Goal: Task Accomplishment & Management: Use online tool/utility

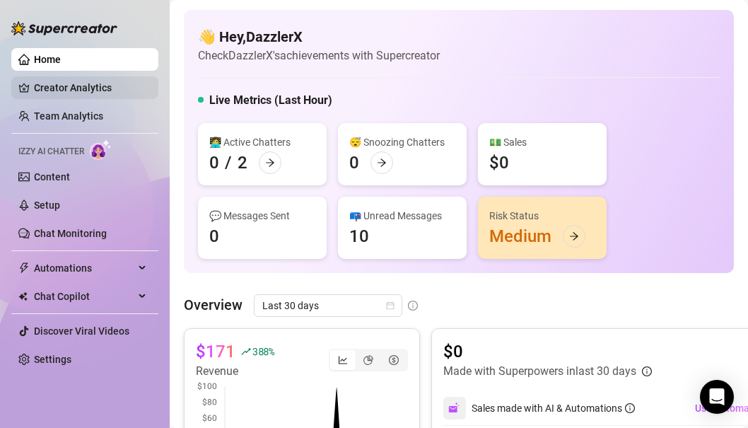
click at [71, 90] on link "Creator Analytics" at bounding box center [90, 87] width 113 height 23
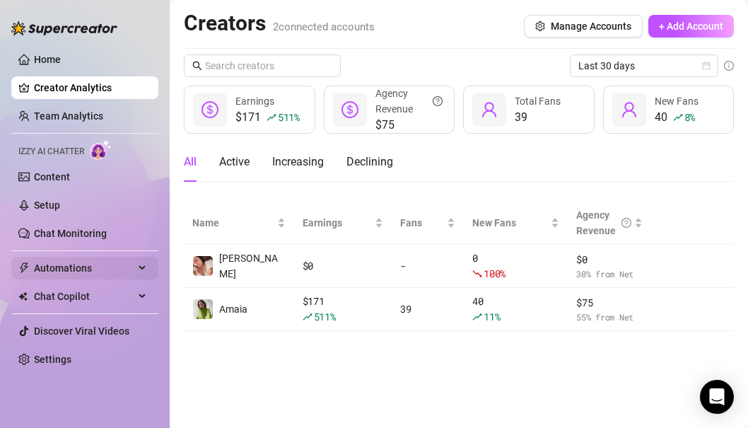
click at [76, 258] on span "Automations" at bounding box center [84, 268] width 100 height 23
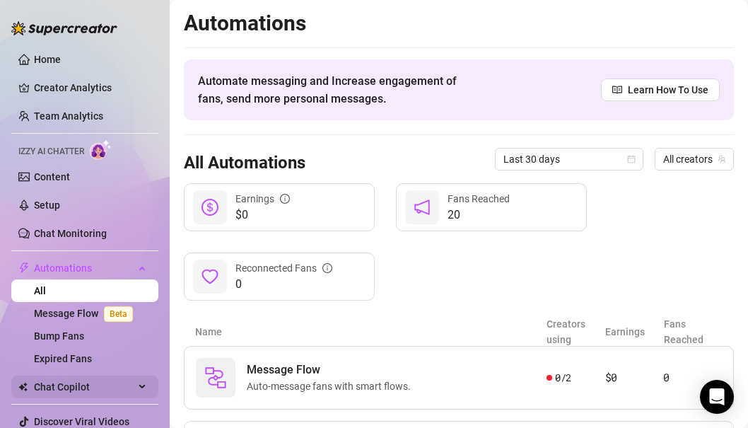
click at [86, 388] on span "Chat Copilot" at bounding box center [84, 387] width 100 height 23
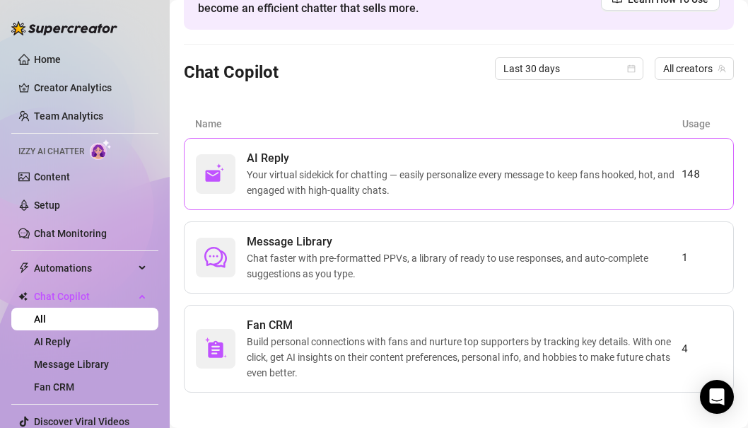
scroll to position [98, 0]
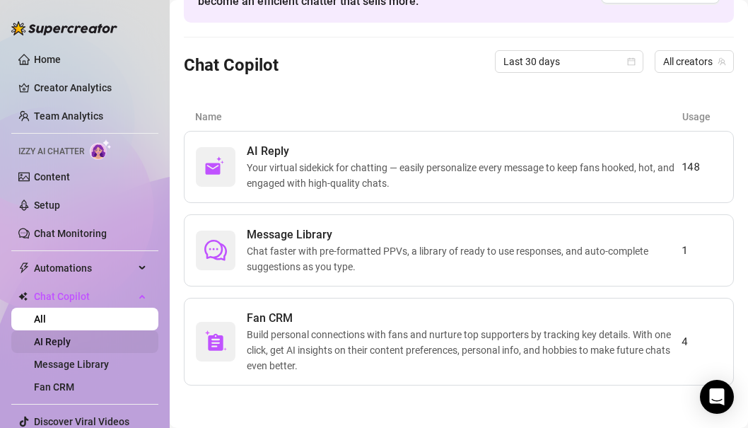
click at [54, 345] on link "AI Reply" at bounding box center [52, 341] width 37 height 11
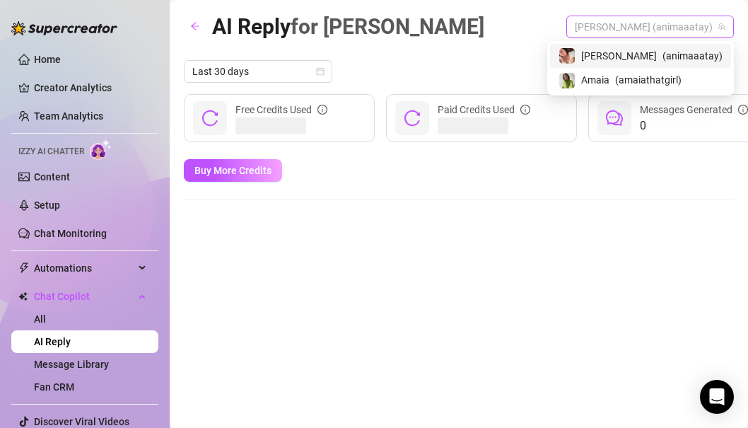
click at [675, 30] on span "[PERSON_NAME] (animaaatay)" at bounding box center [650, 26] width 151 height 21
click at [610, 77] on span "Amaia" at bounding box center [595, 80] width 28 height 16
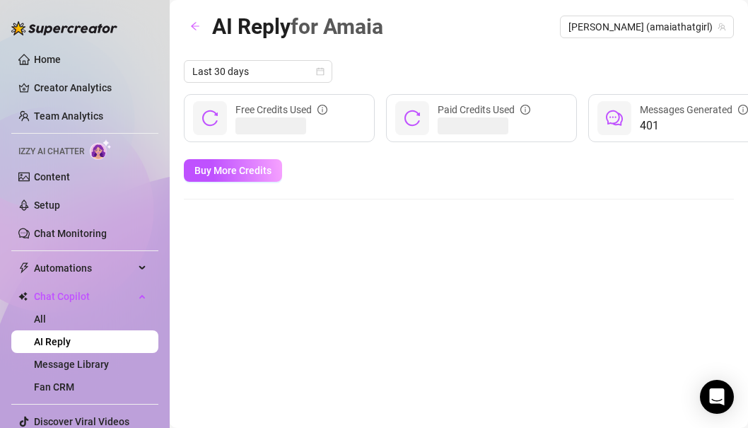
click at [641, 77] on div "Last 30 days" at bounding box center [583, 71] width 798 height 23
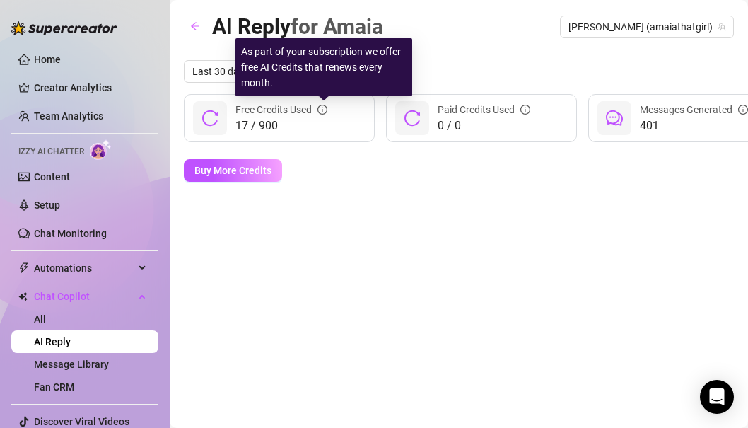
click at [323, 108] on icon "info-circle" at bounding box center [322, 110] width 1 height 5
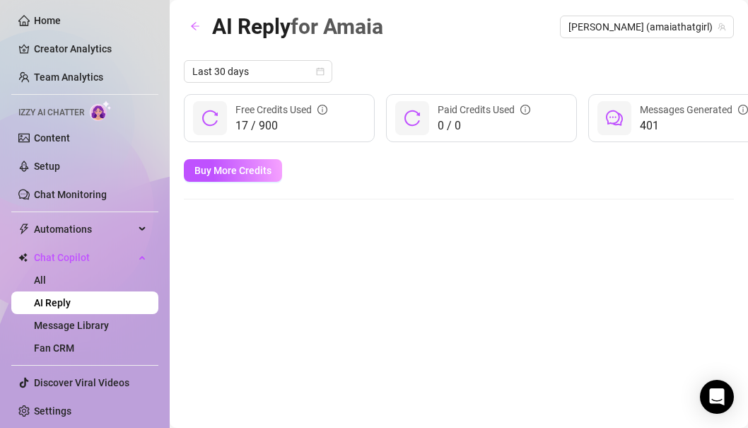
scroll to position [37, 0]
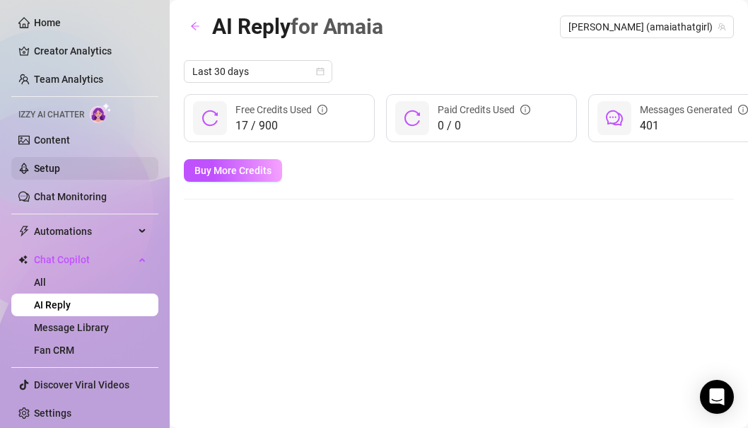
click at [60, 173] on link "Setup" at bounding box center [47, 168] width 26 height 11
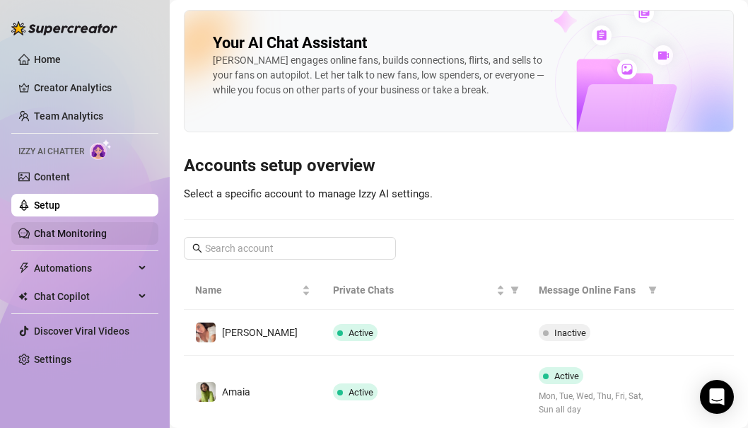
click at [88, 234] on link "Chat Monitoring" at bounding box center [70, 233] width 73 height 11
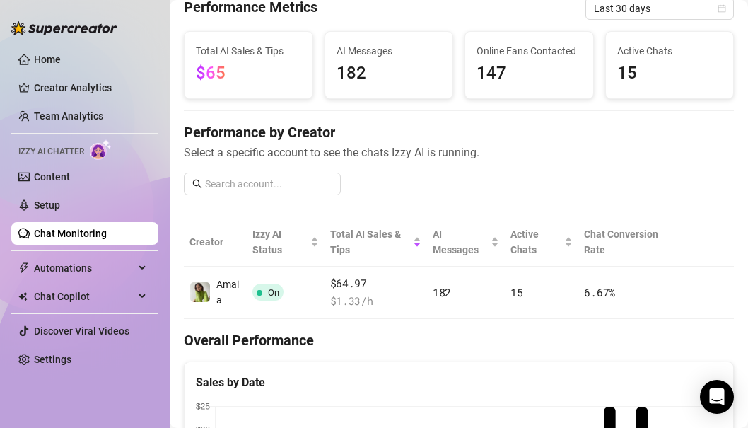
scroll to position [64, 0]
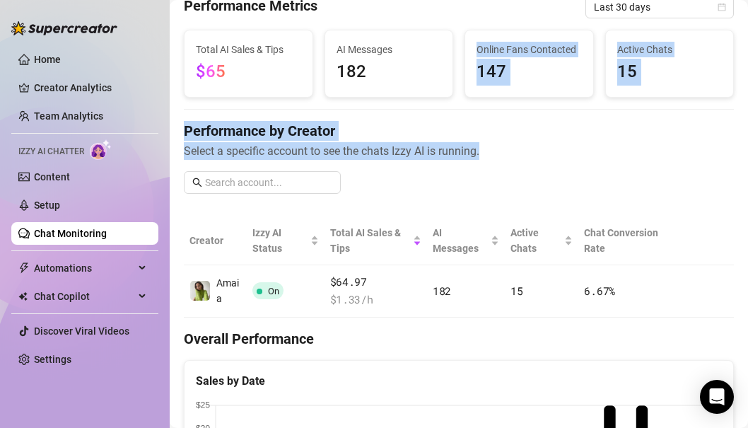
drag, startPoint x: 427, startPoint y: 100, endPoint x: 494, endPoint y: 149, distance: 82.1
click at [494, 149] on div "Chat Monitoring Performance Metrics Last 30 days Total AI Sales & Tips $65 AI M…" at bounding box center [459, 431] width 550 height 970
click at [494, 149] on span "Select a specific account to see the chats Izzy AI is running." at bounding box center [459, 151] width 550 height 18
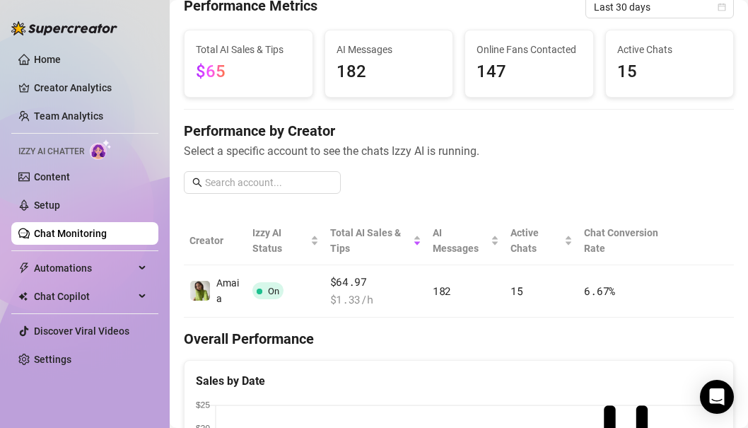
drag, startPoint x: 501, startPoint y: 136, endPoint x: 501, endPoint y: 127, distance: 9.2
click at [501, 127] on h4 "Performance by Creator" at bounding box center [459, 131] width 550 height 20
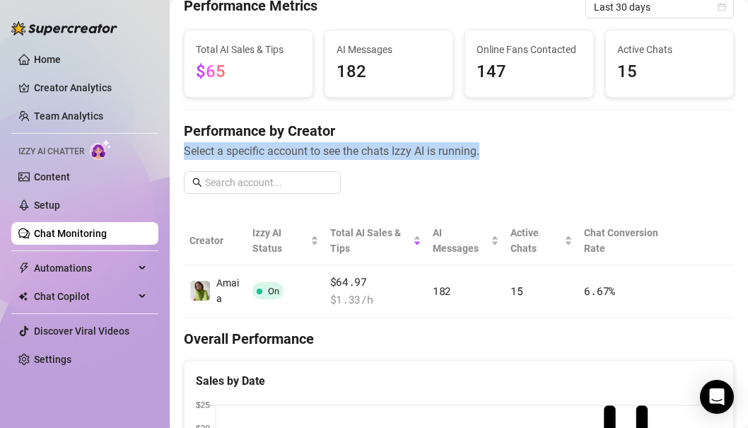
drag, startPoint x: 476, startPoint y: 126, endPoint x: 492, endPoint y: 149, distance: 28.4
click at [492, 149] on div "Performance by Creator Select a specific account to see the chats Izzy AI is ru…" at bounding box center [459, 140] width 550 height 39
click at [492, 149] on span "Select a specific account to see the chats Izzy AI is running." at bounding box center [459, 151] width 550 height 18
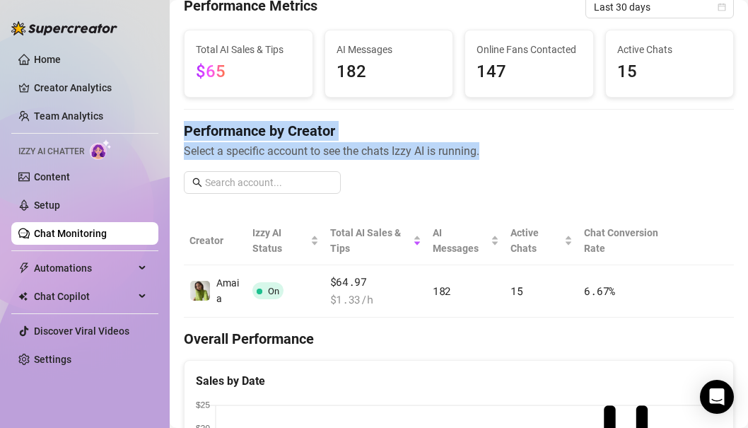
drag, startPoint x: 495, startPoint y: 149, endPoint x: 488, endPoint y: 112, distance: 38.1
drag, startPoint x: 472, startPoint y: 112, endPoint x: 481, endPoint y: 148, distance: 37.2
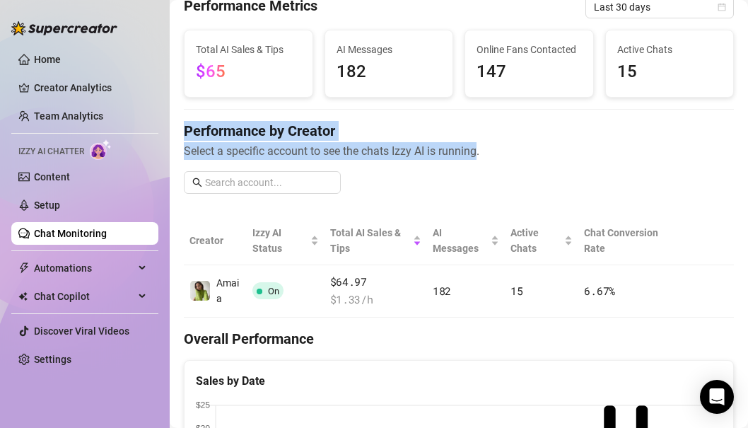
click at [481, 148] on span "Select a specific account to see the chats Izzy AI is running." at bounding box center [459, 151] width 550 height 18
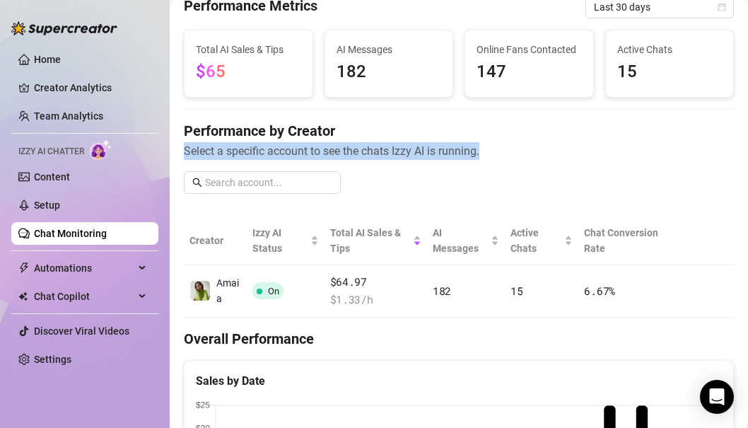
drag, startPoint x: 481, startPoint y: 148, endPoint x: 476, endPoint y: 123, distance: 25.2
click at [476, 123] on div "Performance by Creator Select a specific account to see the chats Izzy AI is ru…" at bounding box center [459, 140] width 550 height 39
click at [476, 123] on h4 "Performance by Creator" at bounding box center [459, 131] width 550 height 20
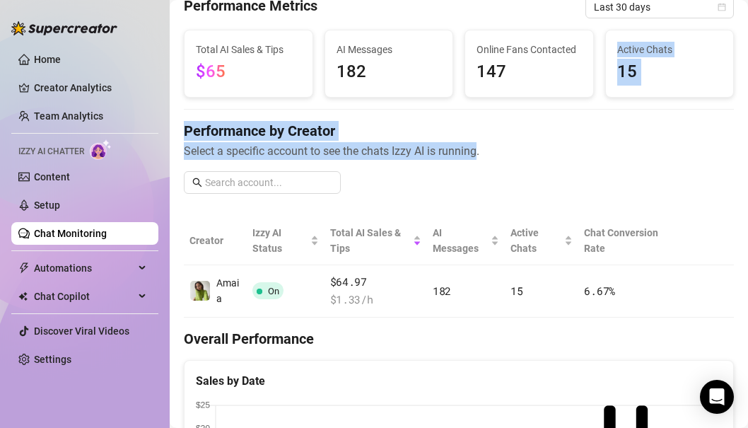
drag, startPoint x: 477, startPoint y: 103, endPoint x: 476, endPoint y: 148, distance: 45.3
click at [476, 148] on span "Select a specific account to see the chats Izzy AI is running." at bounding box center [459, 151] width 550 height 18
drag, startPoint x: 483, startPoint y: 146, endPoint x: 480, endPoint y: 113, distance: 32.7
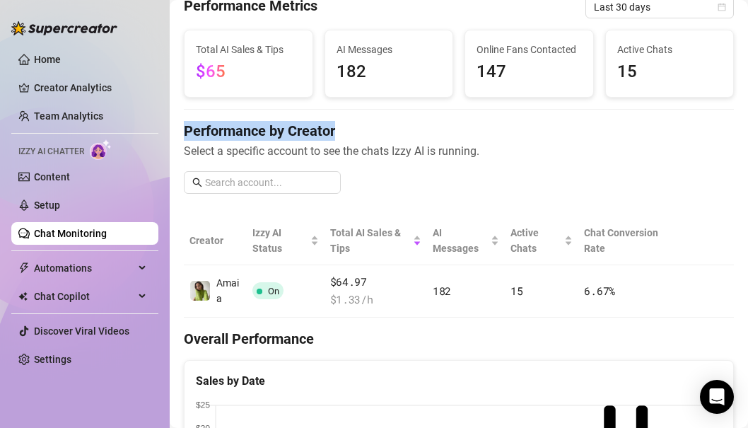
drag, startPoint x: 463, startPoint y: 113, endPoint x: 498, endPoint y: 139, distance: 44.0
click at [498, 139] on h4 "Performance by Creator" at bounding box center [459, 131] width 550 height 20
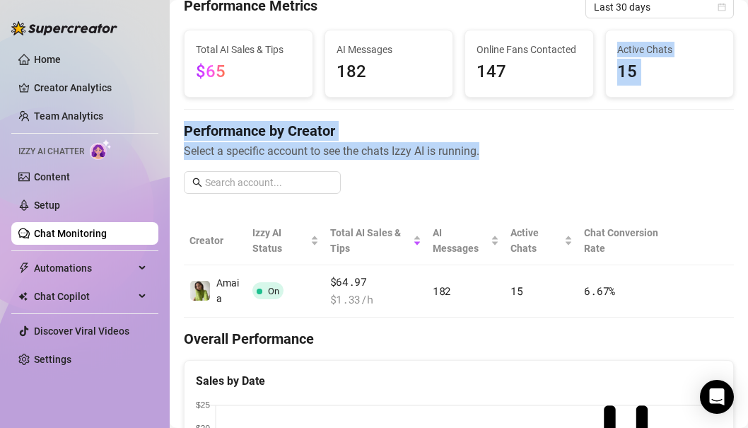
drag, startPoint x: 495, startPoint y: 144, endPoint x: 494, endPoint y: 103, distance: 41.0
drag, startPoint x: 488, startPoint y: 110, endPoint x: 502, endPoint y: 151, distance: 42.7
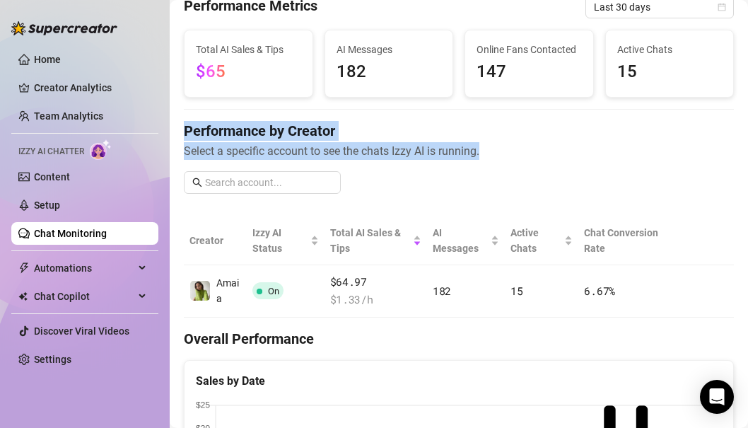
click at [502, 151] on span "Select a specific account to see the chats Izzy AI is running." at bounding box center [459, 151] width 550 height 18
drag, startPoint x: 497, startPoint y: 152, endPoint x: 471, endPoint y: 116, distance: 44.6
drag, startPoint x: 454, startPoint y: 116, endPoint x: 499, endPoint y: 161, distance: 64.0
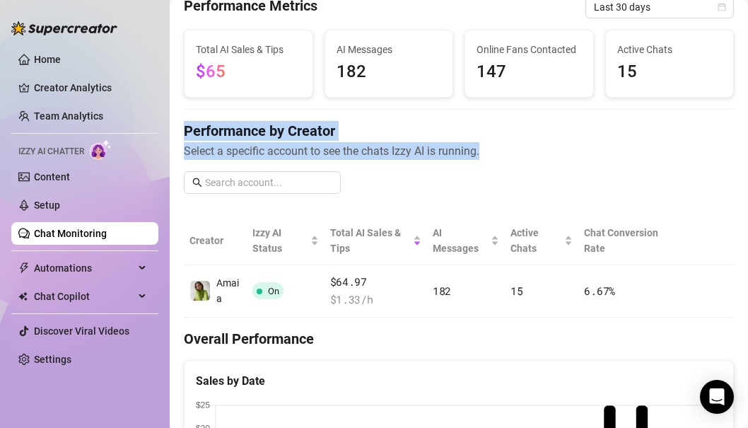
click at [499, 161] on div "Performance by Creator Select a specific account to see the chats Izzy AI is ru…" at bounding box center [459, 163] width 550 height 84
drag, startPoint x: 499, startPoint y: 158, endPoint x: 499, endPoint y: 109, distance: 49.5
click at [499, 109] on div at bounding box center [459, 109] width 550 height 1
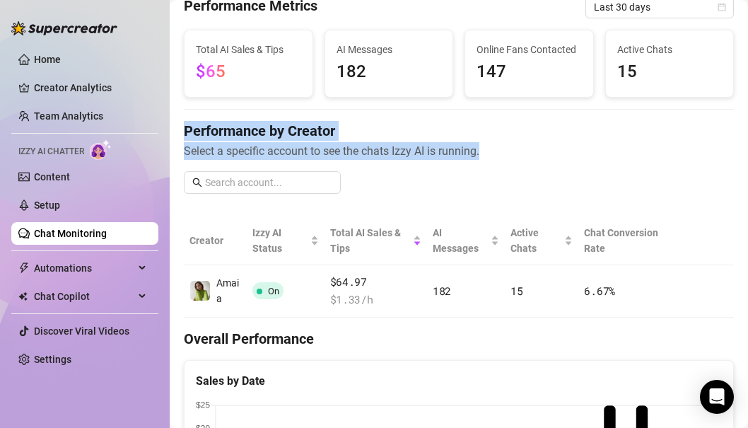
drag, startPoint x: 487, startPoint y: 109, endPoint x: 487, endPoint y: 148, distance: 38.9
click at [487, 148] on span "Select a specific account to see the chats Izzy AI is running." at bounding box center [459, 151] width 550 height 18
drag, startPoint x: 496, startPoint y: 148, endPoint x: 496, endPoint y: 95, distance: 52.3
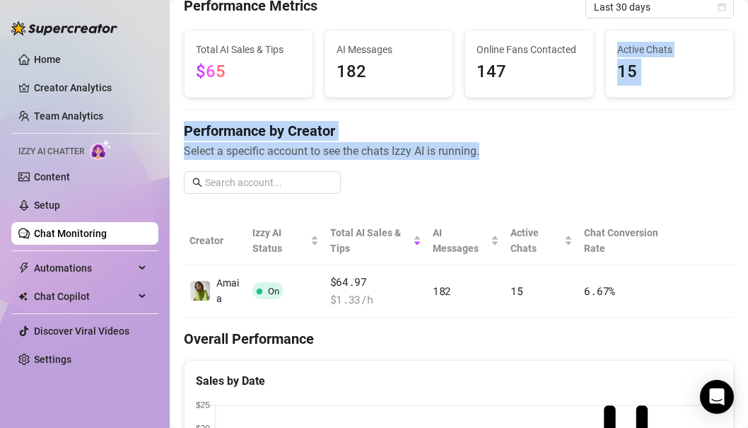
click at [496, 95] on div "Online Fans Contacted 147" at bounding box center [529, 63] width 128 height 66
drag, startPoint x: 494, startPoint y: 108, endPoint x: 494, endPoint y: 151, distance: 43.1
click at [494, 151] on span "Select a specific account to see the chats Izzy AI is running." at bounding box center [459, 151] width 550 height 18
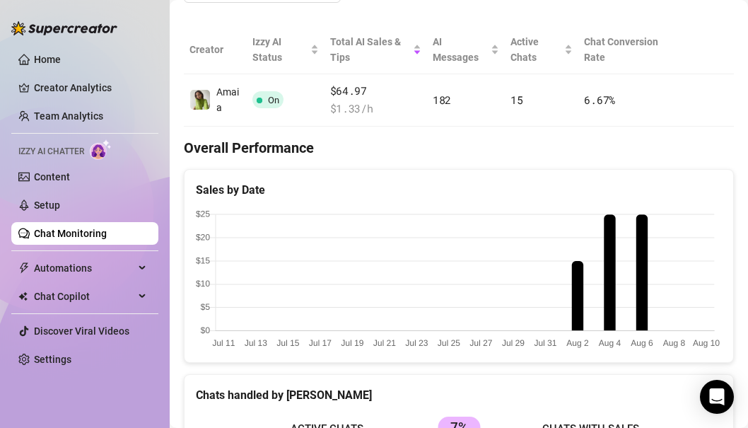
scroll to position [165, 0]
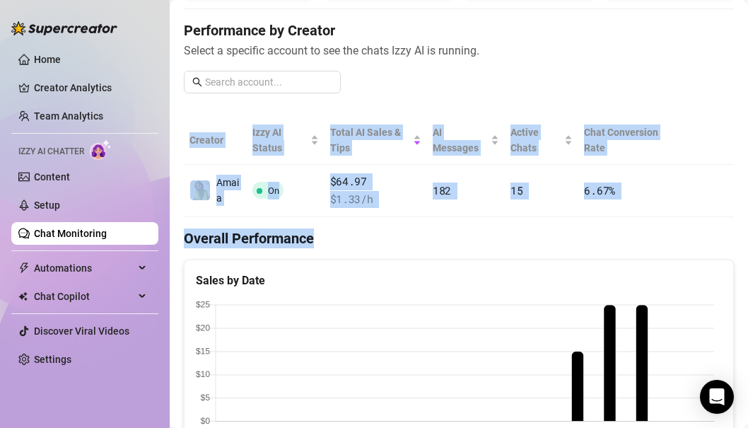
drag, startPoint x: 458, startPoint y: 246, endPoint x: 522, endPoint y: 81, distance: 177.3
click at [522, 81] on div "Chat Monitoring Performance Metrics Last 30 days Total AI Sales & Tips $65 AI M…" at bounding box center [459, 432] width 550 height 1175
click at [522, 81] on div "Performance by Creator Select a specific account to see the chats Izzy AI is ru…" at bounding box center [459, 63] width 550 height 84
drag, startPoint x: 522, startPoint y: 81, endPoint x: 494, endPoint y: 232, distance: 153.8
click at [494, 232] on div "Chat Monitoring Performance Metrics Last 30 days Total AI Sales & Tips $65 AI M…" at bounding box center [459, 432] width 550 height 1175
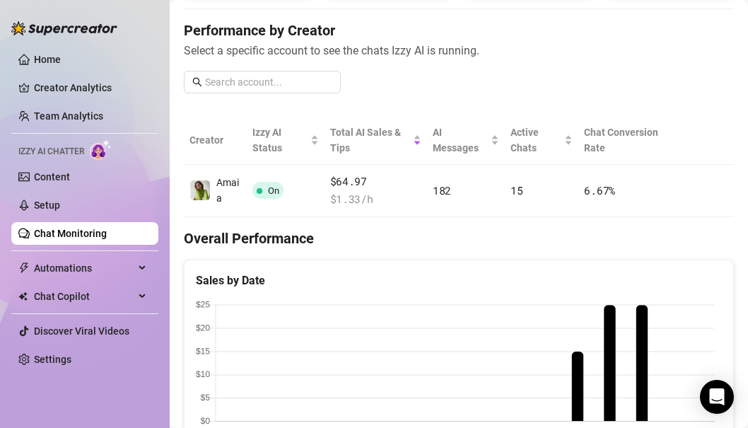
click at [494, 232] on h4 "Overall Performance" at bounding box center [459, 238] width 550 height 20
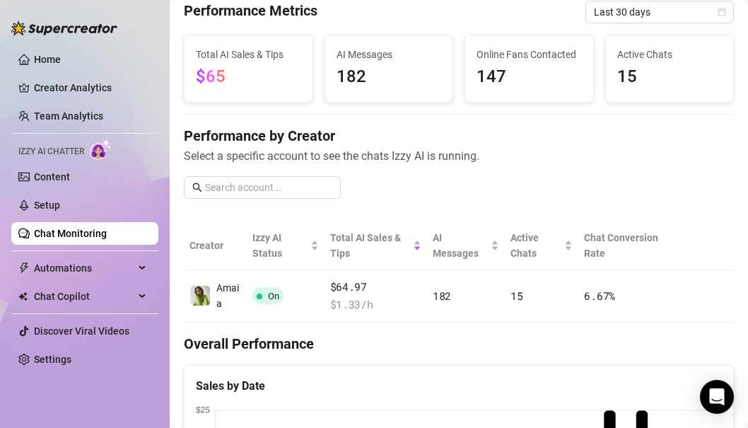
scroll to position [68, 0]
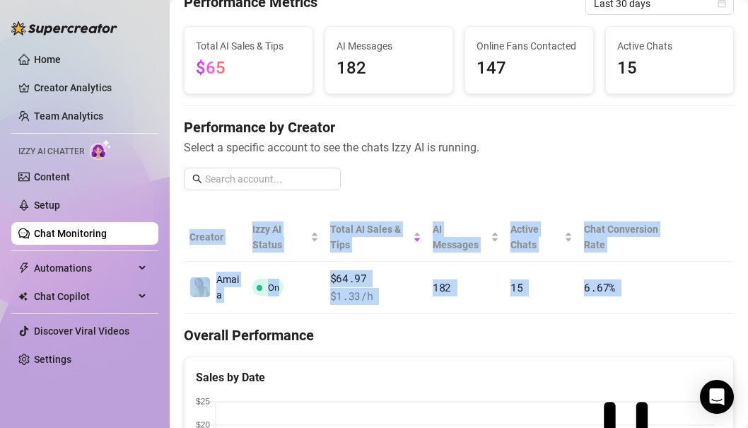
drag, startPoint x: 492, startPoint y: 325, endPoint x: 546, endPoint y: 184, distance: 150.7
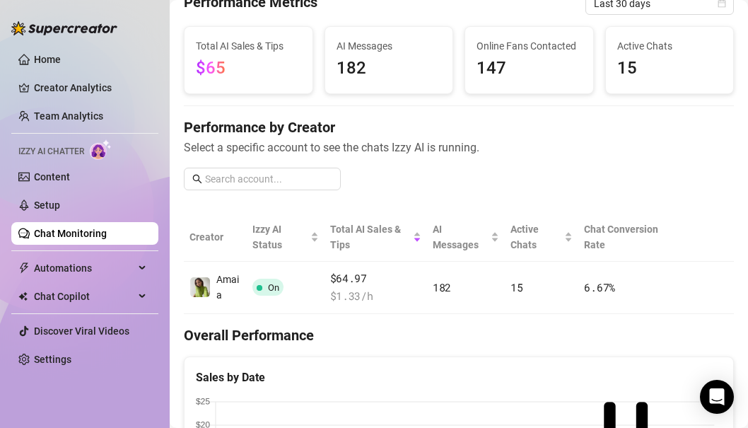
click at [501, 327] on h4 "Overall Performance" at bounding box center [459, 335] width 550 height 20
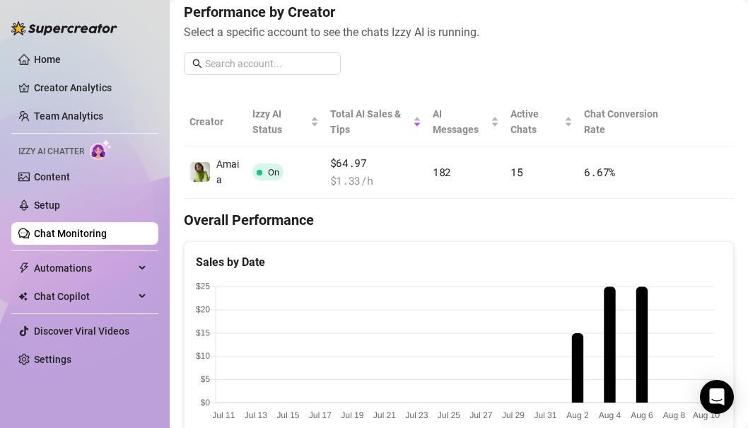
scroll to position [0, 0]
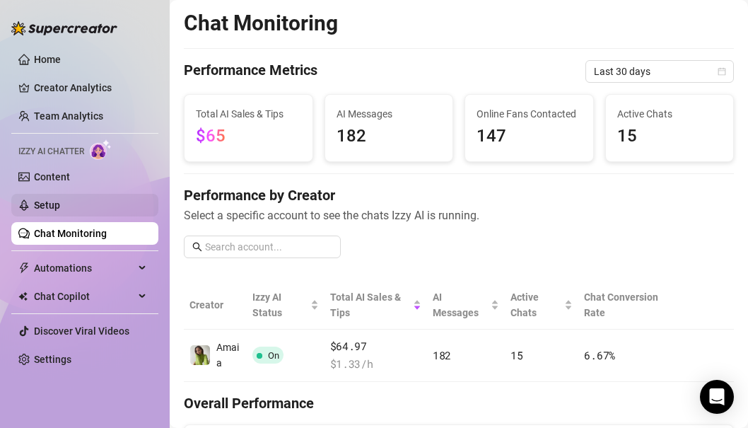
click at [60, 208] on link "Setup" at bounding box center [47, 204] width 26 height 11
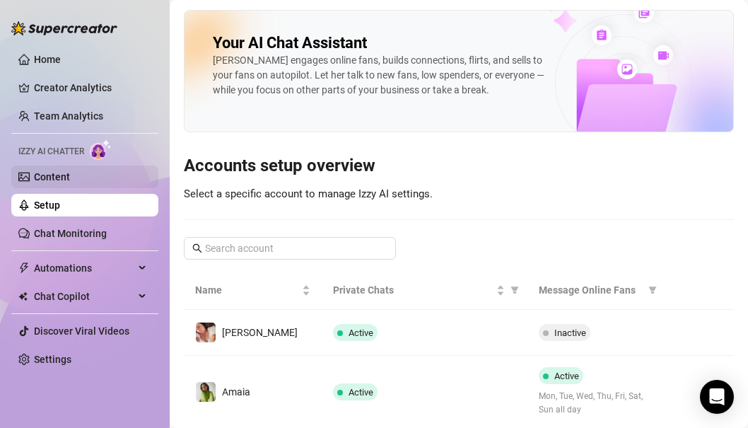
click at [70, 182] on link "Content" at bounding box center [52, 176] width 36 height 11
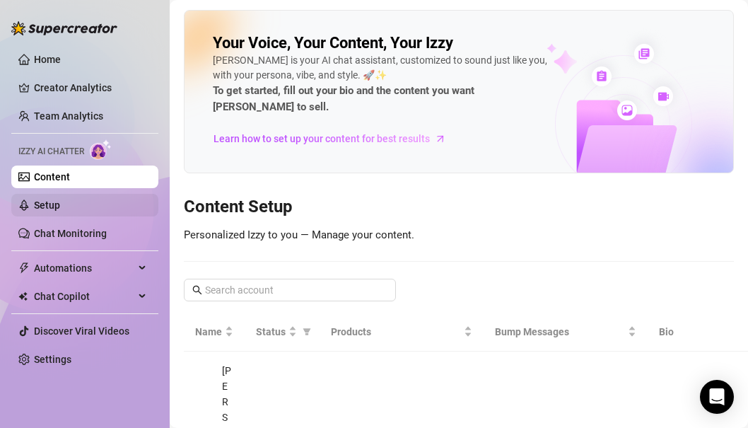
click at [60, 211] on link "Setup" at bounding box center [47, 204] width 26 height 11
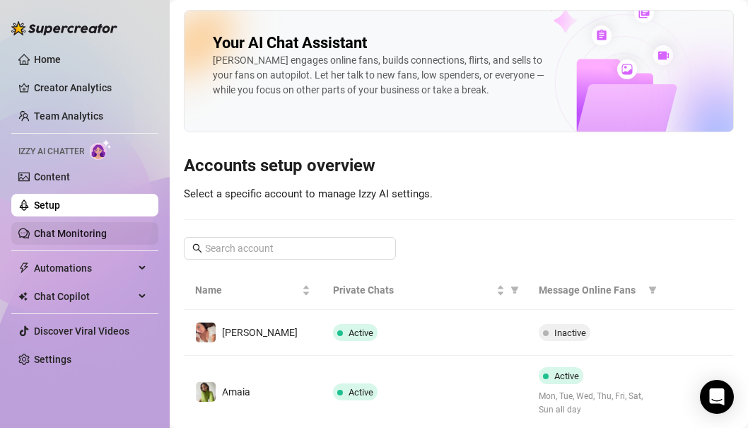
click at [107, 239] on link "Chat Monitoring" at bounding box center [70, 233] width 73 height 11
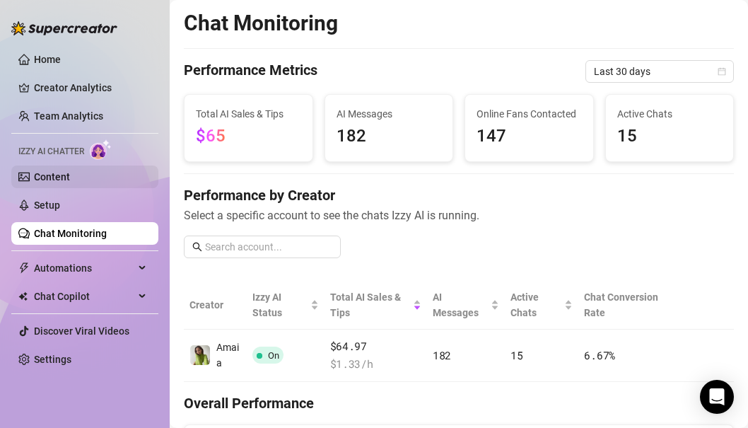
click at [70, 178] on link "Content" at bounding box center [52, 176] width 36 height 11
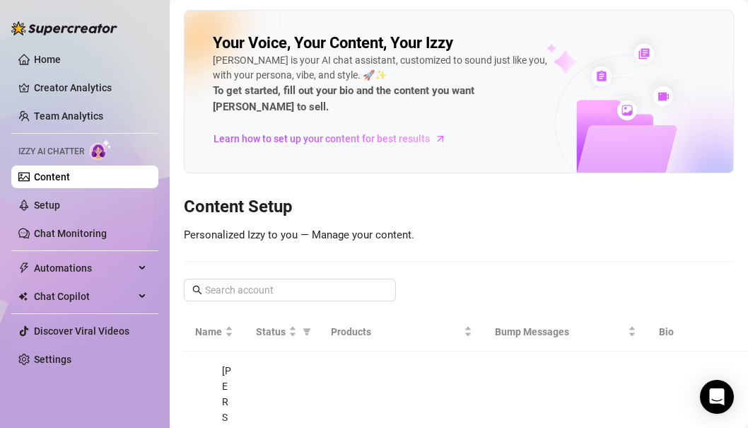
click at [362, 196] on h3 "Content Setup" at bounding box center [459, 207] width 550 height 23
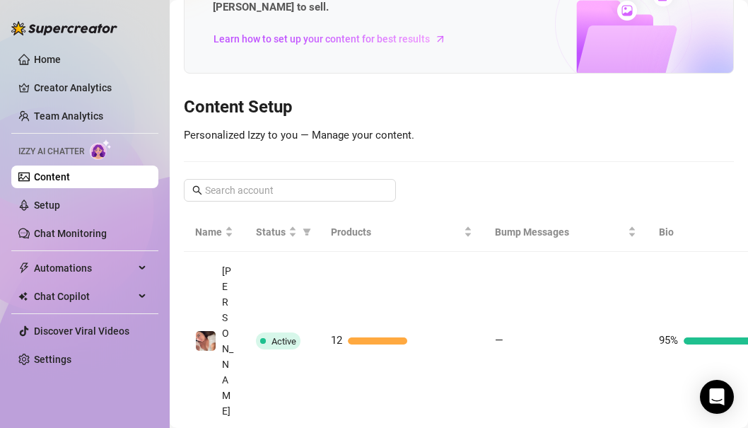
scroll to position [120, 0]
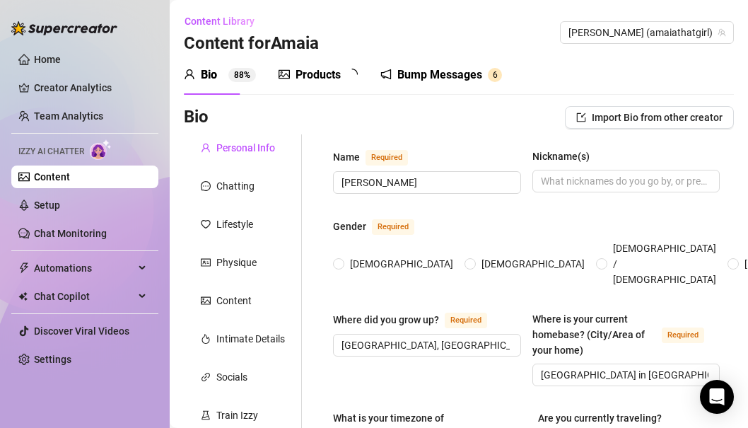
radio input "true"
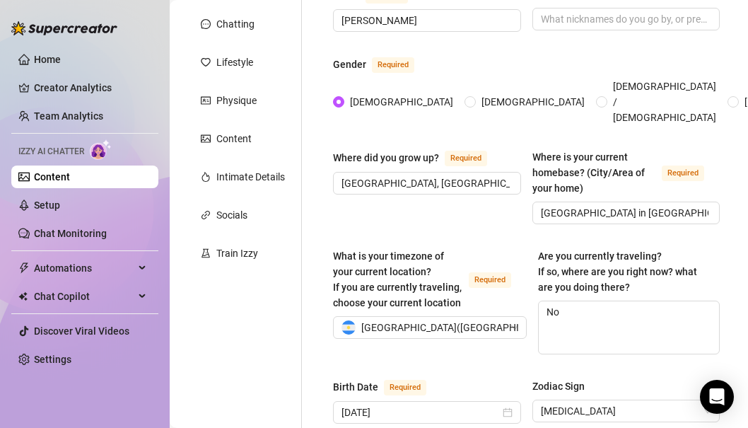
scroll to position [293, 0]
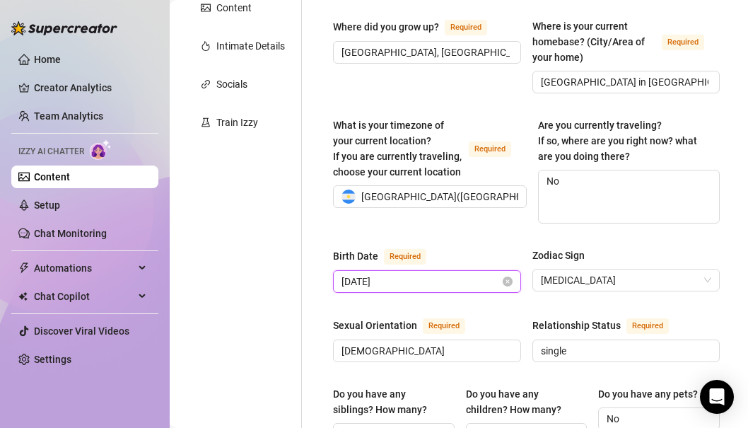
click at [403, 274] on input "[DATE]" at bounding box center [421, 282] width 158 height 16
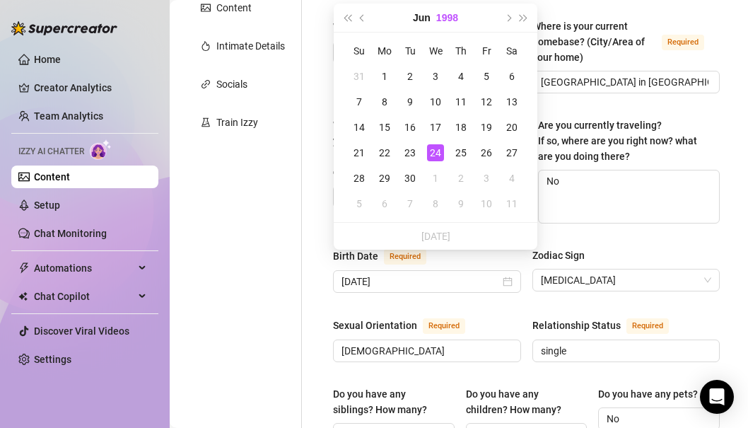
click at [443, 19] on button "1998" at bounding box center [447, 18] width 22 height 28
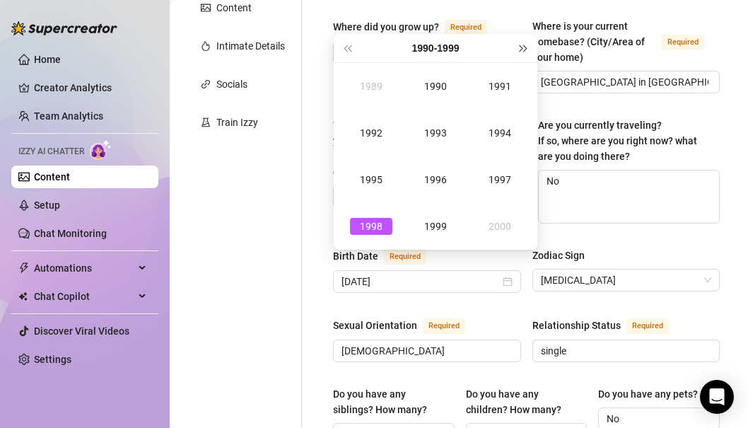
click at [522, 49] on span "Next year (Control + right)" at bounding box center [524, 48] width 7 height 7
click at [375, 181] on div "2005" at bounding box center [371, 179] width 42 height 17
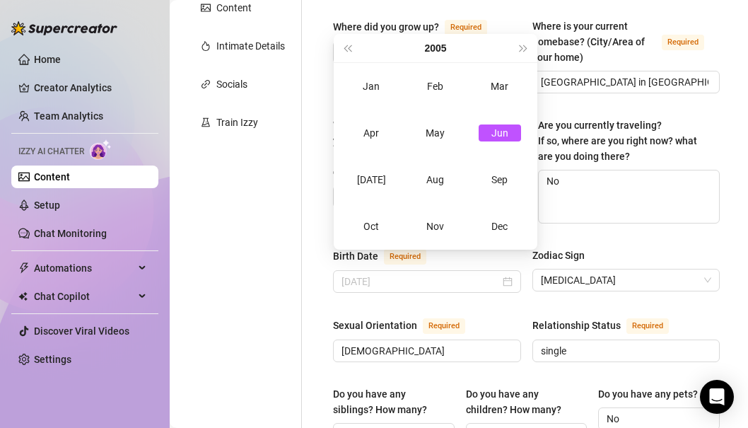
click at [499, 126] on div "Jun" at bounding box center [500, 132] width 42 height 17
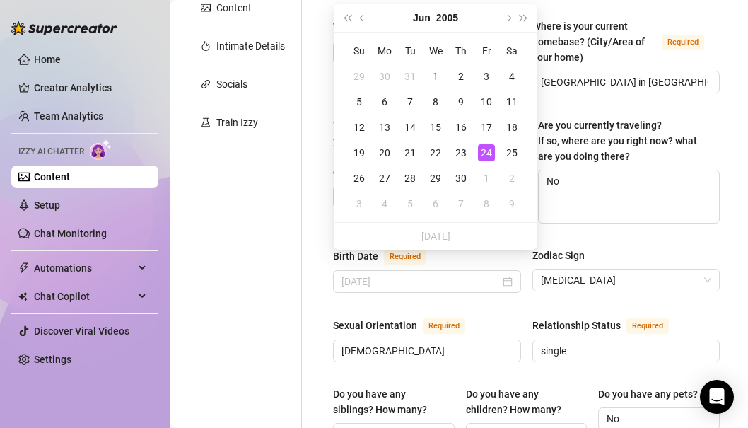
type input "[DATE]"
click at [488, 150] on div "24" at bounding box center [486, 152] width 17 height 17
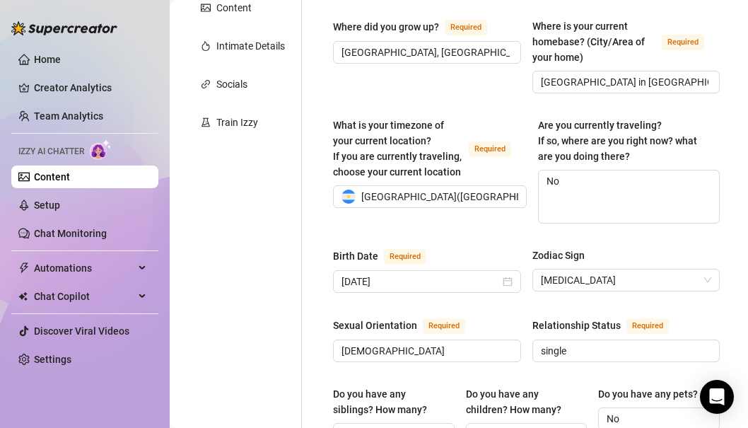
click at [607, 283] on div "Birth Date Required [DEMOGRAPHIC_DATA] Zodiac Sign [MEDICAL_DATA]" at bounding box center [526, 277] width 387 height 58
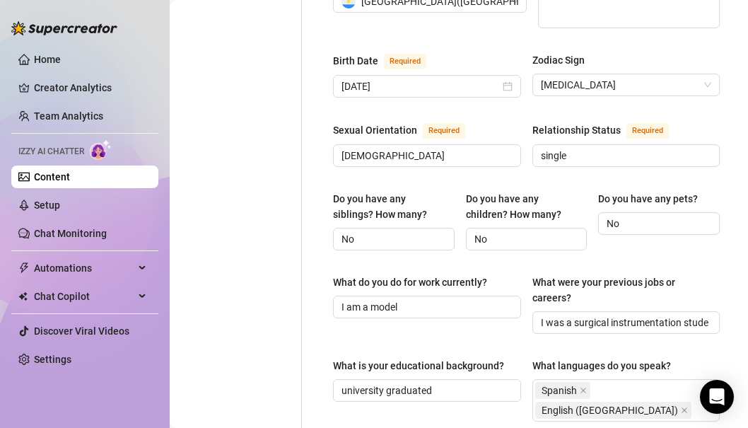
scroll to position [486, 0]
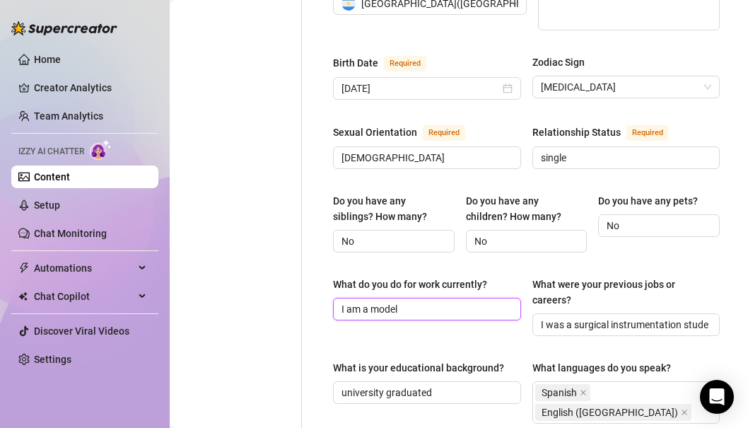
click at [453, 301] on input "I am a model" at bounding box center [426, 309] width 168 height 16
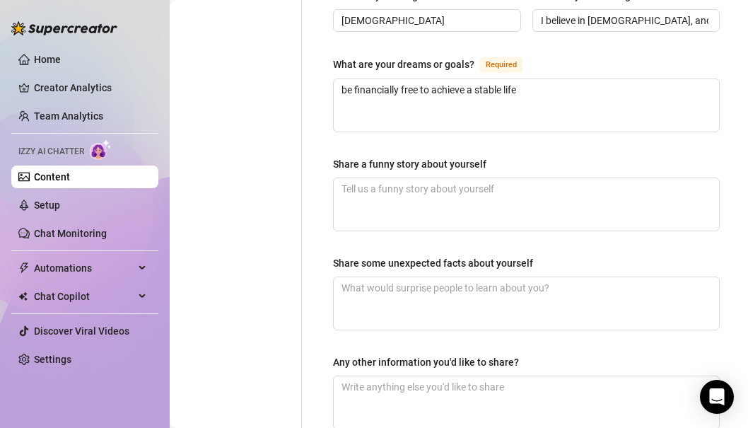
scroll to position [1059, 0]
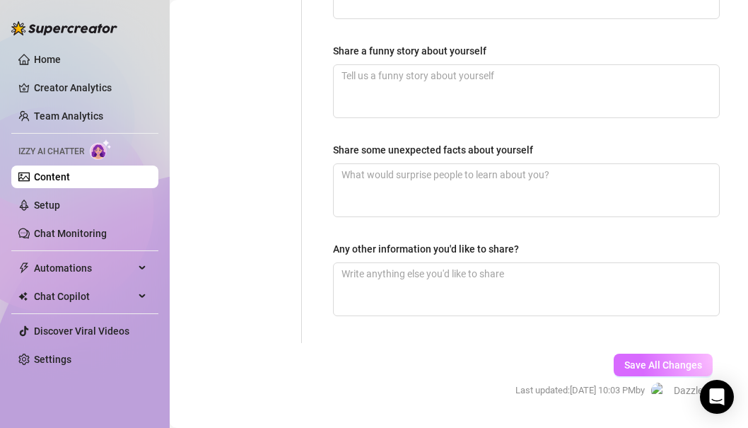
click at [644, 359] on span "Save All Changes" at bounding box center [664, 364] width 78 height 11
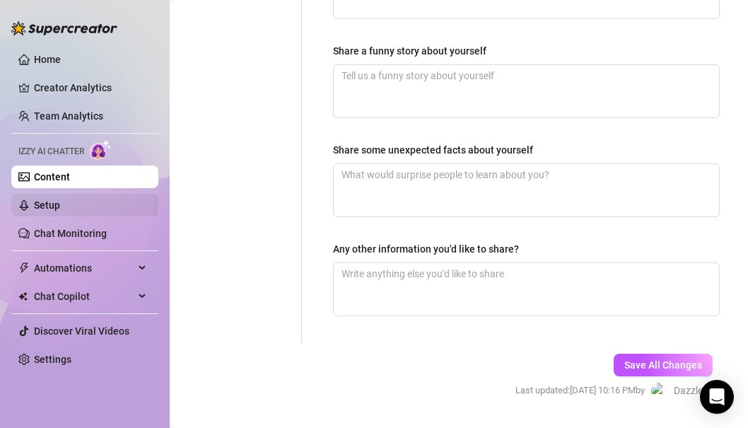
click at [60, 211] on link "Setup" at bounding box center [47, 204] width 26 height 11
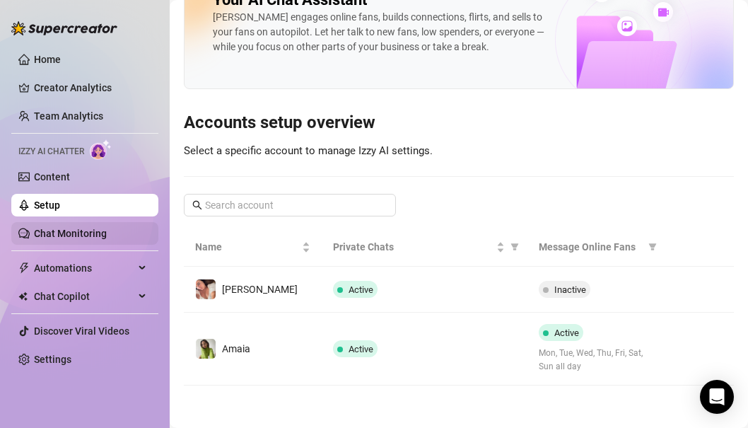
click at [99, 235] on link "Chat Monitoring" at bounding box center [70, 233] width 73 height 11
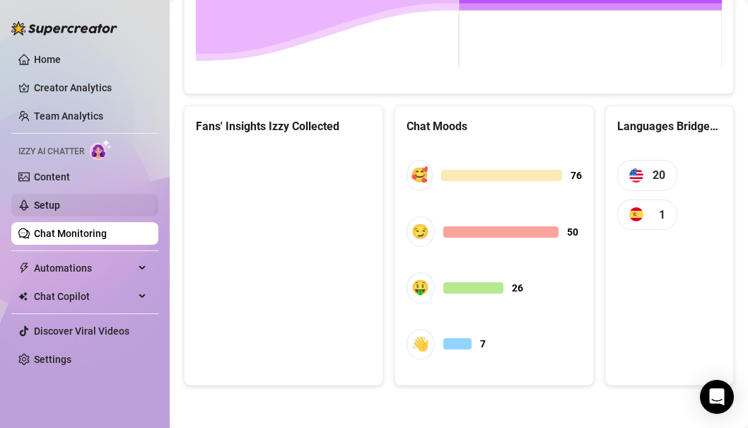
click at [60, 209] on link "Setup" at bounding box center [47, 204] width 26 height 11
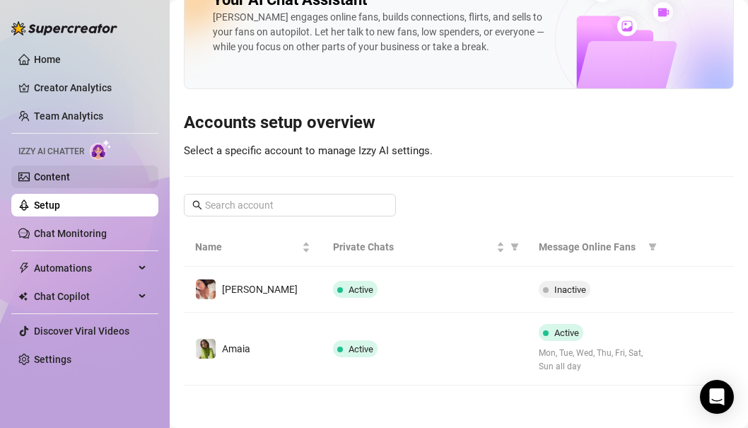
click at [70, 182] on link "Content" at bounding box center [52, 176] width 36 height 11
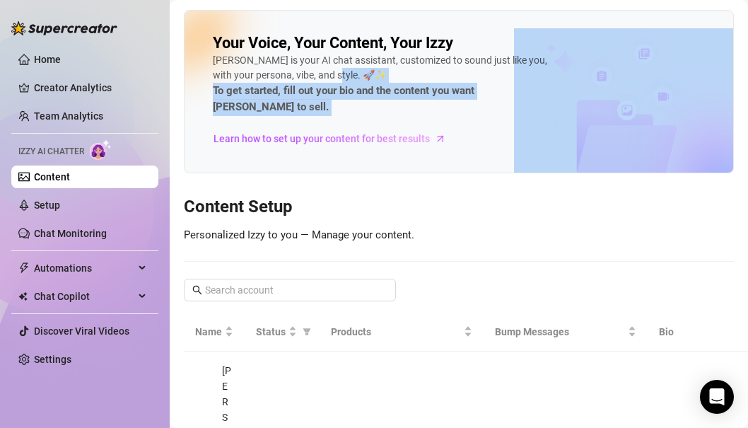
drag, startPoint x: 412, startPoint y: 72, endPoint x: 401, endPoint y: 161, distance: 89.1
click at [401, 161] on div "Your Voice, Your Content, Your [PERSON_NAME] is your AI chat assistant, customi…" at bounding box center [459, 313] width 550 height 606
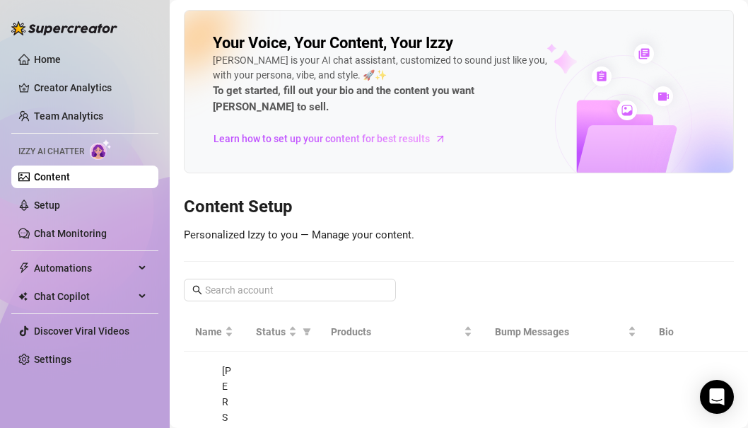
click at [402, 153] on div "Your Voice, Your Content, Your [PERSON_NAME] is your AI chat assistant, customi…" at bounding box center [459, 91] width 550 height 163
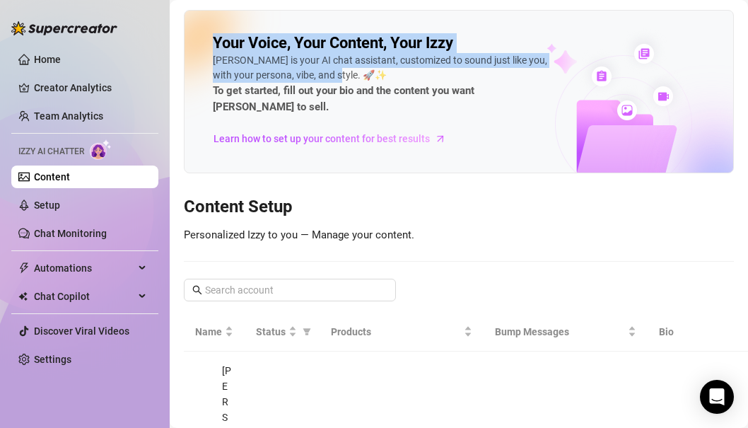
drag, startPoint x: 397, startPoint y: 146, endPoint x: 397, endPoint y: 77, distance: 68.6
click at [397, 77] on div "Your Voice, Your Content, Your [PERSON_NAME] is your AI chat assistant, customi…" at bounding box center [459, 91] width 550 height 163
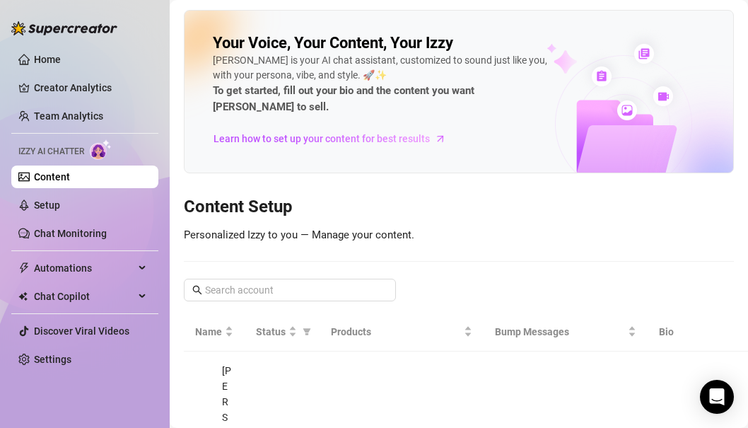
click at [385, 171] on div "Your Voice, Your Content, Your [PERSON_NAME] is your AI chat assistant, customi…" at bounding box center [459, 313] width 550 height 606
click at [60, 208] on link "Setup" at bounding box center [47, 204] width 26 height 11
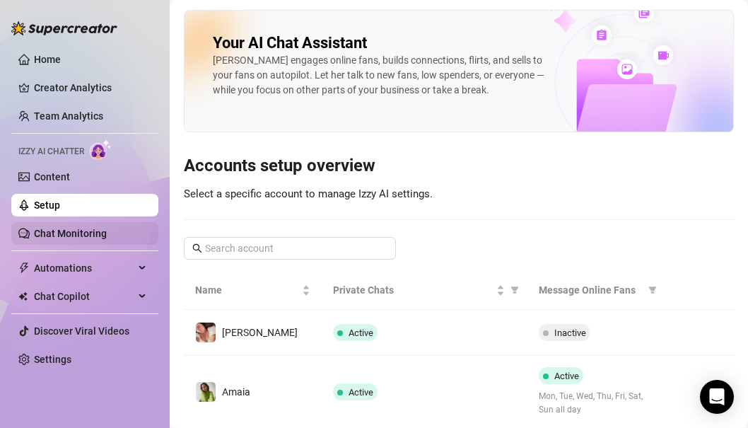
click at [86, 236] on link "Chat Monitoring" at bounding box center [70, 233] width 73 height 11
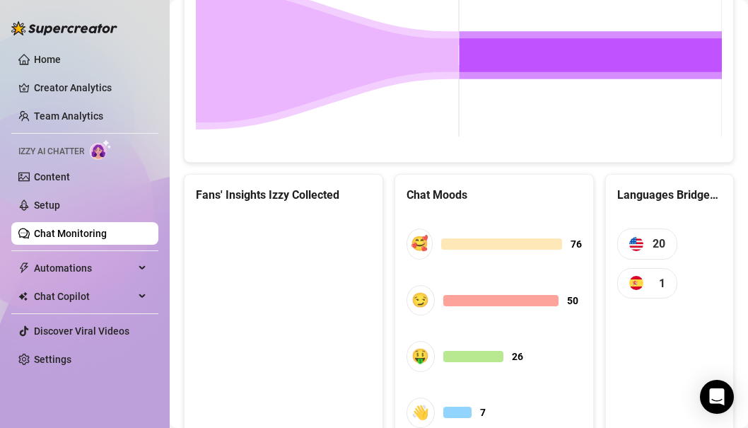
scroll to position [800, 0]
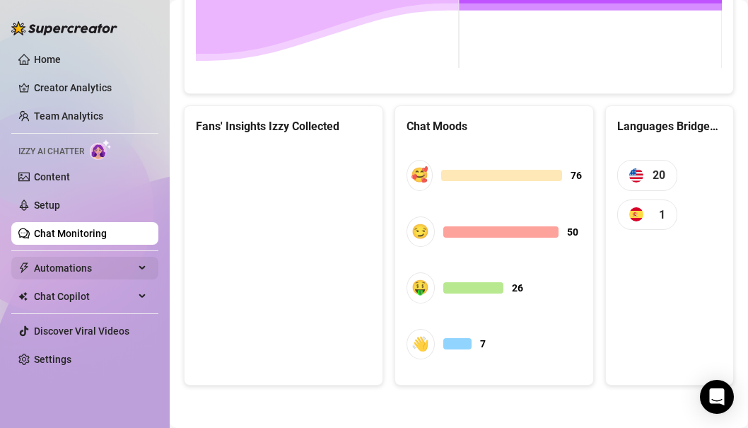
click at [90, 273] on span "Automations" at bounding box center [84, 268] width 100 height 23
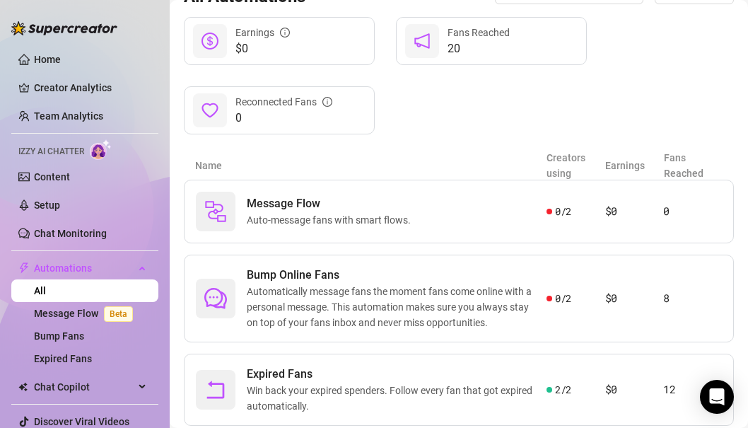
scroll to position [207, 0]
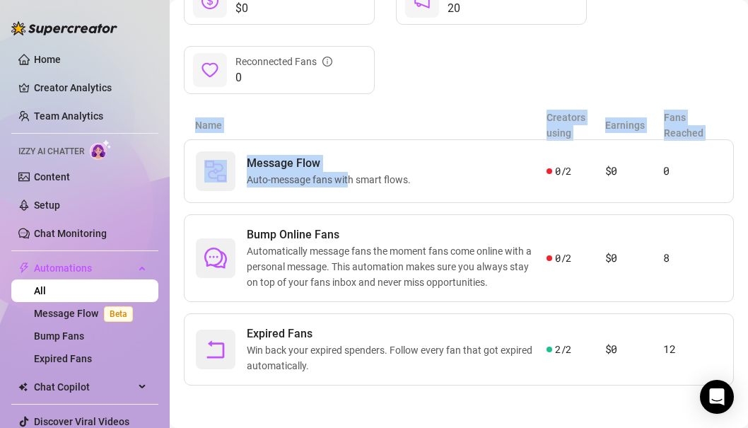
drag, startPoint x: 348, startPoint y: 177, endPoint x: 429, endPoint y: 117, distance: 101.1
click at [429, 117] on div "Name Creators using Earnings Fans Reached Message Flow Auto-message fans with s…" at bounding box center [459, 248] width 550 height 274
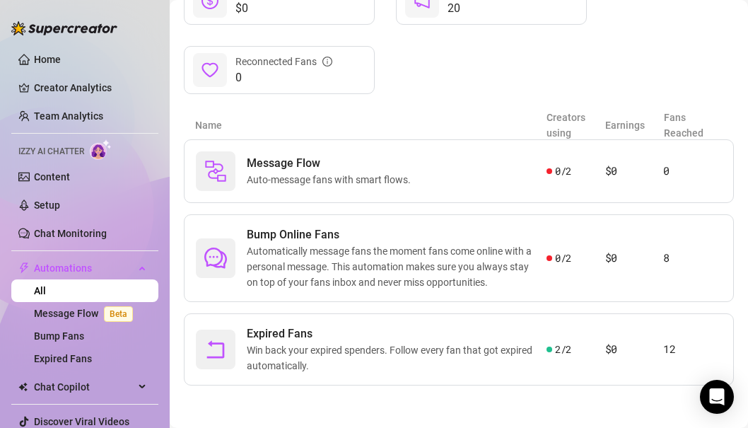
click at [506, 407] on main "Automations Automate messaging and Increase engagement of fans, send more perso…" at bounding box center [459, 110] width 579 height 634
click at [522, 348] on span "Win back your expired spenders. Follow every fan that got expired automatically." at bounding box center [397, 357] width 300 height 31
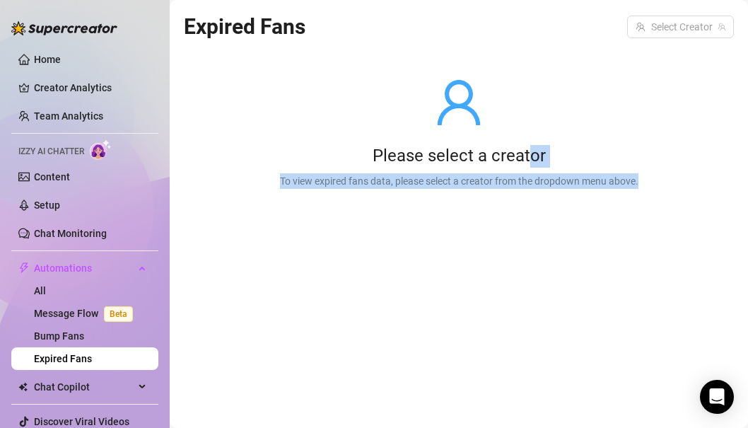
drag, startPoint x: 530, startPoint y: 150, endPoint x: 530, endPoint y: 206, distance: 55.9
click at [530, 206] on div "Please select a creator To view expired fans data, please select a creator from…" at bounding box center [459, 133] width 404 height 180
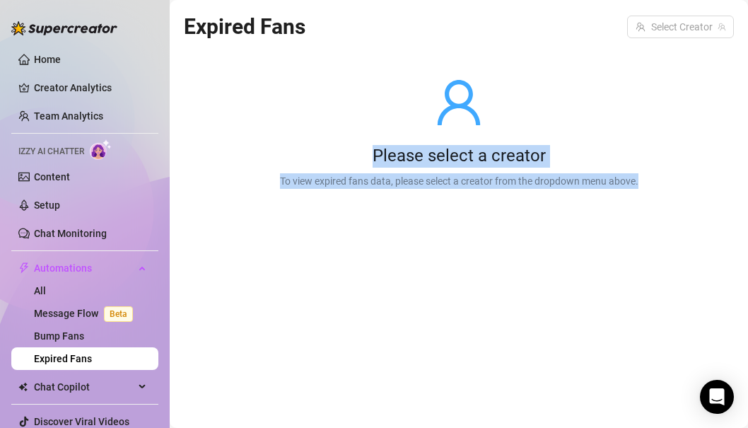
drag, startPoint x: 530, startPoint y: 206, endPoint x: 530, endPoint y: 99, distance: 106.8
click at [530, 99] on div "Please select a creator To view expired fans data, please select a creator from…" at bounding box center [459, 133] width 404 height 180
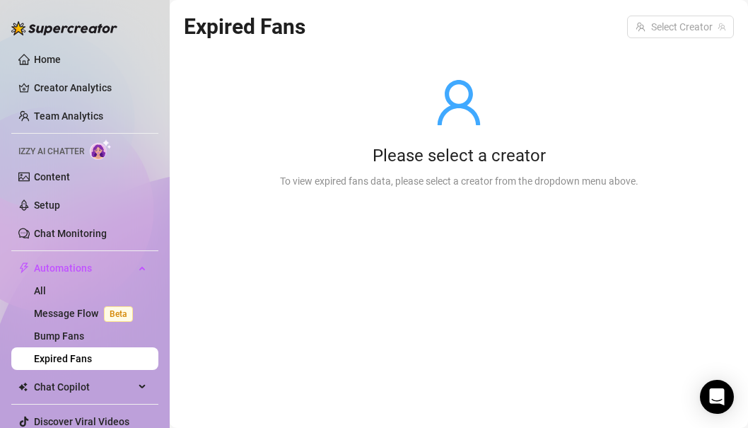
click at [530, 99] on div at bounding box center [459, 102] width 359 height 51
click at [676, 30] on input "search" at bounding box center [674, 26] width 77 height 21
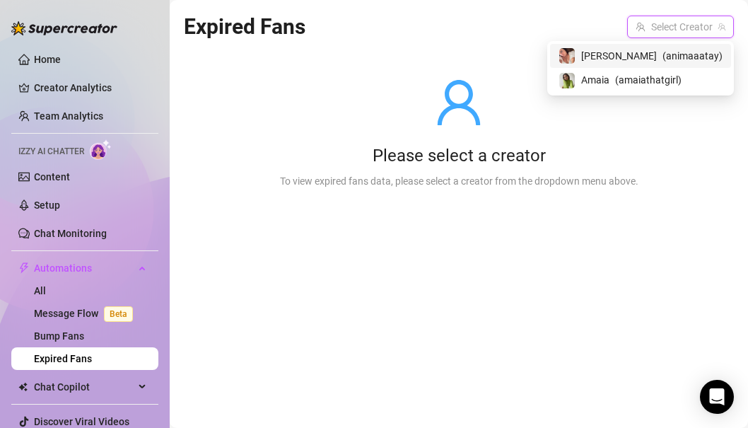
click at [610, 82] on span "Amaia" at bounding box center [595, 80] width 28 height 16
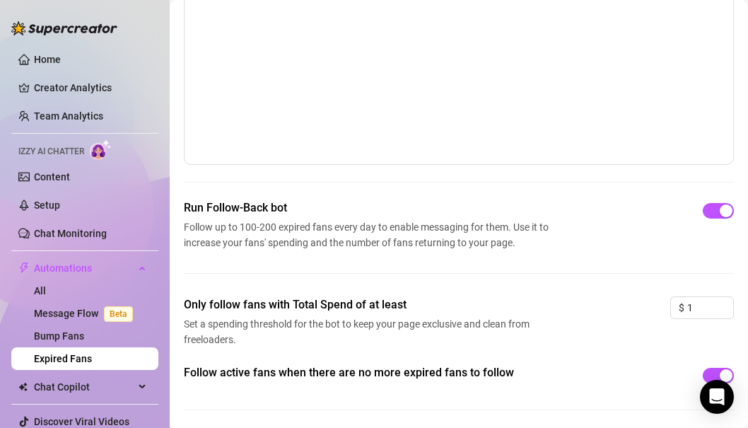
scroll to position [164, 0]
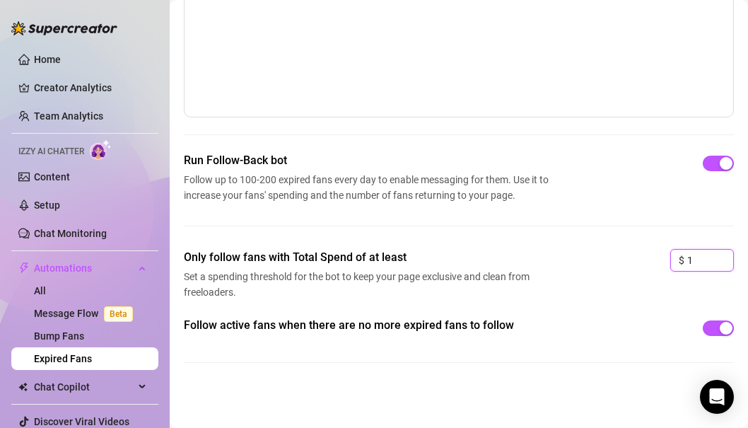
drag, startPoint x: 702, startPoint y: 262, endPoint x: 649, endPoint y: 254, distance: 53.7
click at [649, 254] on div "Only follow fans with Total Spend of at least Set a spending threshold for the …" at bounding box center [459, 283] width 550 height 68
click at [649, 325] on div "Follow active fans when there are no more expired fans to follow" at bounding box center [459, 328] width 550 height 23
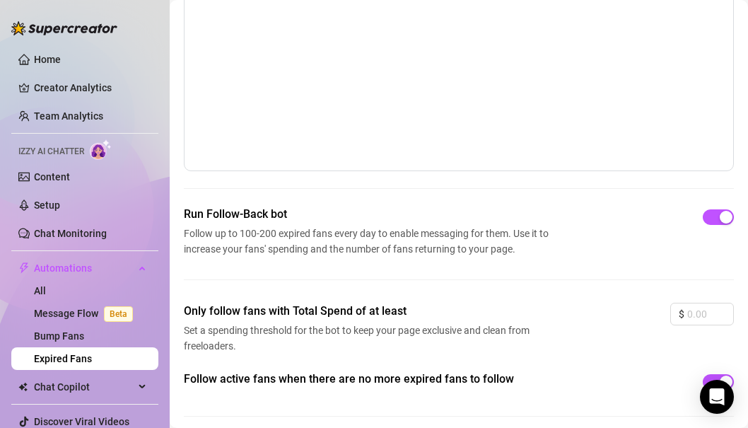
scroll to position [110, 0]
click at [637, 318] on div "Only follow fans with Total Spend of at least Set a spending threshold for the …" at bounding box center [459, 337] width 550 height 68
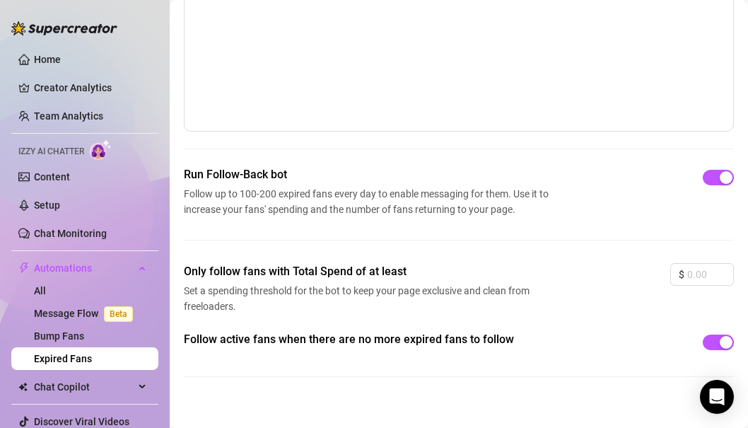
scroll to position [164, 0]
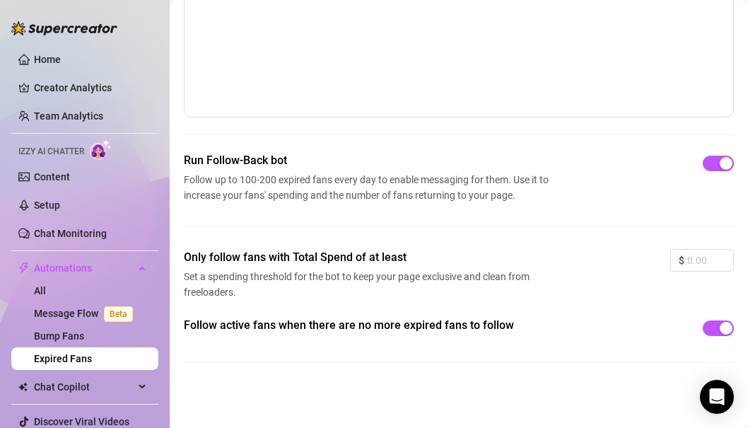
click at [622, 296] on div "Only follow fans with Total Spend of at least Set a spending threshold for the …" at bounding box center [459, 283] width 550 height 68
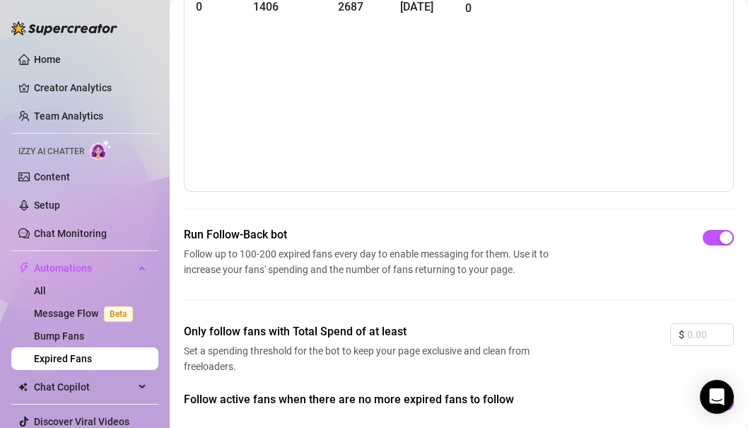
scroll to position [141, 0]
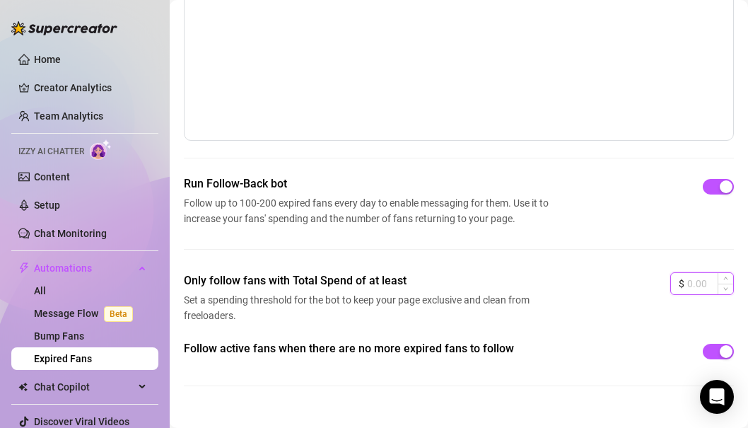
click at [702, 285] on input at bounding box center [710, 283] width 46 height 21
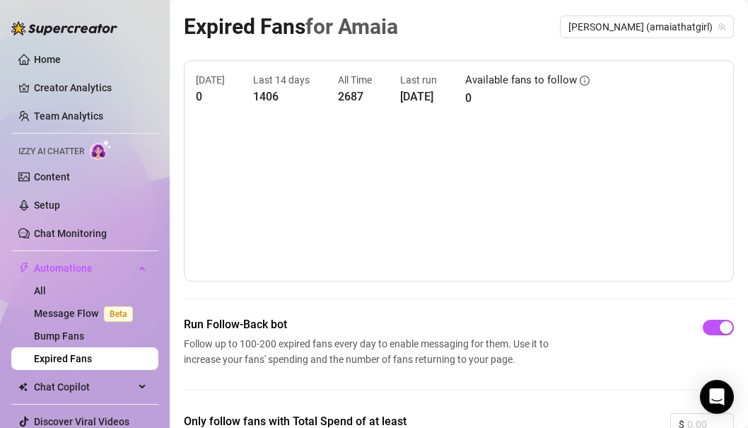
click at [432, 99] on article "[DATE]" at bounding box center [418, 97] width 37 height 18
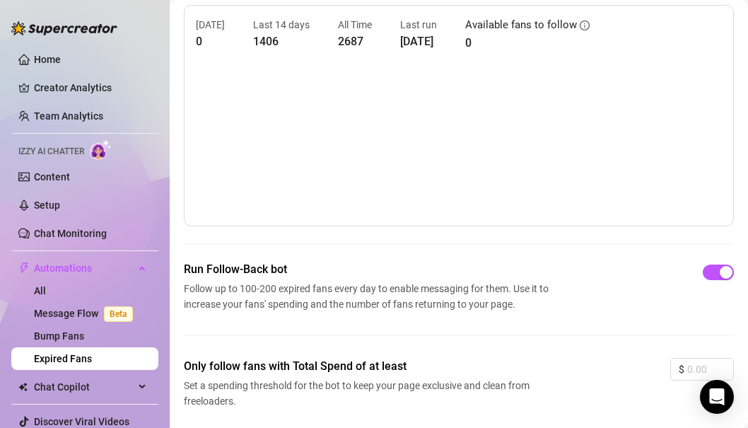
scroll to position [54, 0]
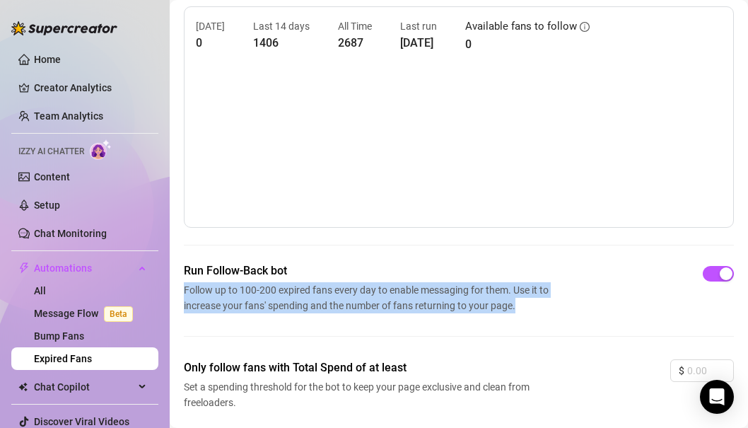
drag, startPoint x: 569, startPoint y: 303, endPoint x: 569, endPoint y: 270, distance: 33.2
click at [569, 270] on div "Run Follow-Back bot Follow up to 100-200 expired fans every day to enable messa…" at bounding box center [459, 287] width 550 height 51
drag, startPoint x: 569, startPoint y: 274, endPoint x: 569, endPoint y: 317, distance: 43.1
click at [569, 317] on div "Run Follow-Back bot Follow up to 100-200 expired fans every day to enable messa…" at bounding box center [459, 310] width 550 height 97
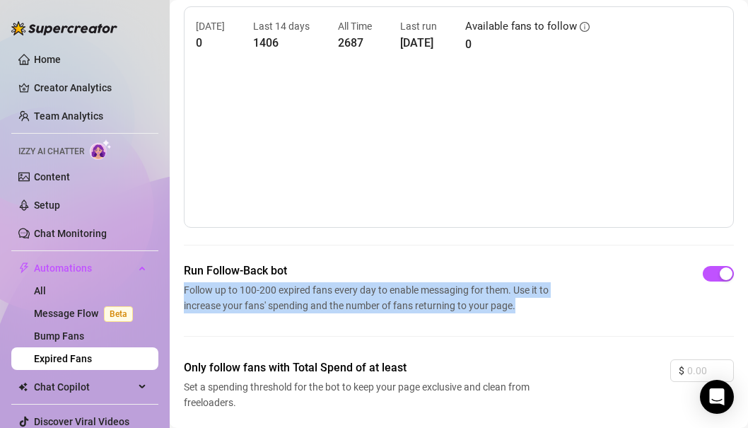
click at [569, 317] on div "Run Follow-Back bot Follow up to 100-200 expired fans every day to enable messa…" at bounding box center [459, 310] width 550 height 97
drag, startPoint x: 569, startPoint y: 310, endPoint x: 569, endPoint y: 274, distance: 35.4
click at [569, 274] on div "Run Follow-Back bot Follow up to 100-200 expired fans every day to enable messa…" at bounding box center [459, 287] width 550 height 51
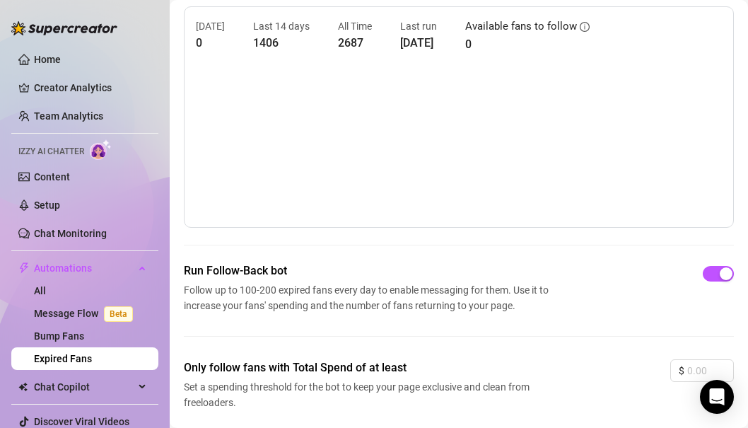
drag, startPoint x: 569, startPoint y: 280, endPoint x: 569, endPoint y: 320, distance: 39.6
click at [569, 320] on div "Run Follow-Back bot Follow up to 100-200 expired fans every day to enable messa…" at bounding box center [459, 310] width 550 height 97
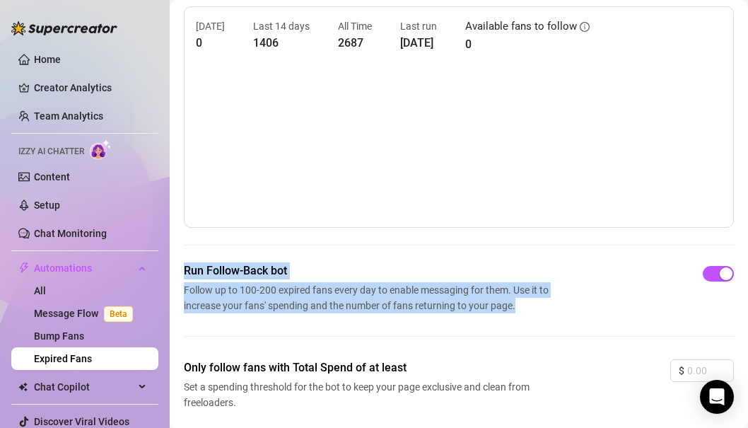
drag, startPoint x: 569, startPoint y: 320, endPoint x: 559, endPoint y: 260, distance: 61.0
click at [559, 260] on div "[DATE] 0 Last 14 days 1406 All Time 2687 Last run [DATE] Available fans to foll…" at bounding box center [459, 250] width 550 height 489
drag, startPoint x: 559, startPoint y: 265, endPoint x: 559, endPoint y: 299, distance: 33.9
click at [559, 299] on div "Run Follow-Back bot Follow up to 100-200 expired fans every day to enable messa…" at bounding box center [459, 287] width 550 height 51
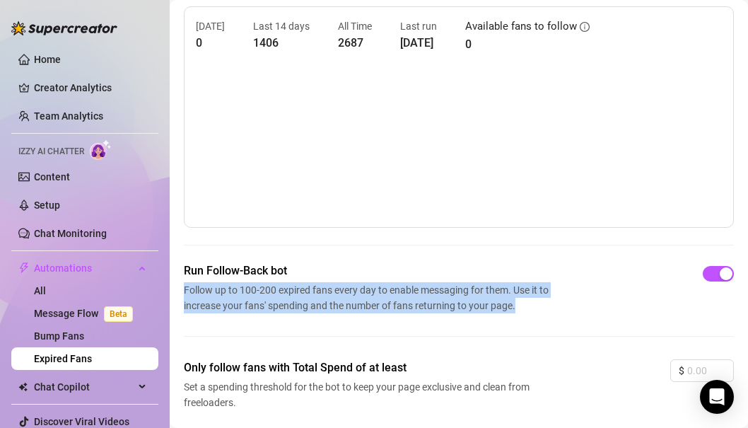
click at [559, 299] on div "Run Follow-Back bot Follow up to 100-200 expired fans every day to enable messa…" at bounding box center [459, 287] width 550 height 51
drag, startPoint x: 559, startPoint y: 299, endPoint x: 559, endPoint y: 265, distance: 34.7
click at [559, 265] on div "Run Follow-Back bot Follow up to 100-200 expired fans every day to enable messa…" at bounding box center [459, 287] width 550 height 51
drag, startPoint x: 559, startPoint y: 256, endPoint x: 558, endPoint y: 303, distance: 47.4
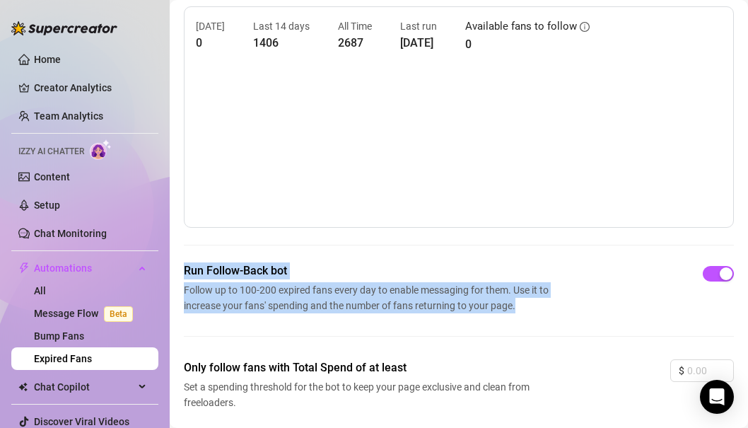
click at [558, 303] on div "[DATE] 0 Last 14 days 1406 All Time 2687 Last run [DATE] Available fans to foll…" at bounding box center [459, 250] width 550 height 489
click at [558, 303] on div "Run Follow-Back bot Follow up to 100-200 expired fans every day to enable messa…" at bounding box center [459, 287] width 550 height 51
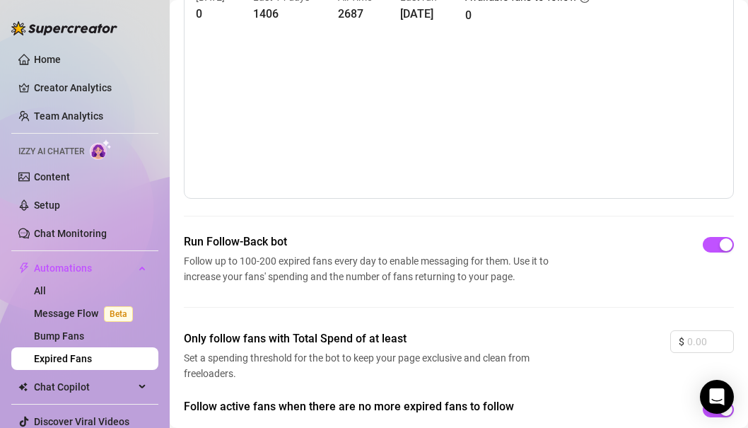
scroll to position [164, 0]
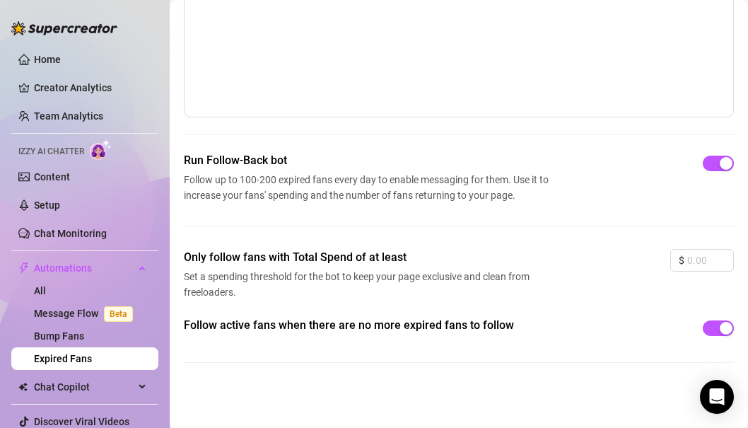
click at [555, 321] on span "Follow active fans when there are no more expired fans to follow" at bounding box center [386, 325] width 405 height 17
click at [74, 336] on link "Bump Fans" at bounding box center [59, 335] width 50 height 11
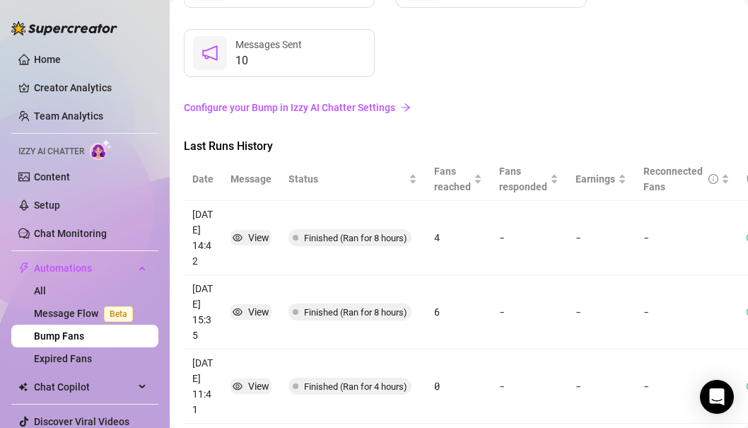
scroll to position [173, 0]
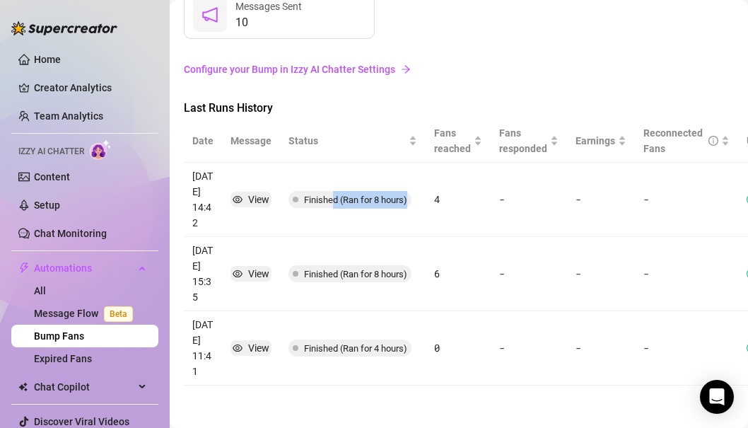
drag, startPoint x: 334, startPoint y: 198, endPoint x: 334, endPoint y: 235, distance: 36.8
click at [334, 235] on td "Finished (Ran for 8 hours)" at bounding box center [353, 200] width 146 height 74
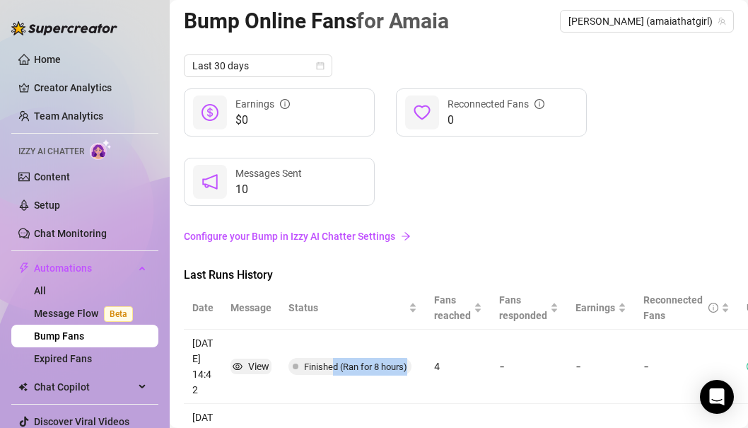
scroll to position [0, 0]
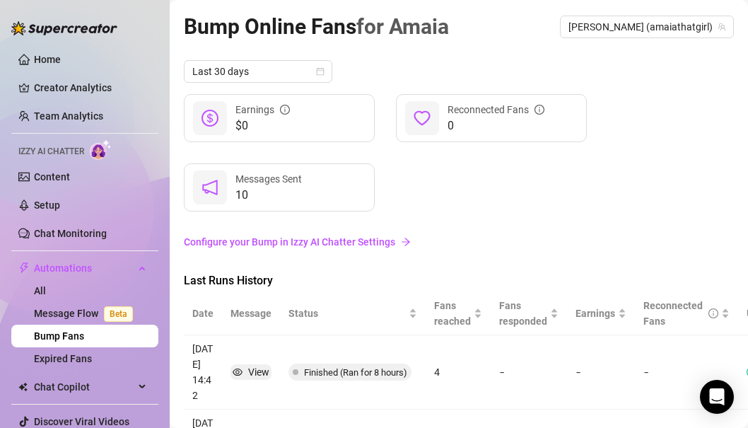
click at [329, 197] on div "10 Messages Sent" at bounding box center [279, 187] width 191 height 48
click at [247, 196] on span "10" at bounding box center [269, 195] width 66 height 17
click at [267, 182] on span "Messages Sent" at bounding box center [269, 178] width 66 height 11
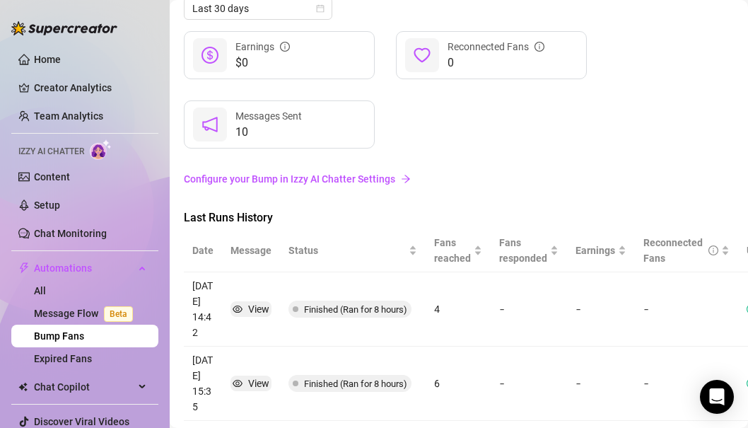
scroll to position [73, 0]
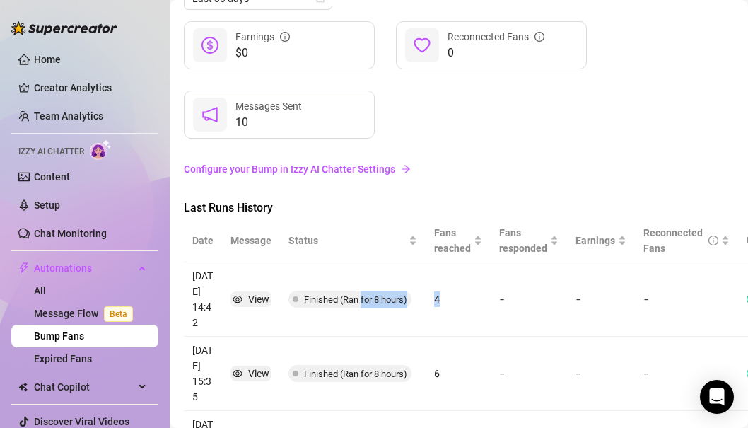
drag, startPoint x: 441, startPoint y: 301, endPoint x: 360, endPoint y: 301, distance: 81.3
click at [360, 301] on tr "[DATE] 14:42 View Finished (Ran for 8 hours) 4 - - -" at bounding box center [494, 299] width 620 height 74
click at [360, 301] on span "Finished (Ran for 8 hours)" at bounding box center [355, 299] width 103 height 11
drag, startPoint x: 331, startPoint y: 299, endPoint x: 411, endPoint y: 299, distance: 79.9
click at [411, 299] on span "Finished (Ran for 8 hours)" at bounding box center [350, 299] width 123 height 17
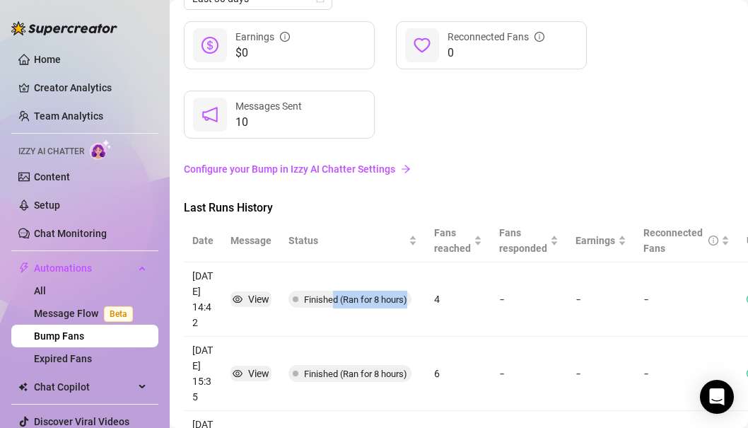
click at [411, 299] on span "Finished (Ran for 8 hours)" at bounding box center [350, 299] width 123 height 17
click at [367, 353] on td "Finished (Ran for 8 hours)" at bounding box center [353, 374] width 146 height 74
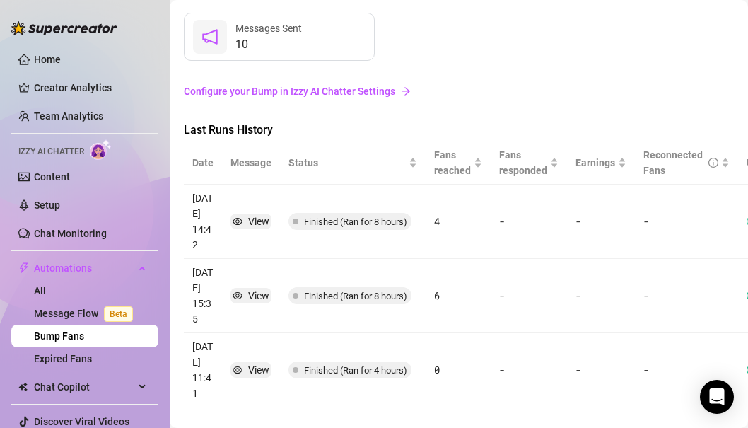
scroll to position [153, 0]
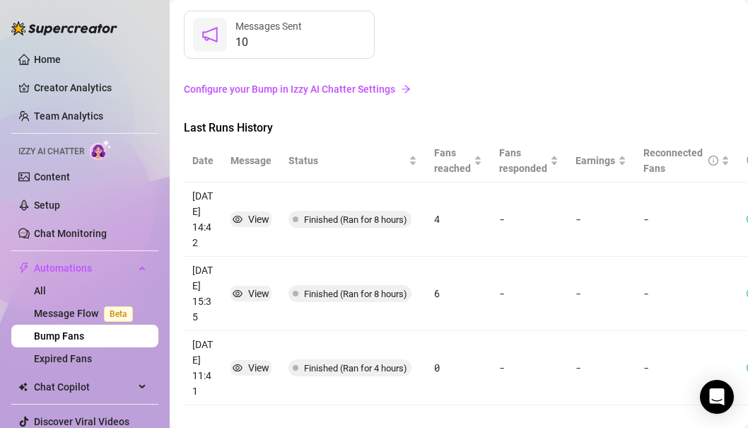
click at [367, 353] on td "Finished (Ran for 4 hours)" at bounding box center [353, 368] width 146 height 74
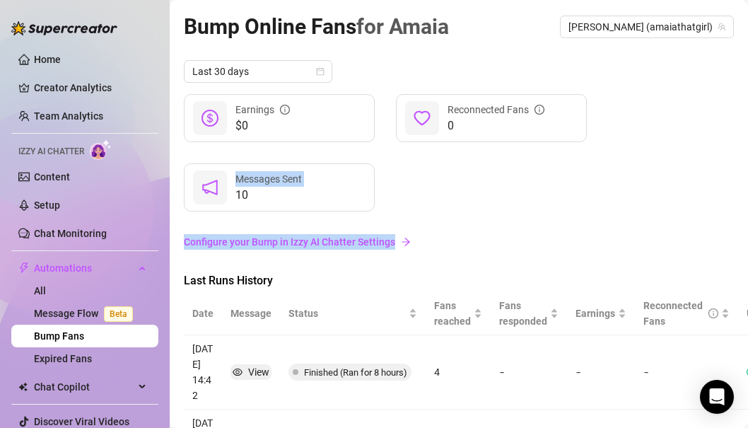
drag, startPoint x: 417, startPoint y: 219, endPoint x: 414, endPoint y: 262, distance: 43.9
click at [414, 262] on div "Last 30 days $0 Earnings 0 Reconnected Fans 10 Messages Sent Configure your Bum…" at bounding box center [459, 309] width 550 height 498
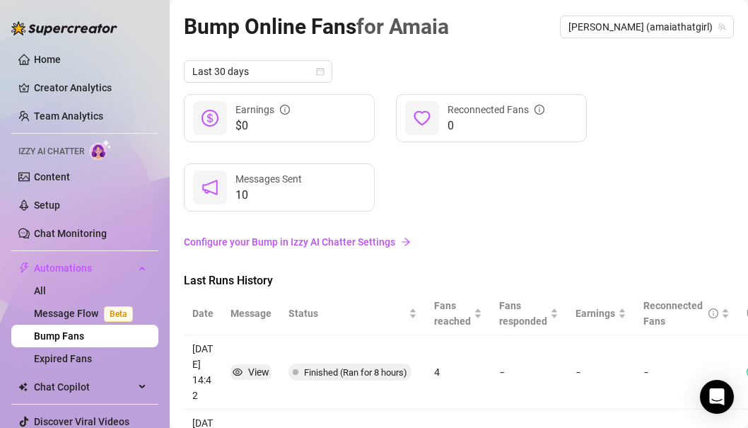
click at [414, 262] on div "Last 30 days $0 Earnings 0 Reconnected Fans 10 Messages Sent Configure your Bum…" at bounding box center [459, 309] width 550 height 498
click at [78, 310] on link "Message Flow Beta" at bounding box center [86, 313] width 105 height 11
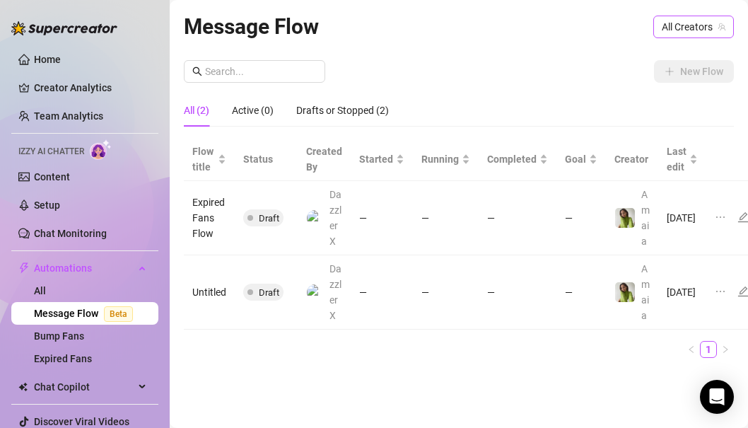
click at [677, 37] on div "All Creators" at bounding box center [694, 27] width 81 height 23
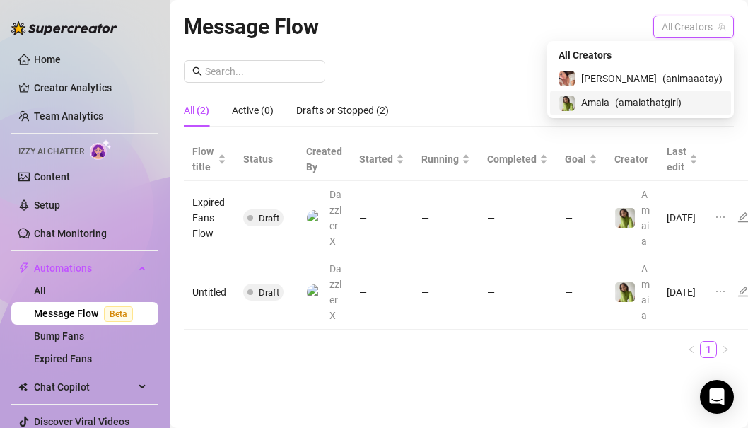
click at [610, 105] on span "Amaia" at bounding box center [595, 103] width 28 height 16
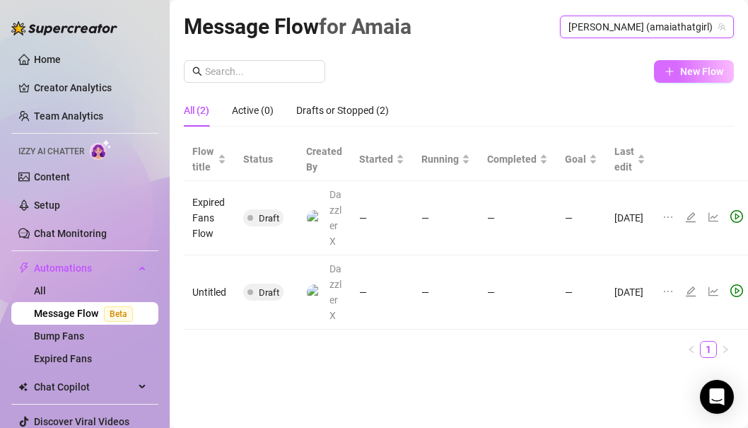
click at [691, 71] on span "New Flow" at bounding box center [701, 71] width 43 height 11
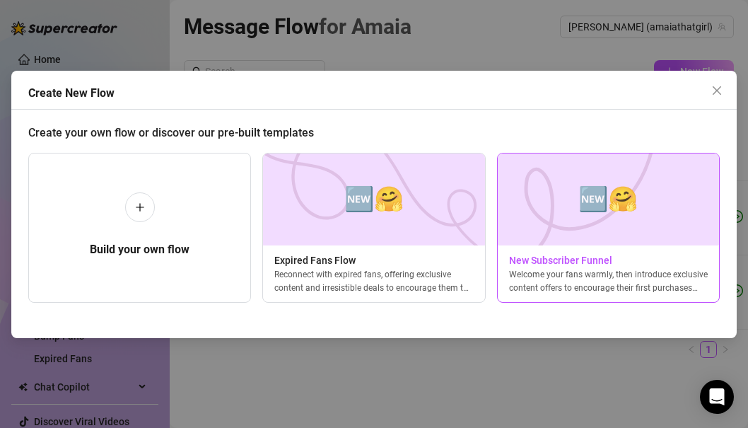
click at [573, 255] on span "New Subscriber Funnel" at bounding box center [608, 260] width 221 height 16
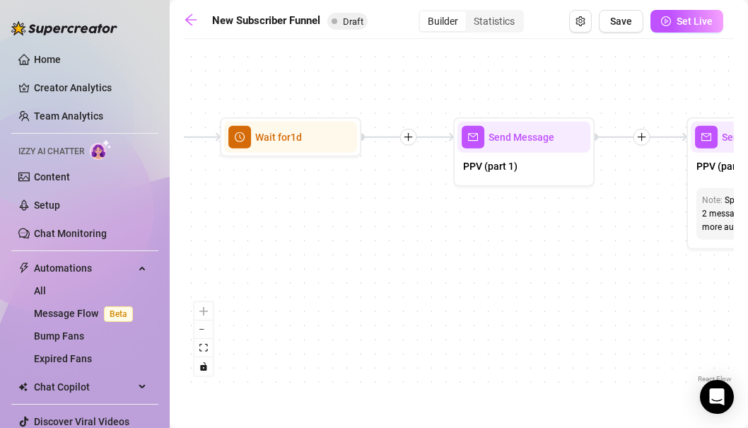
click at [383, 188] on div "If True If True If True If False If False If False If True If False Merge Merge…" at bounding box center [459, 216] width 550 height 340
click at [199, 313] on div "React Flow controls" at bounding box center [203, 339] width 18 height 74
click at [200, 311] on div "React Flow controls" at bounding box center [203, 339] width 18 height 74
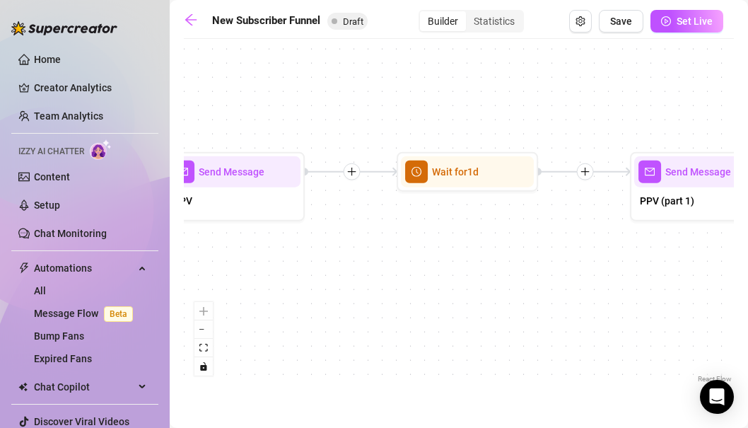
drag, startPoint x: 343, startPoint y: 197, endPoint x: 598, endPoint y: 248, distance: 259.5
click at [598, 248] on div "If True If True If True If False If False If False If True If False Merge Merge…" at bounding box center [459, 216] width 550 height 340
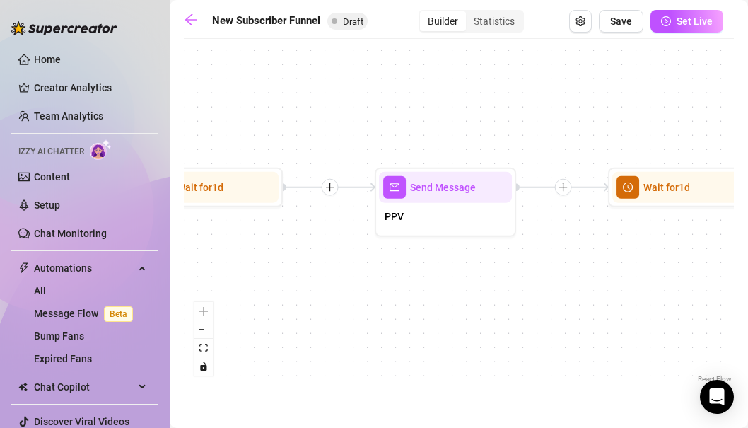
drag, startPoint x: 424, startPoint y: 235, endPoint x: 847, endPoint y: 235, distance: 422.9
click at [748, 235] on html "Home Creator Analytics Team Analytics Izzy AI Chatter Content Setup Chat Monito…" at bounding box center [374, 214] width 748 height 428
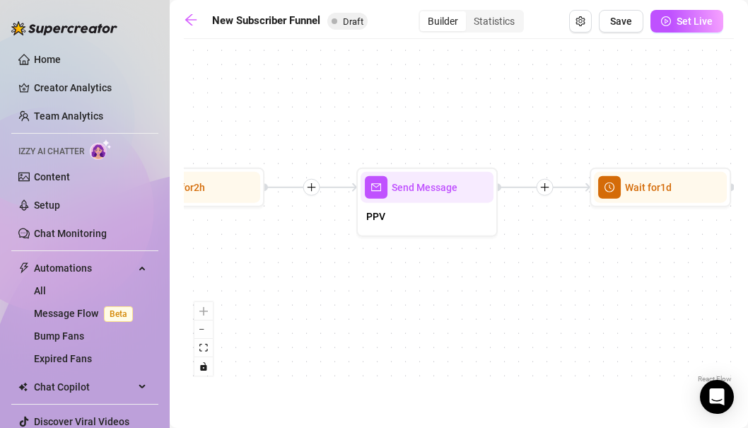
drag, startPoint x: 513, startPoint y: 214, endPoint x: 672, endPoint y: 214, distance: 159.1
click at [672, 214] on div "If True If True If True If False If False If False If True If False Merge Merge…" at bounding box center [459, 216] width 550 height 340
drag, startPoint x: 463, startPoint y: 207, endPoint x: 624, endPoint y: 216, distance: 161.6
click at [494, 216] on div "PPV" at bounding box center [427, 218] width 133 height 30
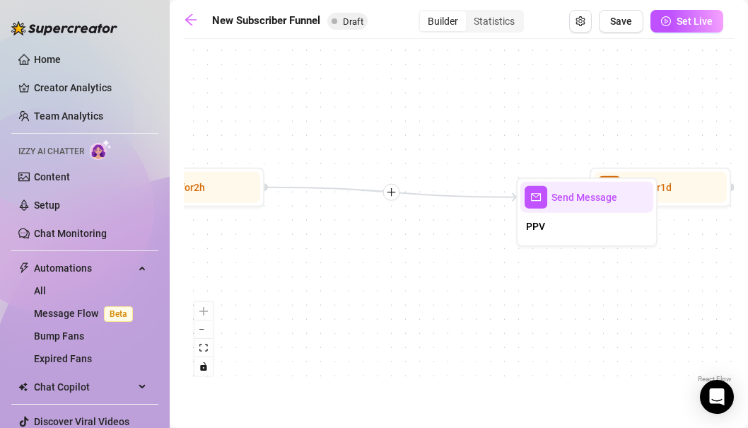
click at [436, 235] on div "If True If True If True If False If False If False If True If False Merge Merge…" at bounding box center [459, 216] width 550 height 340
click at [437, 233] on div "If True If True If True If False If False If False If True If False Merge Merge…" at bounding box center [459, 216] width 550 height 340
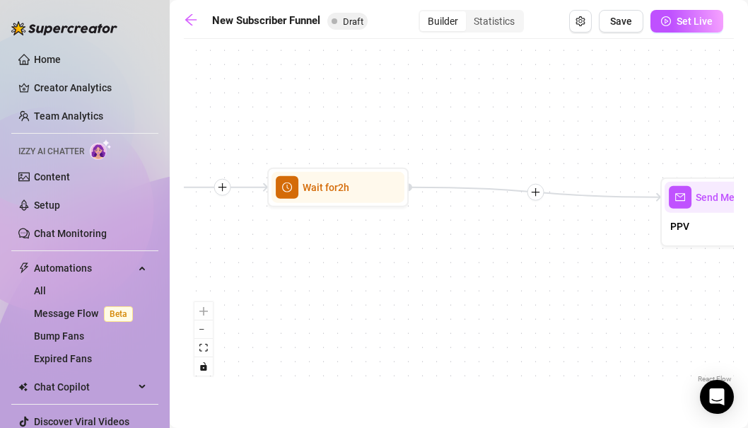
drag, startPoint x: 427, startPoint y: 224, endPoint x: 576, endPoint y: 222, distance: 148.5
click at [576, 222] on div "If True If True If True If False If False If False If True If False Merge Merge…" at bounding box center [459, 216] width 550 height 340
click at [203, 21] on link at bounding box center [194, 21] width 21 height 17
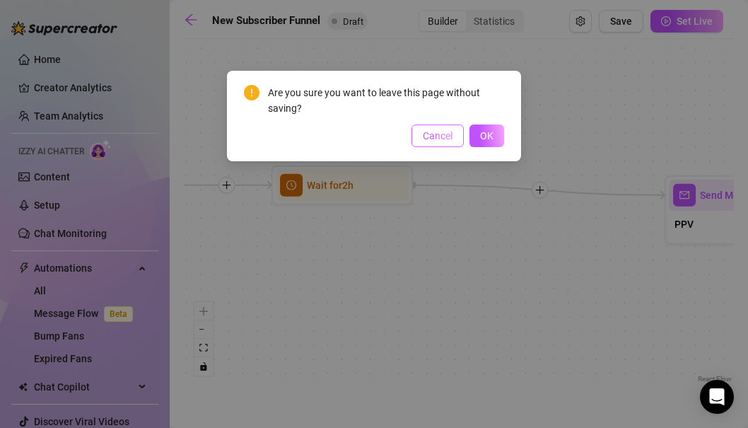
click at [433, 137] on span "Cancel" at bounding box center [438, 135] width 30 height 11
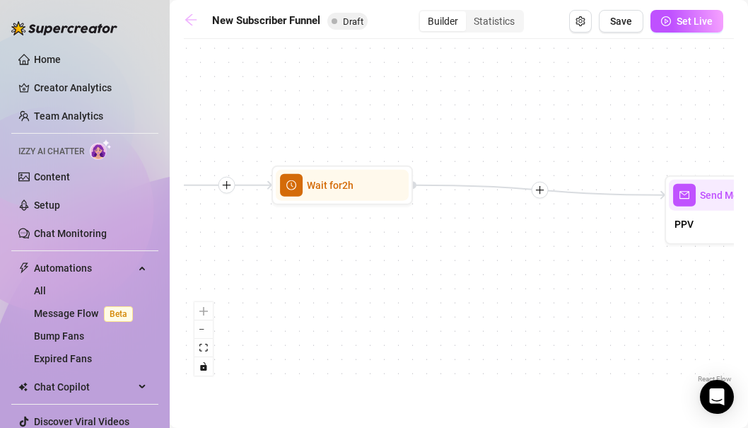
click at [199, 18] on link at bounding box center [194, 21] width 21 height 17
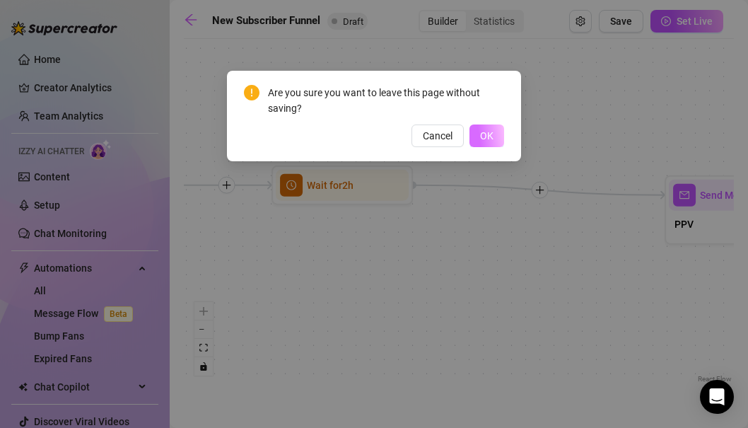
click at [470, 129] on button "OK" at bounding box center [487, 135] width 35 height 23
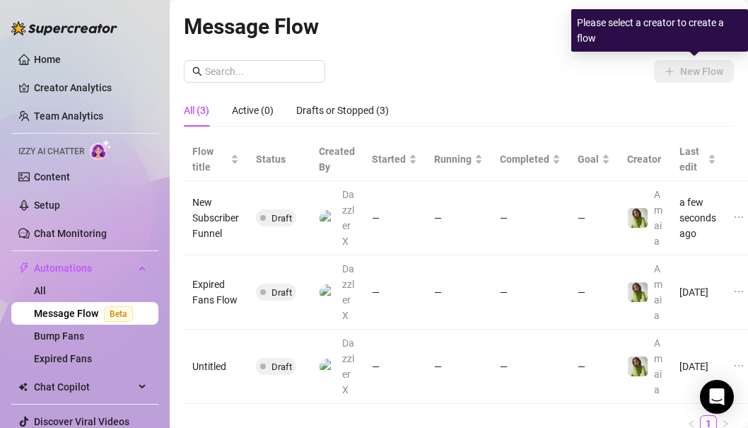
click at [703, 17] on div "Please select a creator to create a flow" at bounding box center [659, 30] width 177 height 42
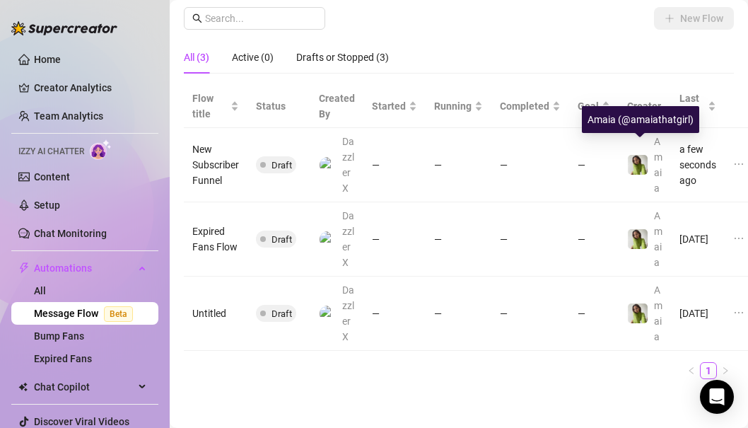
scroll to position [53, 76]
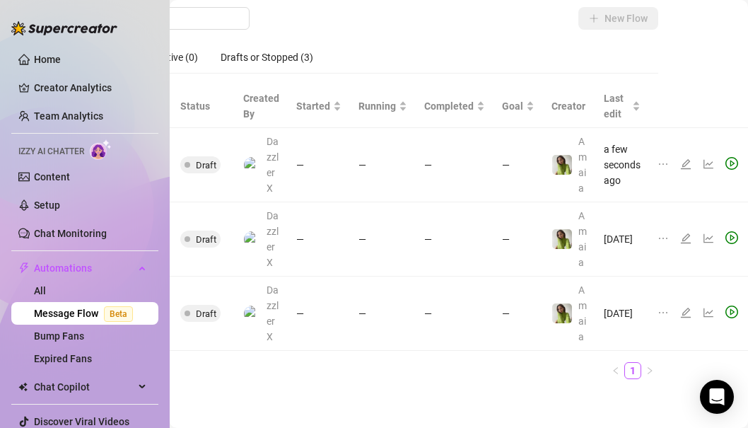
click at [682, 170] on icon "edit" at bounding box center [685, 163] width 11 height 11
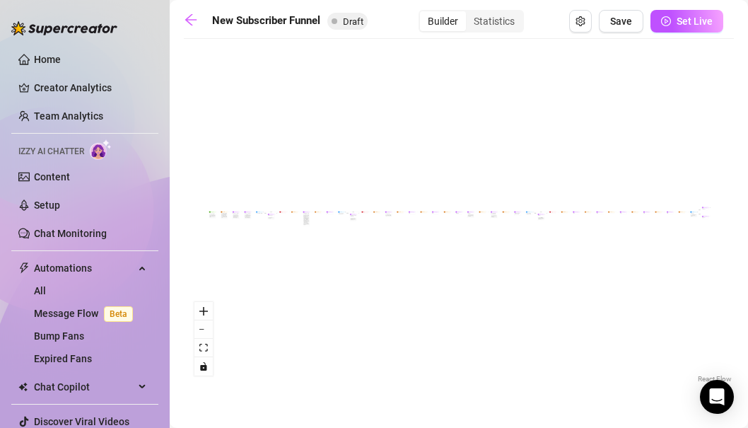
click at [303, 226] on div "If True If True If True If False If False If False If True If False Merge Merge…" at bounding box center [459, 216] width 550 height 340
click at [272, 223] on div "If True If True If True If False If False If False If True If False Merge Merge…" at bounding box center [459, 216] width 550 height 340
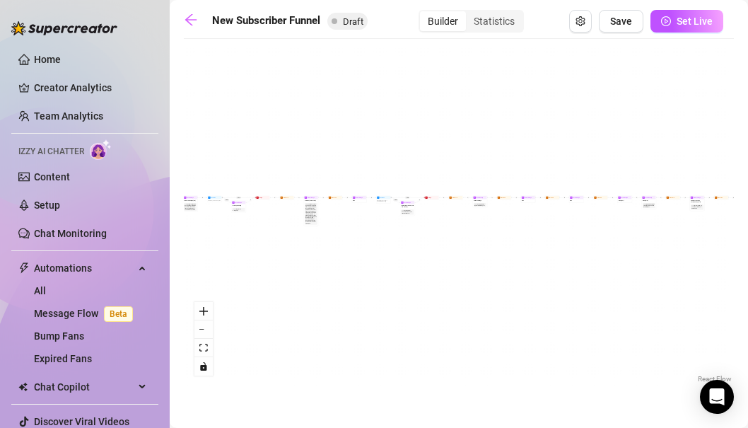
click at [272, 223] on div "If True If True If True If False If False If False If True If False Merge Merge…" at bounding box center [459, 216] width 550 height 340
click at [205, 308] on icon "zoom in" at bounding box center [203, 311] width 8 height 8
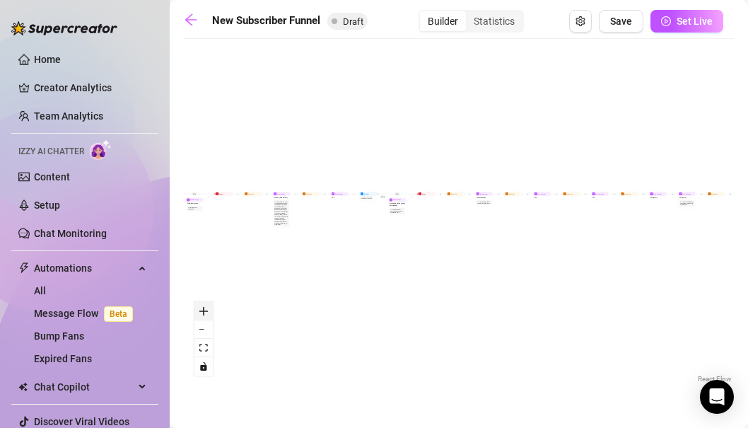
click at [205, 308] on icon "zoom in" at bounding box center [203, 311] width 8 height 8
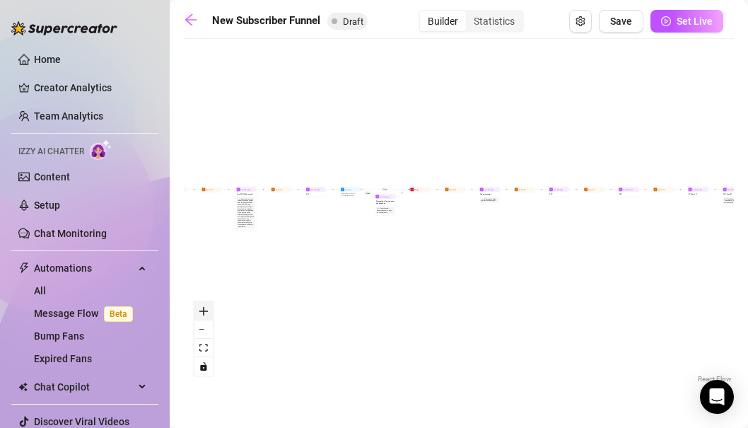
click at [205, 308] on icon "zoom in" at bounding box center [203, 311] width 8 height 8
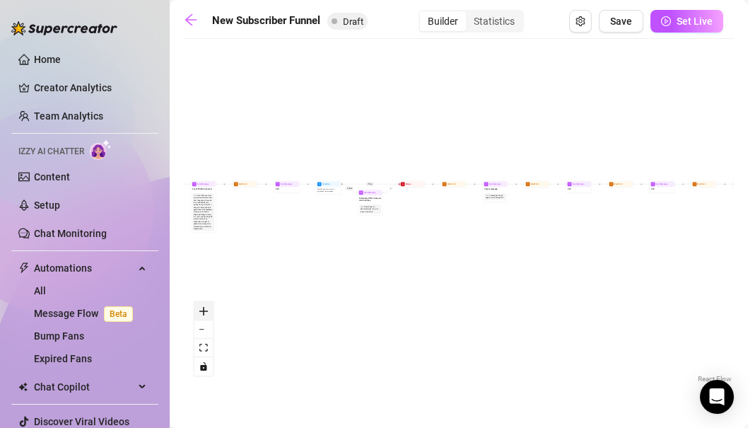
click at [205, 308] on icon "zoom in" at bounding box center [203, 311] width 8 height 8
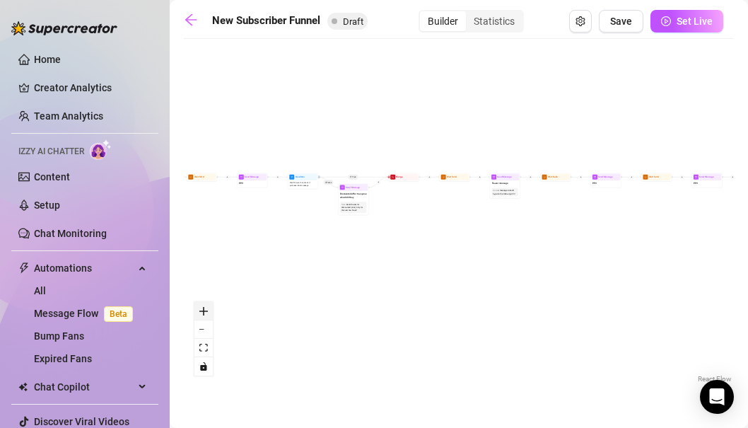
click at [203, 309] on icon "zoom in" at bounding box center [203, 311] width 8 height 8
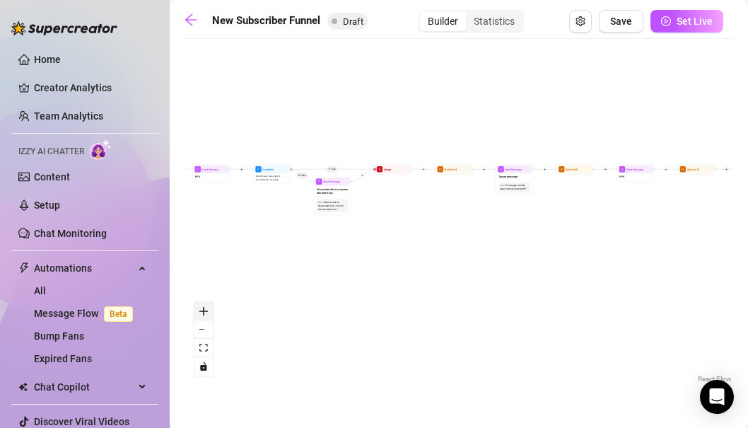
click at [203, 309] on icon "zoom in" at bounding box center [203, 311] width 8 height 8
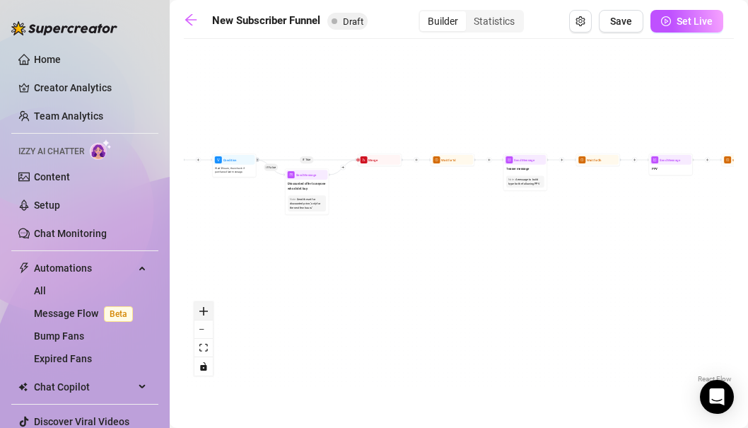
click at [203, 309] on icon "zoom in" at bounding box center [203, 311] width 8 height 8
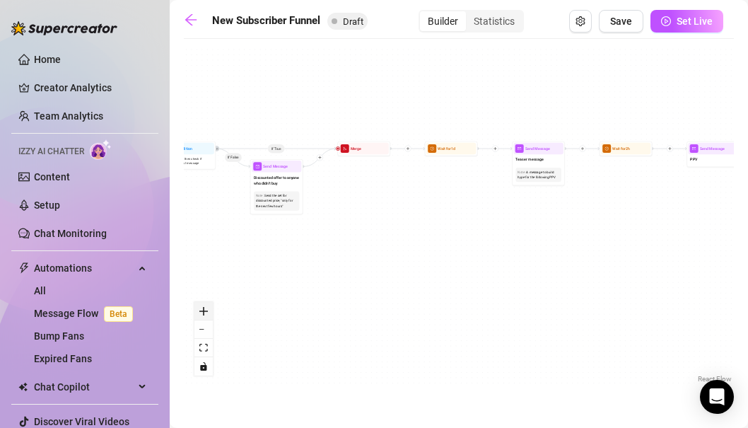
click at [203, 309] on icon "zoom in" at bounding box center [203, 311] width 8 height 8
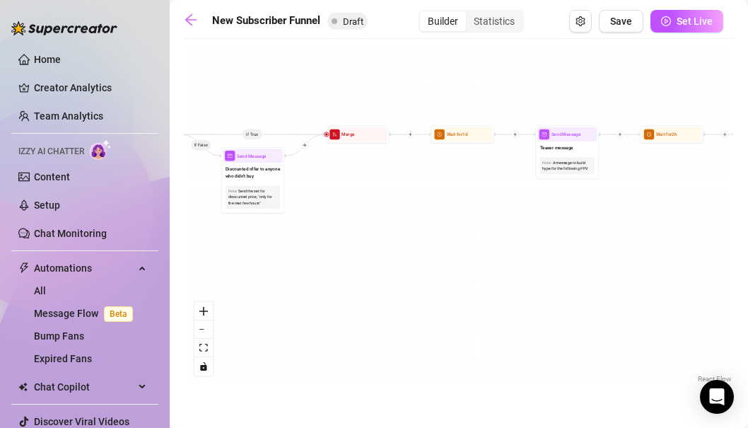
drag, startPoint x: 302, startPoint y: 170, endPoint x: 488, endPoint y: 215, distance: 191.3
click at [488, 215] on div "If True If True If True If False If False If False If True If False Merge Merge…" at bounding box center [459, 216] width 550 height 340
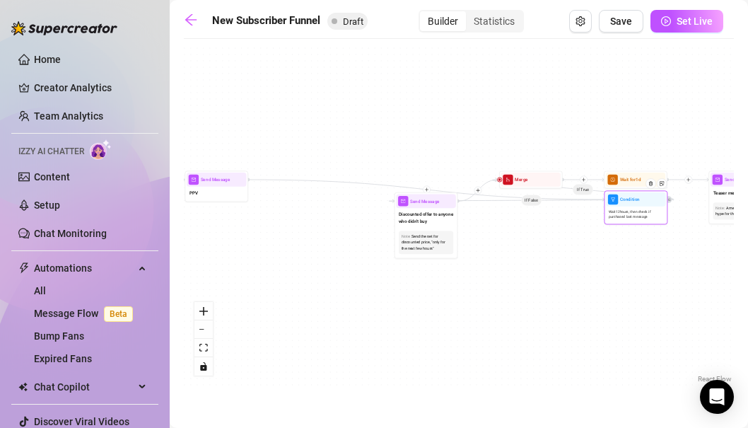
drag, startPoint x: 292, startPoint y: 190, endPoint x: 606, endPoint y: 207, distance: 314.4
click at [607, 207] on div "Wait 12 hours, then check if purchased last message" at bounding box center [635, 215] width 59 height 16
click at [581, 230] on div "If True If True If True If False If False If False If True If False Merge Merge…" at bounding box center [459, 216] width 550 height 340
click at [188, 18] on icon "arrow-left" at bounding box center [191, 20] width 14 height 14
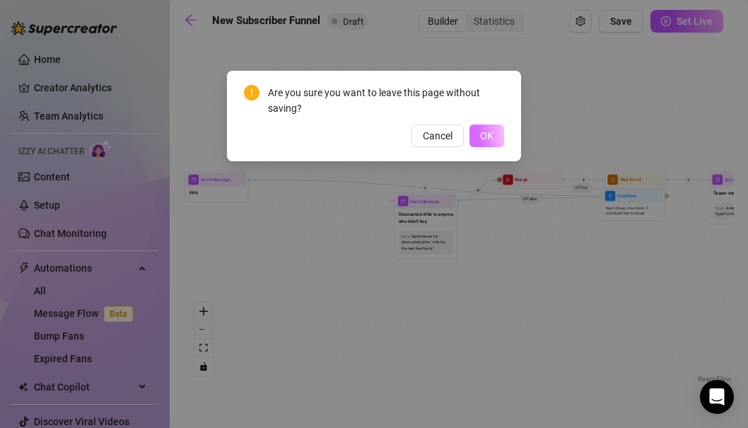
click at [484, 134] on span "OK" at bounding box center [486, 135] width 13 height 11
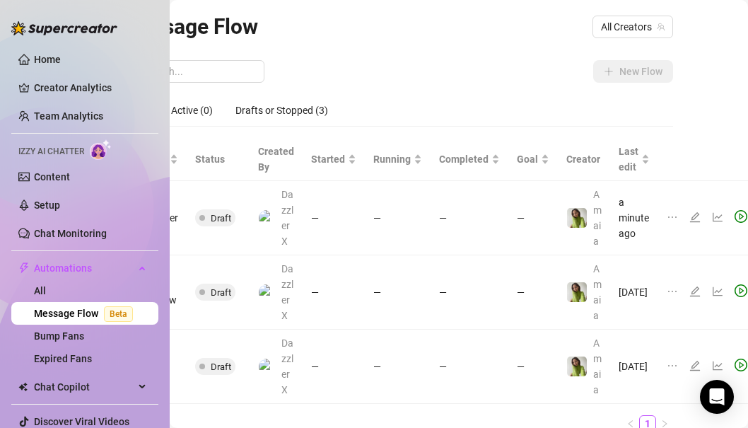
scroll to position [0, 69]
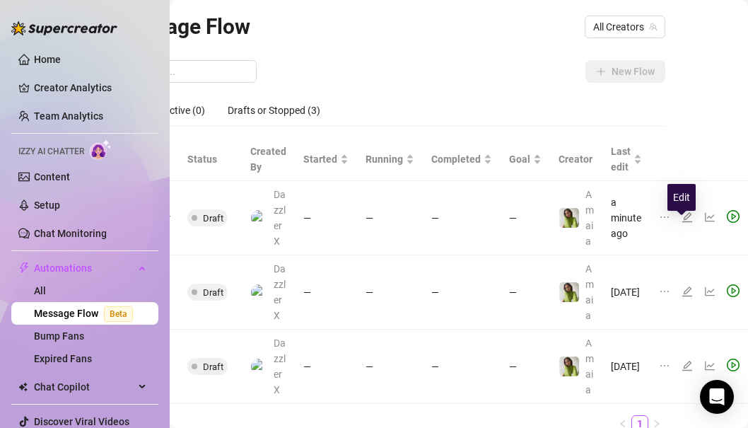
click at [683, 222] on icon "edit" at bounding box center [688, 217] width 10 height 10
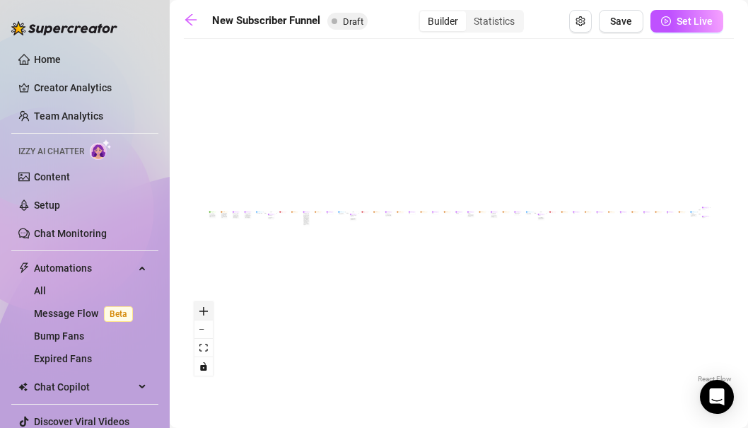
click at [202, 313] on icon "zoom in" at bounding box center [203, 311] width 8 height 8
click at [204, 307] on icon "zoom in" at bounding box center [203, 311] width 8 height 8
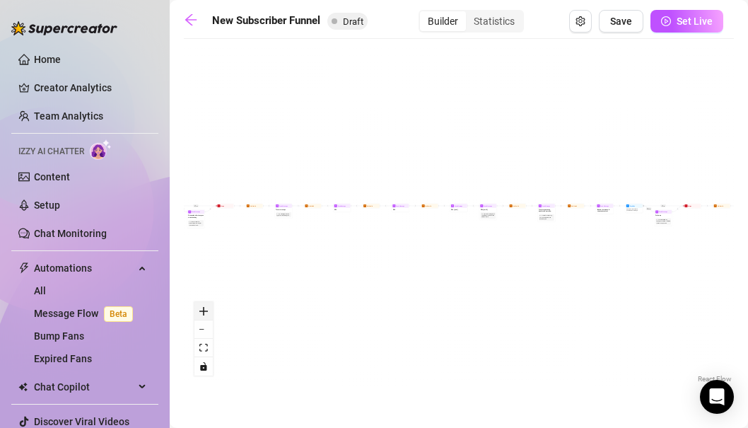
click at [204, 307] on icon "zoom in" at bounding box center [203, 311] width 8 height 8
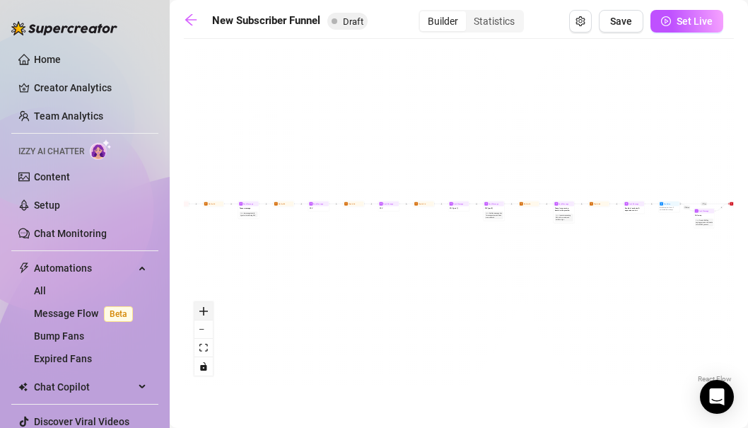
click at [204, 307] on icon "zoom in" at bounding box center [203, 311] width 8 height 8
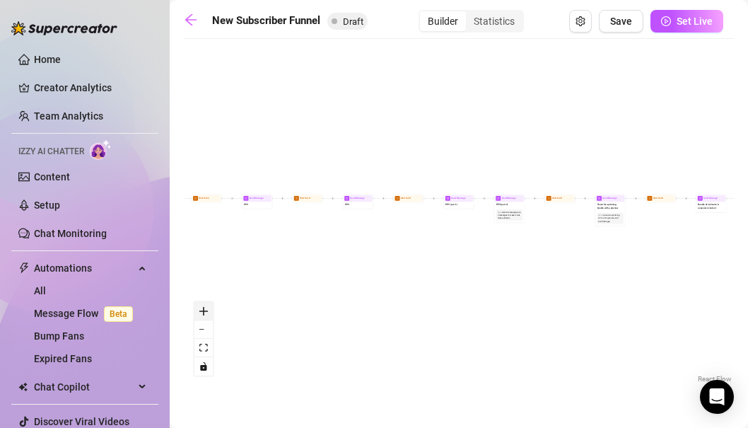
click at [204, 307] on icon "zoom in" at bounding box center [203, 311] width 8 height 8
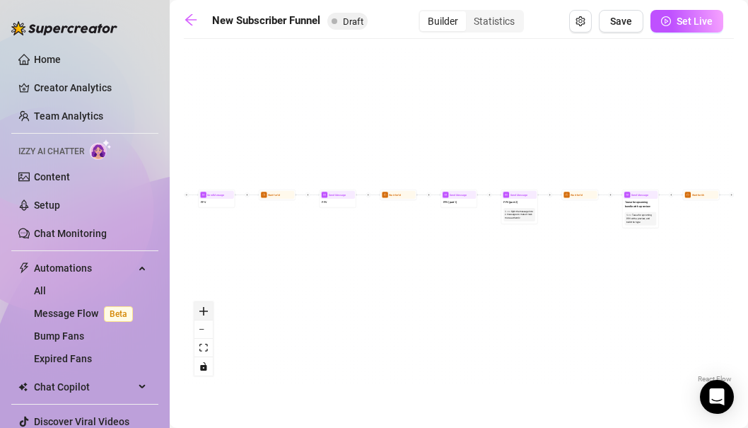
click at [204, 307] on icon "zoom in" at bounding box center [203, 311] width 8 height 8
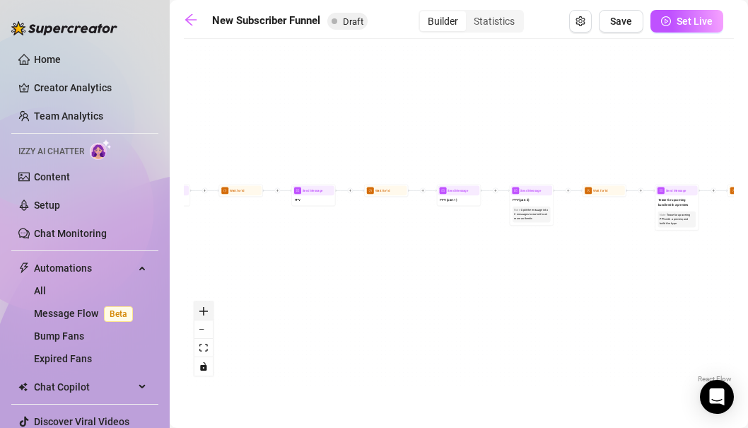
click at [204, 307] on icon "zoom in" at bounding box center [203, 311] width 8 height 8
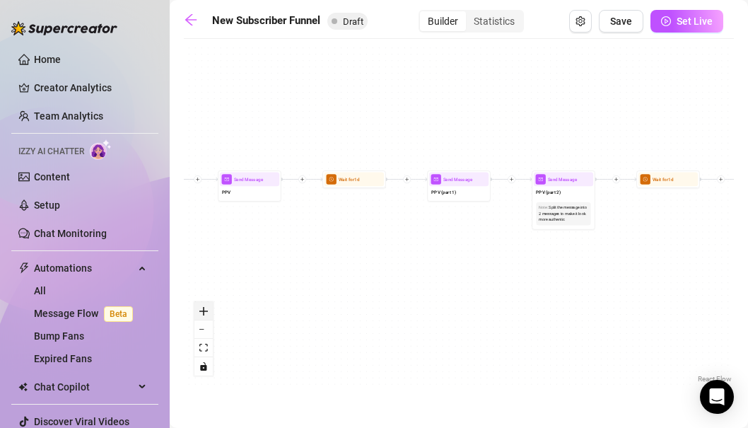
click at [203, 313] on icon "zoom in" at bounding box center [203, 311] width 8 height 8
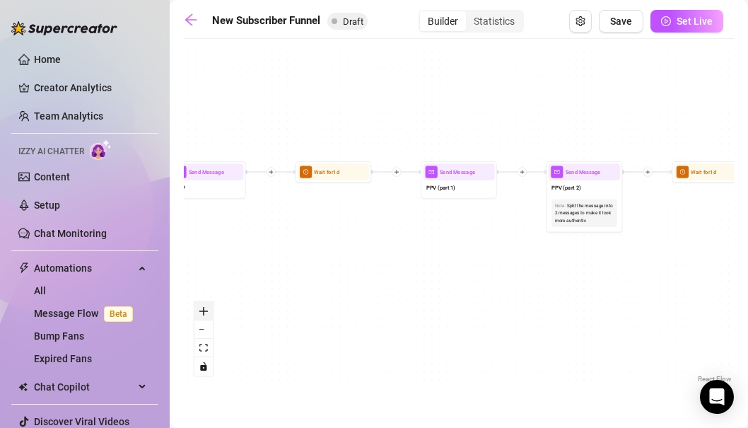
click at [203, 313] on icon "zoom in" at bounding box center [203, 311] width 8 height 8
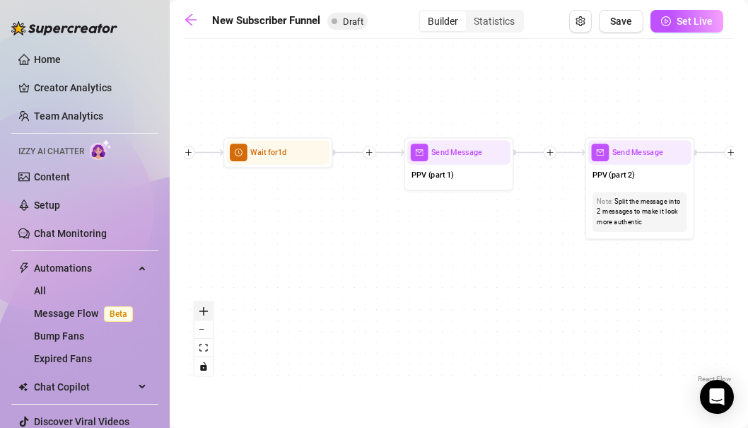
click at [203, 313] on icon "zoom in" at bounding box center [203, 311] width 8 height 8
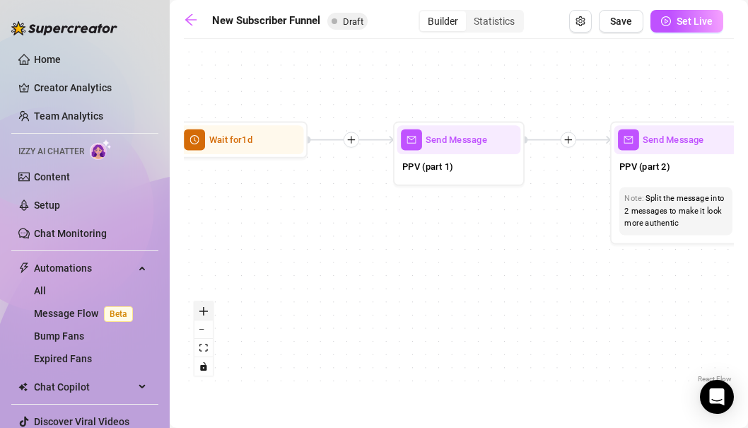
click at [203, 313] on icon "zoom in" at bounding box center [203, 311] width 8 height 8
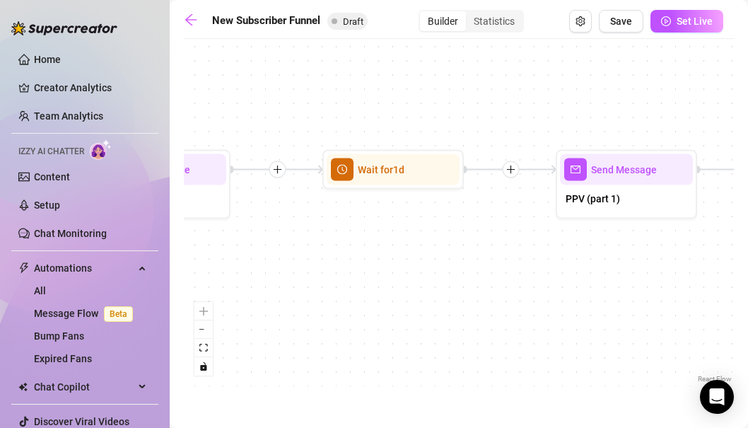
drag, startPoint x: 252, startPoint y: 250, endPoint x: 421, endPoint y: 286, distance: 172.8
click at [421, 286] on div "If True If True If True If False If False If False If True If False Merge Merge…" at bounding box center [459, 216] width 550 height 340
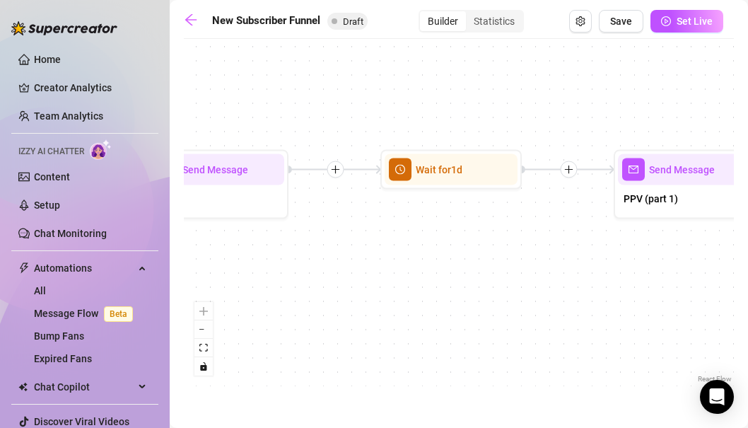
drag, startPoint x: 319, startPoint y: 245, endPoint x: 612, endPoint y: 265, distance: 293.5
click at [612, 265] on div "If True If True If True If False If False If False If True If False Merge Merge…" at bounding box center [459, 216] width 550 height 340
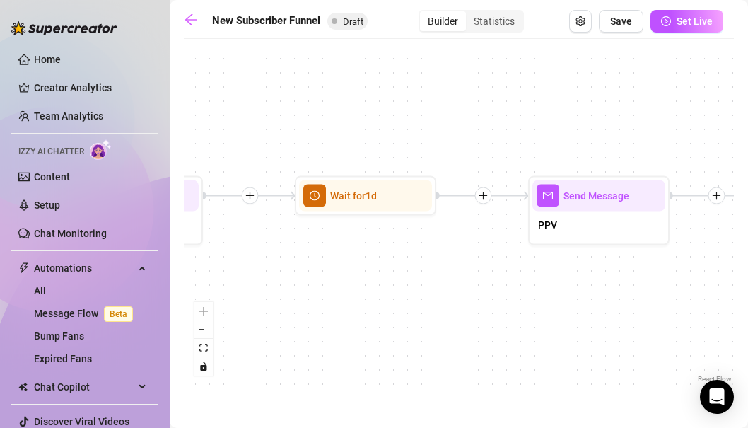
drag, startPoint x: 354, startPoint y: 236, endPoint x: 554, endPoint y: 245, distance: 200.4
click at [554, 245] on div "If True If True If True If False If False If False If True If False Merge Merge…" at bounding box center [459, 216] width 550 height 340
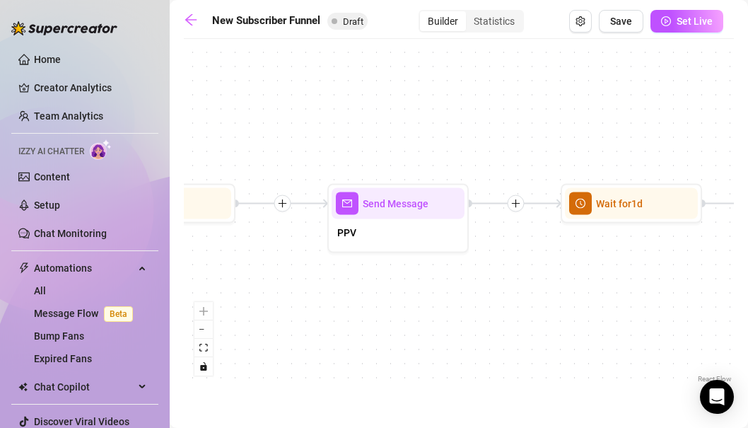
drag, startPoint x: 318, startPoint y: 252, endPoint x: 529, endPoint y: 256, distance: 211.5
click at [529, 256] on div "If True If True If True If False If False If False If True If False Merge Merge…" at bounding box center [459, 216] width 550 height 340
click at [201, 308] on div "React Flow controls" at bounding box center [203, 339] width 18 height 74
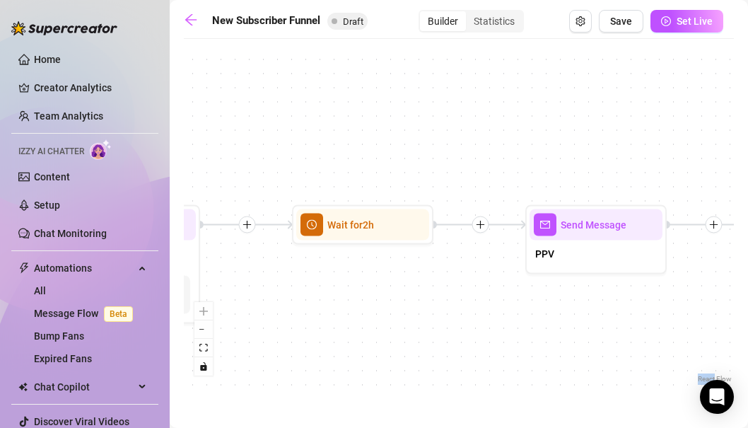
drag, startPoint x: 260, startPoint y: 303, endPoint x: 469, endPoint y: 326, distance: 209.9
click at [469, 326] on div "If True If True If True If False If False If False If True If False Merge Merge…" at bounding box center [459, 216] width 550 height 340
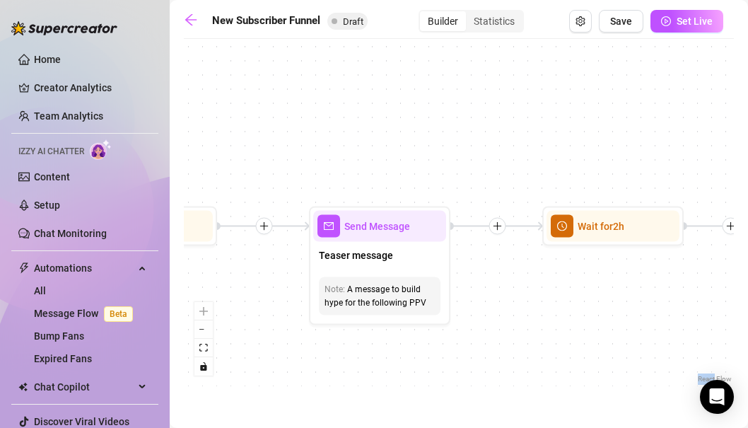
drag, startPoint x: 385, startPoint y: 310, endPoint x: 649, endPoint y: 310, distance: 263.1
click at [649, 310] on div "If True If True If True If False If False If False If True If False Merge Merge…" at bounding box center [459, 216] width 550 height 340
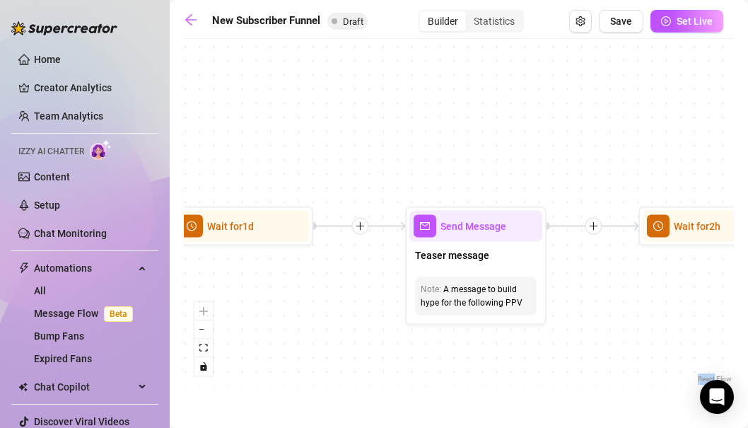
drag, startPoint x: 388, startPoint y: 342, endPoint x: 656, endPoint y: 363, distance: 269.5
click at [656, 363] on div "If True If True If True If False If False If False If True If False Merge Merge…" at bounding box center [459, 216] width 550 height 340
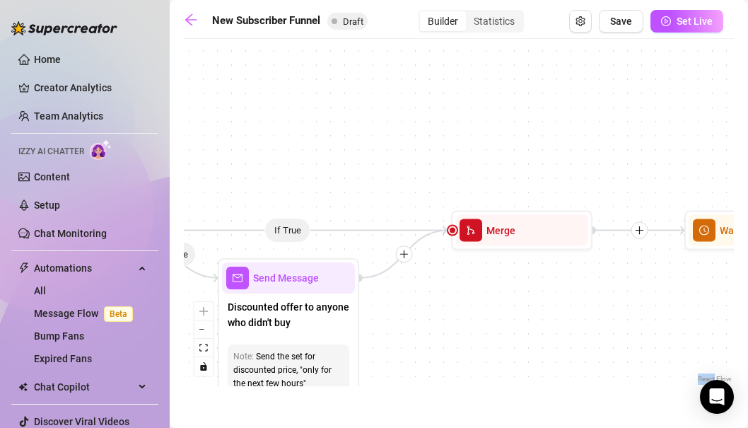
drag, startPoint x: 323, startPoint y: 323, endPoint x: 639, endPoint y: 307, distance: 316.5
click at [639, 307] on div "If True If True If True If False If False If False If True If False Merge Merge…" at bounding box center [459, 216] width 550 height 340
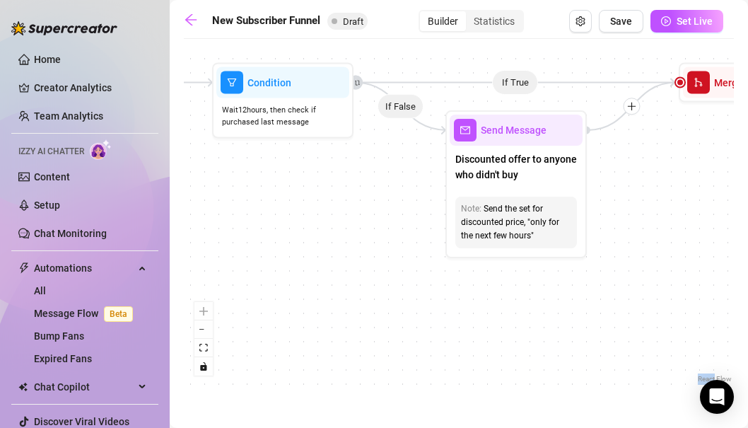
drag, startPoint x: 432, startPoint y: 330, endPoint x: 668, endPoint y: 180, distance: 280.2
click at [668, 180] on div "If True If True If True If False If False If False If True If False Merge Merge…" at bounding box center [459, 216] width 550 height 340
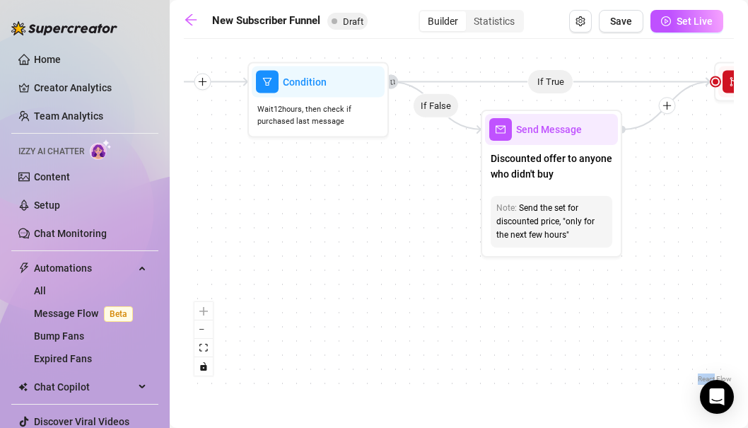
drag, startPoint x: 272, startPoint y: 258, endPoint x: 590, endPoint y: 327, distance: 325.0
click at [590, 327] on div "If True If True If True If False If False If False If True If False Merge Merge…" at bounding box center [459, 216] width 550 height 340
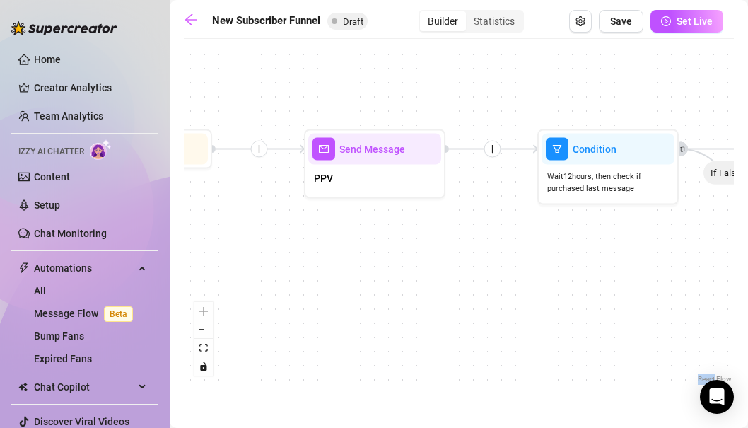
drag, startPoint x: 352, startPoint y: 316, endPoint x: 714, endPoint y: 347, distance: 364.2
click at [714, 347] on div "If True If True If True If False If False If False If True If False Merge Merge…" at bounding box center [459, 216] width 550 height 340
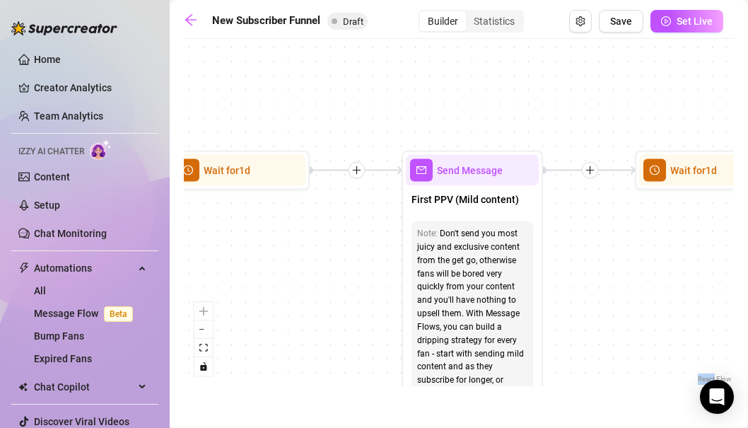
drag, startPoint x: 499, startPoint y: 307, endPoint x: 749, endPoint y: 296, distance: 249.9
click at [748, 296] on html "Home Creator Analytics Team Analytics Izzy AI Chatter Content Setup Chat Monito…" at bounding box center [374, 214] width 748 height 428
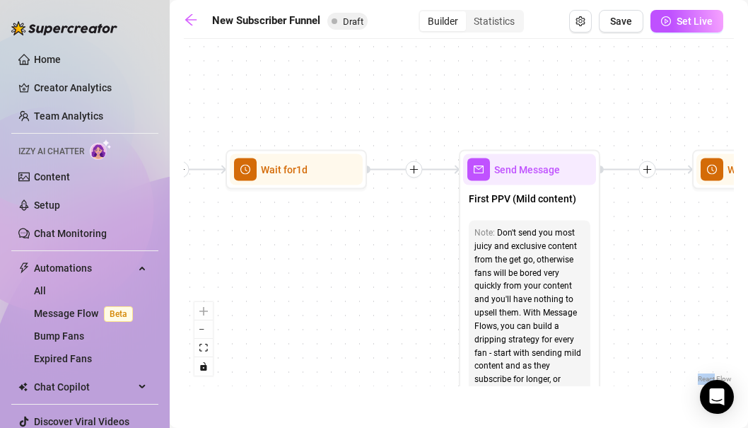
drag, startPoint x: 312, startPoint y: 311, endPoint x: 627, endPoint y: 328, distance: 315.2
click at [627, 328] on div "If True If True If True If False If False If False If True If False Merge Merge…" at bounding box center [459, 216] width 550 height 340
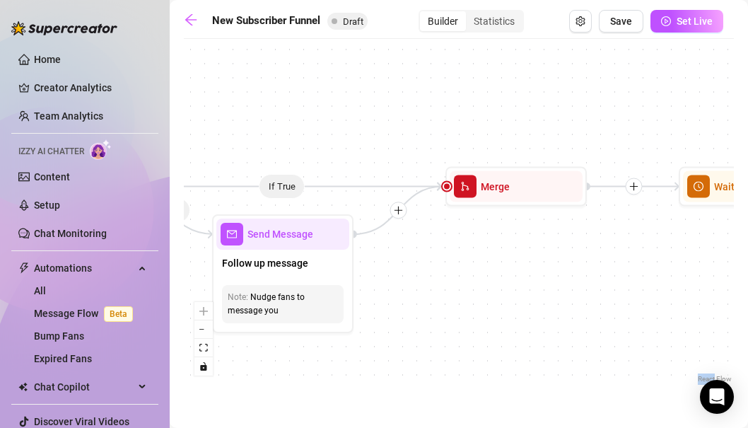
drag, startPoint x: 374, startPoint y: 335, endPoint x: 658, endPoint y: 328, distance: 284.4
click at [658, 328] on div "If True If True If True If False If False If False If True If False Merge Merge…" at bounding box center [459, 216] width 550 height 340
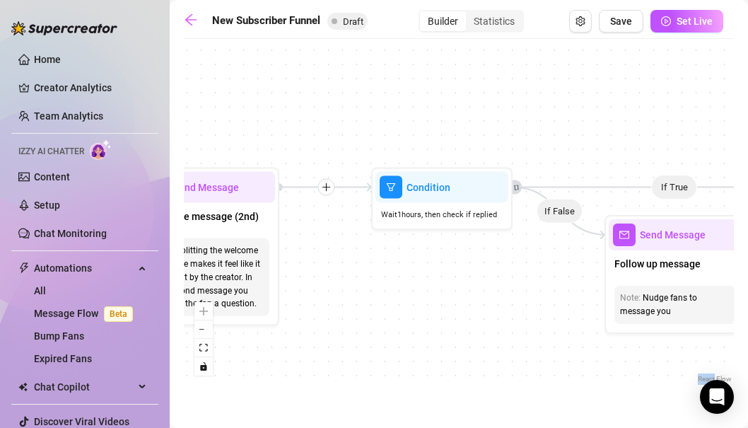
drag, startPoint x: 364, startPoint y: 334, endPoint x: 666, endPoint y: 343, distance: 301.4
click at [666, 343] on div "If True If True If True If False If False If False If True If False Merge Merge…" at bounding box center [459, 216] width 550 height 340
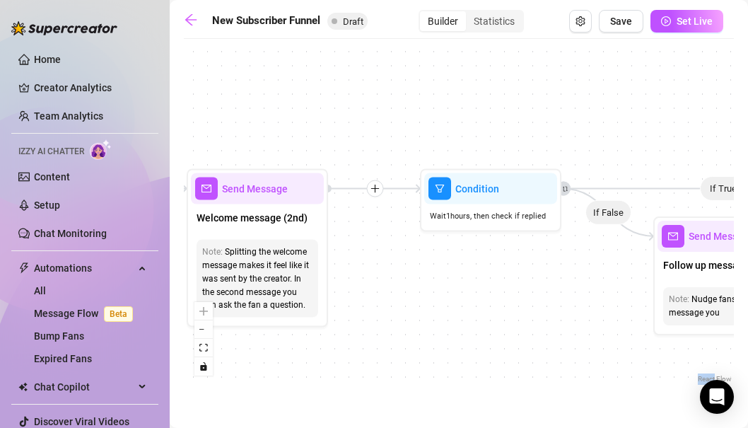
drag, startPoint x: 376, startPoint y: 320, endPoint x: 657, endPoint y: 322, distance: 281.5
click at [657, 322] on div "If True If True If True If False If False If False If True If False Merge Merge…" at bounding box center [459, 216] width 550 height 340
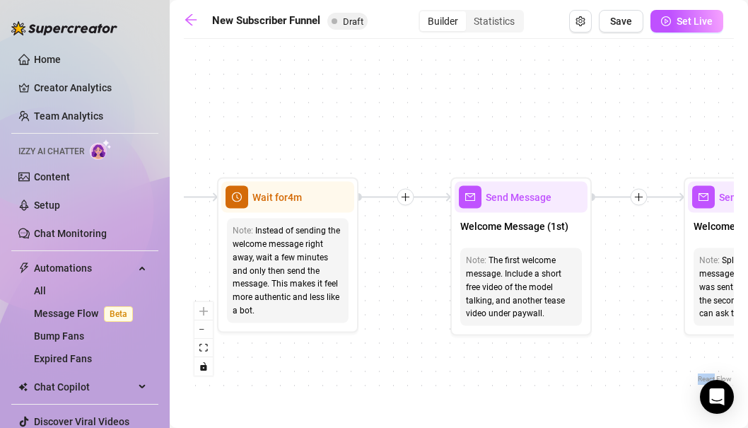
drag, startPoint x: 361, startPoint y: 330, endPoint x: 579, endPoint y: 337, distance: 217.9
click at [579, 337] on div "If True If True If True If False If False If False If True If False Merge Merge…" at bounding box center [459, 216] width 550 height 340
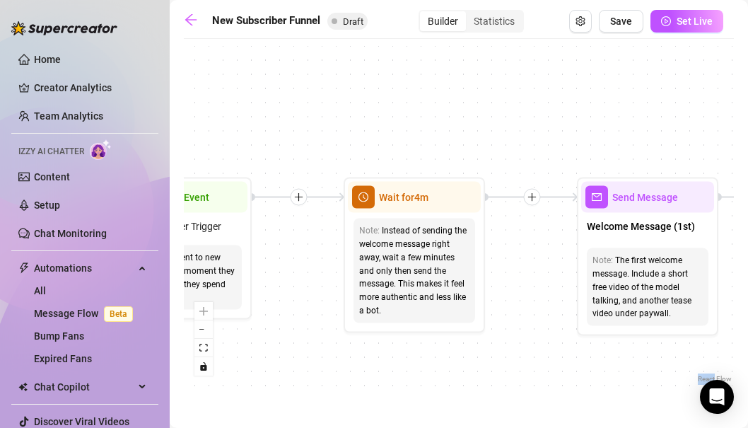
drag, startPoint x: 300, startPoint y: 341, endPoint x: 506, endPoint y: 341, distance: 205.8
click at [506, 341] on div "If True If True If True If False If False If False If True If False Merge Merge…" at bounding box center [459, 216] width 550 height 340
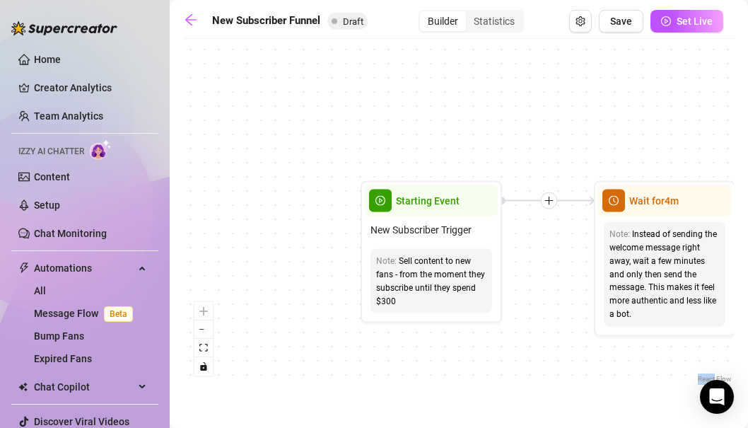
drag, startPoint x: 286, startPoint y: 354, endPoint x: 455, endPoint y: 358, distance: 169.1
click at [455, 358] on div "If True If True If True If False If False If False If True If False Merge Merge…" at bounding box center [459, 216] width 550 height 340
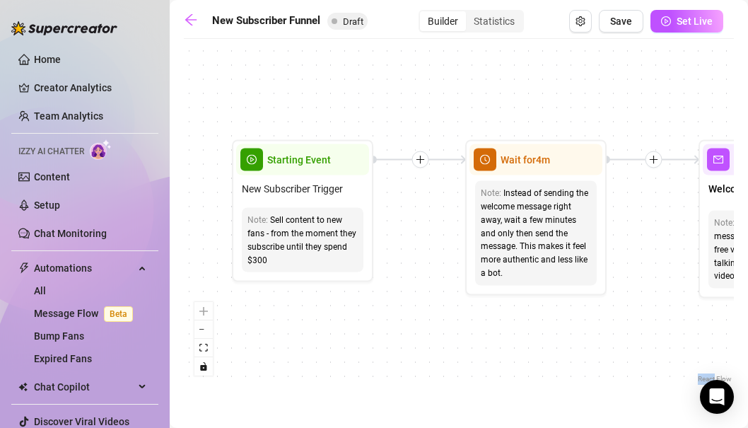
drag, startPoint x: 381, startPoint y: 352, endPoint x: 252, endPoint y: 310, distance: 135.1
click at [252, 310] on div "If True If True If True If False If False If False If True If False Merge Merge…" at bounding box center [459, 216] width 550 height 340
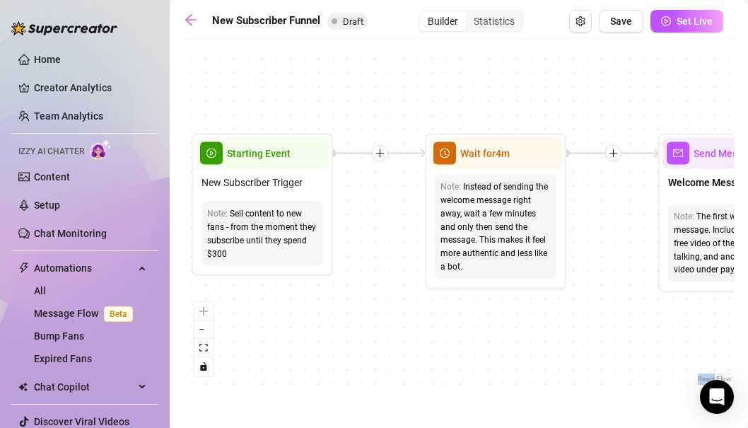
drag, startPoint x: 352, startPoint y: 318, endPoint x: 312, endPoint y: 311, distance: 40.8
click at [312, 311] on div "If True If True If True If False If False If False If True If False Merge Merge…" at bounding box center [459, 216] width 550 height 340
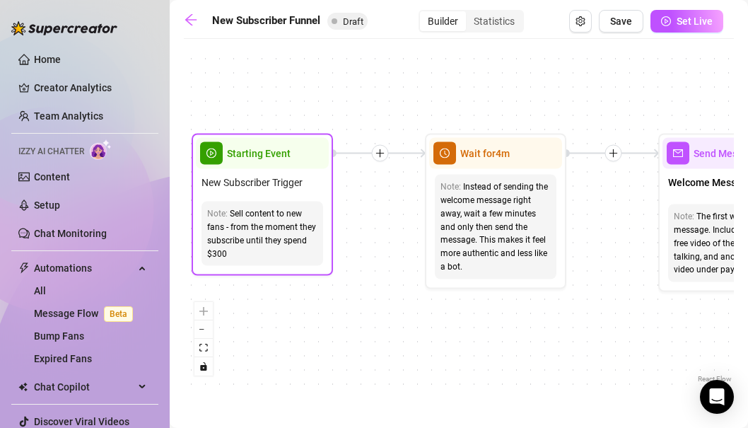
click at [284, 248] on div "Sell content to new fans - from the moment they subscribe until they spend $300" at bounding box center [262, 233] width 110 height 53
click at [254, 253] on div "Sell content to new fans - from the moment they subscribe until they spend $300" at bounding box center [262, 233] width 110 height 53
click at [226, 252] on div "Sell content to new fans - from the moment they subscribe until they spend $300" at bounding box center [262, 233] width 110 height 53
click at [219, 257] on div "Sell content to new fans - from the moment they subscribe until they spend $300" at bounding box center [262, 233] width 110 height 53
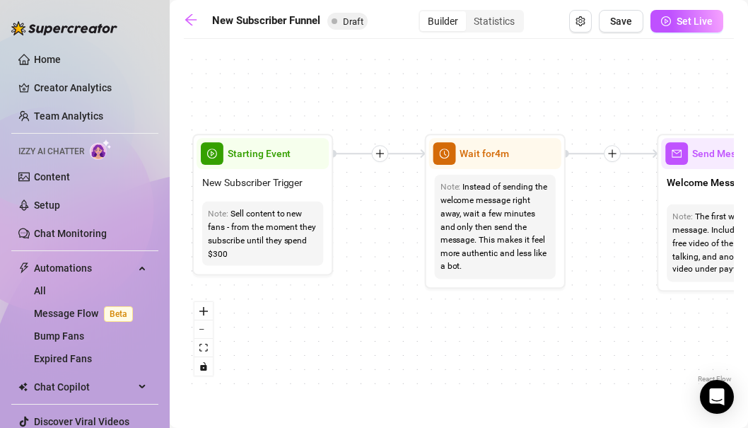
click at [379, 214] on div "If True If True If True If False If False If False If True If False Merge Merge…" at bounding box center [459, 216] width 550 height 340
click at [394, 211] on div "If True If True If True If False If False If False If True If False Merge Merge…" at bounding box center [459, 216] width 550 height 340
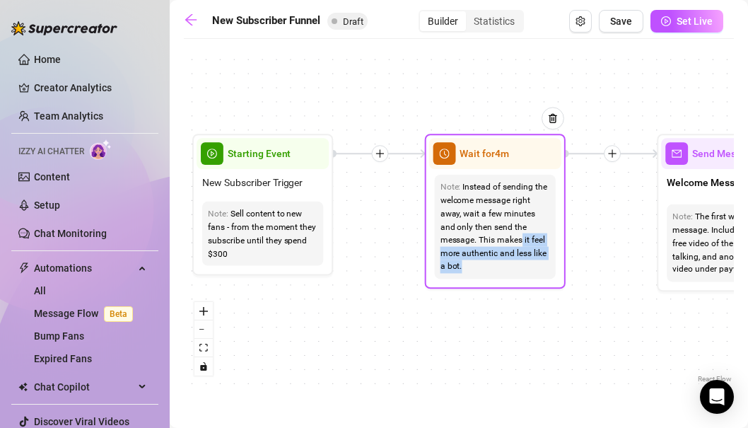
drag, startPoint x: 482, startPoint y: 241, endPoint x: 547, endPoint y: 257, distance: 66.4
click at [547, 257] on div "Instead of sending the welcome message right away, wait a few minutes and only …" at bounding box center [496, 226] width 110 height 93
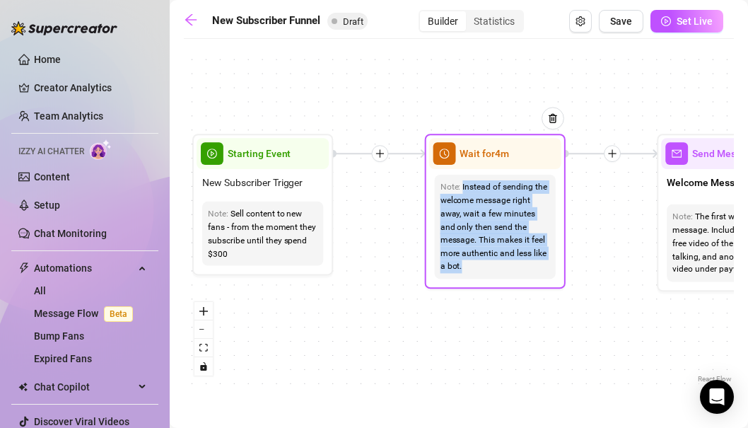
drag, startPoint x: 550, startPoint y: 256, endPoint x: 463, endPoint y: 190, distance: 109.5
click at [463, 190] on div "Instead of sending the welcome message right away, wait a few minutes and only …" at bounding box center [496, 226] width 110 height 93
click at [470, 193] on div "Instead of sending the welcome message right away, wait a few minutes and only …" at bounding box center [496, 226] width 110 height 93
drag, startPoint x: 463, startPoint y: 187, endPoint x: 550, endPoint y: 259, distance: 112.6
click at [550, 259] on div "Note: Instead of sending the welcome message right away, wait a few minutes and…" at bounding box center [495, 227] width 121 height 104
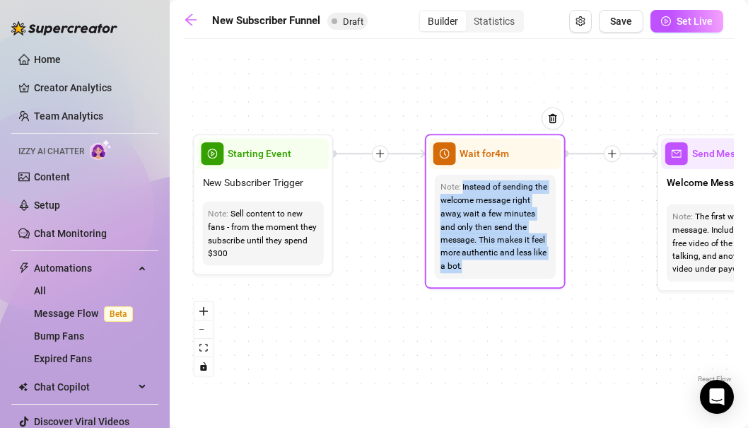
click at [509, 161] on span "Wait for 4m" at bounding box center [485, 154] width 50 height 16
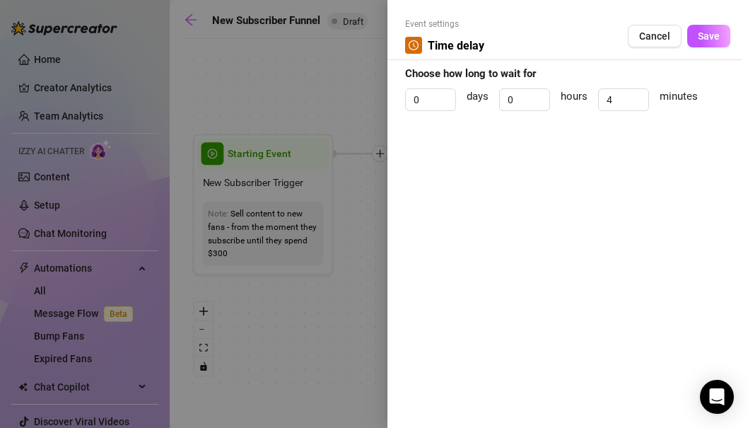
click at [506, 153] on div "Event settings Time delay Cancel Save Choose how long to wait for 0 days 0 hour…" at bounding box center [568, 214] width 361 height 428
drag, startPoint x: 618, startPoint y: 98, endPoint x: 587, endPoint y: 98, distance: 31.1
click at [587, 98] on div "0 days 0 hours 4 minutes" at bounding box center [567, 105] width 325 height 35
type input "3"
type input "2"
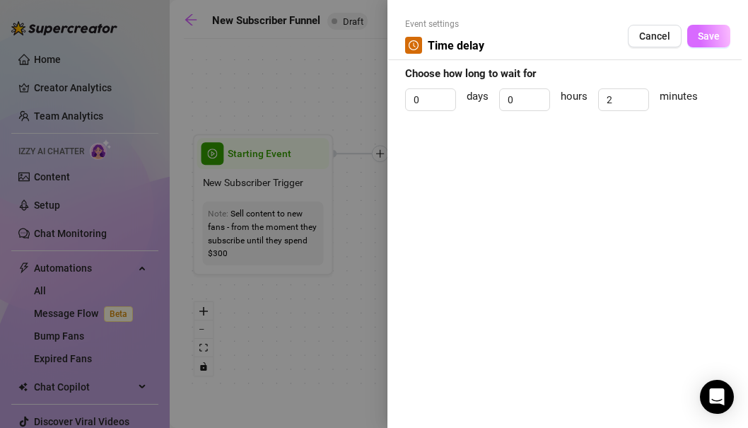
click at [706, 33] on span "Save" at bounding box center [709, 35] width 22 height 11
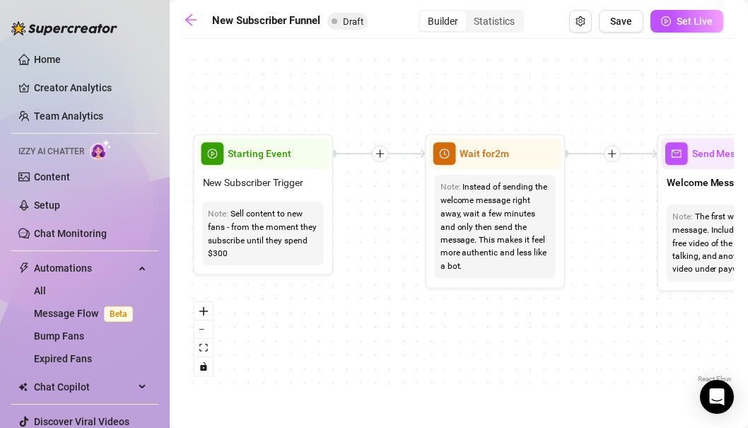
click at [563, 330] on div "If True If True If True If False If False If False If True If False Merge Merge…" at bounding box center [459, 216] width 550 height 340
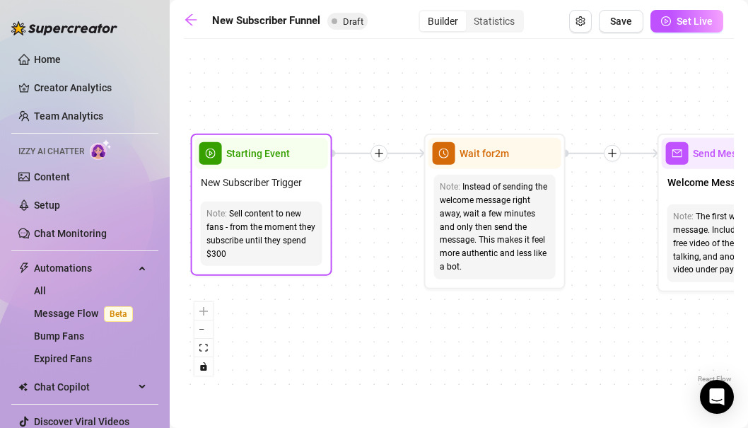
click at [218, 228] on div "Sell content to new fans - from the moment they subscribe until they spend $300" at bounding box center [262, 233] width 110 height 53
click at [269, 173] on div "New Subscriber Trigger" at bounding box center [261, 182] width 133 height 27
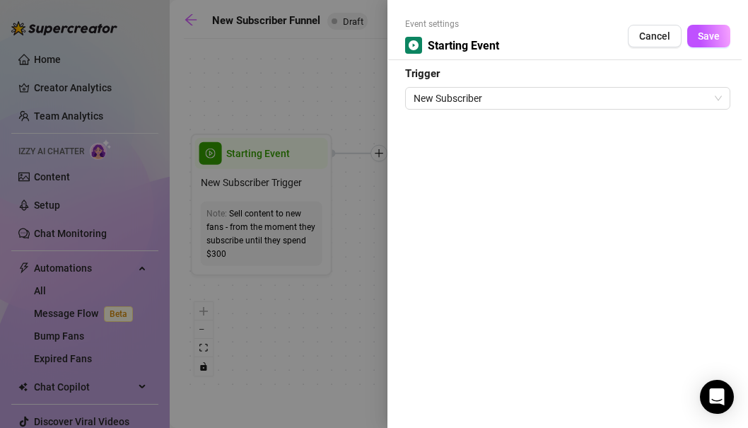
click at [269, 155] on div at bounding box center [374, 214] width 748 height 428
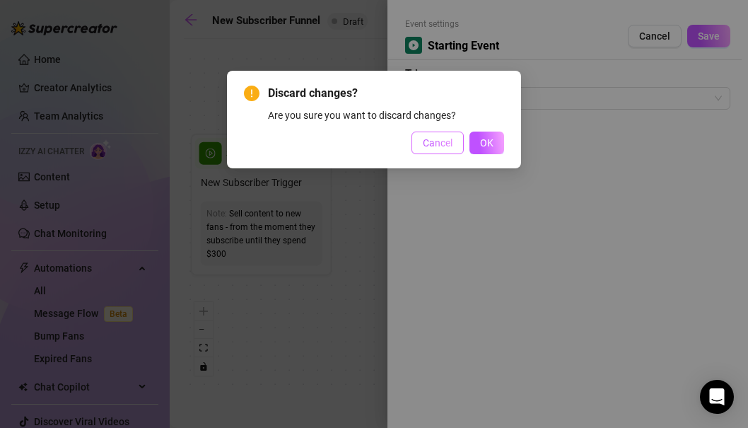
click at [445, 144] on span "Cancel" at bounding box center [438, 142] width 30 height 11
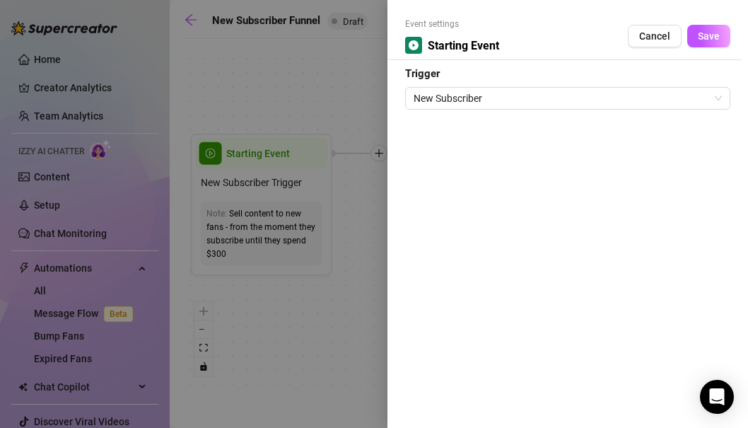
click at [259, 296] on div at bounding box center [374, 214] width 748 height 428
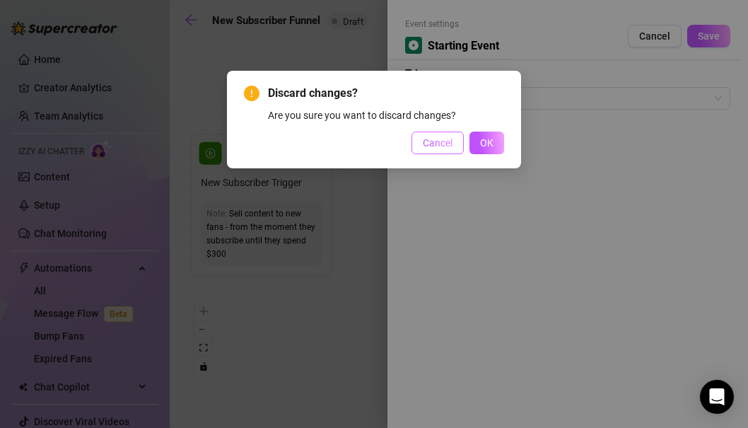
click at [442, 141] on span "Cancel" at bounding box center [438, 142] width 30 height 11
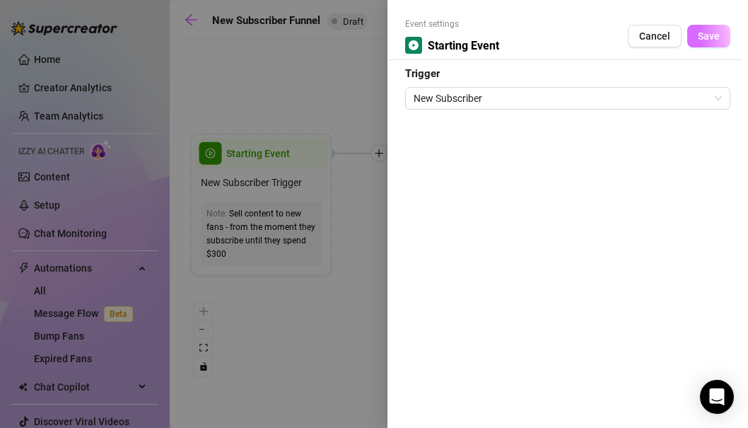
click at [702, 28] on button "Save" at bounding box center [708, 36] width 43 height 23
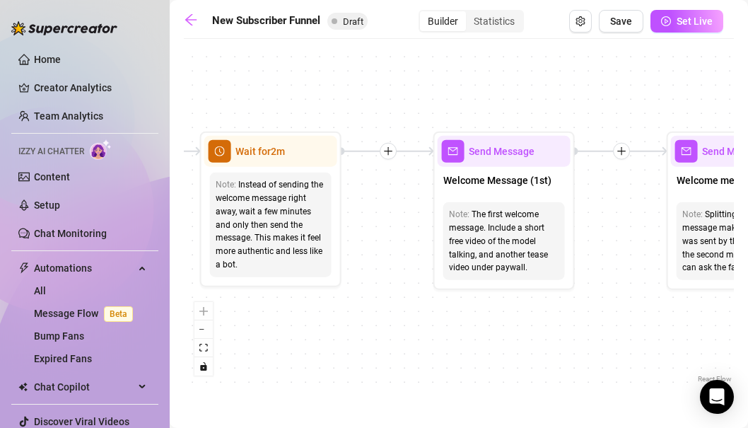
drag, startPoint x: 615, startPoint y: 225, endPoint x: 364, endPoint y: 221, distance: 251.8
click at [364, 221] on div "If True If True If True If False If False If False If True If False Merge Merge…" at bounding box center [459, 216] width 550 height 340
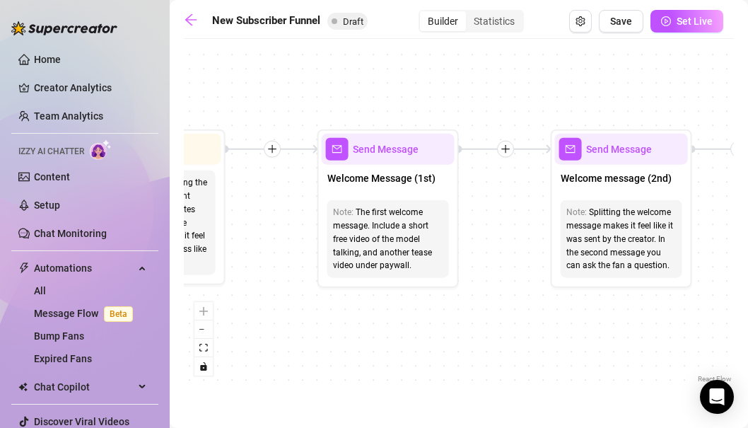
drag, startPoint x: 568, startPoint y: 228, endPoint x: 480, endPoint y: 228, distance: 88.4
click at [480, 228] on div "If True If True If True If False If False If False If True If False Merge Merge…" at bounding box center [459, 216] width 550 height 340
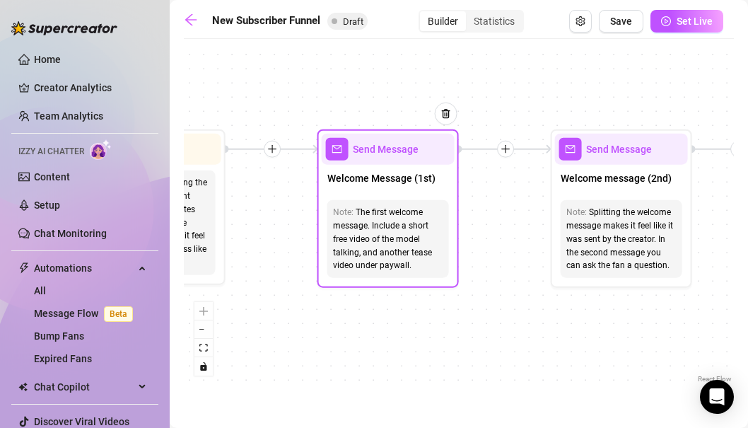
click at [383, 224] on div "The first welcome message. Include a short free video of the model talking, and…" at bounding box center [388, 239] width 110 height 66
click at [390, 153] on span "Send Message" at bounding box center [386, 149] width 66 height 16
type textarea "First part of the welcome message"
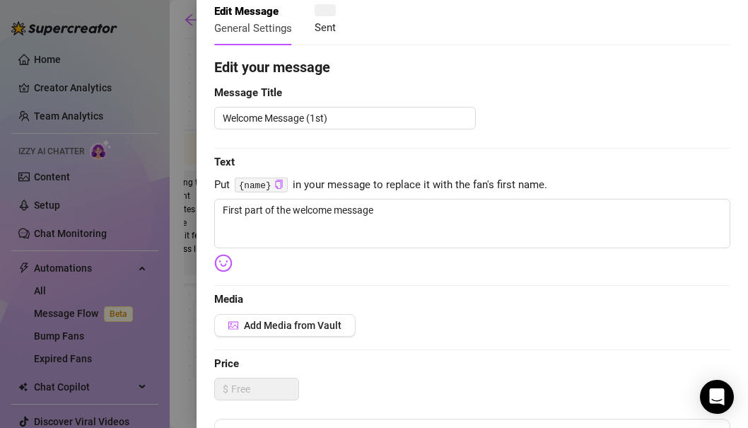
scroll to position [83, 0]
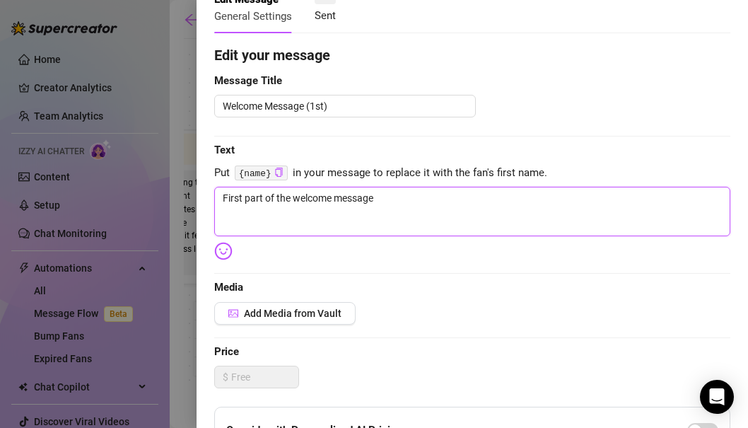
click at [383, 197] on textarea "First part of the welcome message" at bounding box center [472, 212] width 516 height 50
drag, startPoint x: 405, startPoint y: 201, endPoint x: 226, endPoint y: 199, distance: 178.9
click at [226, 199] on textarea "First part of the welcome message" at bounding box center [472, 212] width 516 height 50
click at [294, 212] on textarea "First part of the welcome message" at bounding box center [472, 212] width 516 height 50
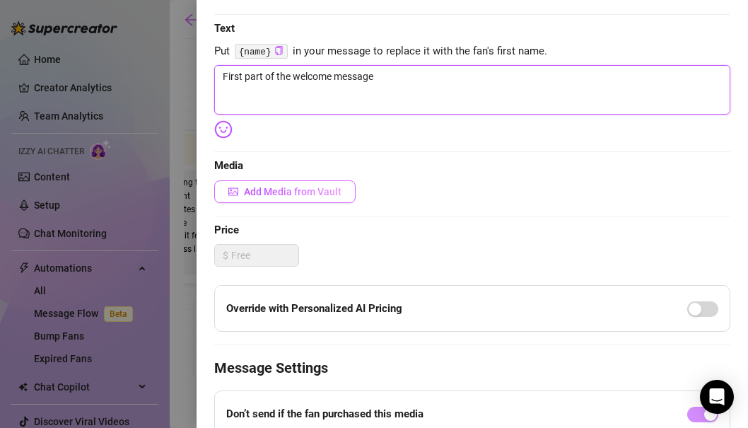
scroll to position [207, 0]
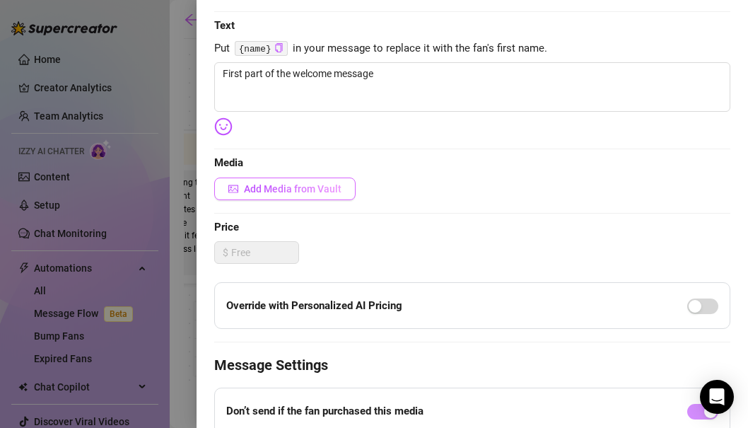
click at [298, 193] on span "Add Media from Vault" at bounding box center [293, 188] width 98 height 11
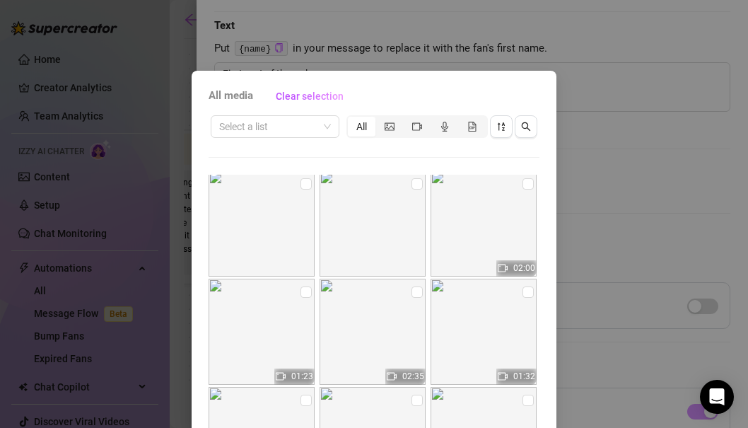
scroll to position [0, 0]
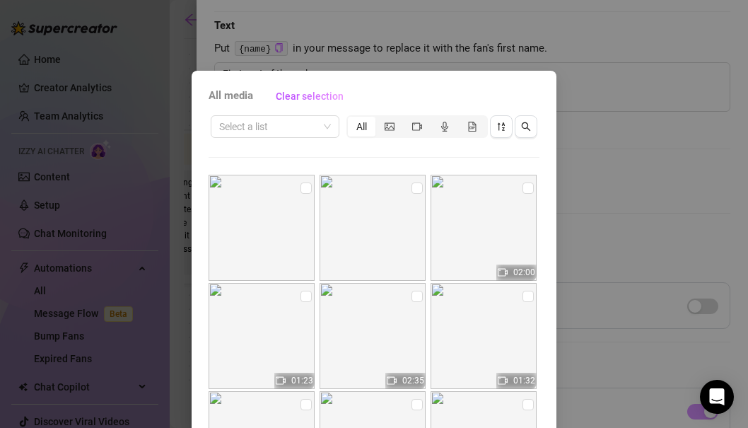
click at [607, 207] on div "All media Clear selection Select a list All 02:00 01:23 02:35 01:32 01:34 10:03…" at bounding box center [374, 214] width 748 height 428
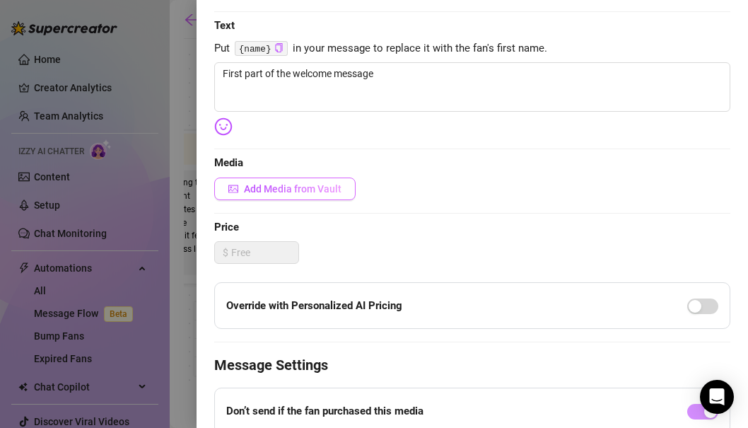
click at [332, 192] on span "Add Media from Vault" at bounding box center [293, 188] width 98 height 11
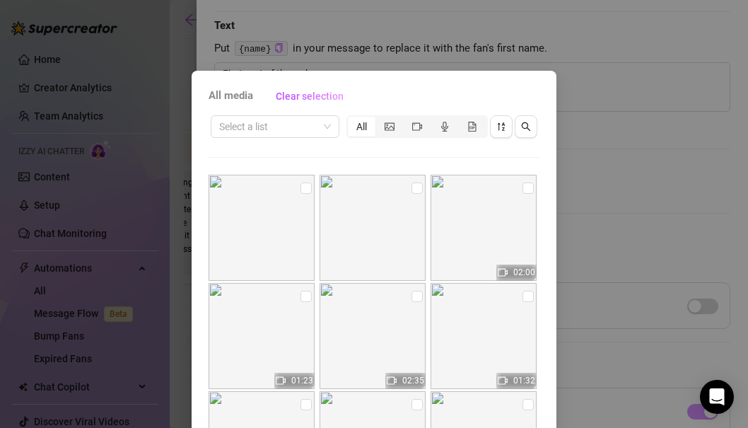
click at [243, 97] on span "All media" at bounding box center [231, 96] width 45 height 17
click at [564, 117] on div "All media Clear selection Select a list All 02:00 01:23 02:35 01:32 01:34 10:03…" at bounding box center [374, 214] width 748 height 428
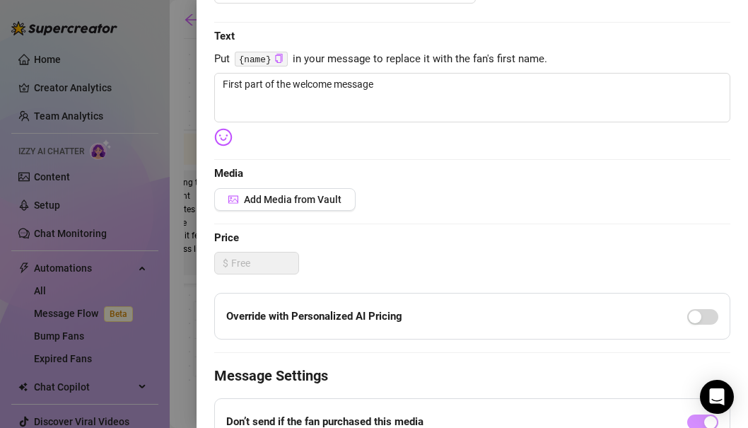
scroll to position [189, 0]
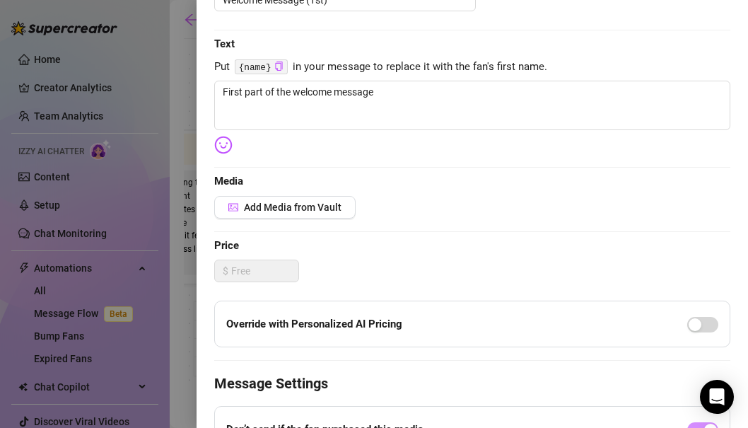
click at [383, 205] on div "Add Media from Vault" at bounding box center [472, 207] width 516 height 23
click at [326, 205] on span "Add Media from Vault" at bounding box center [293, 207] width 98 height 11
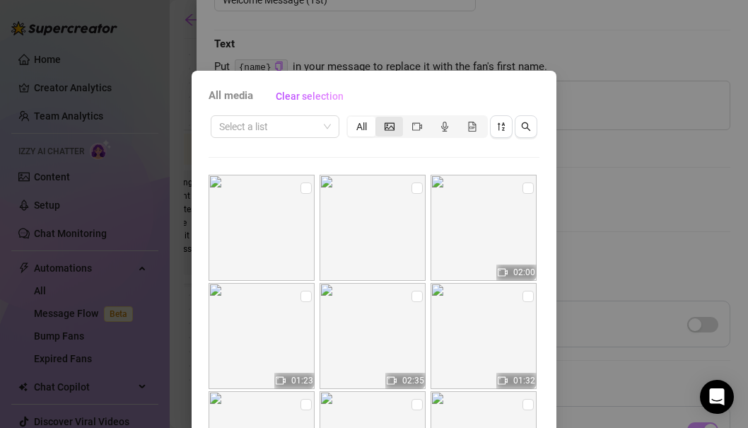
click at [390, 129] on icon "picture" at bounding box center [390, 126] width 10 height 8
click at [379, 119] on input "segmented control" at bounding box center [379, 119] width 0 height 0
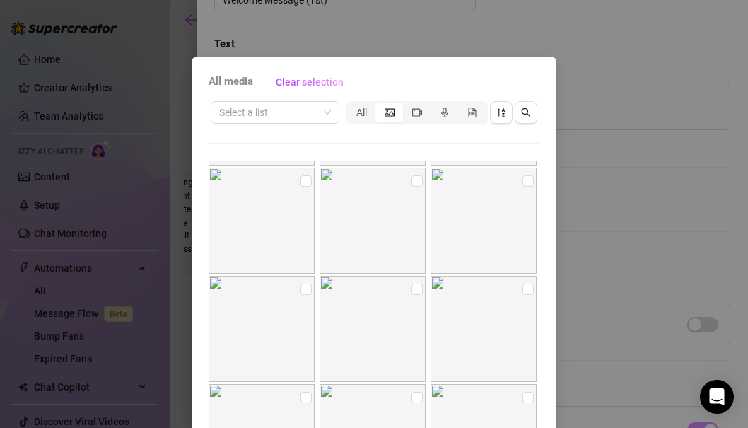
scroll to position [698, 0]
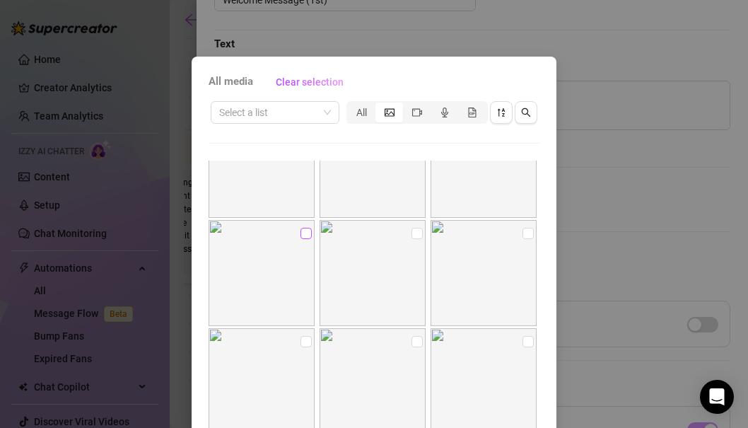
click at [306, 231] on input "checkbox" at bounding box center [306, 233] width 11 height 11
checkbox input "true"
click at [551, 239] on div "All media Clear selection Select a list All Cancel OK" at bounding box center [374, 308] width 365 height 503
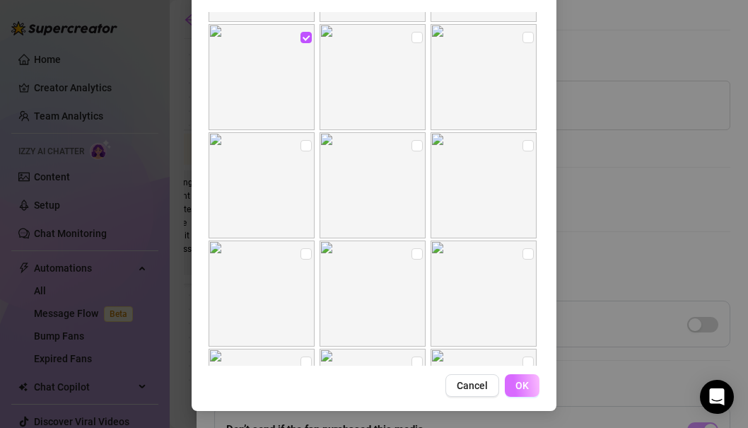
click at [516, 381] on span "OK" at bounding box center [522, 385] width 13 height 11
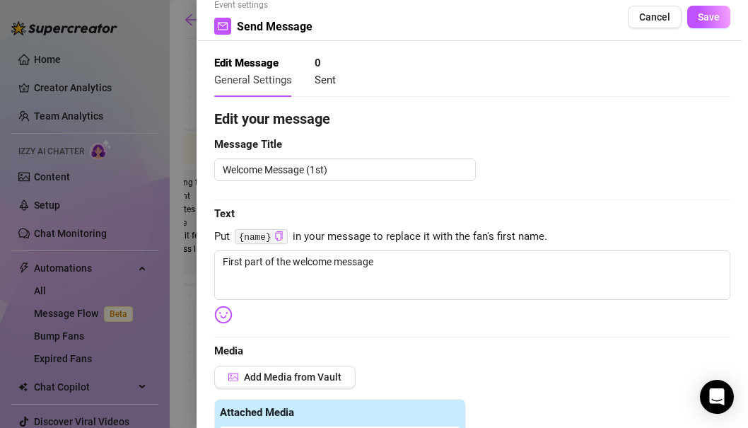
scroll to position [21, 0]
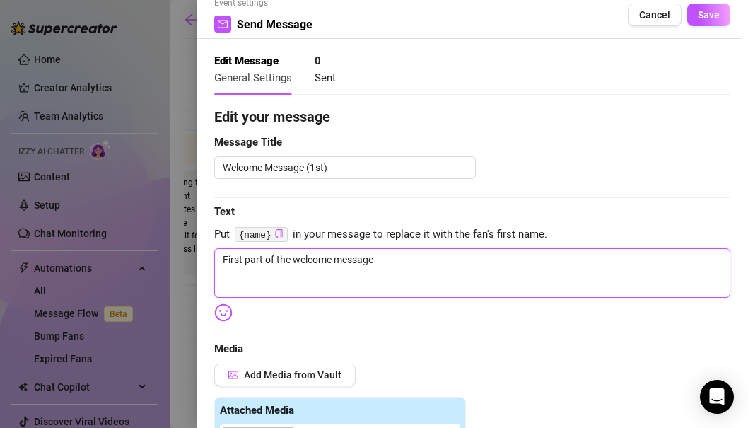
click at [505, 248] on textarea "First part of the welcome message" at bounding box center [472, 273] width 516 height 50
click at [504, 258] on textarea "First part of the welcome message" at bounding box center [472, 273] width 516 height 50
drag, startPoint x: 390, startPoint y: 262, endPoint x: 173, endPoint y: 234, distance: 219.6
click at [173, 234] on div "Event settings Send Message Cancel Save Edit Message General Settings 0 Sent Ed…" at bounding box center [374, 214] width 748 height 428
paste textarea "Hey there 😘 I’m [PERSON_NAME], 19 and totally into cozy cuddles, lazy mornings,…"
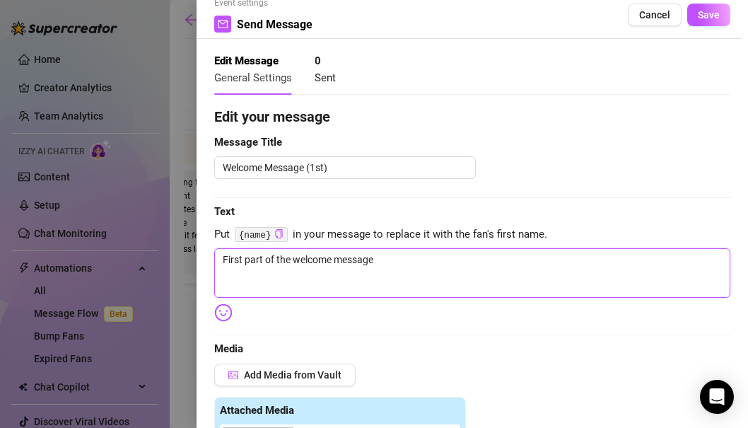
type textarea "Hey there 😘 I’m [PERSON_NAME], 19 and totally into cozy cuddles, lazy mornings,…"
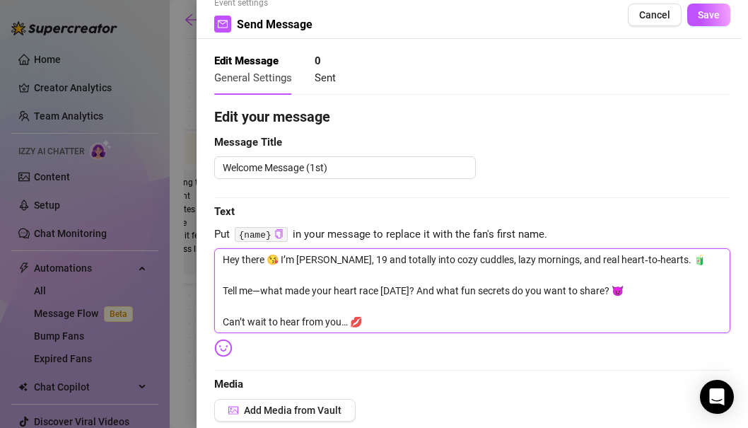
scroll to position [0, 0]
click at [281, 267] on textarea "Hey there 😘 I’m [PERSON_NAME], 19 and totally into cozy cuddles, lazy mornings,…" at bounding box center [472, 290] width 516 height 85
click at [281, 279] on textarea "Hey there 😘 I’m [PERSON_NAME], 19 and totally into cozy cuddles, lazy mornings,…" at bounding box center [472, 290] width 516 height 85
type textarea "Hey there 😘 I’m [PERSON_NAME], 19 and totally into cozy cuddles, lazy mornings,…"
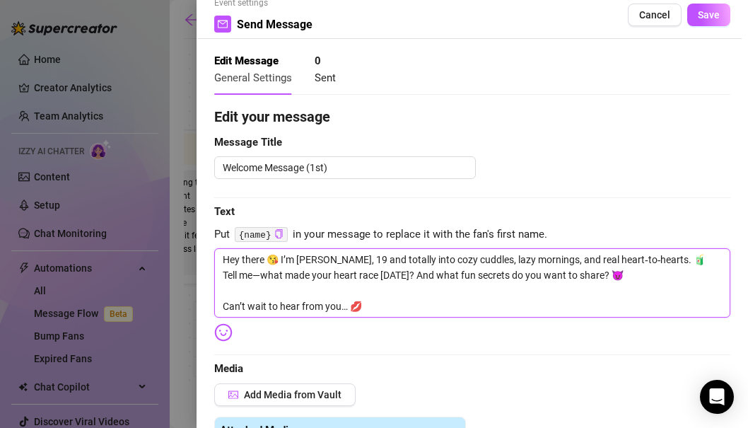
click at [273, 288] on textarea "Hey there 😘 I’m [PERSON_NAME], 19 and totally into cozy cuddles, lazy mornings,…" at bounding box center [472, 282] width 516 height 69
type textarea "Hey there 😘 I’m [PERSON_NAME], 19 and totally into cozy cuddles, lazy mornings,…"
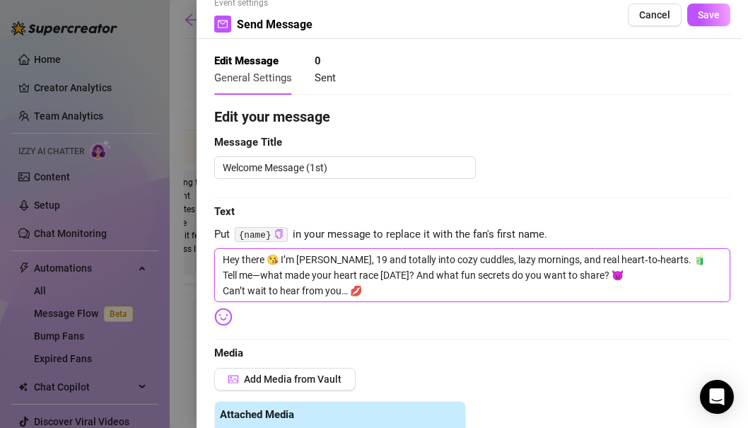
drag, startPoint x: 312, startPoint y: 272, endPoint x: 401, endPoint y: 295, distance: 92.1
click at [401, 295] on textarea "Hey there 😘 I’m [PERSON_NAME], 19 and totally into cozy cuddles, lazy mornings,…" at bounding box center [472, 275] width 516 height 54
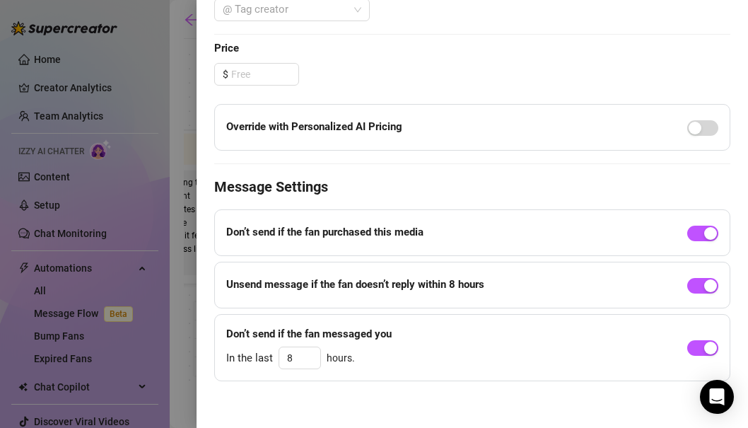
scroll to position [591, 0]
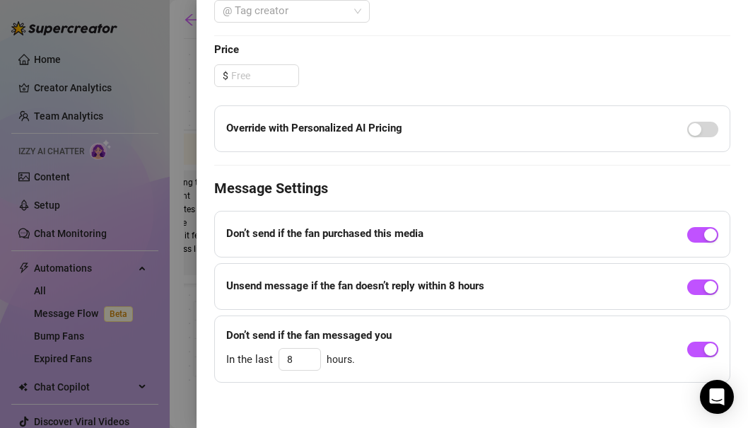
type textarea "Hey there 😘 I’m [PERSON_NAME], 19 and totally into cozy cuddles, lazy mornings,…"
click at [481, 281] on strong "Unsend message if the fan doesn’t reply within 8 hours" at bounding box center [355, 285] width 258 height 13
drag, startPoint x: 424, startPoint y: 289, endPoint x: 494, endPoint y: 290, distance: 70.7
click at [494, 290] on div "Unsend message if the fan doesn’t reply within 8 hours" at bounding box center [472, 286] width 516 height 47
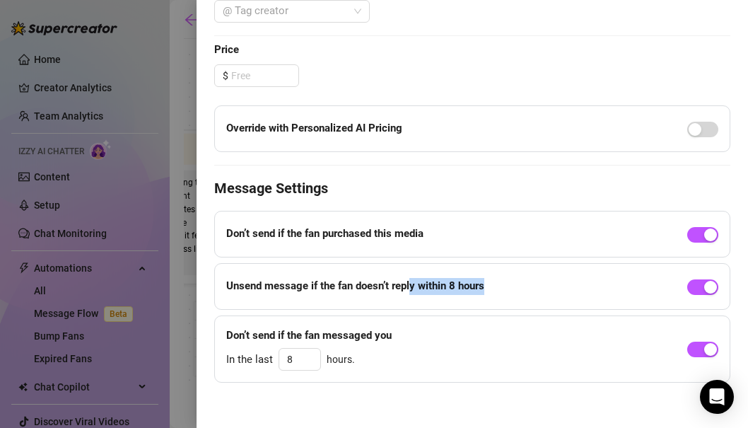
drag, startPoint x: 494, startPoint y: 283, endPoint x: 413, endPoint y: 283, distance: 81.3
click at [413, 283] on div "Unsend message if the fan doesn’t reply within 8 hours" at bounding box center [472, 286] width 516 height 47
click at [413, 283] on strong "Unsend message if the fan doesn’t reply within 8 hours" at bounding box center [355, 285] width 258 height 13
drag, startPoint x: 413, startPoint y: 286, endPoint x: 479, endPoint y: 289, distance: 65.8
click at [479, 289] on strong "Unsend message if the fan doesn’t reply within 8 hours" at bounding box center [355, 285] width 258 height 13
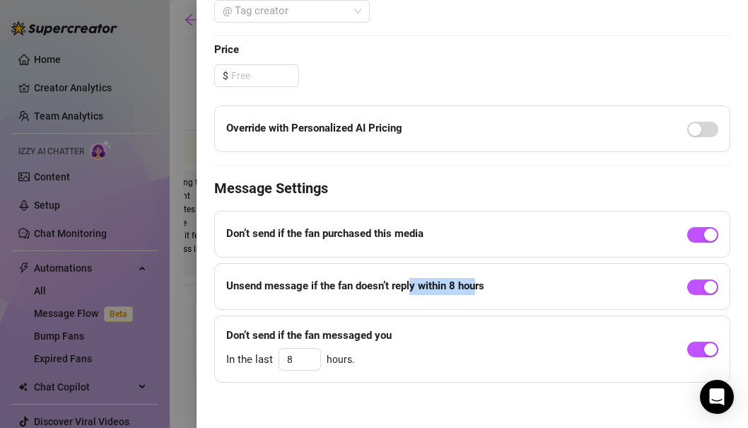
click at [479, 289] on strong "Unsend message if the fan doesn’t reply within 8 hours" at bounding box center [355, 285] width 258 height 13
drag, startPoint x: 298, startPoint y: 358, endPoint x: 285, endPoint y: 358, distance: 12.7
click at [285, 358] on input "8" at bounding box center [299, 359] width 41 height 21
drag, startPoint x: 298, startPoint y: 359, endPoint x: 284, endPoint y: 357, distance: 14.9
click at [284, 357] on input "10" at bounding box center [299, 359] width 41 height 21
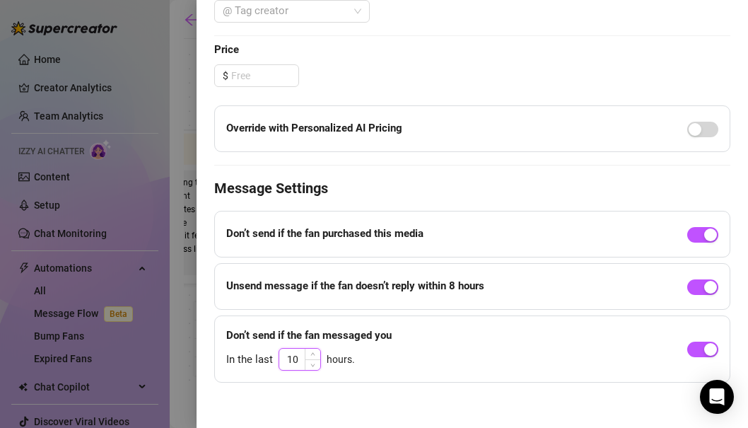
click at [286, 363] on input "10" at bounding box center [299, 359] width 41 height 21
drag, startPoint x: 286, startPoint y: 359, endPoint x: 301, endPoint y: 359, distance: 14.9
click at [301, 359] on input "10" at bounding box center [299, 359] width 41 height 21
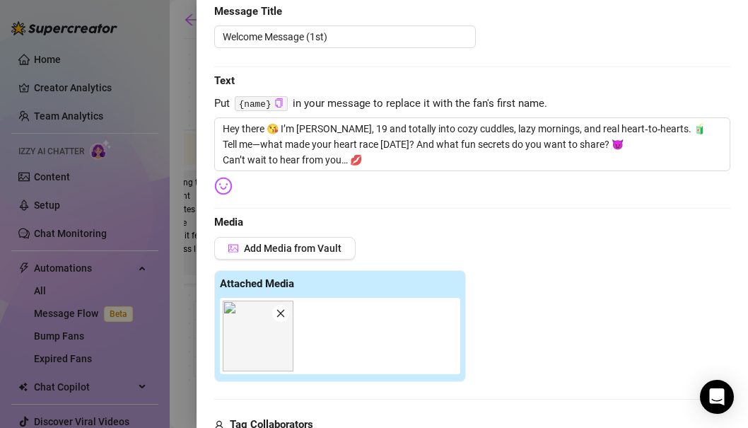
scroll to position [110, 0]
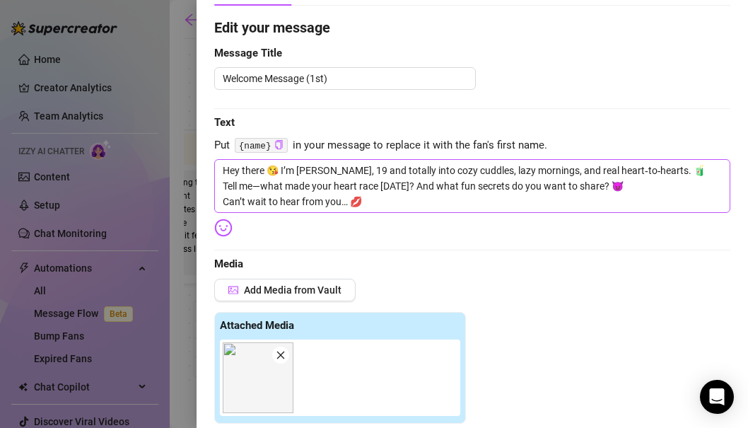
type input "10"
click at [316, 190] on textarea "Hey there 😘 I’m [PERSON_NAME], 19 and totally into cozy cuddles, lazy mornings,…" at bounding box center [472, 186] width 516 height 54
click at [257, 169] on textarea "Hey there 😘 I’m [PERSON_NAME], 19 and totally into cozy cuddles, lazy mornings,…" at bounding box center [472, 186] width 516 height 54
click at [327, 171] on textarea "Hey there 😘 I’m [PERSON_NAME], 19 and totally into cozy cuddles, lazy mornings,…" at bounding box center [472, 186] width 516 height 54
drag, startPoint x: 350, startPoint y: 165, endPoint x: 396, endPoint y: 186, distance: 50.6
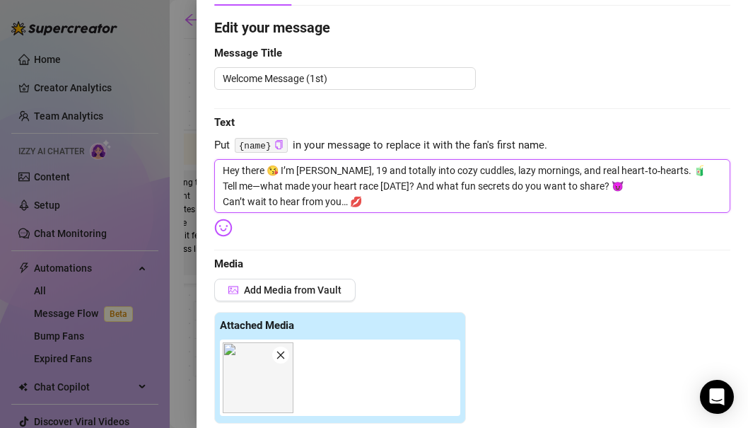
click at [396, 186] on textarea "Hey there 😘 I’m [PERSON_NAME], 19 and totally into cozy cuddles, lazy mornings,…" at bounding box center [472, 186] width 516 height 54
drag, startPoint x: 331, startPoint y: 170, endPoint x: 361, endPoint y: 170, distance: 30.4
click at [361, 170] on textarea "Hey there 😘 I’m [PERSON_NAME], 19 and totally into cozy cuddles, lazy mornings,…" at bounding box center [472, 186] width 516 height 54
type textarea "Hey there 😘 I’m [PERSON_NAME], totally into cozy cuddles, lazy mornings, and re…"
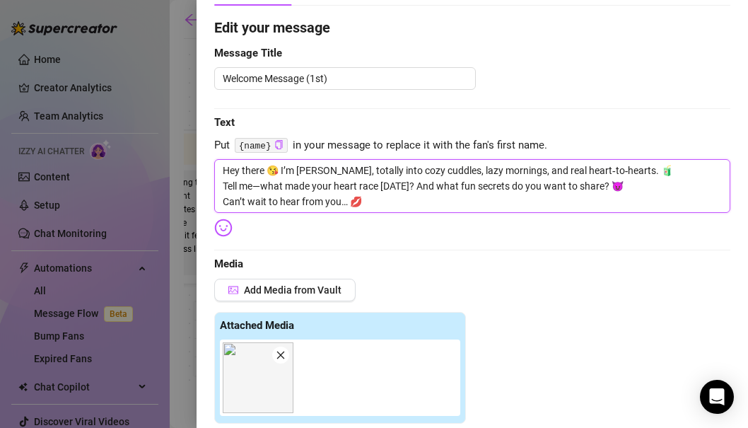
drag, startPoint x: 381, startPoint y: 172, endPoint x: 434, endPoint y: 200, distance: 60.7
click at [434, 200] on textarea "Hey there 😘 I’m [PERSON_NAME], totally into cozy cuddles, lazy mornings, and re…" at bounding box center [472, 186] width 516 height 54
drag, startPoint x: 434, startPoint y: 199, endPoint x: 426, endPoint y: 153, distance: 47.3
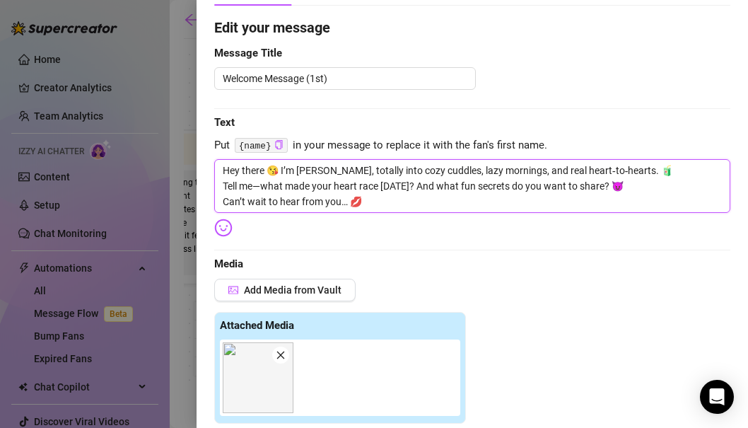
click at [426, 177] on textarea "Hey there 😘 I’m [PERSON_NAME], totally into cozy cuddles, lazy mornings, and re…" at bounding box center [472, 186] width 516 height 54
drag, startPoint x: 422, startPoint y: 170, endPoint x: 422, endPoint y: 202, distance: 32.5
click at [422, 202] on textarea "Hey there 😘 I’m [PERSON_NAME], totally into cozy cuddles, lazy mornings, and re…" at bounding box center [472, 186] width 516 height 54
drag, startPoint x: 425, startPoint y: 202, endPoint x: 425, endPoint y: 144, distance: 58.0
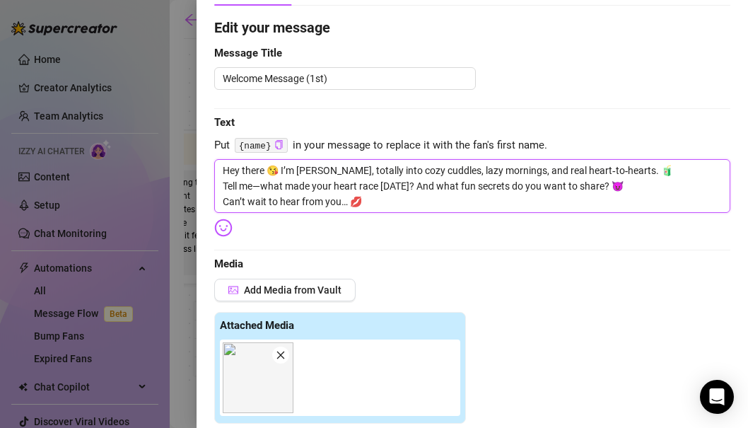
click at [414, 174] on textarea "Hey there 😘 I’m [PERSON_NAME], totally into cozy cuddles, lazy mornings, and re…" at bounding box center [472, 186] width 516 height 54
drag, startPoint x: 414, startPoint y: 166, endPoint x: 414, endPoint y: 203, distance: 36.8
click at [414, 203] on textarea "Hey there 😘 I’m [PERSON_NAME], totally into cozy cuddles, lazy mornings, and re…" at bounding box center [472, 186] width 516 height 54
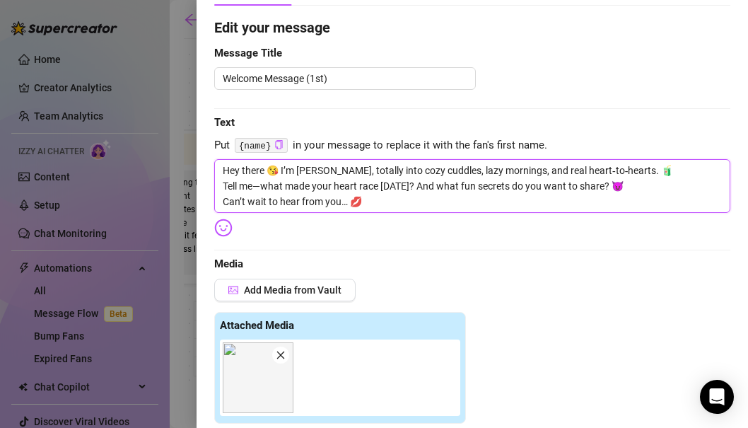
drag, startPoint x: 424, startPoint y: 202, endPoint x: 418, endPoint y: 157, distance: 45.7
click at [418, 170] on textarea "Hey there 😘 I’m [PERSON_NAME], totally into cozy cuddles, lazy mornings, and re…" at bounding box center [472, 186] width 516 height 54
drag, startPoint x: 402, startPoint y: 171, endPoint x: 405, endPoint y: 207, distance: 35.4
click at [405, 207] on textarea "Hey there 😘 I’m [PERSON_NAME], totally into cozy cuddles, lazy mornings, and re…" at bounding box center [472, 186] width 516 height 54
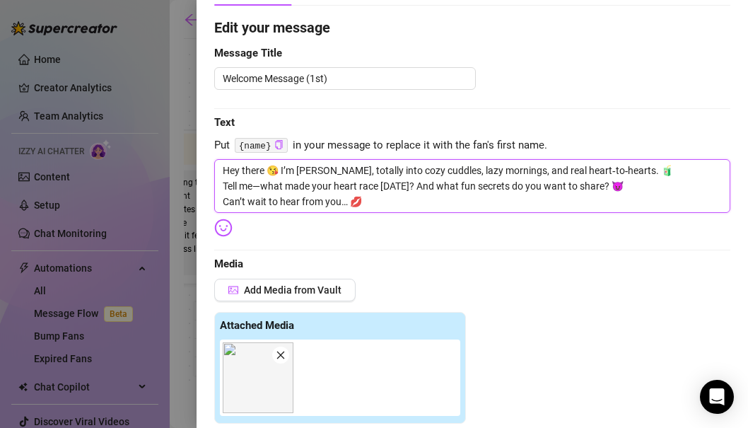
click at [405, 207] on textarea "Hey there 😘 I’m [PERSON_NAME], totally into cozy cuddles, lazy mornings, and re…" at bounding box center [472, 186] width 516 height 54
drag, startPoint x: 405, startPoint y: 205, endPoint x: 401, endPoint y: 154, distance: 51.0
click at [398, 189] on textarea "Hey there 😘 I’m [PERSON_NAME], totally into cozy cuddles, lazy mornings, and re…" at bounding box center [472, 186] width 516 height 54
type textarea "Hey there 😘 I’m [PERSON_NAME], totally into cozy cuddles, lazy mornings, and re…"
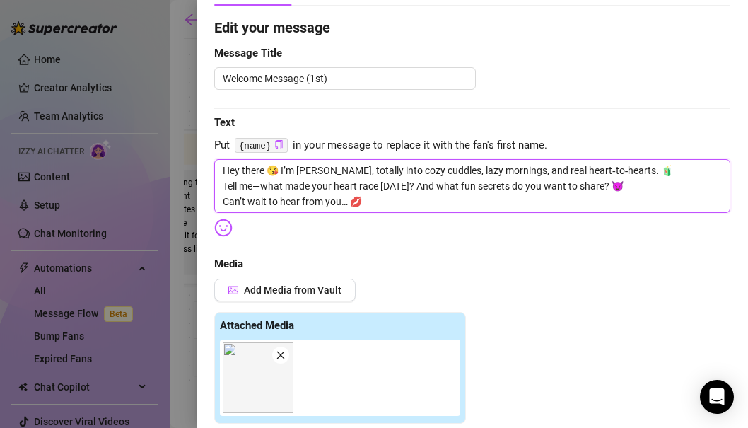
click at [419, 199] on textarea "Hey there 😘 I’m [PERSON_NAME], totally into cozy cuddles, lazy mornings, and re…" at bounding box center [472, 186] width 516 height 54
click at [281, 354] on icon "close" at bounding box center [281, 356] width 8 height 8
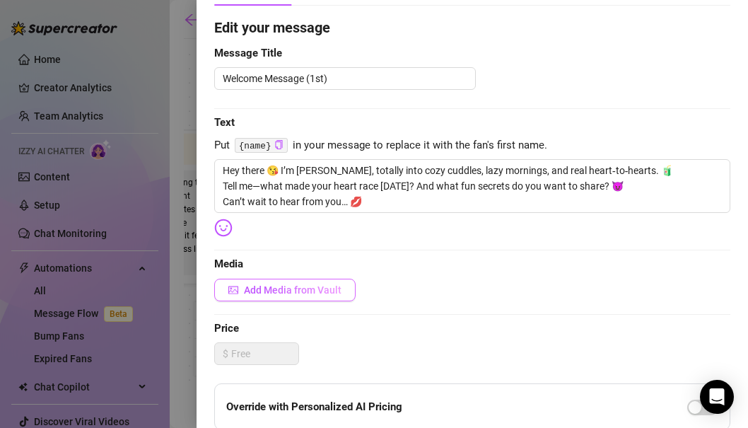
click at [281, 294] on span "Add Media from Vault" at bounding box center [293, 289] width 98 height 11
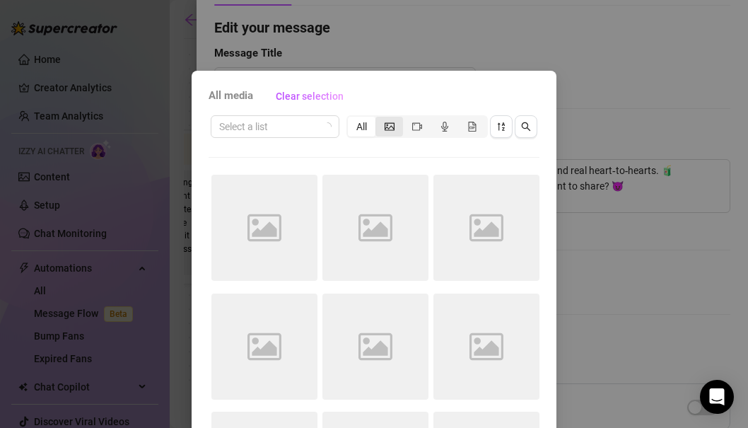
click at [388, 131] on icon "picture" at bounding box center [390, 127] width 10 height 10
click at [379, 119] on input "segmented control" at bounding box center [379, 119] width 0 height 0
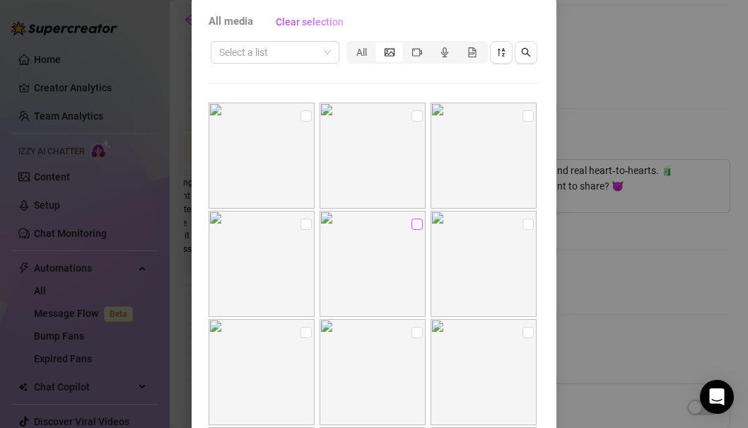
scroll to position [978, 0]
click at [526, 113] on input "checkbox" at bounding box center [528, 109] width 11 height 11
checkbox input "true"
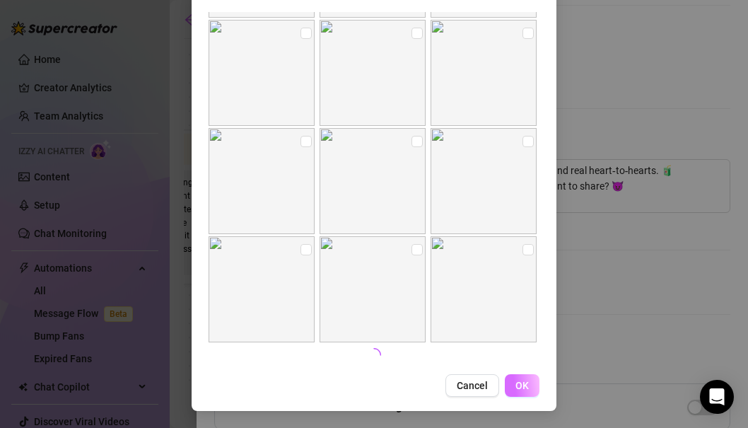
click at [522, 388] on span "OK" at bounding box center [522, 385] width 13 height 11
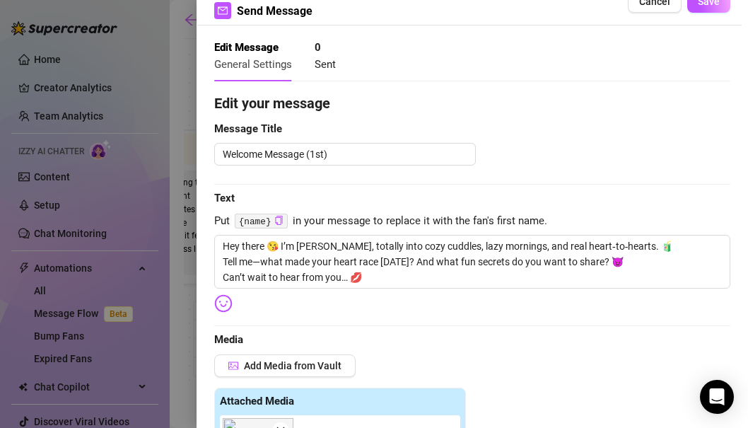
scroll to position [0, 0]
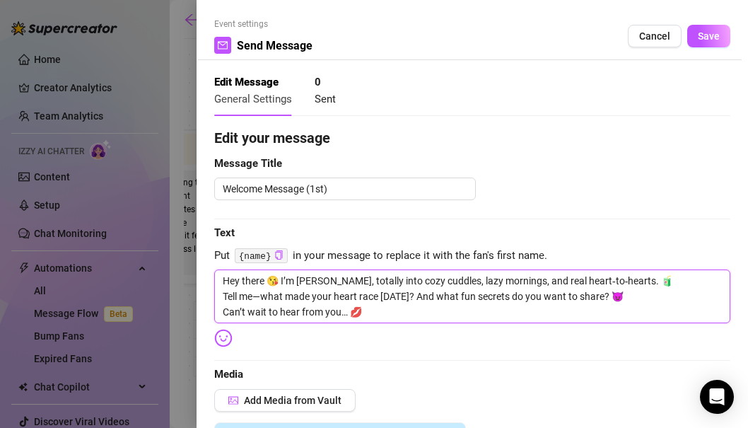
click at [222, 281] on textarea "Hey there 😘 I’m [PERSON_NAME], totally into cozy cuddles, lazy mornings, and re…" at bounding box center [472, 296] width 516 height 54
paste textarea "Send A/B/C and I’ll deliver. Expires in 24h."
type textarea "Send A/B/C and I’ll deliver. Expires in 24h.Hey there 😘 I’m [PERSON_NAME], tota…"
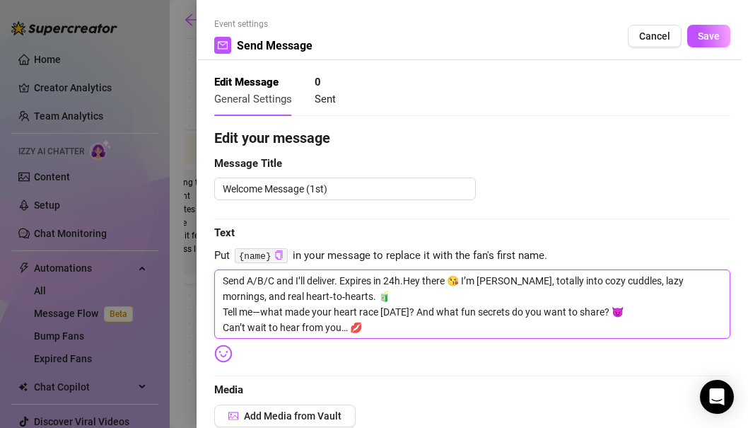
type textarea "Send A/B/C and I’ll deliver. Expires in 24h. Hey there 😘 I’m [PERSON_NAME], tot…"
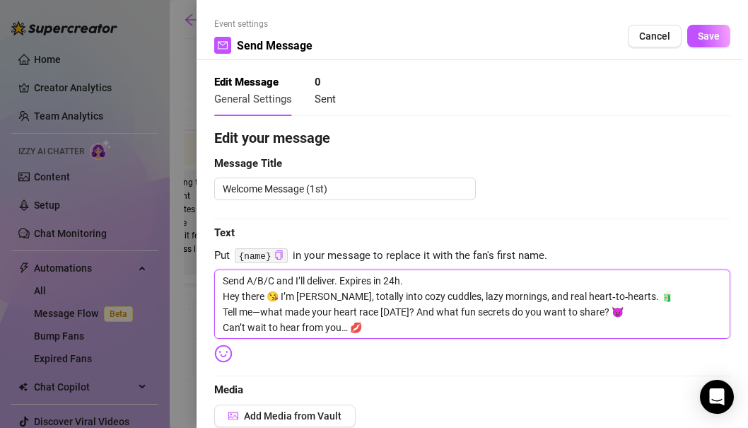
type textarea "Send A/B/C and I’ll deliver. Expires in 24h. Hey there 😘 I’m [PERSON_NAME], tot…"
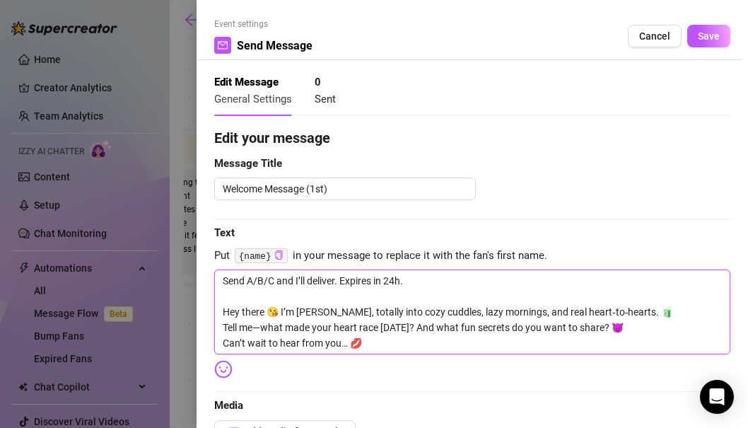
click at [280, 275] on textarea "Send A/B/C and I’ll deliver. Expires in 24h. Hey there 😘 I’m [PERSON_NAME], tot…" at bounding box center [472, 311] width 516 height 85
drag, startPoint x: 280, startPoint y: 279, endPoint x: 241, endPoint y: 247, distance: 50.3
click at [271, 285] on textarea "Send A/B/C and I’ll deliver. Expires in 24h. Hey there 😘 I’m [PERSON_NAME], tot…" at bounding box center [472, 311] width 516 height 85
click at [277, 284] on textarea "Send A/B/C and I’ll deliver. Expires in 24h. Hey there 😘 I’m [PERSON_NAME], tot…" at bounding box center [472, 311] width 516 height 85
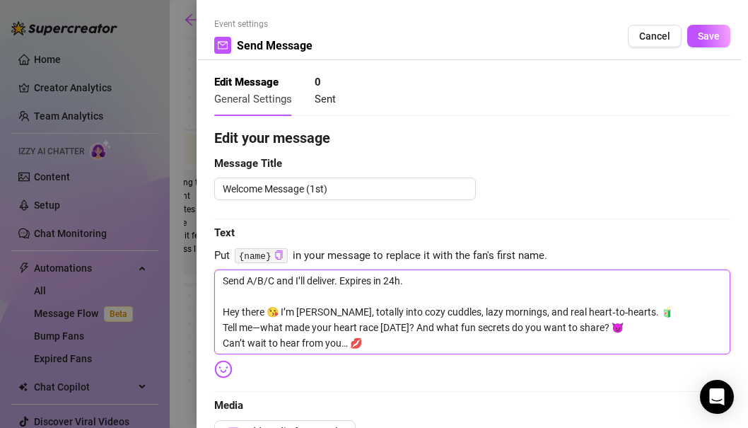
type textarea "Send A/B/C and I’ll deliver. Expires in 24h. Hey there 😘 I’m [PERSON_NAME], tot…"
drag, startPoint x: 419, startPoint y: 284, endPoint x: 126, endPoint y: 277, distance: 292.9
click at [126, 277] on div "Event settings Send Message Cancel Save Edit Message General Settings 0 Sent Ed…" at bounding box center [374, 214] width 748 height 428
paste textarea "Hey, I’m [PERSON_NAME]—your flirty girl next door. Welcome gift for [DATE] new …"
type textarea "Hey, I’m [PERSON_NAME]—your flirty girl next door. Welcome gift for [DATE] new …"
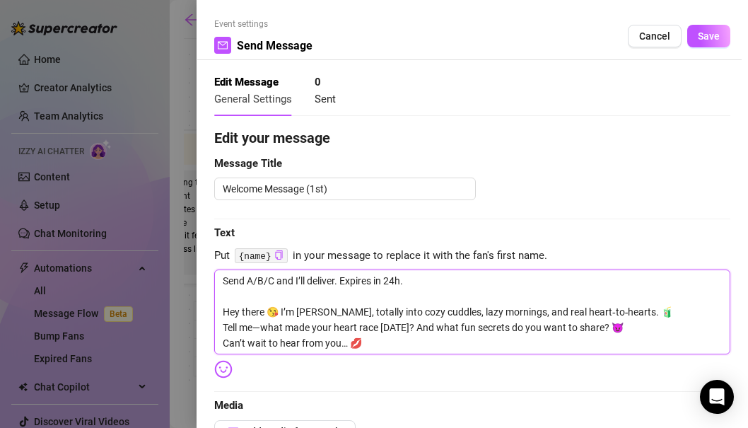
type textarea "Hey, I’m [PERSON_NAME]—your flirty girl next door. Welcome gift for [DATE] new …"
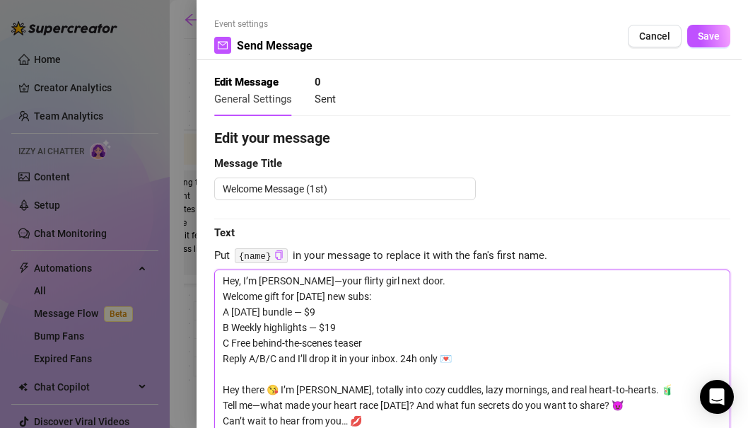
click at [265, 295] on textarea "Hey, I’m [PERSON_NAME]—your flirty girl next door. Welcome gift for [DATE] new …" at bounding box center [472, 350] width 516 height 163
click at [271, 315] on textarea "Hey, I’m [PERSON_NAME]—your flirty girl next door. Welcome gift for [DATE] new …" at bounding box center [472, 350] width 516 height 163
click at [274, 349] on textarea "Hey, I’m [PERSON_NAME]—your flirty girl next door. Welcome gift for [DATE] new …" at bounding box center [472, 350] width 516 height 163
drag, startPoint x: 225, startPoint y: 359, endPoint x: 494, endPoint y: 376, distance: 269.3
click at [494, 376] on textarea "Hey, I’m [PERSON_NAME]—your flirty girl next door. Welcome gift for [DATE] new …" at bounding box center [472, 350] width 516 height 163
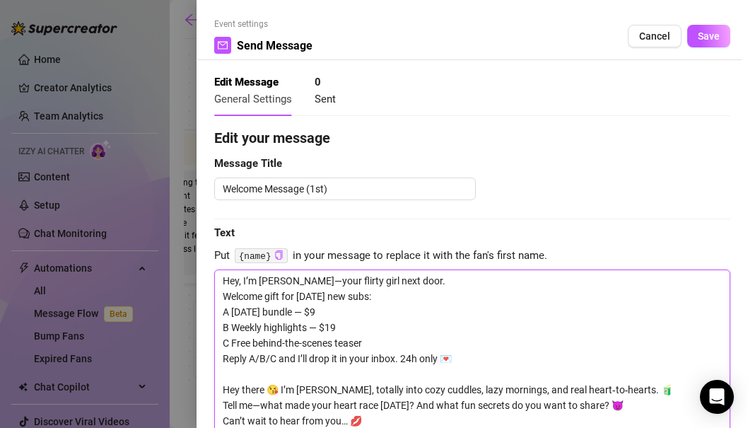
click at [465, 370] on textarea "Hey, I’m [PERSON_NAME]—your flirty girl next door. Welcome gift for [DATE] new …" at bounding box center [472, 350] width 516 height 163
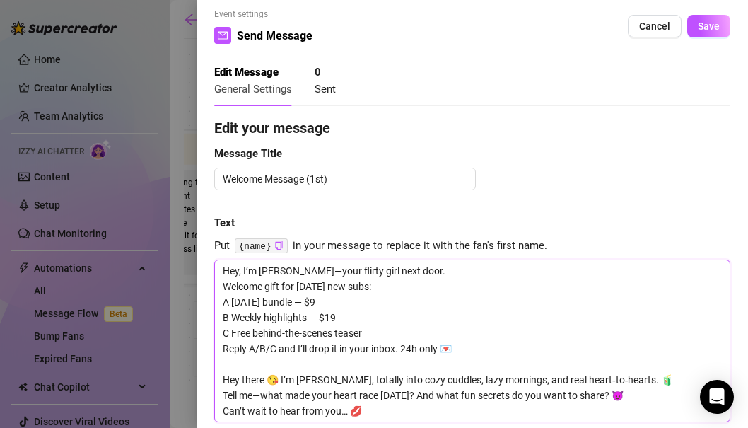
click at [275, 385] on textarea "Hey, I’m [PERSON_NAME]—your flirty girl next door. Welcome gift for [DATE] new …" at bounding box center [472, 341] width 516 height 163
drag, startPoint x: 269, startPoint y: 381, endPoint x: 223, endPoint y: 366, distance: 48.5
click at [223, 366] on textarea "Hey, I’m [PERSON_NAME]—your flirty girl next door. Welcome gift for [DATE] new …" at bounding box center [472, 341] width 516 height 163
type textarea "Hey, I’m [PERSON_NAME]—your flirty girl next door. Welcome gift for [DATE] new …"
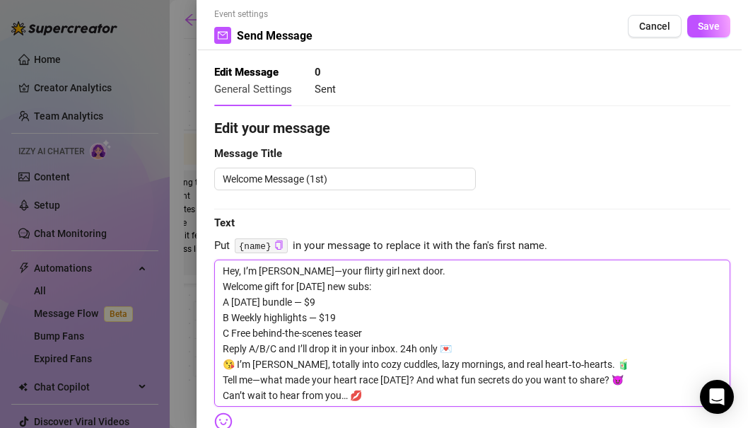
type textarea "Hey, I’m [PERSON_NAME]—your flirty girl next door. Welcome gift for [DATE] new …"
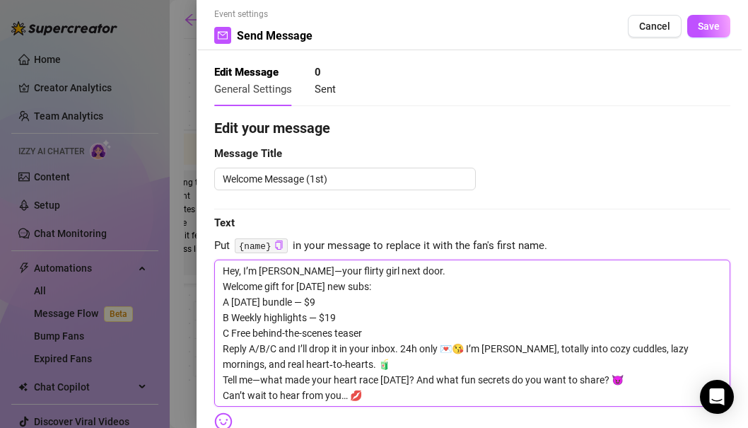
type textarea "Hey, I’m [PERSON_NAME]—your flirty girl next door. Welcome gift for [DATE] new …"
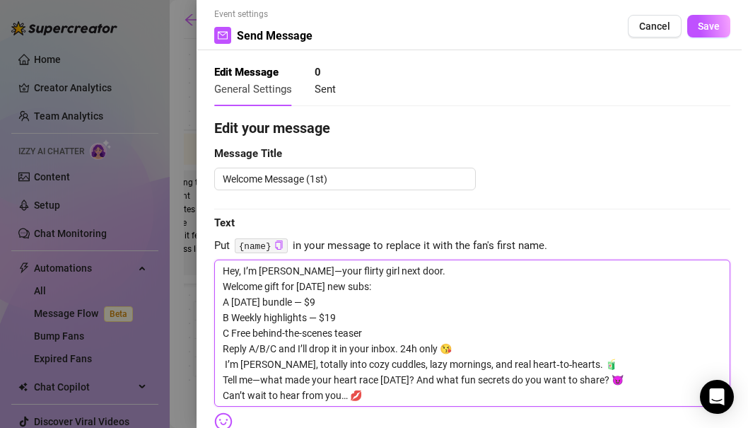
type textarea "Hey, I’m [PERSON_NAME]—your flirty girl next door. Welcome gift for [DATE] new …"
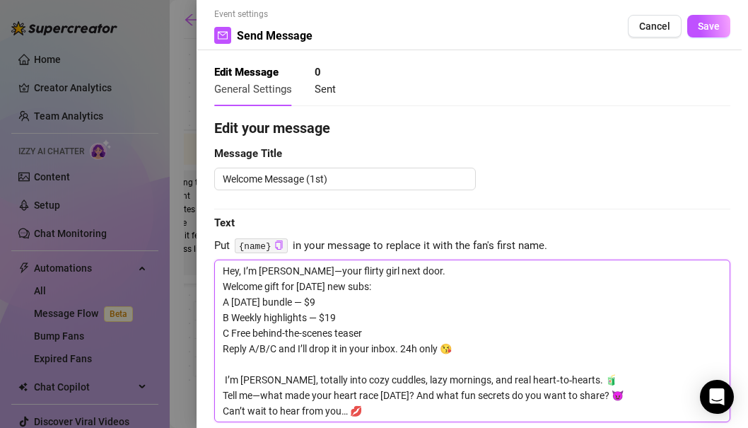
drag, startPoint x: 339, startPoint y: 372, endPoint x: 366, endPoint y: 410, distance: 47.1
click at [366, 410] on textarea "Hey, I’m [PERSON_NAME]—your flirty girl next door. Welcome gift for [DATE] new …" at bounding box center [472, 341] width 516 height 163
type textarea "Hey, I’m [PERSON_NAME]—your flirty girl next door. Welcome gift for [DATE] new …"
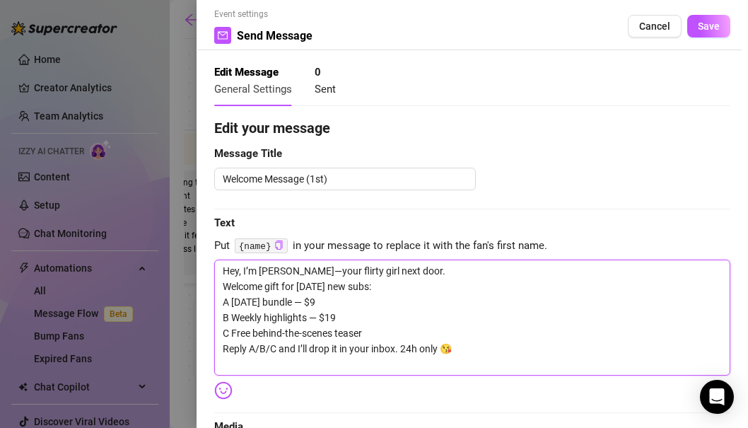
type textarea "Hey, I’m [PERSON_NAME]—your flirty girl next door. Welcome gift for [DATE] new …"
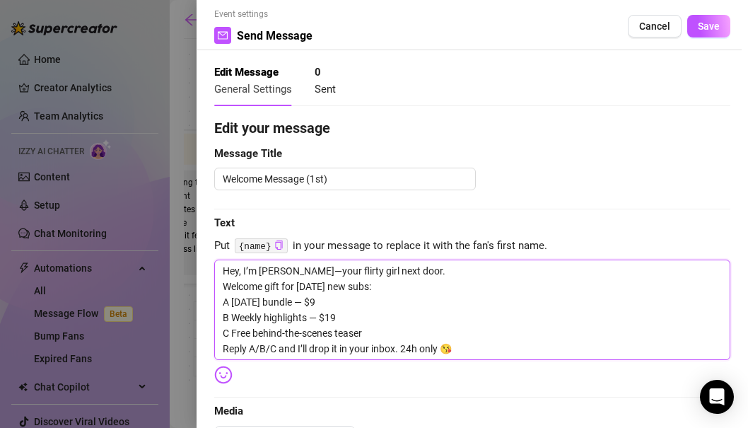
type textarea "Hey, I’m [PERSON_NAME]—your flirty girl next door. Welcome gift for [DATE] new …"
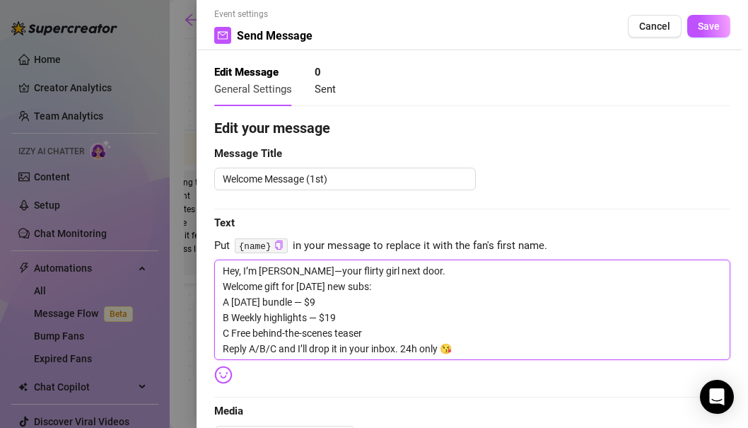
click at [496, 342] on textarea "Hey, I’m [PERSON_NAME]—your flirty girl next door. Welcome gift for [DATE] new …" at bounding box center [472, 310] width 516 height 100
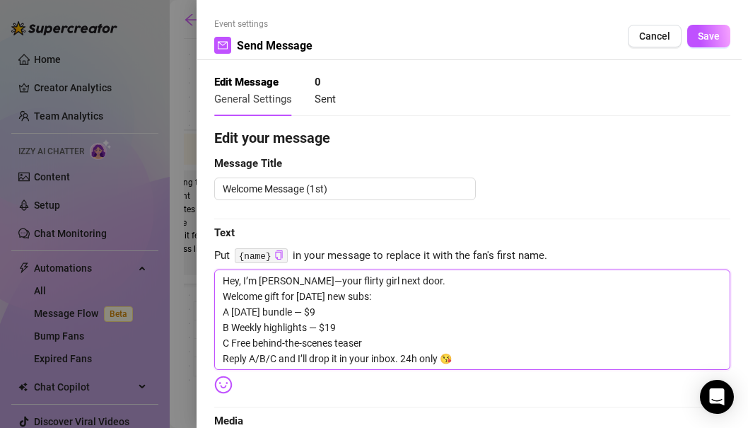
click at [240, 279] on textarea "Hey, I’m [PERSON_NAME]—your flirty girl next door. Welcome gift for [DATE] new …" at bounding box center [472, 319] width 516 height 100
click at [241, 281] on textarea "Hey, I’m [PERSON_NAME]—your flirty girl next door. Welcome gift for [DATE] new …" at bounding box center [472, 319] width 516 height 100
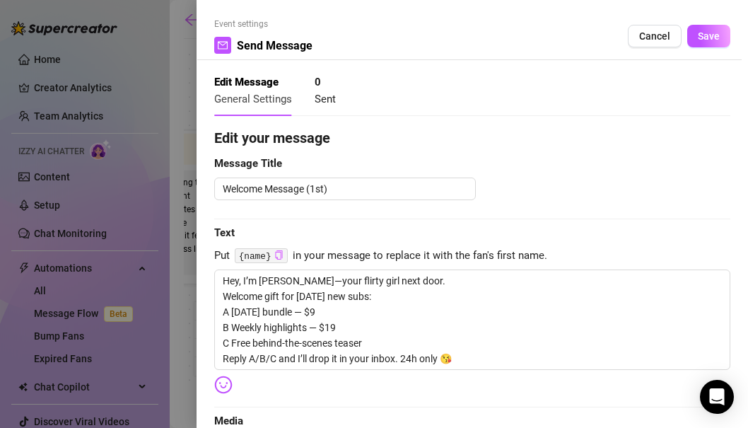
click at [279, 251] on icon "copy" at bounding box center [278, 254] width 7 height 9
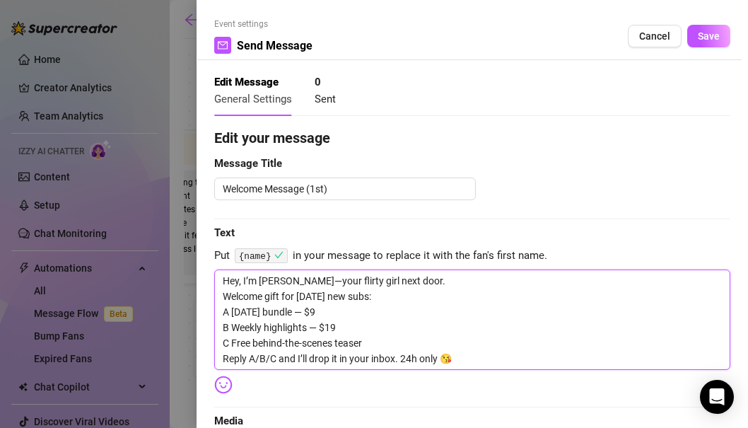
click at [241, 281] on textarea "Hey, I’m [PERSON_NAME]—your flirty girl next door. Welcome gift for [DATE] new …" at bounding box center [472, 319] width 516 height 100
paste textarea "{name}"
type textarea "Hey{name}, I’m [PERSON_NAME]—your flirty girl next door. Welcome gift for [DATE…"
type textarea "Hey {name}, I’m [PERSON_NAME]—your flirty girl next door. Welcome gift for [DAT…"
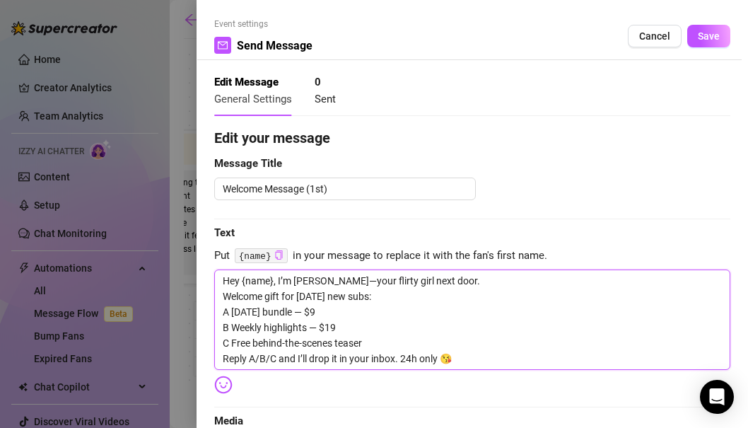
click at [309, 310] on textarea "Hey {name}, I’m [PERSON_NAME]—your flirty girl next door. Welcome gift for [DAT…" at bounding box center [472, 319] width 516 height 100
click at [276, 284] on textarea "Hey {name}, I’m [PERSON_NAME]—your flirty girl next door. Welcome gift for [DAT…" at bounding box center [472, 319] width 516 height 100
click at [343, 308] on textarea "Hey {name}, I’m [PERSON_NAME]—your flirty girl next door. Welcome gift for [DAT…" at bounding box center [472, 319] width 516 height 100
click at [361, 292] on textarea "Hey {name}, I’m [PERSON_NAME]—your flirty girl next door. Welcome gift for [DAT…" at bounding box center [472, 319] width 516 height 100
click at [372, 325] on textarea "Hey {name}, I’m [PERSON_NAME]—your flirty girl next door. Welcome gift for [DAT…" at bounding box center [472, 319] width 516 height 100
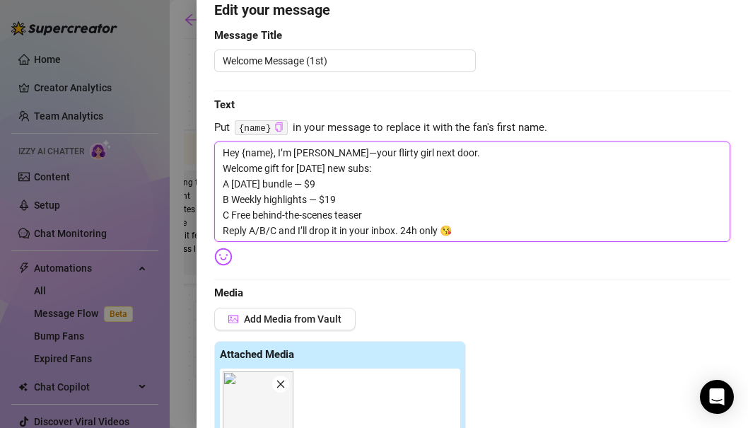
scroll to position [128, 0]
click at [422, 207] on textarea "Hey {name}, I’m [PERSON_NAME]—your flirty girl next door. Welcome gift for [DAT…" at bounding box center [472, 191] width 516 height 100
click at [417, 203] on textarea "Hey {name}, I’m [PERSON_NAME]—your flirty girl next door. Welcome gift for [DAT…" at bounding box center [472, 191] width 516 height 100
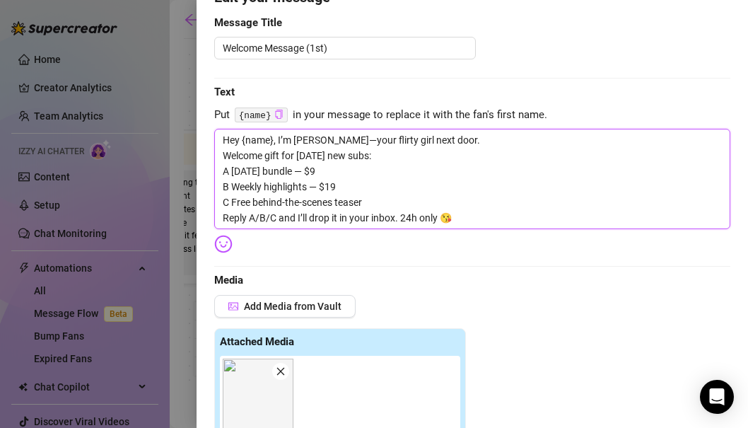
scroll to position [144, 0]
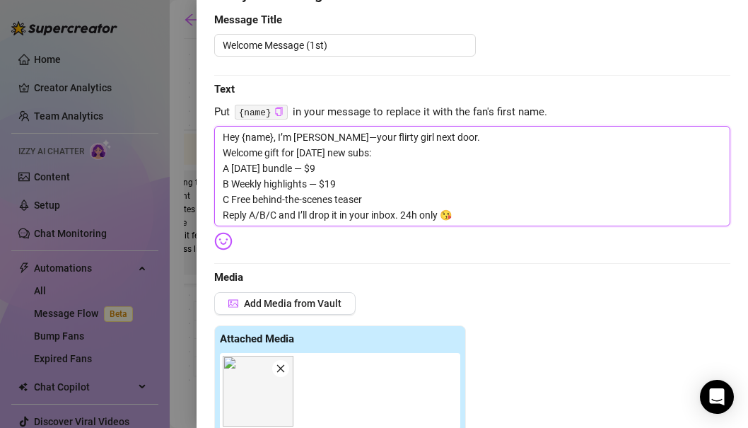
click at [422, 217] on textarea "Hey {name}, I’m [PERSON_NAME]—your flirty girl next door. Welcome gift for [DAT…" at bounding box center [472, 176] width 516 height 100
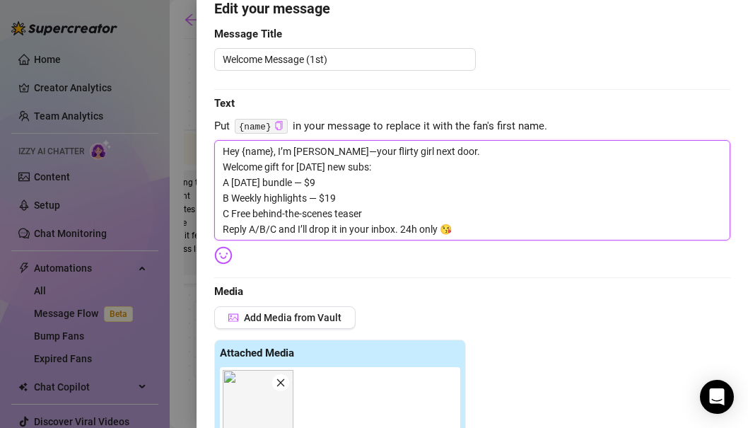
scroll to position [0, 0]
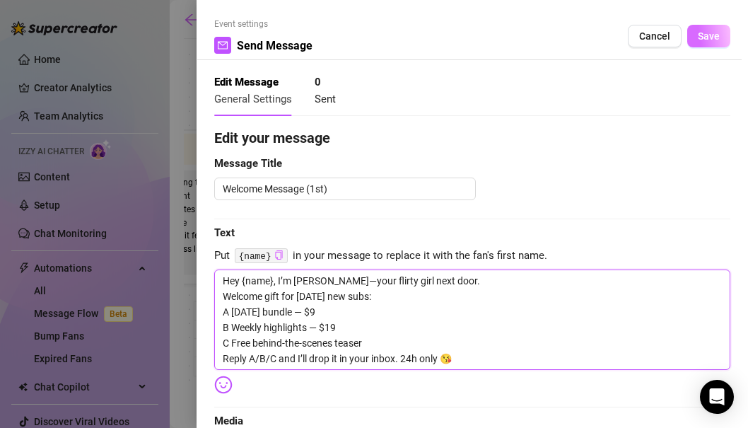
type textarea "Hey {name}, I’m [PERSON_NAME]—your flirty girl next door. Welcome gift for [DAT…"
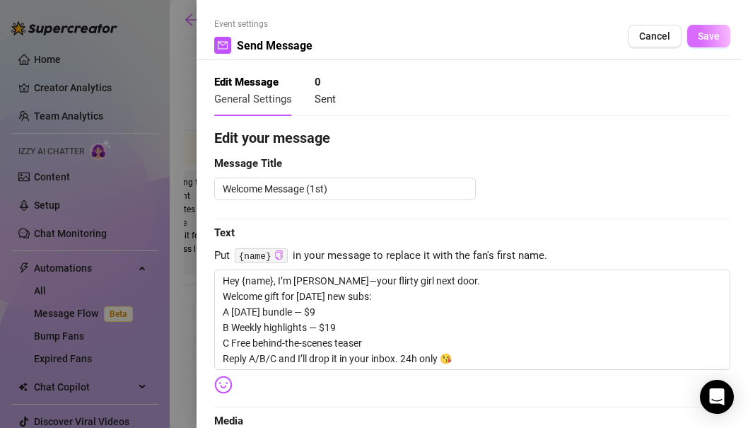
click at [716, 30] on span "Save" at bounding box center [709, 35] width 22 height 11
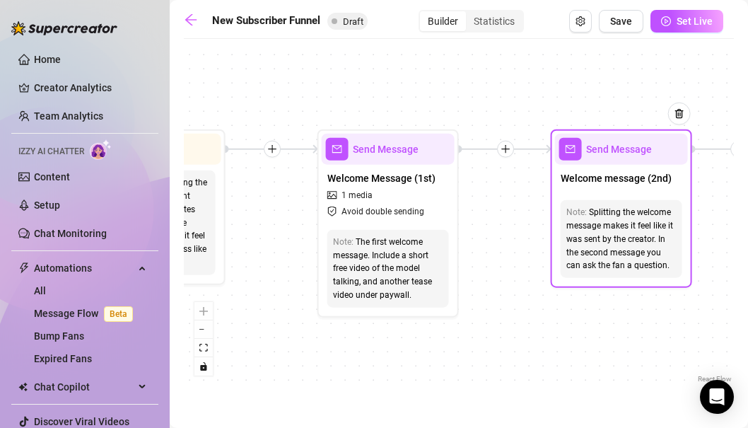
click at [617, 204] on div "Note: Splitting the welcome message makes it feel like it was sent by the creat…" at bounding box center [622, 239] width 122 height 78
type textarea "Second part of the welcome message"
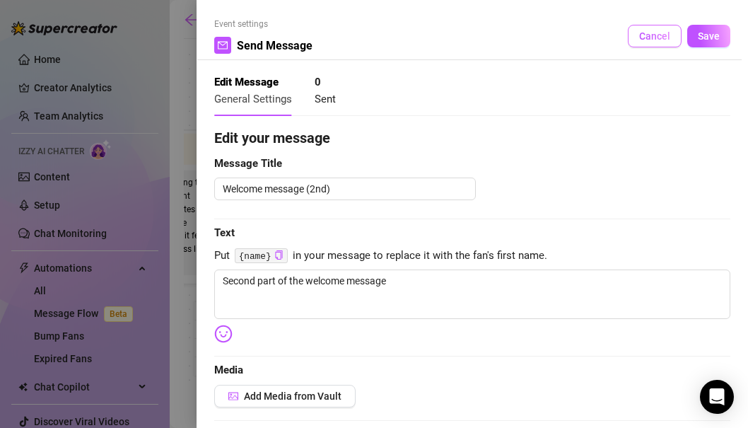
click at [663, 33] on span "Cancel" at bounding box center [654, 35] width 31 height 11
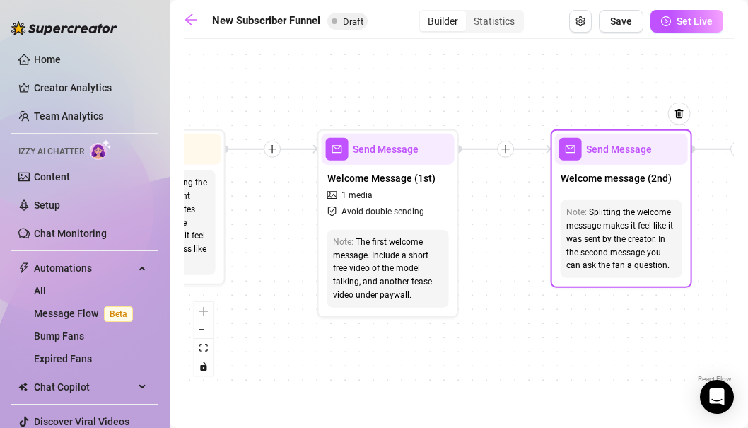
click at [650, 260] on div "Splitting the welcome message makes it feel like it was sent by the creator. In…" at bounding box center [622, 239] width 110 height 66
click at [640, 198] on div "Note: Splitting the welcome message makes it feel like it was sent by the creat…" at bounding box center [621, 238] width 133 height 89
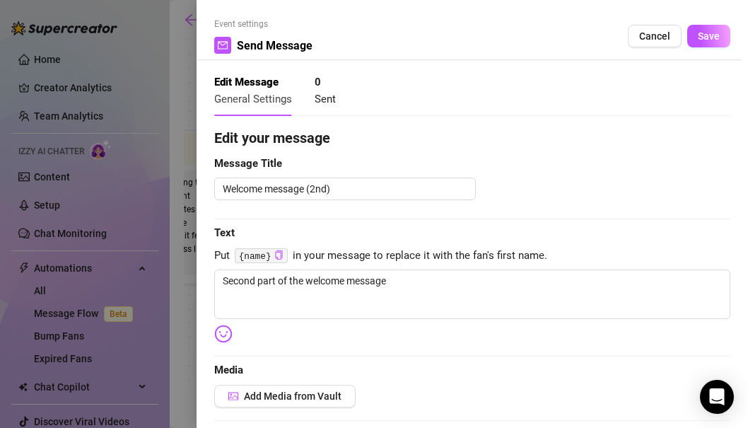
type textarea "Second part of the welcome message"
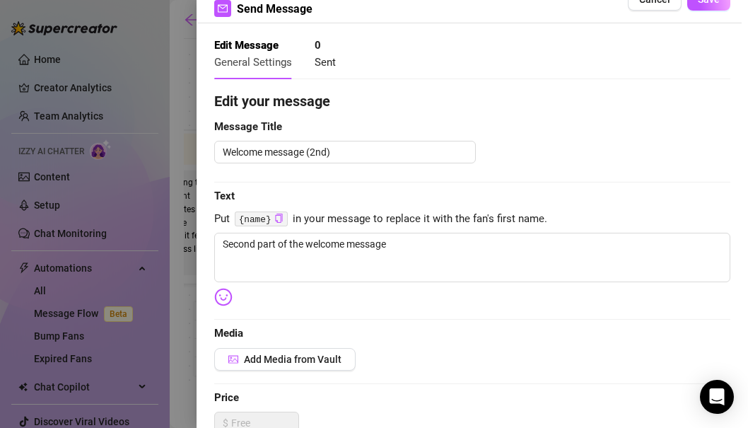
scroll to position [39, 0]
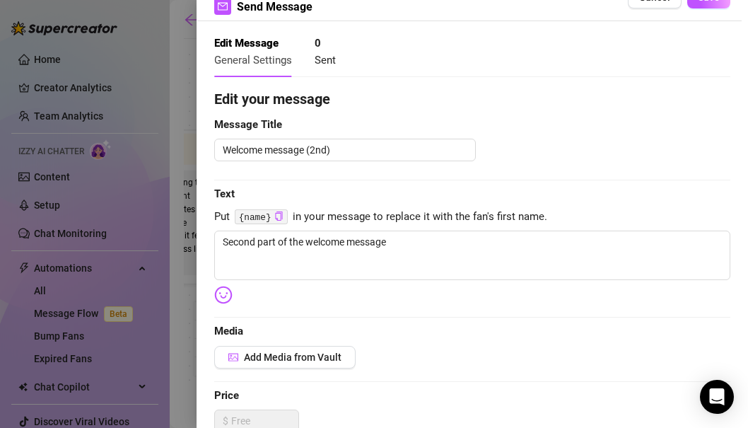
click at [367, 182] on div "Edit your message Message Title Welcome message (2nd) Text Put {name} in your m…" at bounding box center [472, 397] width 516 height 619
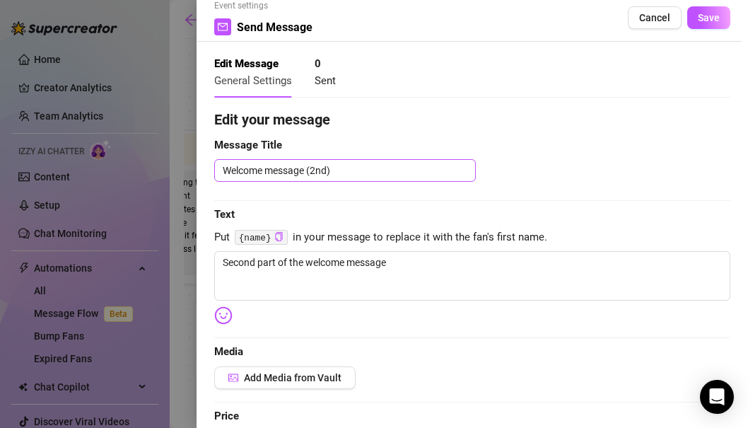
scroll to position [9, 0]
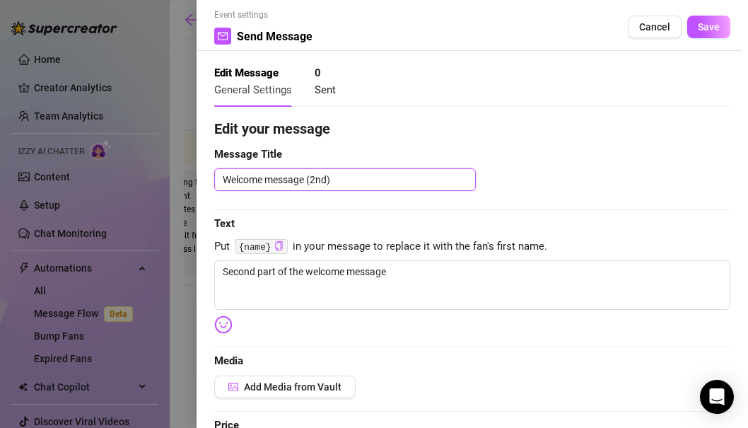
click at [352, 179] on textarea "Welcome message (2nd)" at bounding box center [345, 179] width 262 height 23
click at [353, 203] on div "Edit your message Message Title Welcome message (2nd) Text Put {name} in your m…" at bounding box center [472, 427] width 516 height 619
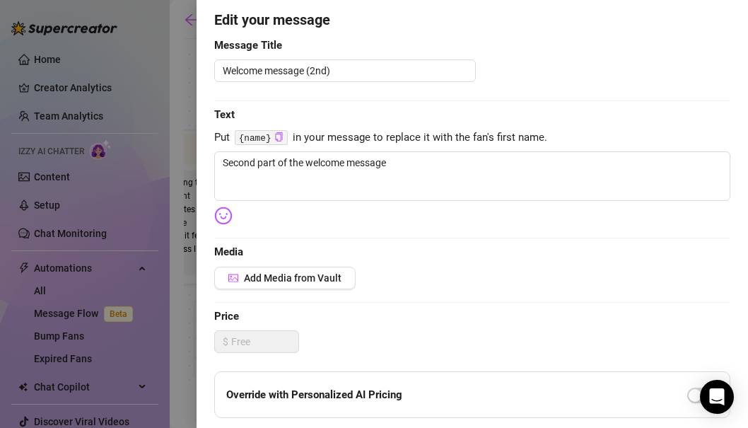
scroll to position [123, 0]
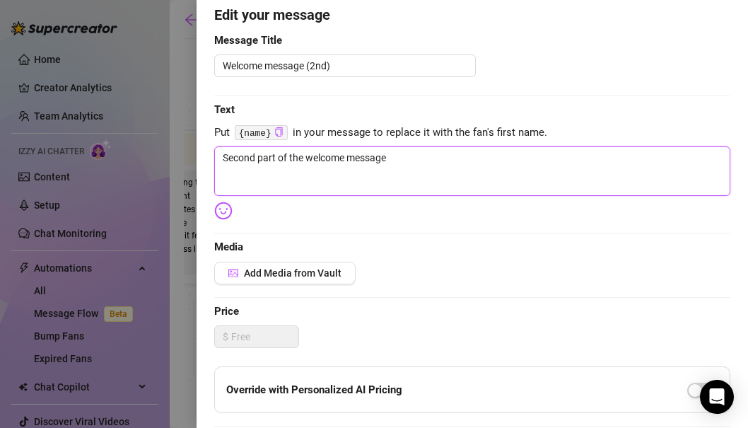
click at [366, 156] on textarea "Second part of the welcome message" at bounding box center [472, 171] width 516 height 50
click at [397, 170] on textarea "Second part of the welcome message" at bounding box center [472, 171] width 516 height 50
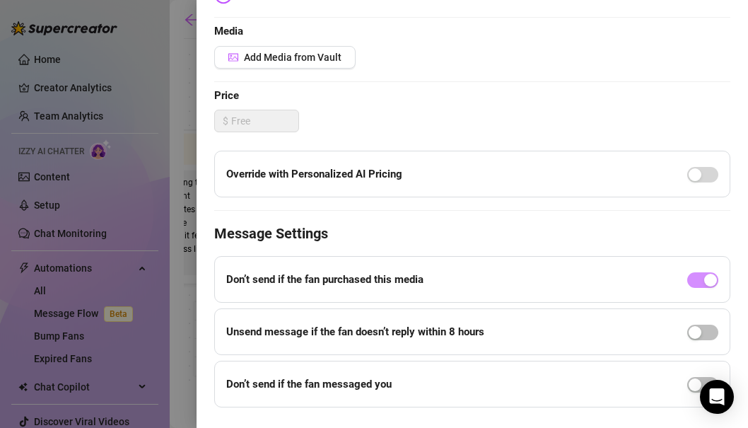
scroll to position [340, 0]
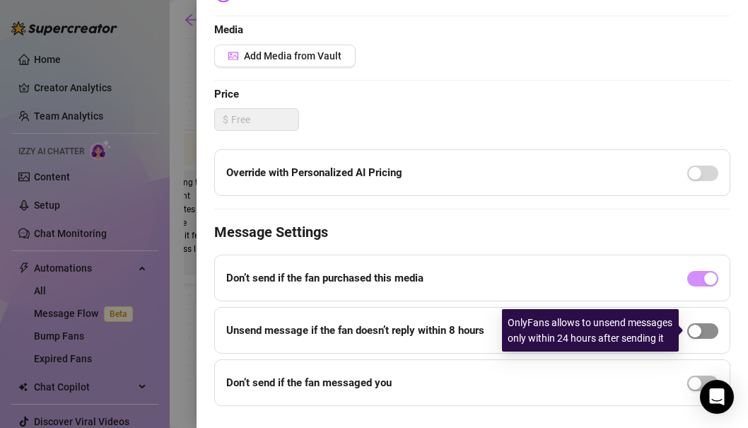
click at [714, 335] on span "button" at bounding box center [702, 331] width 31 height 16
click at [697, 331] on span "button" at bounding box center [702, 331] width 31 height 16
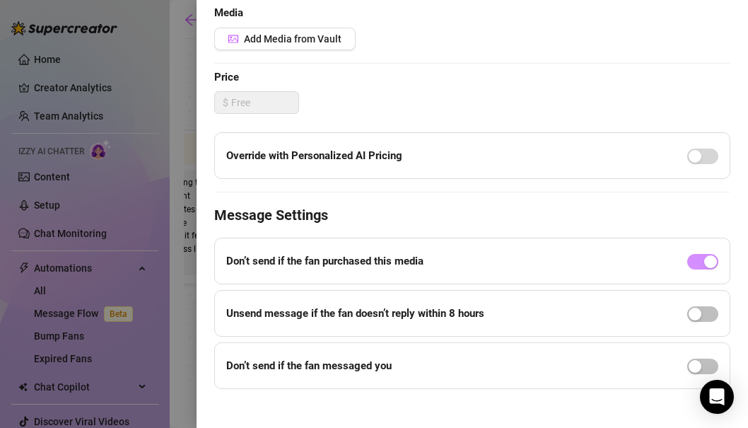
scroll to position [371, 0]
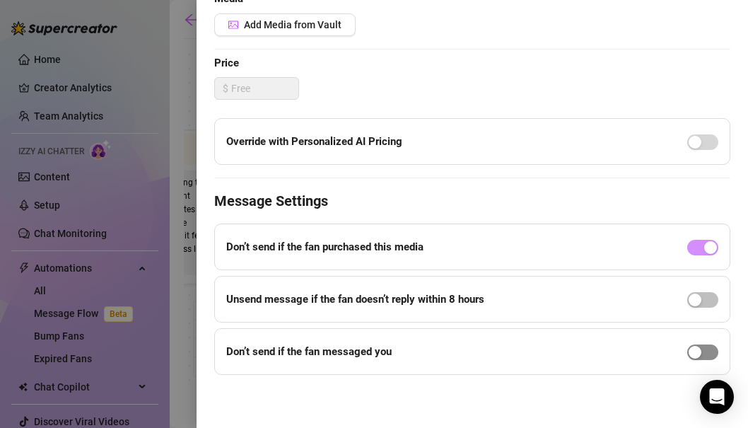
click at [705, 348] on span "button" at bounding box center [702, 352] width 31 height 16
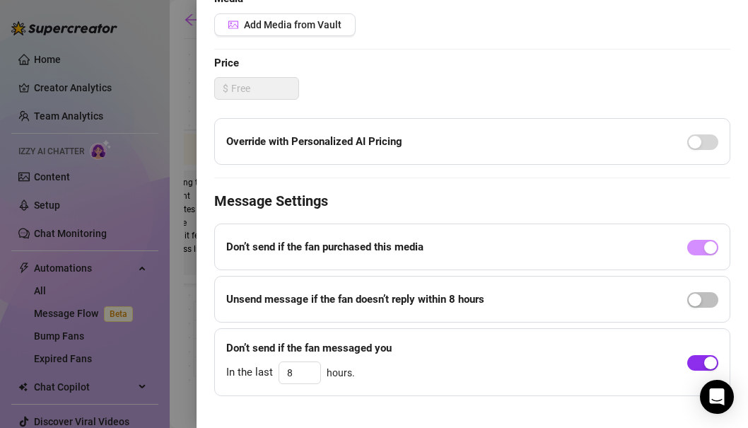
click at [699, 358] on span "button" at bounding box center [702, 363] width 31 height 16
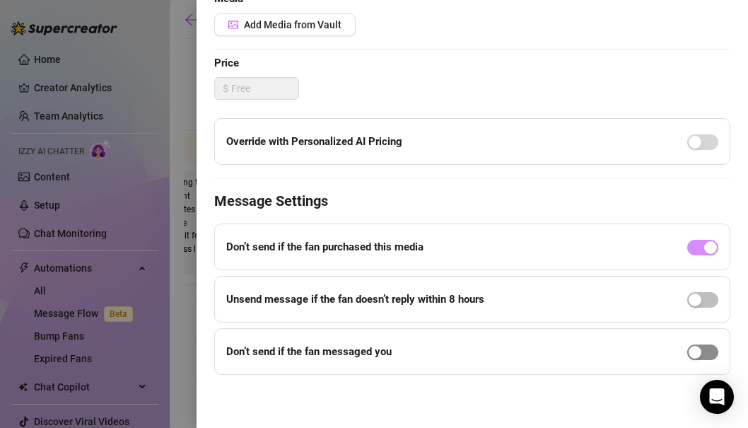
click at [706, 347] on span "button" at bounding box center [702, 352] width 31 height 16
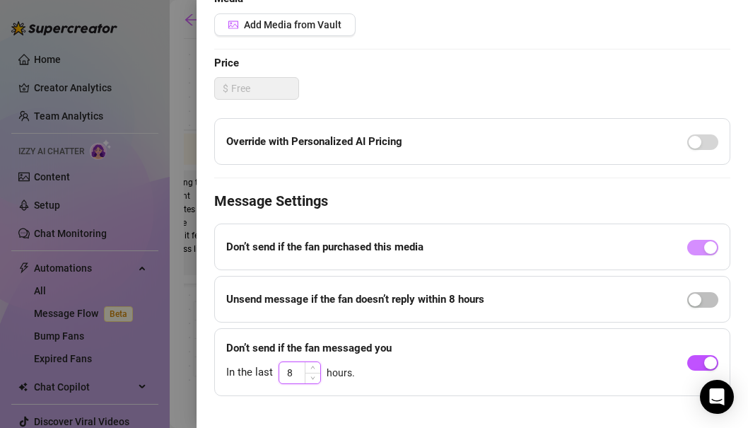
click at [298, 372] on input "8" at bounding box center [299, 372] width 41 height 21
drag, startPoint x: 349, startPoint y: 347, endPoint x: 405, endPoint y: 349, distance: 56.6
click at [405, 349] on div "Don’t send if the fan messaged you In the last 8 hours." at bounding box center [472, 362] width 516 height 68
drag, startPoint x: 405, startPoint y: 349, endPoint x: 315, endPoint y: 350, distance: 89.1
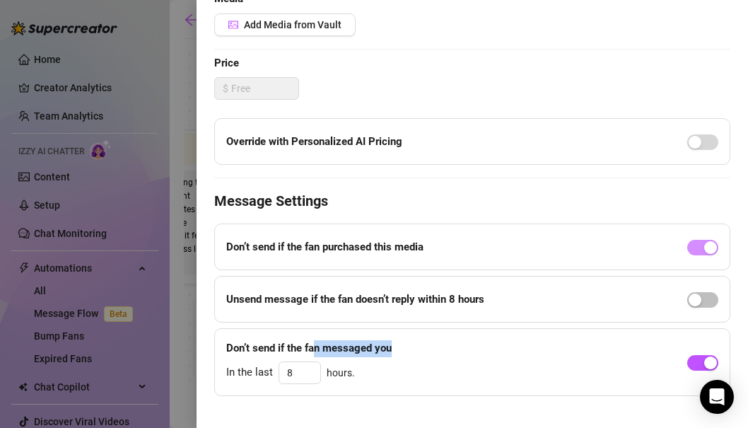
click at [315, 350] on div "Don’t send if the fan messaged you In the last 8 hours." at bounding box center [472, 362] width 516 height 68
click at [315, 350] on strong "Don’t send if the fan messaged you" at bounding box center [308, 348] width 165 height 13
drag, startPoint x: 315, startPoint y: 350, endPoint x: 439, endPoint y: 350, distance: 123.8
click at [439, 350] on div "Don’t send if the fan messaged you In the last 8 hours." at bounding box center [472, 362] width 516 height 68
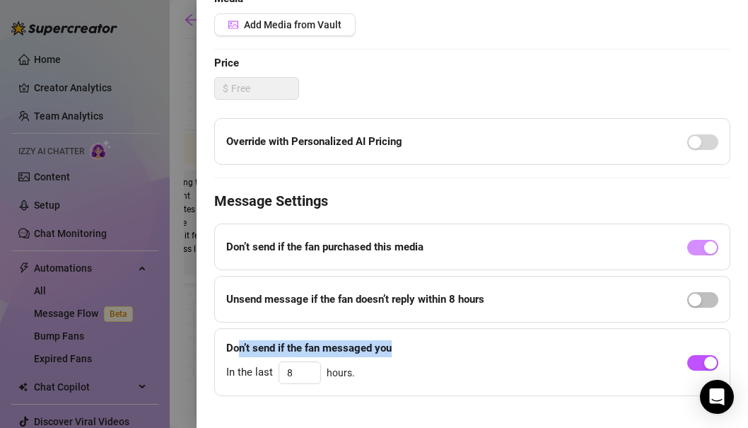
drag, startPoint x: 427, startPoint y: 347, endPoint x: 236, endPoint y: 348, distance: 191.0
click at [236, 348] on div "Don’t send if the fan messaged you In the last 8 hours." at bounding box center [472, 362] width 516 height 68
click at [236, 348] on strong "Don’t send if the fan messaged you" at bounding box center [308, 348] width 165 height 13
drag, startPoint x: 224, startPoint y: 349, endPoint x: 402, endPoint y: 351, distance: 178.2
click at [402, 351] on div "Don’t send if the fan messaged you In the last 8 hours." at bounding box center [472, 362] width 516 height 68
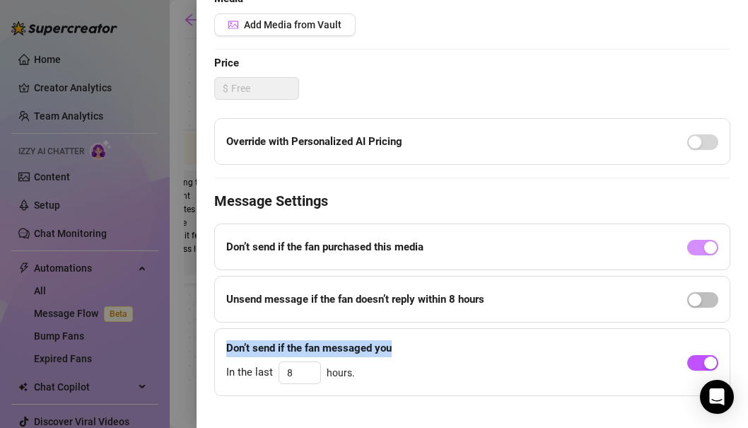
click at [402, 351] on div "Don’t send if the fan messaged you In the last 8 hours." at bounding box center [472, 362] width 516 height 68
drag, startPoint x: 300, startPoint y: 371, endPoint x: 276, endPoint y: 370, distance: 24.1
click at [276, 370] on div "In the last 8 hours." at bounding box center [308, 372] width 165 height 23
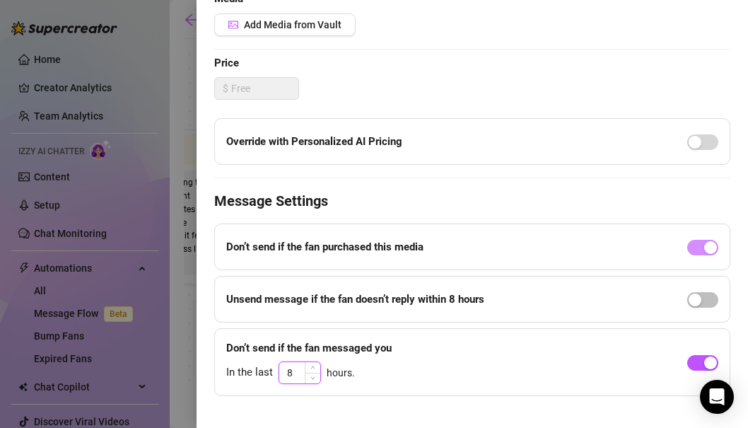
click at [298, 376] on input "8" at bounding box center [299, 372] width 41 height 21
drag, startPoint x: 298, startPoint y: 349, endPoint x: 412, endPoint y: 349, distance: 114.6
click at [412, 349] on div "Don’t send if the fan messaged you In the last 8 hours." at bounding box center [472, 362] width 516 height 68
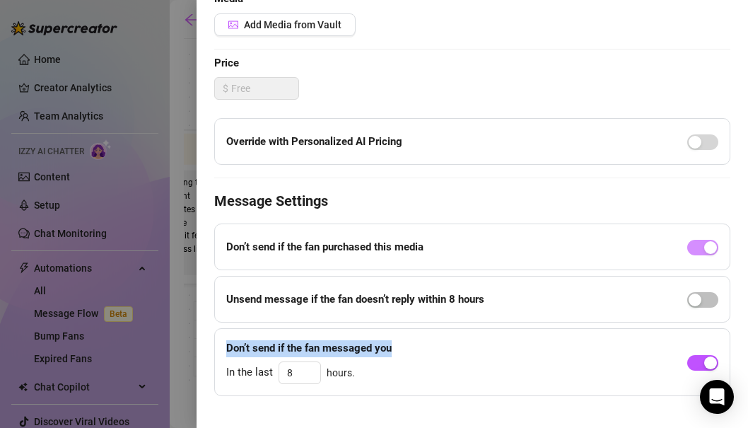
drag, startPoint x: 408, startPoint y: 349, endPoint x: 407, endPoint y: 334, distance: 15.6
click at [407, 334] on div "Don’t send if the fan messaged you In the last 8 hours." at bounding box center [472, 362] width 516 height 68
click at [406, 348] on div "Don’t send if the fan messaged you In the last 8 hours." at bounding box center [472, 362] width 516 height 68
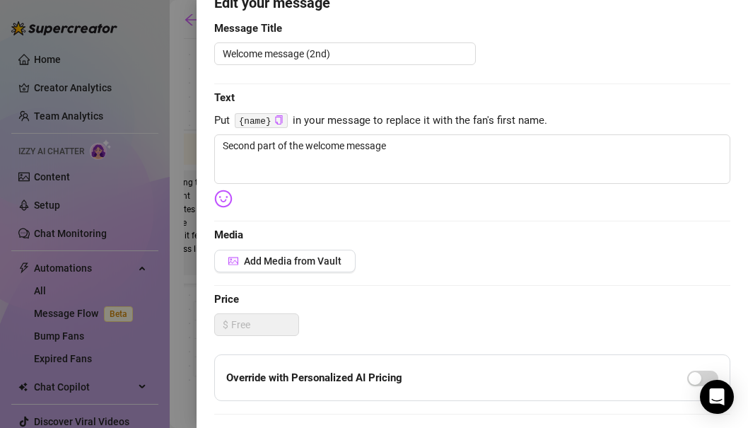
scroll to position [137, 0]
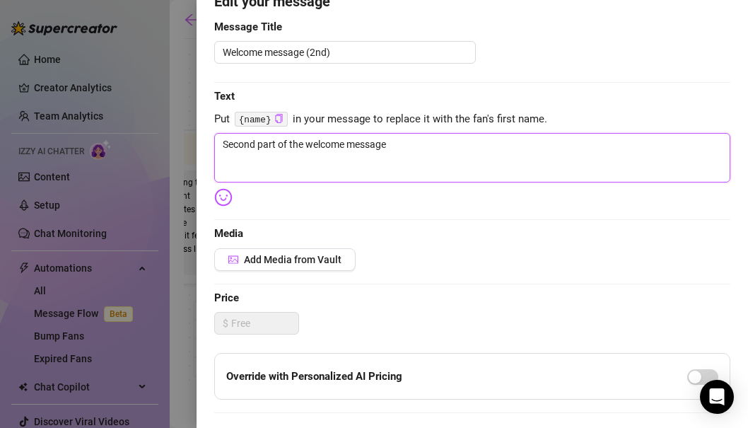
drag, startPoint x: 422, startPoint y: 155, endPoint x: 175, endPoint y: 146, distance: 247.7
click at [175, 146] on div "Event settings Send Message Cancel Save Edit Message General Settings 0 Sent Ed…" at bounding box center [374, 214] width 748 height 428
paste textarea "what are you doing rn bab"
type textarea "what are you doing rn bab"
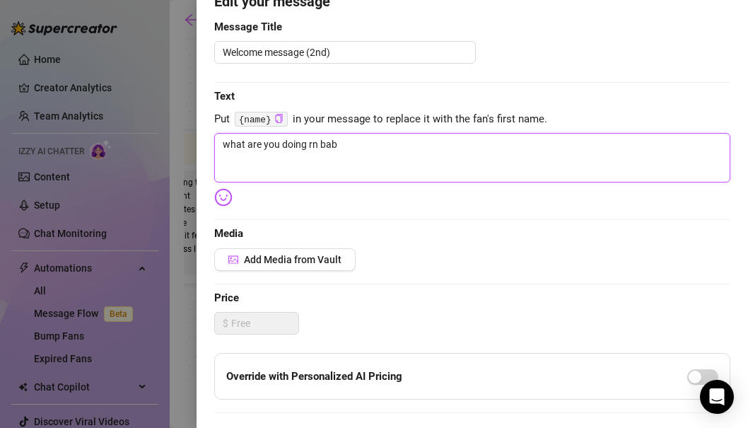
type textarea "what are you doing rn babe"
type textarea "what are you doing rn babe."
type textarea "what are you doing rn babe"
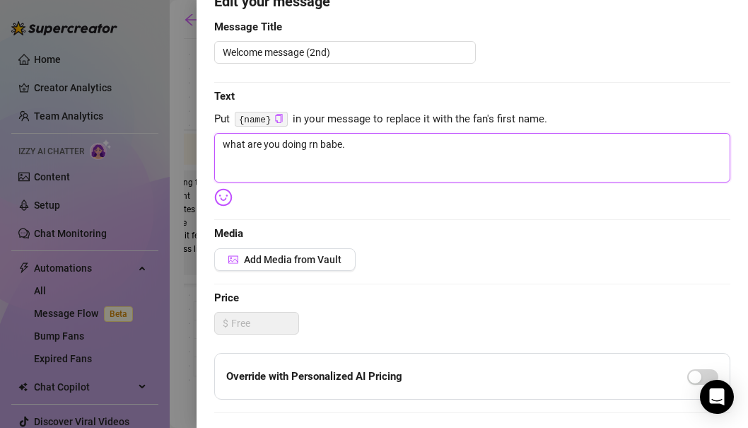
type textarea "what are you doing rn babe"
type textarea "what are you doing rn babe?"
click at [226, 199] on img at bounding box center [223, 197] width 18 height 18
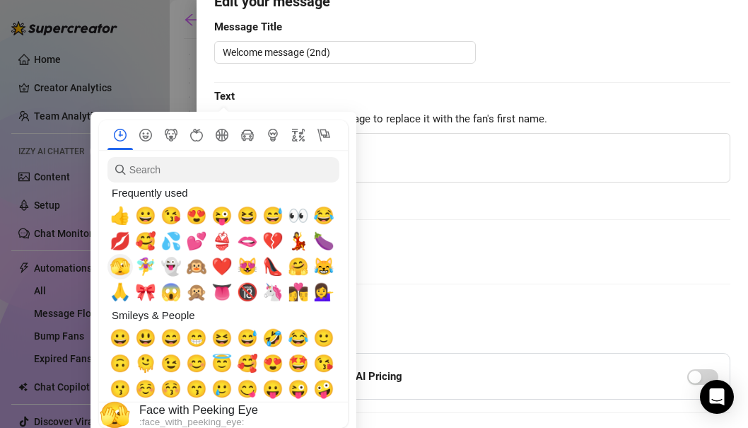
click at [120, 268] on span "🫣" at bounding box center [120, 267] width 21 height 20
type textarea "what are you doing rn babe?🫣"
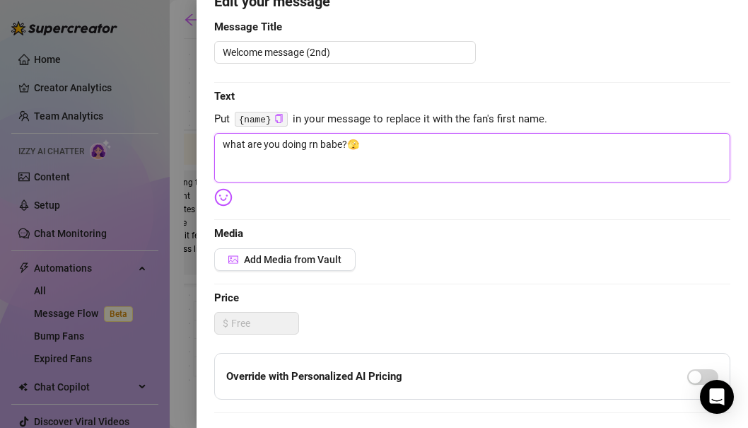
type textarea "what are you doing rn babe?🫣"
click at [459, 197] on div "Edit your message Message Title Welcome message (2nd) Text Put {name} in your m…" at bounding box center [472, 311] width 516 height 640
click at [373, 144] on textarea "what are you doing rn babe?🫣" at bounding box center [472, 158] width 516 height 50
click at [223, 150] on textarea "what are you doing rn babe?🫣" at bounding box center [472, 158] width 516 height 50
click at [301, 156] on textarea "what are you doing rn babe?🫣" at bounding box center [472, 158] width 516 height 50
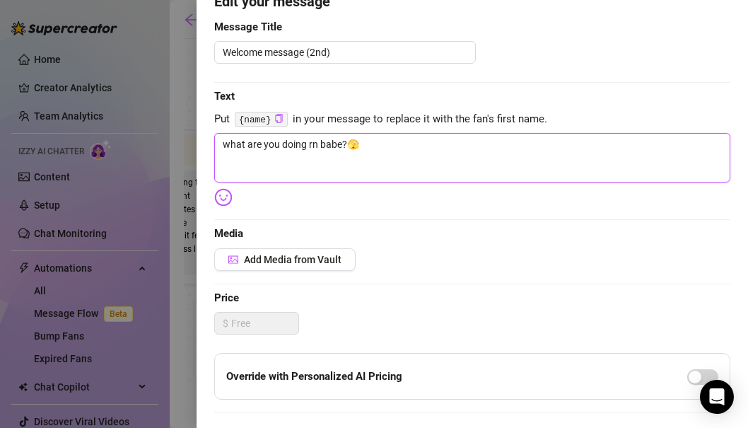
click at [404, 151] on textarea "what are you doing rn babe?🫣" at bounding box center [472, 158] width 516 height 50
click at [406, 218] on div "Edit your message Message Title Welcome message (2nd) Text Put {name} in your m…" at bounding box center [472, 311] width 516 height 640
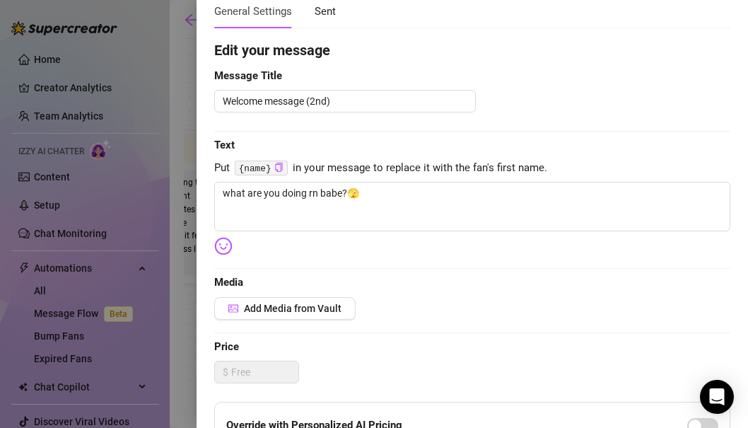
scroll to position [79, 0]
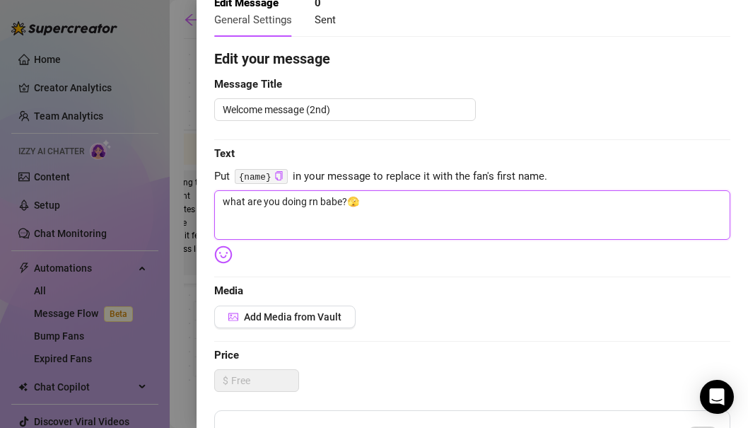
click at [406, 216] on textarea "what are you doing rn babe?🫣" at bounding box center [472, 215] width 516 height 50
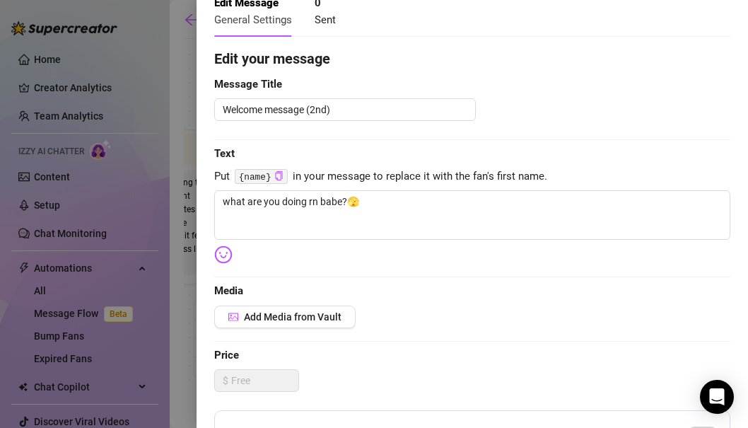
click at [405, 265] on div "Edit your message Message Title Welcome message (2nd) Text Put {name} in your m…" at bounding box center [472, 368] width 516 height 640
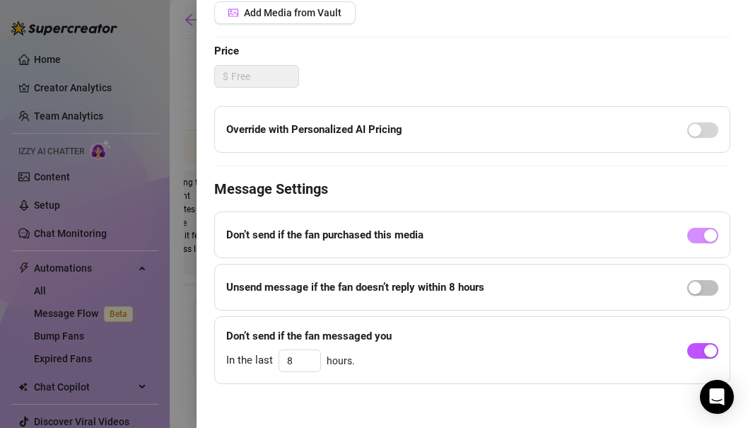
scroll to position [393, 0]
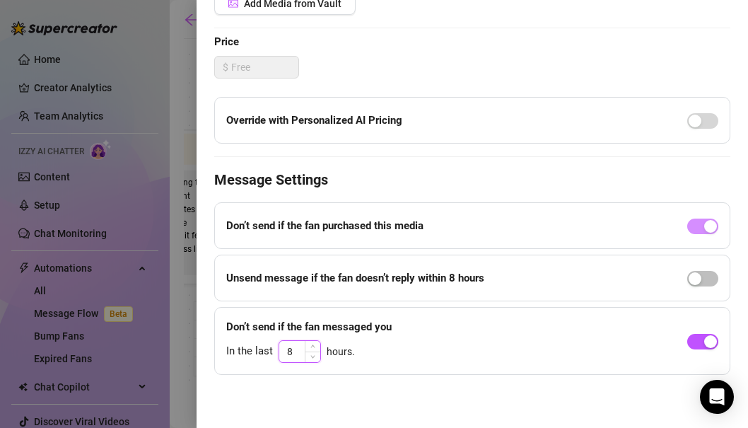
click at [301, 351] on input "8" at bounding box center [299, 351] width 41 height 21
click at [385, 388] on div "Event settings Send Message Cancel Save Edit Message General Settings 0 Sent Ed…" at bounding box center [473, 214] width 552 height 428
drag, startPoint x: 299, startPoint y: 351, endPoint x: 279, endPoint y: 351, distance: 19.8
click at [279, 351] on input "12" at bounding box center [299, 351] width 41 height 21
type input "8"
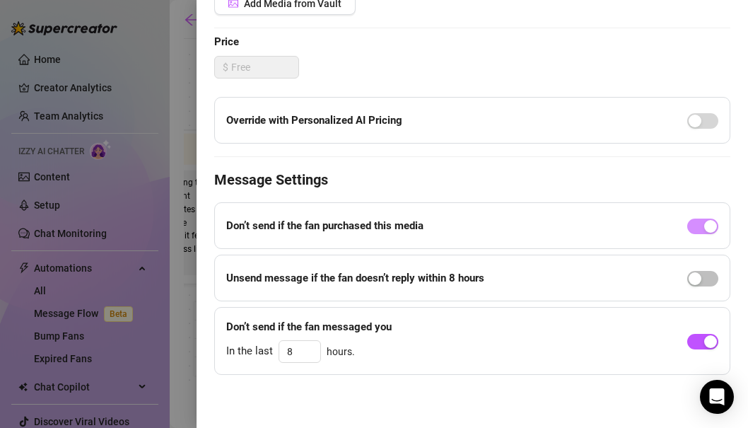
click at [342, 388] on div "Event settings Send Message Cancel Save Edit Message General Settings 0 Sent Ed…" at bounding box center [473, 214] width 552 height 428
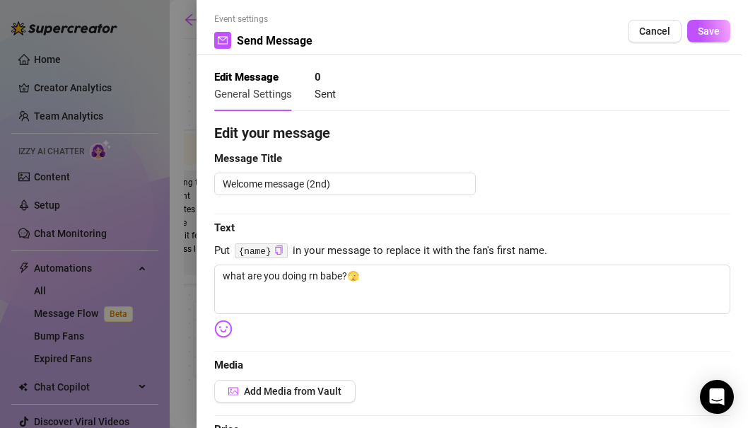
scroll to position [6, 0]
click at [712, 31] on span "Save" at bounding box center [709, 30] width 22 height 11
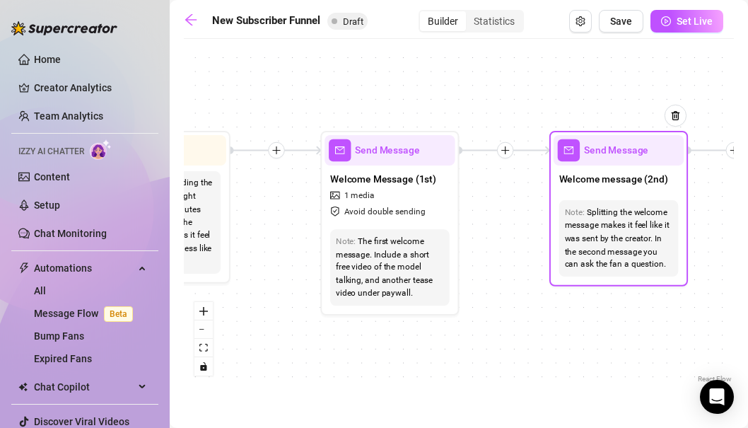
drag, startPoint x: 616, startPoint y: 203, endPoint x: 603, endPoint y: 204, distance: 13.5
click at [603, 204] on div "Note: Splitting the welcome message makes it feel like it was sent by the creat…" at bounding box center [619, 238] width 120 height 76
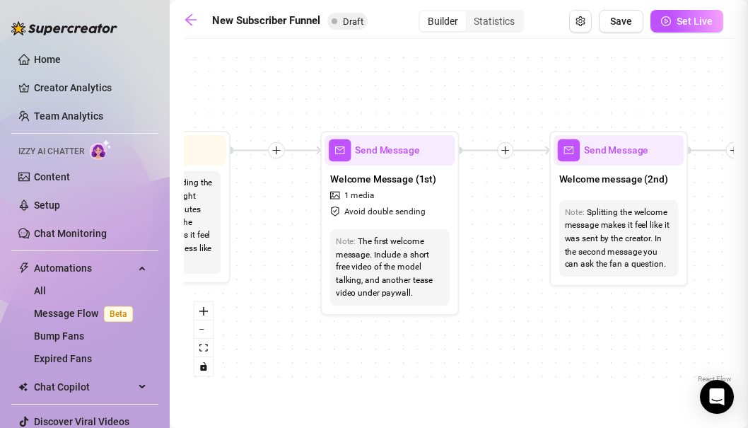
type textarea "what are you doing rn babe?🫣"
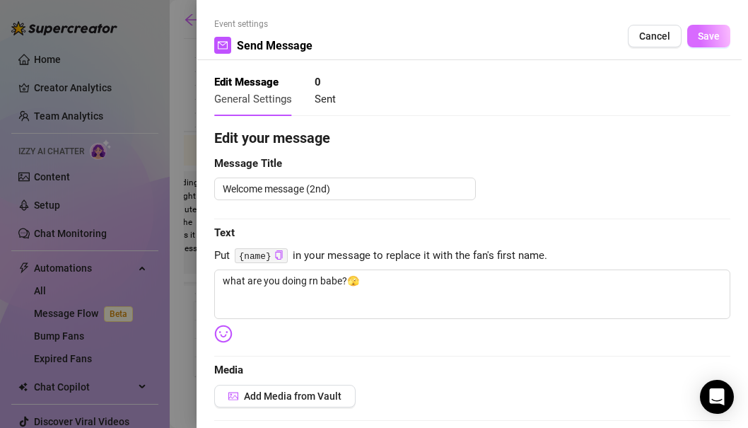
click at [714, 37] on span "Save" at bounding box center [709, 35] width 22 height 11
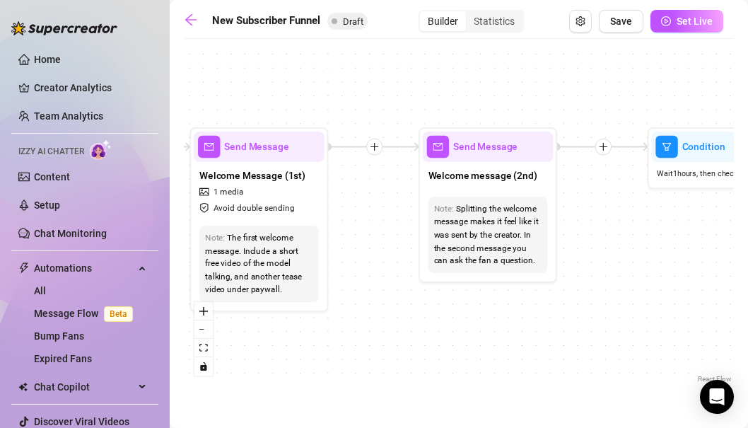
drag, startPoint x: 586, startPoint y: 310, endPoint x: 351, endPoint y: 300, distance: 235.0
click at [351, 300] on div "If True If True If True If False If False If False If True If False Merge Merge…" at bounding box center [459, 216] width 550 height 340
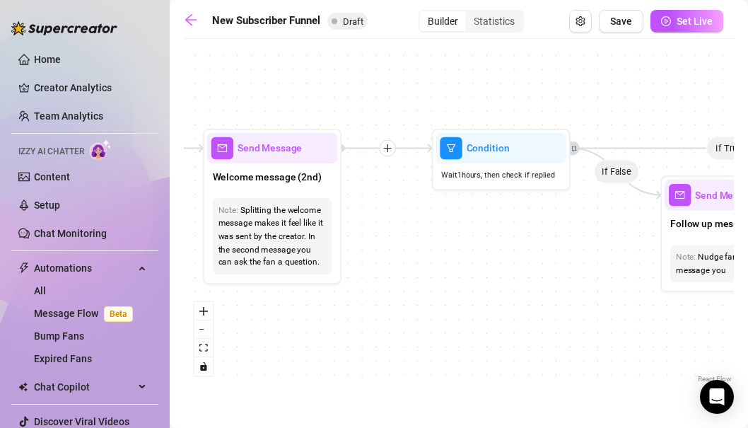
drag, startPoint x: 513, startPoint y: 221, endPoint x: 401, endPoint y: 229, distance: 112.0
click at [401, 229] on div "If True If True If True If False If False If False If True If False Merge Merge…" at bounding box center [459, 216] width 550 height 340
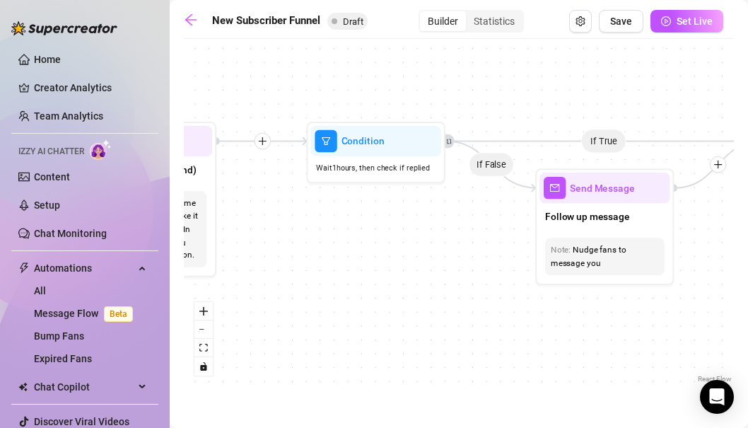
drag, startPoint x: 485, startPoint y: 222, endPoint x: 360, endPoint y: 216, distance: 125.3
click at [360, 216] on div "If True If True If True If False If False If False If True If False Merge Merge…" at bounding box center [459, 216] width 550 height 340
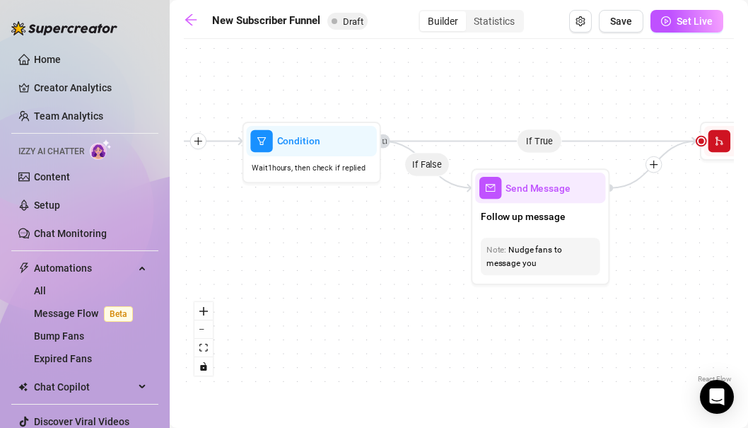
drag, startPoint x: 465, startPoint y: 218, endPoint x: 401, endPoint y: 217, distance: 64.4
click at [401, 217] on div "If True If True If True If False If False If False If True If False Merge Merge…" at bounding box center [459, 216] width 550 height 340
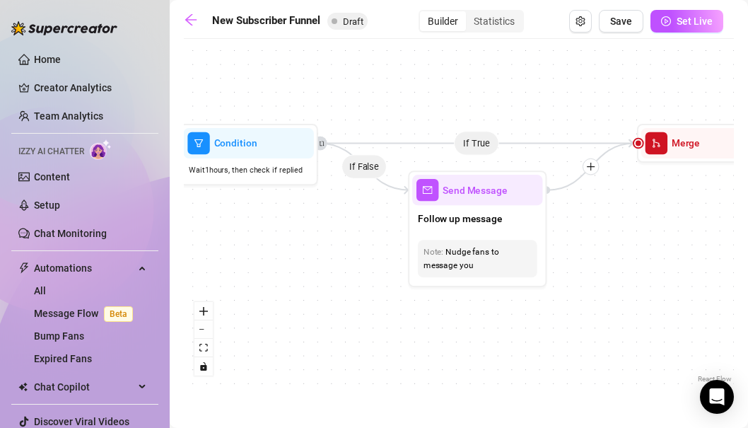
drag, startPoint x: 415, startPoint y: 243, endPoint x: 352, endPoint y: 245, distance: 63.0
click at [352, 245] on div "If True If True If True If False If False If False If True If False Merge Merge…" at bounding box center [459, 216] width 550 height 340
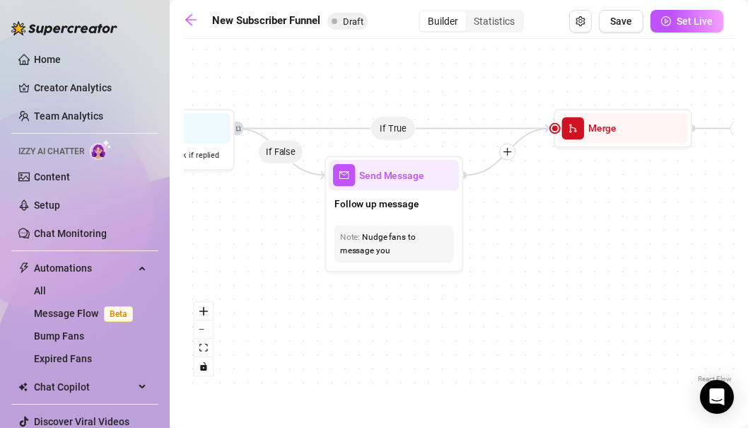
drag, startPoint x: 364, startPoint y: 247, endPoint x: 190, endPoint y: 231, distance: 174.7
click at [190, 231] on div "If True If True If True If False If False If False If True If False Merge Merge…" at bounding box center [459, 216] width 550 height 340
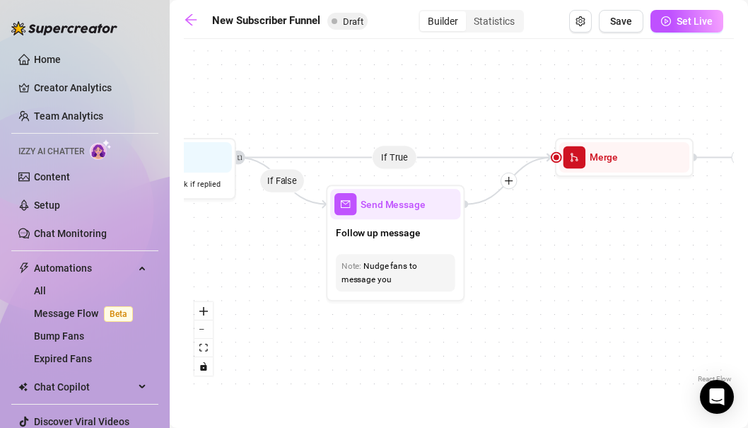
drag, startPoint x: 472, startPoint y: 281, endPoint x: 600, endPoint y: 323, distance: 134.0
click at [600, 323] on div "If True If True If True If False If False If False If True If False Merge Merge…" at bounding box center [459, 216] width 550 height 340
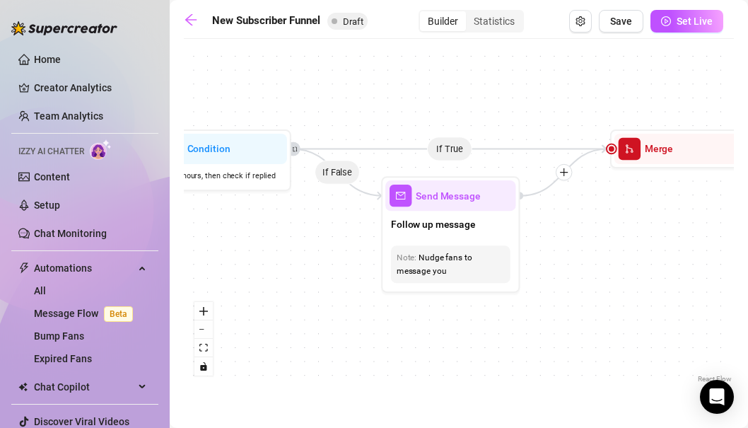
drag, startPoint x: 600, startPoint y: 323, endPoint x: 620, endPoint y: 303, distance: 28.0
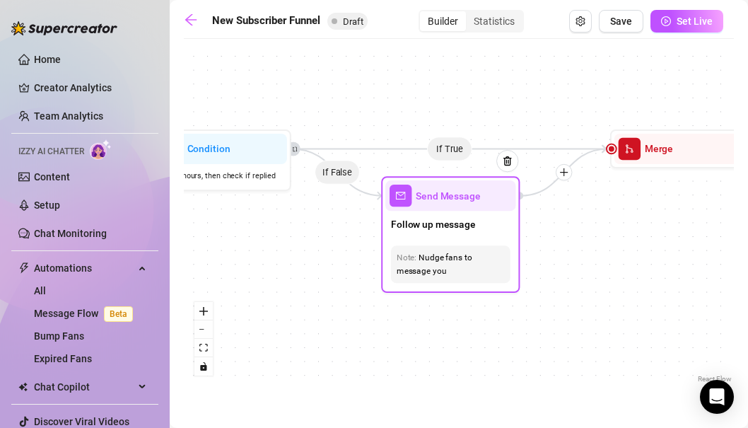
click at [494, 204] on div at bounding box center [500, 171] width 36 height 71
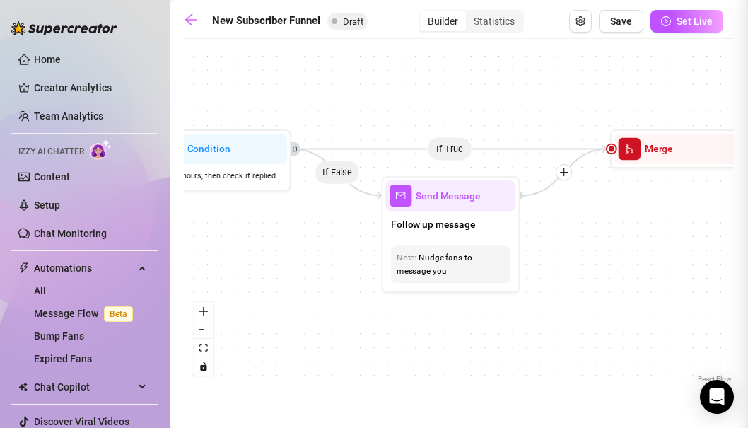
type textarea "/"
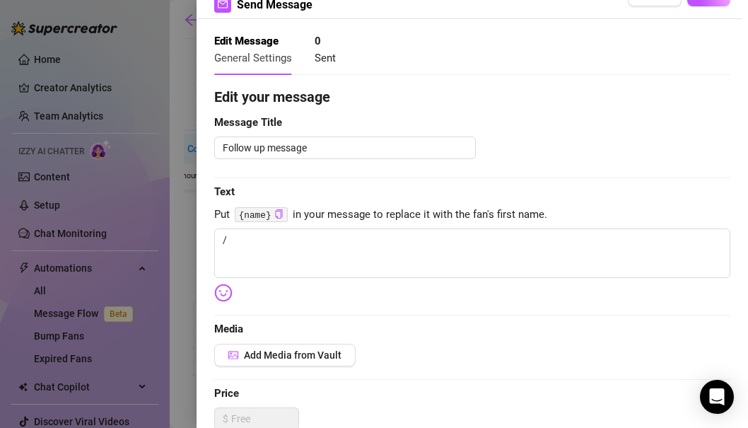
scroll to position [42, 0]
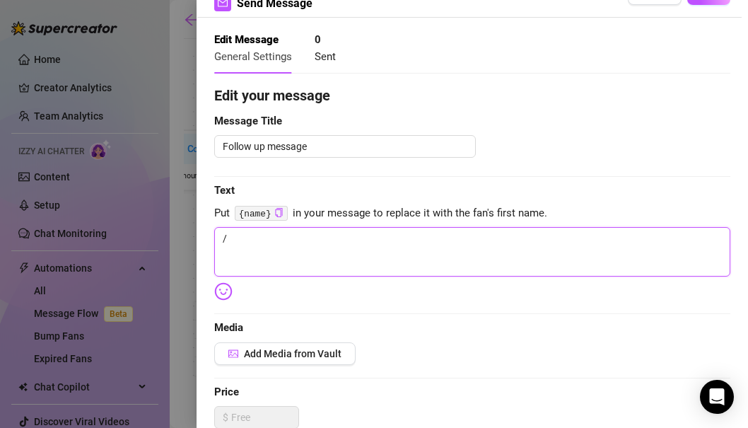
click at [378, 255] on textarea "/" at bounding box center [472, 252] width 516 height 50
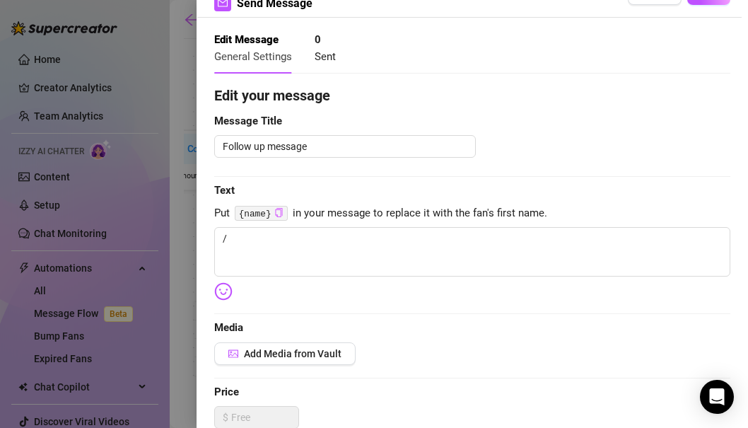
click at [277, 212] on icon "copy" at bounding box center [278, 212] width 9 height 9
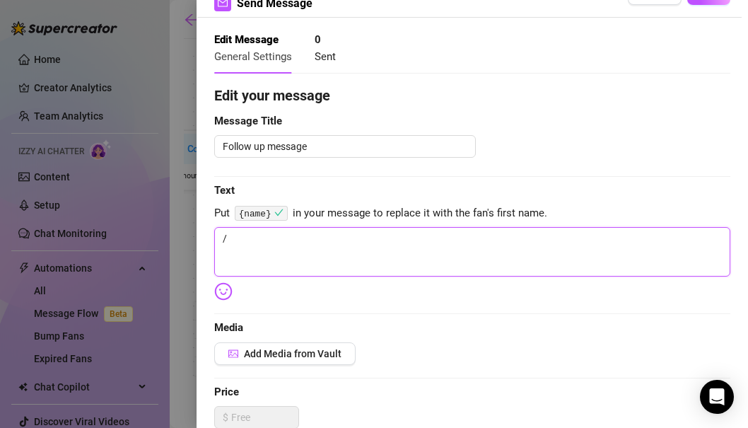
drag, startPoint x: 267, startPoint y: 235, endPoint x: 178, endPoint y: 232, distance: 89.9
click at [178, 232] on div "Event settings Send Message Cancel Save Edit Message General Settings 0 Sent Ed…" at bounding box center [374, 214] width 748 height 428
paste textarea "{name}"
type textarea "{name}"
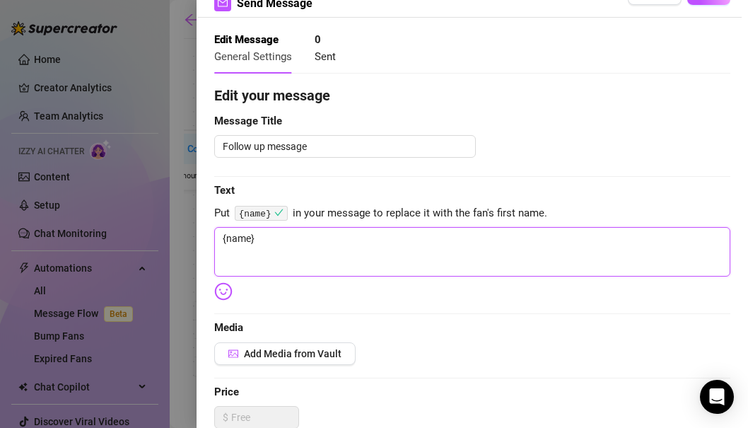
click at [313, 258] on textarea "{name}" at bounding box center [472, 252] width 516 height 50
type textarea "{name}"
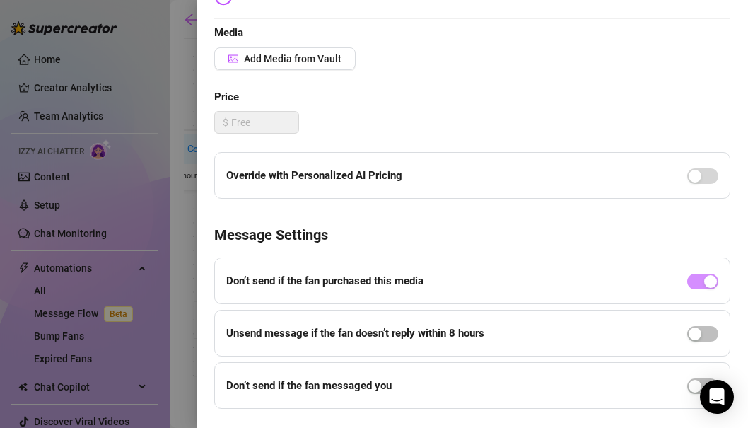
scroll to position [371, 0]
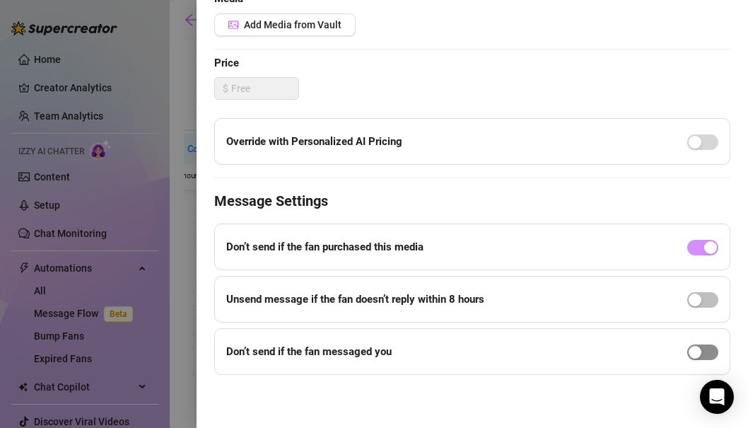
type textarea "{name}"
click at [705, 353] on span "button" at bounding box center [702, 352] width 31 height 16
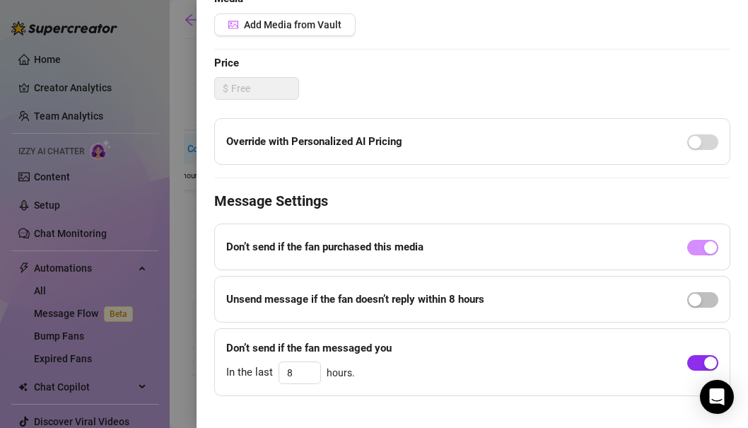
click at [700, 364] on span "button" at bounding box center [702, 363] width 31 height 16
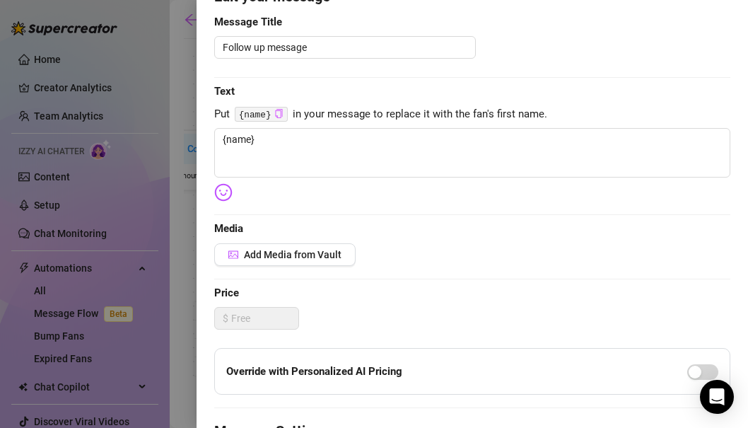
scroll to position [115, 0]
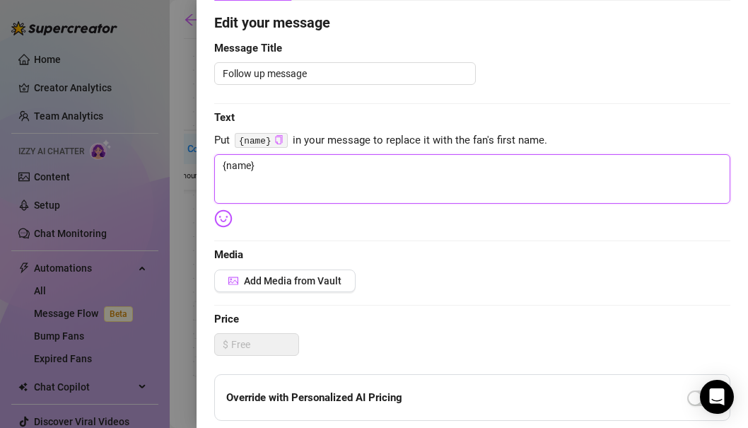
click at [604, 156] on textarea "{name}" at bounding box center [472, 179] width 516 height 50
click at [604, 167] on textarea "{name}" at bounding box center [472, 179] width 516 height 50
click at [604, 172] on textarea "{name}" at bounding box center [472, 179] width 516 height 50
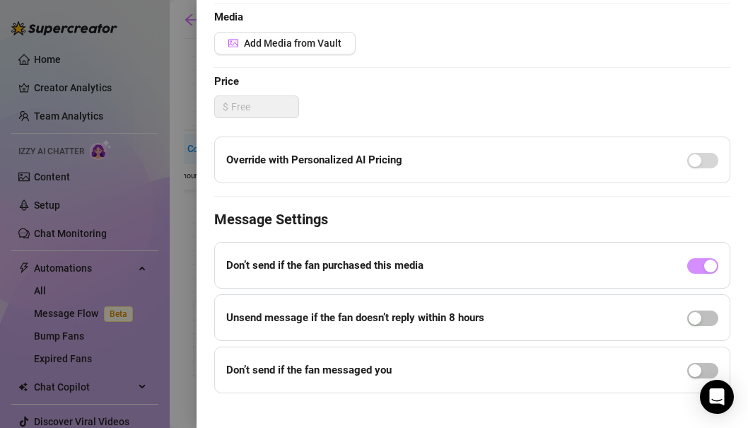
scroll to position [366, 0]
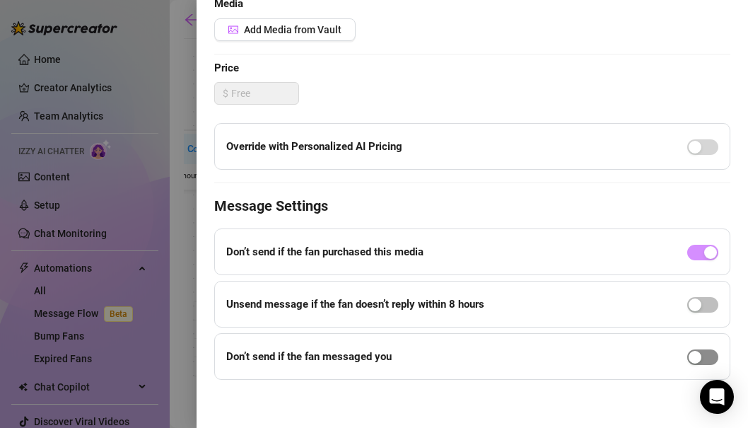
click at [709, 354] on span "button" at bounding box center [702, 357] width 31 height 16
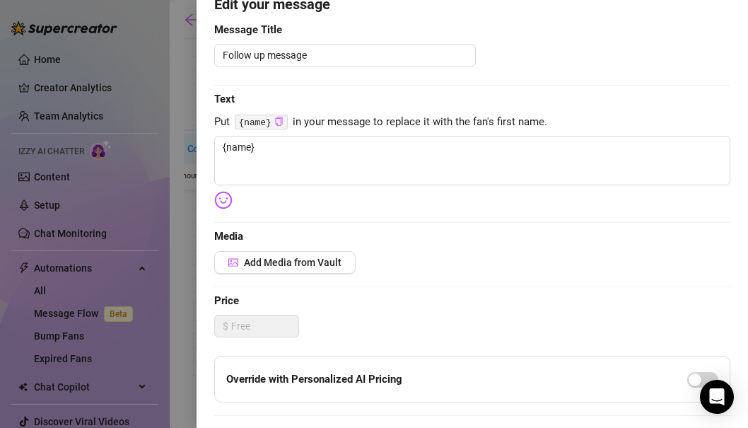
scroll to position [0, 0]
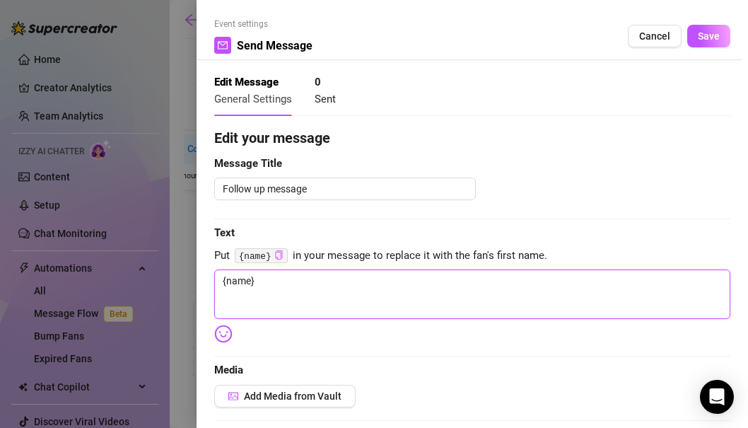
click at [404, 286] on textarea "{name}" at bounding box center [472, 294] width 516 height 50
click at [454, 298] on textarea "{name}" at bounding box center [472, 294] width 516 height 50
paste textarea "Damn babe are you really not gonna ignore me? 🥺"
type textarea "{name} Damn babe are you really not gonna ignore me? 🥺"
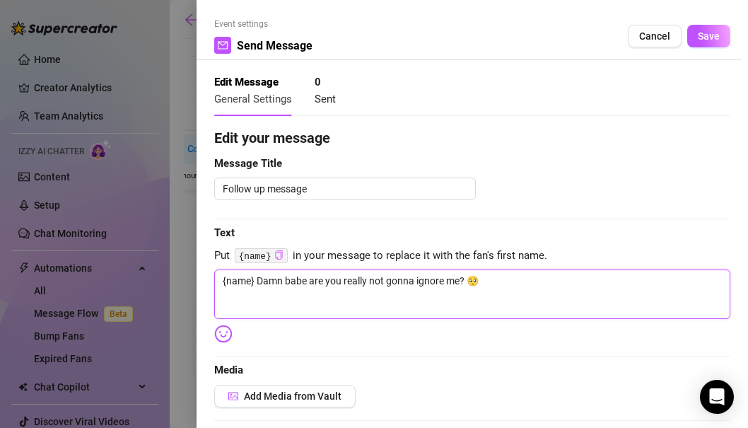
click at [464, 288] on textarea "{name} Damn babe are you really not gonna ignore me? 🥺" at bounding box center [472, 294] width 516 height 50
type textarea "{name} Damn babe are you really not gonna ignore me 🥺"
type textarea "{name} Damn babe are you really not gonna ignore me? 🥺"
click at [492, 285] on textarea "{name} Damn babe are you really not gonna ignore me? 🥺" at bounding box center [472, 294] width 516 height 50
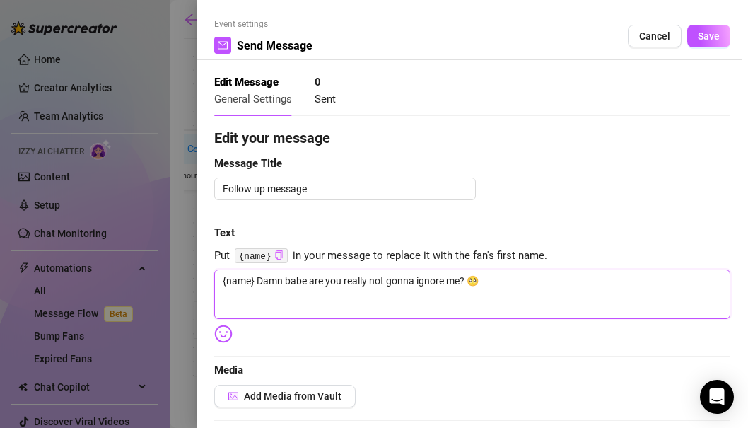
click at [468, 281] on textarea "{name} Damn babe are you really not gonna ignore me? 🥺" at bounding box center [472, 294] width 516 height 50
click at [530, 284] on textarea "{name} Damn babe are you really not gonna ignore me? 🥺" at bounding box center [472, 294] width 516 height 50
type textarea "{name} Damn babe are you really not gonna ignore me? 🥺"
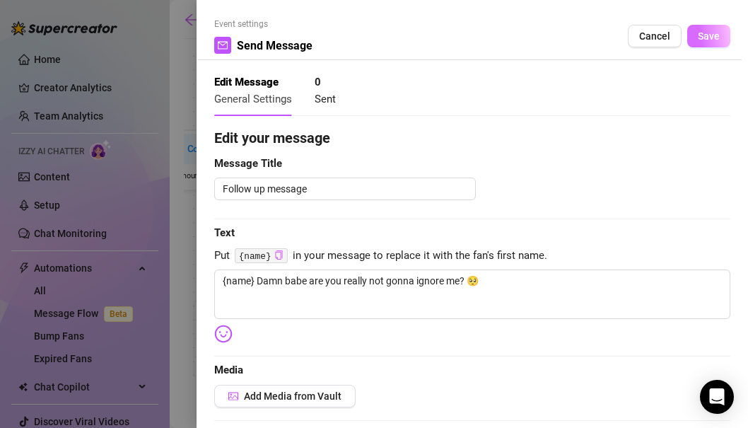
click at [717, 39] on span "Save" at bounding box center [709, 35] width 22 height 11
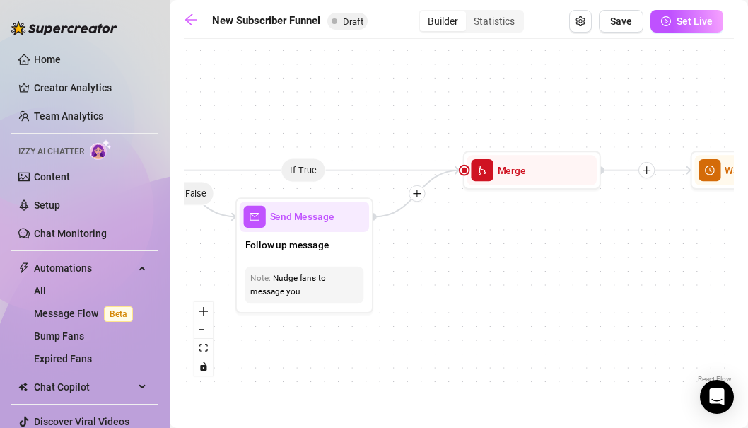
drag, startPoint x: 612, startPoint y: 200, endPoint x: 453, endPoint y: 226, distance: 161.9
click at [453, 226] on div "If True If True If True If False If False If False If True If False Merge Merge…" at bounding box center [459, 216] width 550 height 340
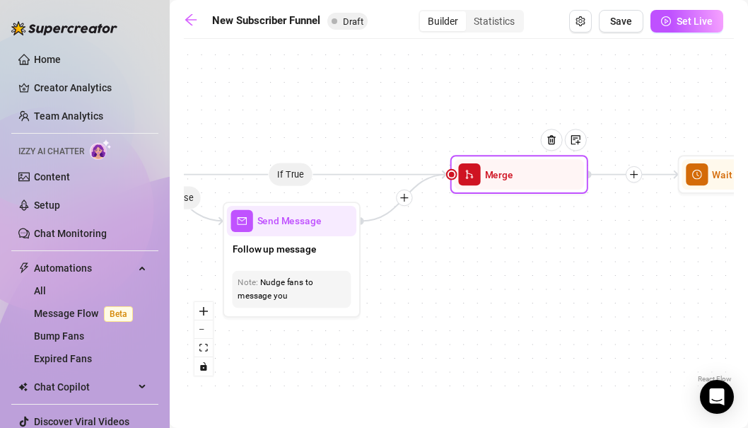
click at [478, 174] on span "merge" at bounding box center [469, 174] width 22 height 22
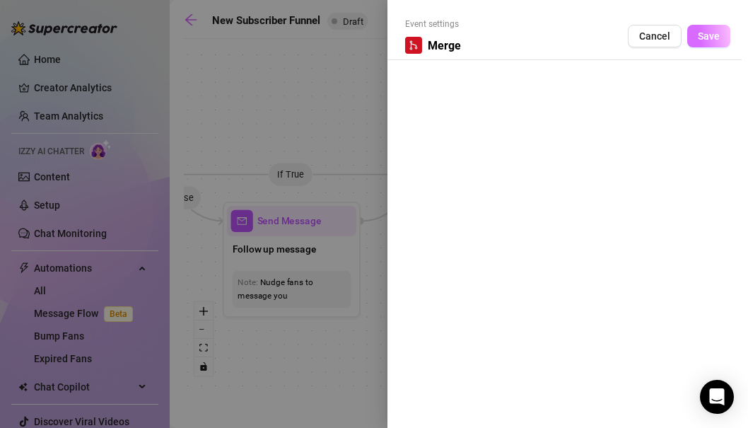
click at [719, 28] on button "Save" at bounding box center [708, 36] width 43 height 23
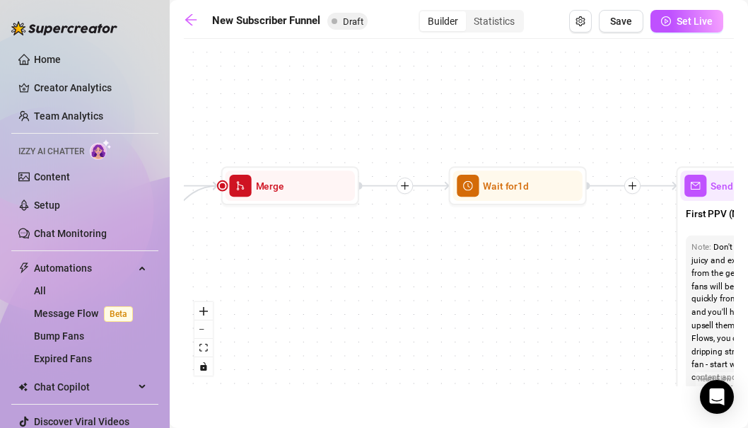
drag, startPoint x: 563, startPoint y: 245, endPoint x: 334, endPoint y: 257, distance: 229.4
click at [334, 257] on div "If True If True If True If False If False If False If True If False Merge Merge…" at bounding box center [459, 216] width 550 height 340
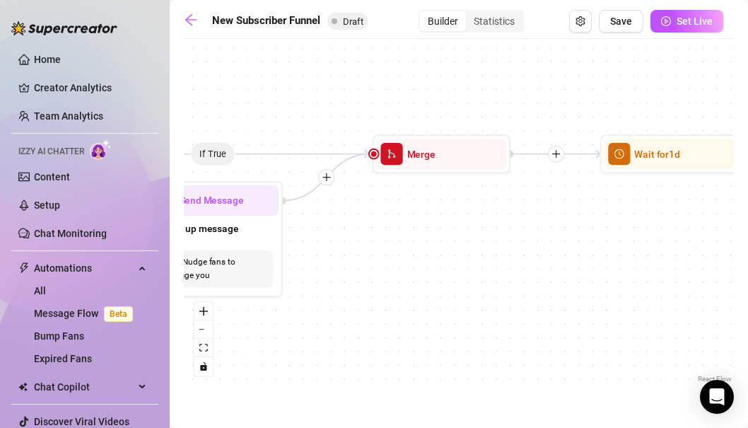
drag, startPoint x: 468, startPoint y: 228, endPoint x: 622, endPoint y: 196, distance: 157.4
click at [622, 196] on div "If True If True If True If False If False If False If True If False Merge Merge…" at bounding box center [459, 216] width 550 height 340
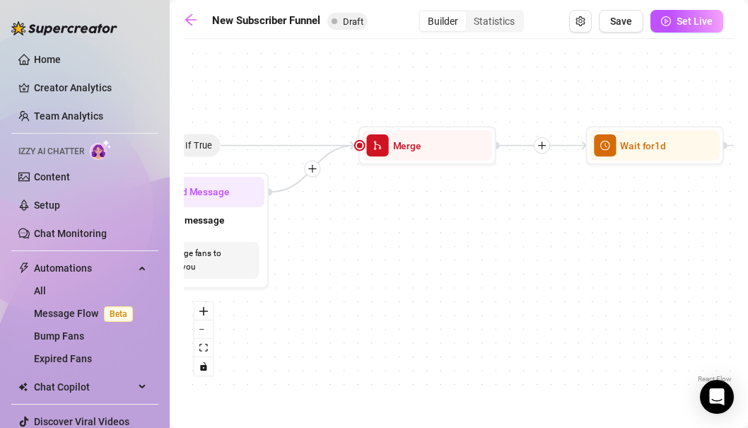
drag, startPoint x: 612, startPoint y: 214, endPoint x: 595, endPoint y: 206, distance: 19.0
click at [595, 206] on div "If True If True If True If False If False If False If True If False Merge Merge…" at bounding box center [459, 216] width 550 height 340
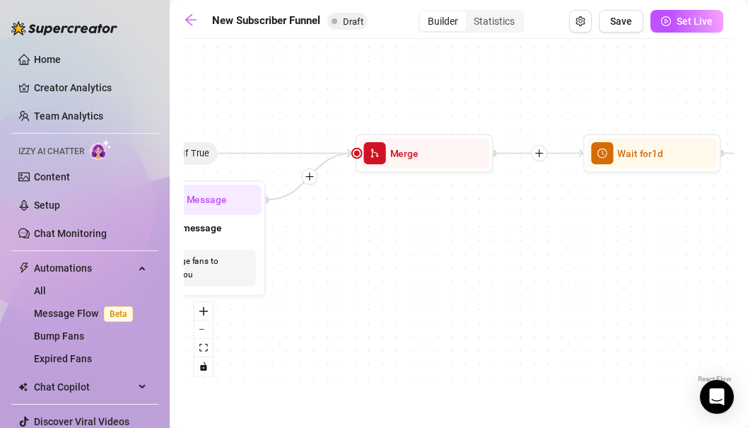
drag, startPoint x: 513, startPoint y: 214, endPoint x: 470, endPoint y: 218, distance: 44.0
click at [470, 218] on div "If True If True If True If False If False If False If True If False Merge Merge…" at bounding box center [459, 216] width 550 height 340
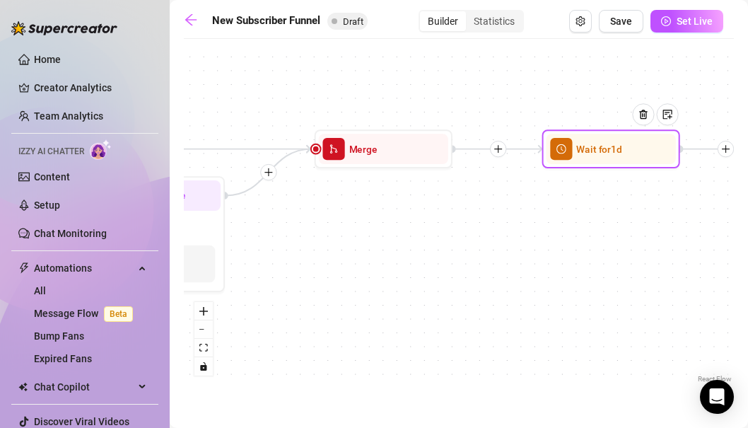
click at [564, 165] on div "Wait for 1d" at bounding box center [611, 148] width 138 height 39
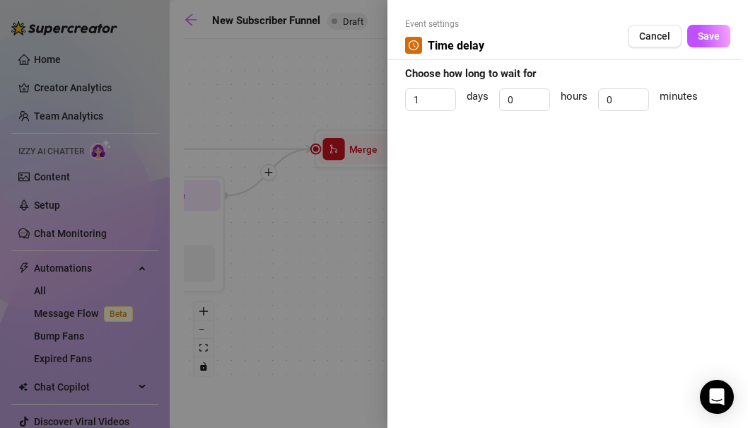
click at [542, 170] on div "Event settings Time delay Cancel Save Choose how long to wait for 1 days 0 hour…" at bounding box center [568, 214] width 361 height 428
click at [705, 24] on div "Event settings Time delay Cancel Save" at bounding box center [567, 39] width 325 height 42
click at [705, 28] on button "Save" at bounding box center [708, 36] width 43 height 23
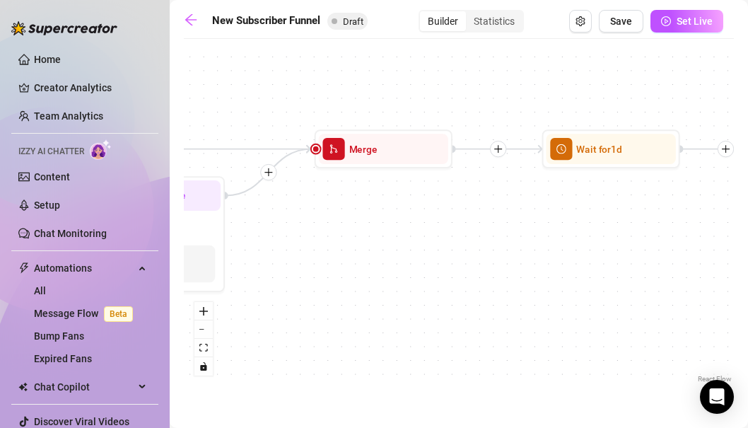
drag, startPoint x: 569, startPoint y: 221, endPoint x: 370, endPoint y: 245, distance: 200.9
click at [370, 245] on div "If True If True If True If False If False If False If True If False Merge Merge…" at bounding box center [459, 216] width 550 height 340
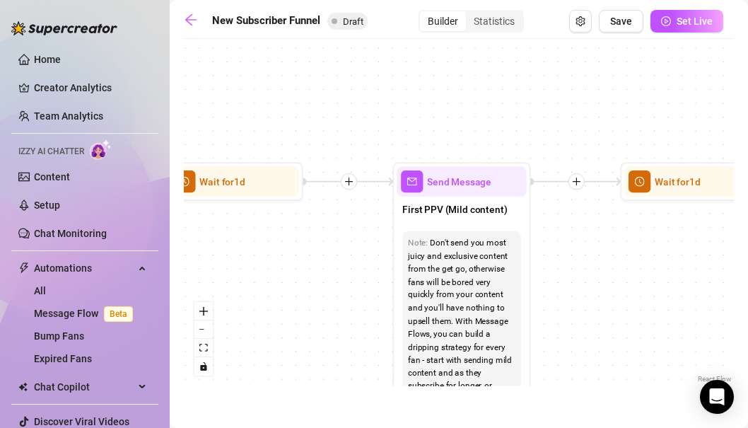
drag, startPoint x: 485, startPoint y: 214, endPoint x: 308, endPoint y: 222, distance: 177.7
click at [308, 222] on div "If True If True If True If False If False If False If True If False Merge Merge…" at bounding box center [459, 216] width 550 height 340
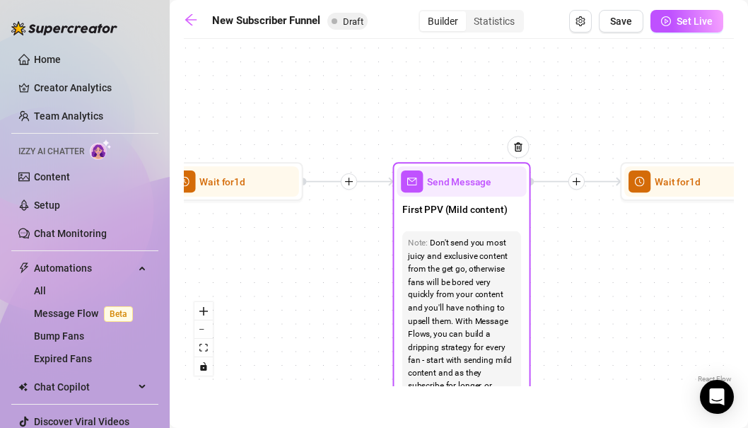
click at [431, 230] on div "Note: Don't send you most juicy and exclusive content from the get go, otherwis…" at bounding box center [461, 334] width 129 height 217
type textarea "First PPV (Mild content)"
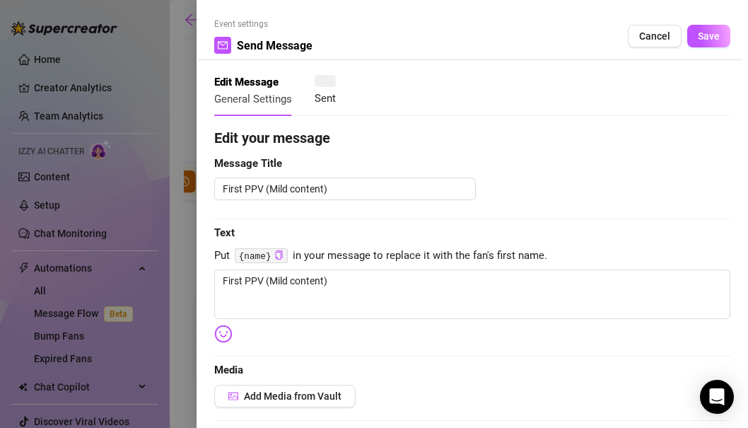
click at [192, 45] on div at bounding box center [374, 214] width 748 height 428
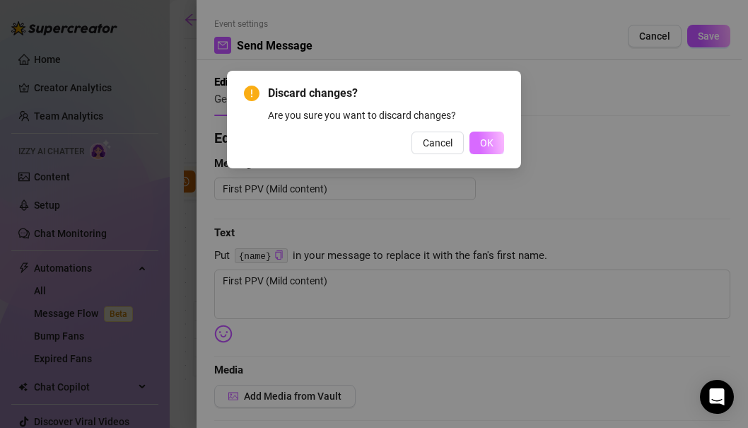
click at [472, 132] on button "OK" at bounding box center [487, 143] width 35 height 23
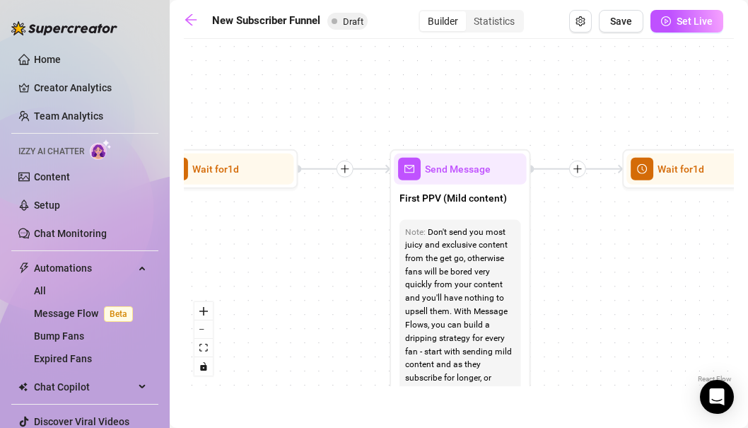
click at [551, 287] on div "If True If True If True If False If False If False If True If False Merge Merge…" at bounding box center [459, 216] width 550 height 340
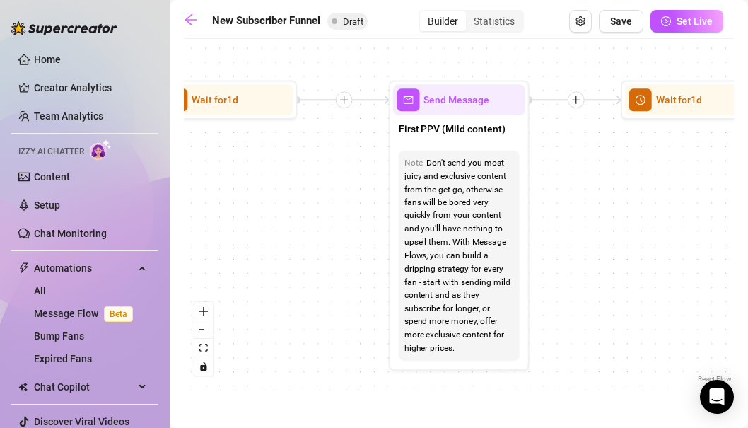
drag, startPoint x: 540, startPoint y: 284, endPoint x: 539, endPoint y: 214, distance: 69.3
click at [539, 214] on div "If True If True If True If False If False If False If True If False Merge Merge…" at bounding box center [459, 216] width 550 height 340
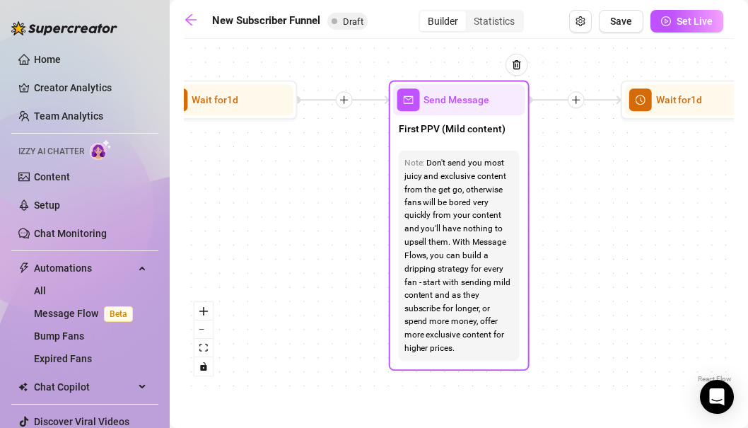
click at [482, 354] on div "Note: Don't send you most juicy and exclusive content from the get go, otherwis…" at bounding box center [459, 256] width 121 height 210
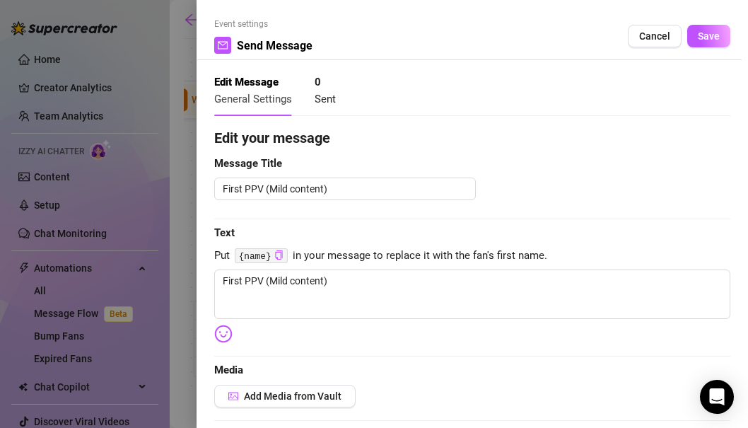
type textarea "First PPV (Mild content)"
click at [415, 192] on textarea "First PPV (Mild content)" at bounding box center [345, 189] width 262 height 23
click at [407, 219] on div at bounding box center [472, 219] width 516 height 1
click at [410, 189] on textarea "First PPV (Mild content)" at bounding box center [345, 189] width 262 height 23
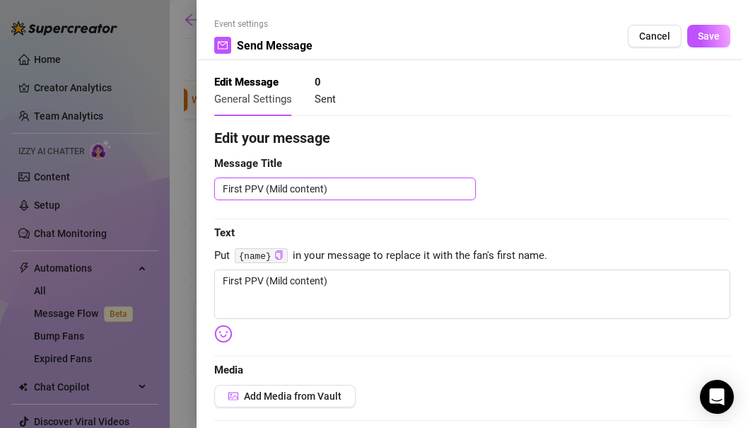
click at [409, 188] on textarea "First PPV (Mild content)" at bounding box center [345, 189] width 262 height 23
click at [410, 193] on textarea "First PPV (Mild content)" at bounding box center [345, 189] width 262 height 23
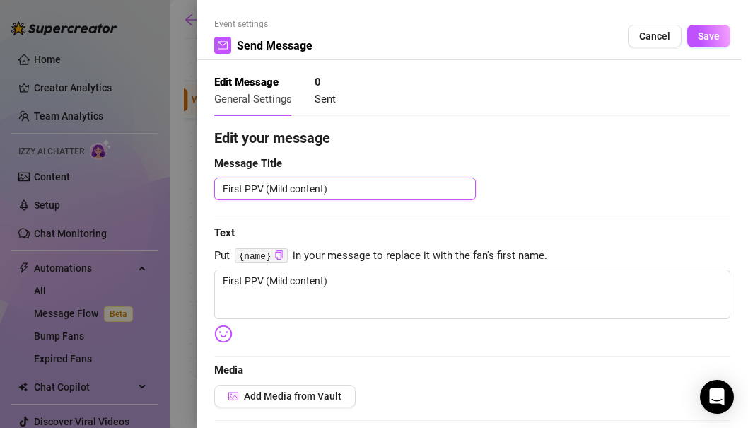
click at [411, 197] on textarea "First PPV (Mild content)" at bounding box center [345, 189] width 262 height 23
click at [413, 197] on textarea "First PPV (Mild content)" at bounding box center [345, 189] width 262 height 23
click at [335, 187] on textarea "First PPV (Mild content)" at bounding box center [345, 189] width 262 height 23
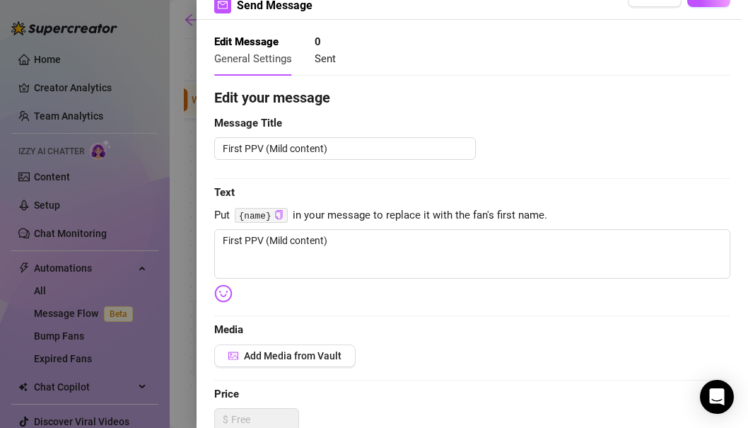
scroll to position [40, 0]
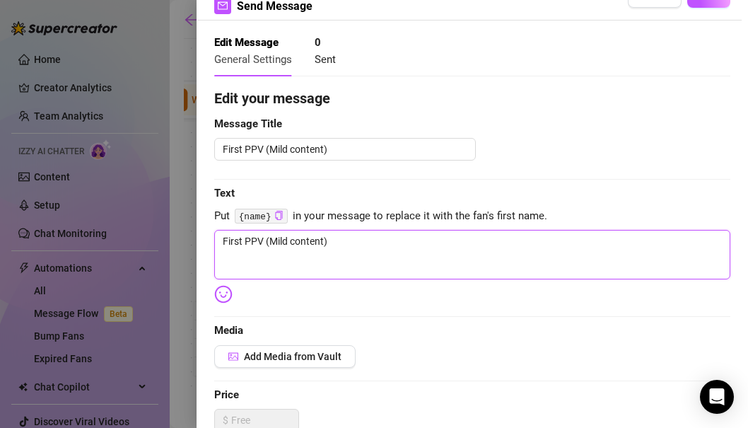
click at [349, 266] on textarea "First PPV (Mild content)" at bounding box center [472, 255] width 516 height 50
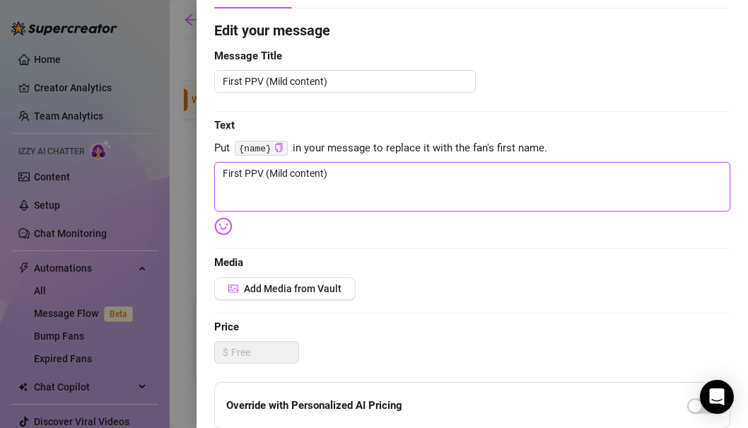
scroll to position [106, 0]
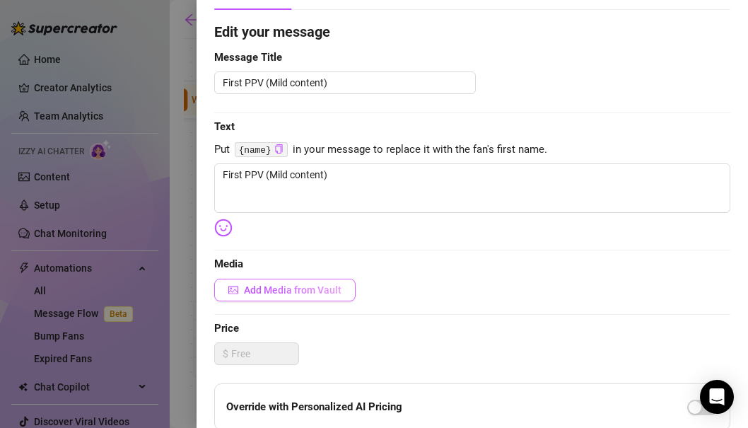
click at [332, 289] on span "Add Media from Vault" at bounding box center [293, 289] width 98 height 11
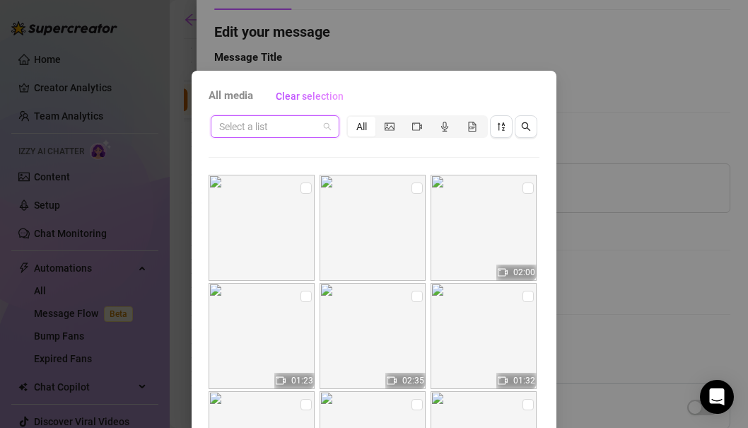
click at [315, 120] on input "search" at bounding box center [268, 126] width 99 height 21
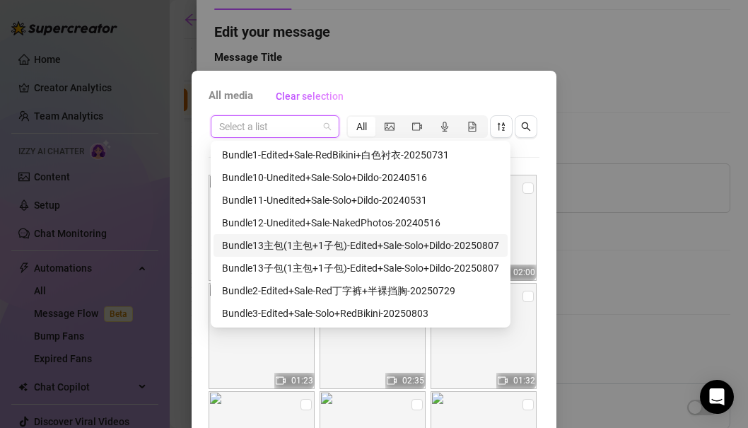
click at [313, 248] on div "Bundle13主包(1主包+1子包)-Edited+Sale-Solo+Dildo-20250807" at bounding box center [360, 246] width 277 height 16
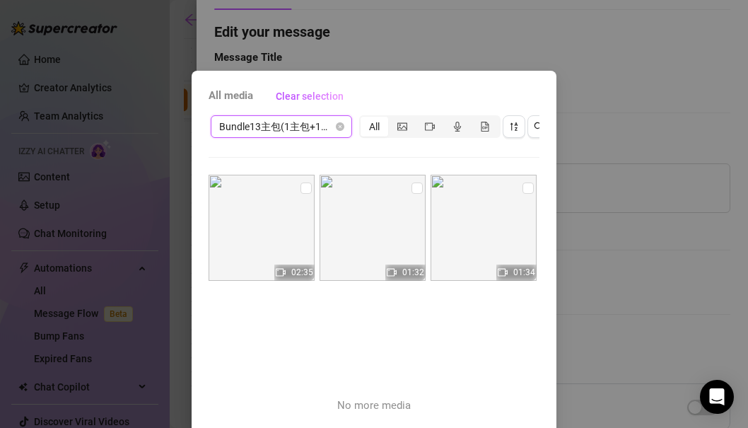
click at [305, 126] on span "Bundle13主包(1主包+1子包)-Edited+Sale-Solo+Dildo-20250807" at bounding box center [281, 126] width 124 height 21
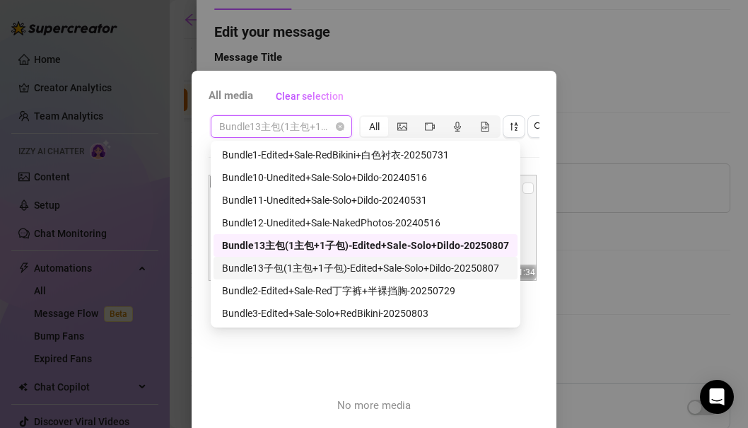
click at [308, 269] on div "Bundle13子包(1主包+1子包)-Edited+Sale-Solo+Dildo-20250807" at bounding box center [365, 268] width 287 height 16
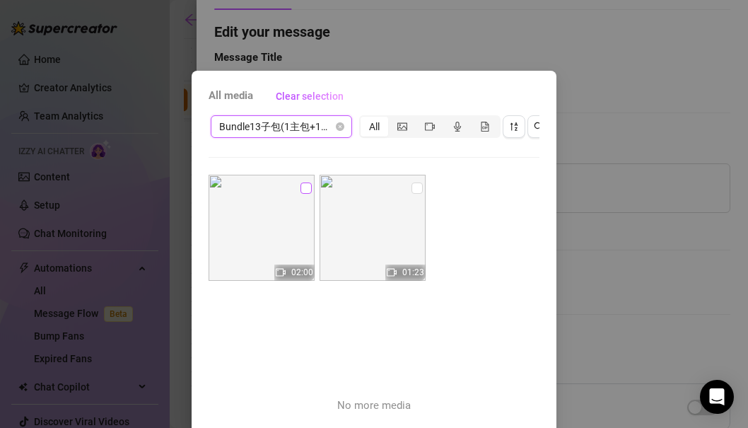
click at [304, 185] on input "checkbox" at bounding box center [306, 187] width 11 height 11
checkbox input "true"
click at [417, 185] on input "checkbox" at bounding box center [417, 187] width 11 height 11
checkbox input "true"
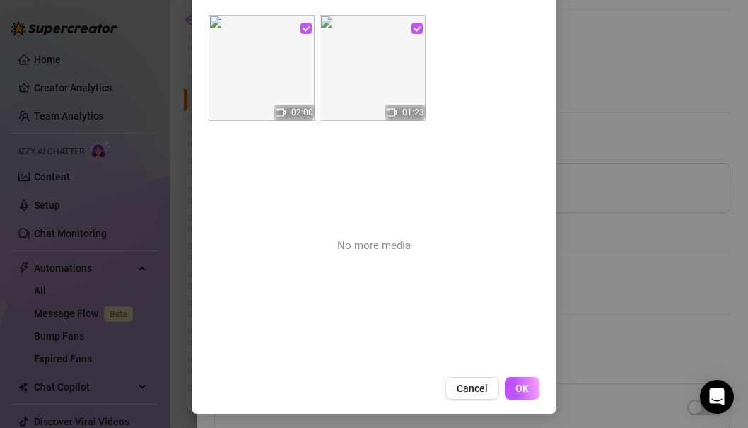
scroll to position [163, 0]
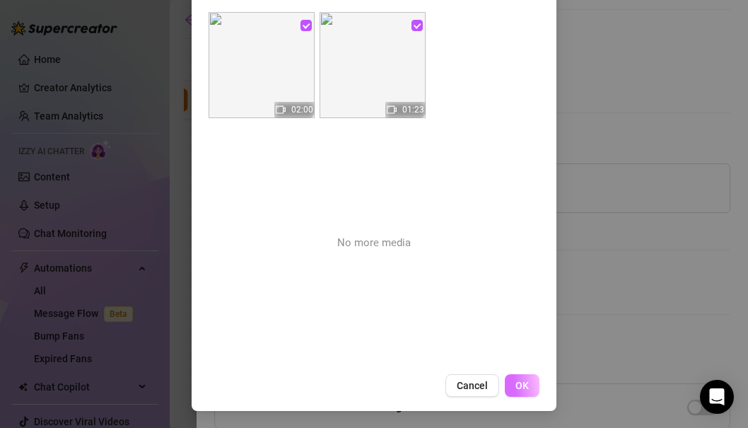
click at [523, 380] on span "OK" at bounding box center [522, 385] width 13 height 11
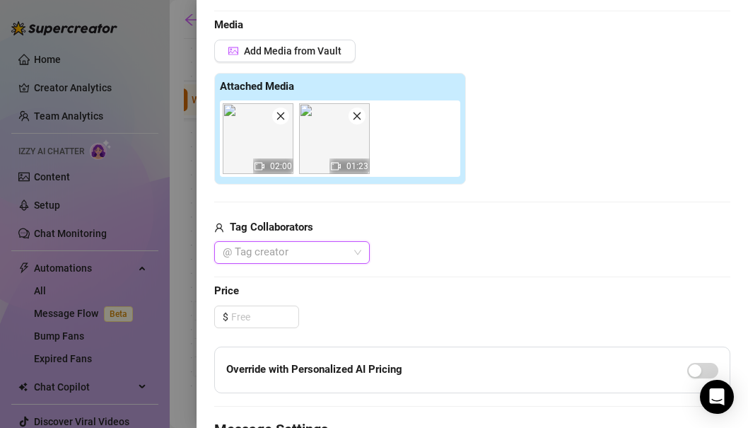
scroll to position [348, 0]
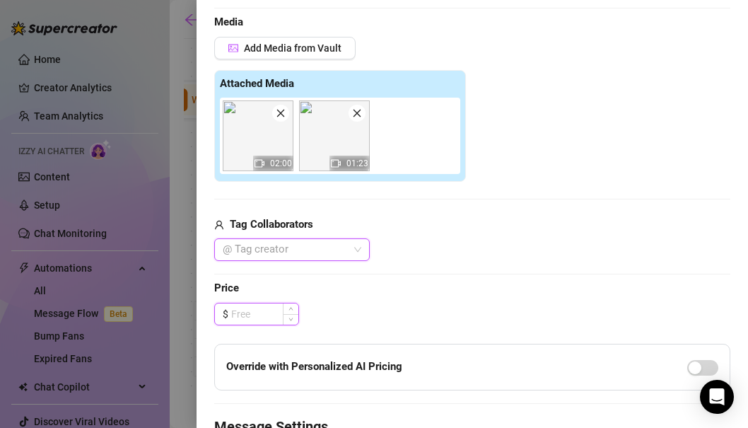
click at [274, 318] on input at bounding box center [264, 313] width 67 height 21
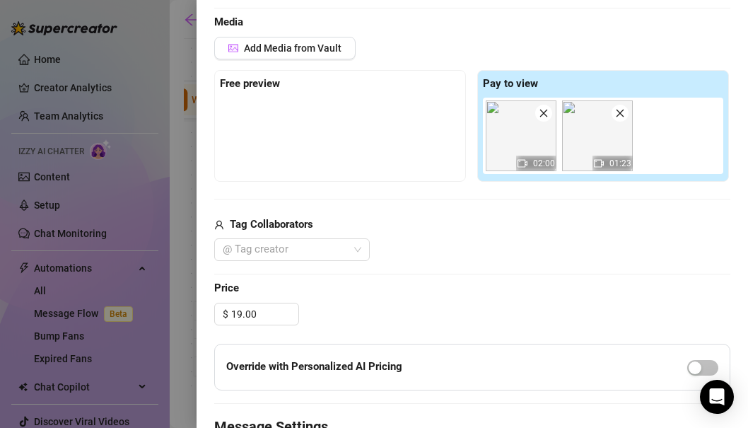
click at [417, 280] on span "Price" at bounding box center [472, 288] width 516 height 17
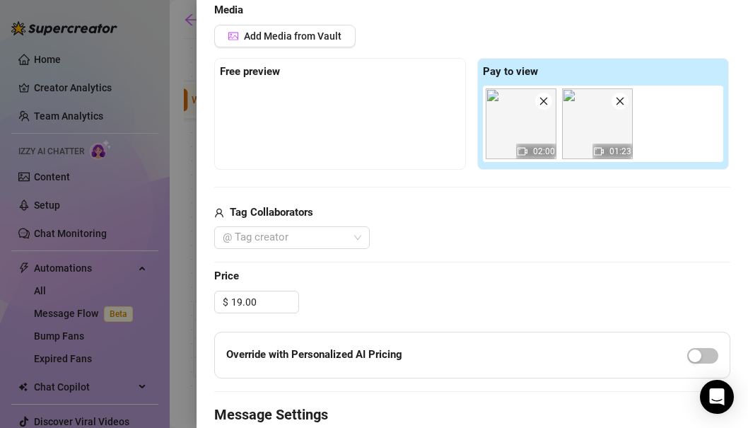
scroll to position [364, 0]
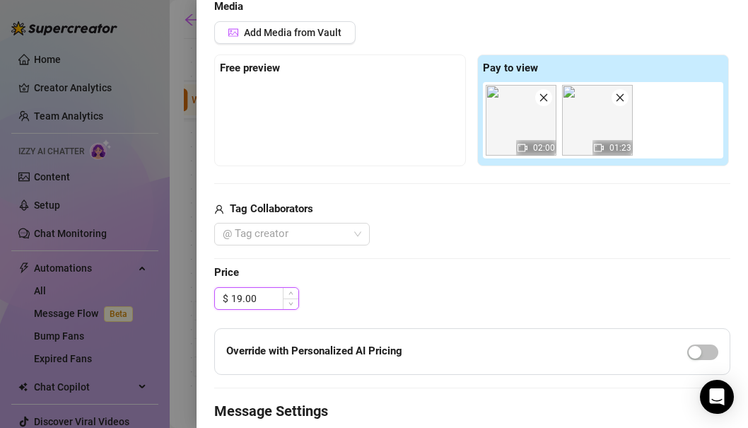
drag, startPoint x: 241, startPoint y: 298, endPoint x: 231, endPoint y: 298, distance: 10.6
click at [231, 298] on div "19.00" at bounding box center [264, 298] width 67 height 21
click at [420, 307] on div "$ 29.00" at bounding box center [472, 298] width 516 height 23
click at [243, 301] on input "29.00" at bounding box center [264, 298] width 67 height 21
type input "19.00"
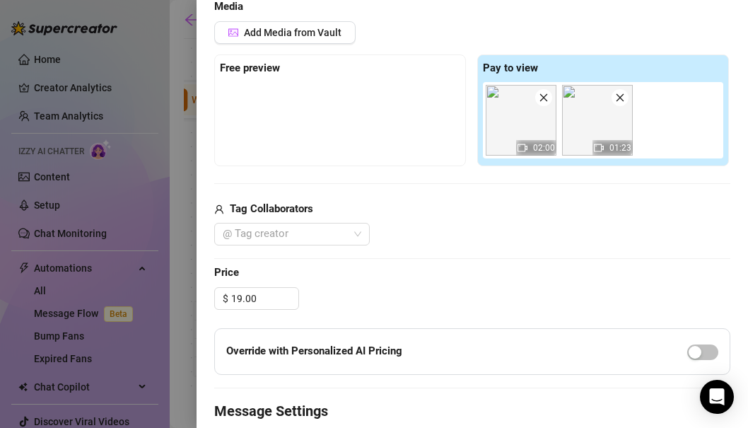
click at [381, 296] on div "$ 19.00" at bounding box center [472, 298] width 516 height 23
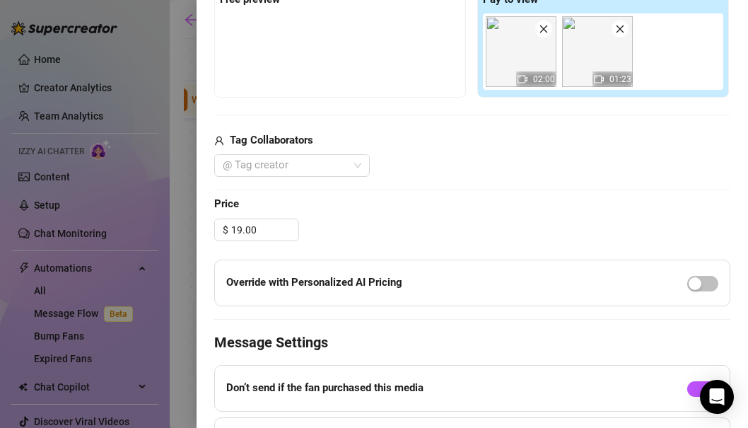
scroll to position [446, 0]
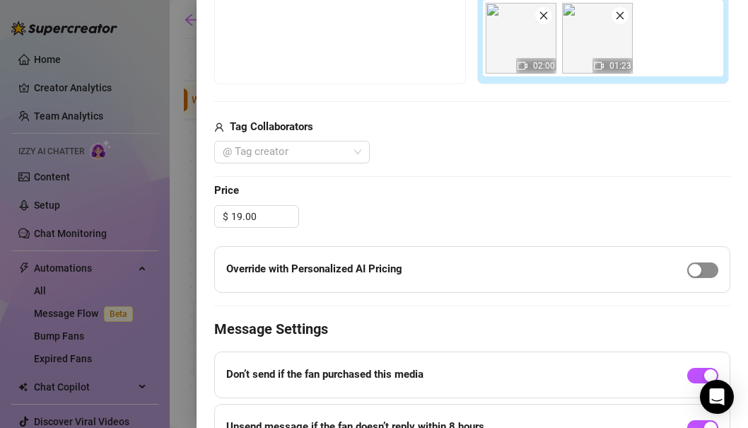
click at [709, 268] on span "button" at bounding box center [702, 270] width 31 height 16
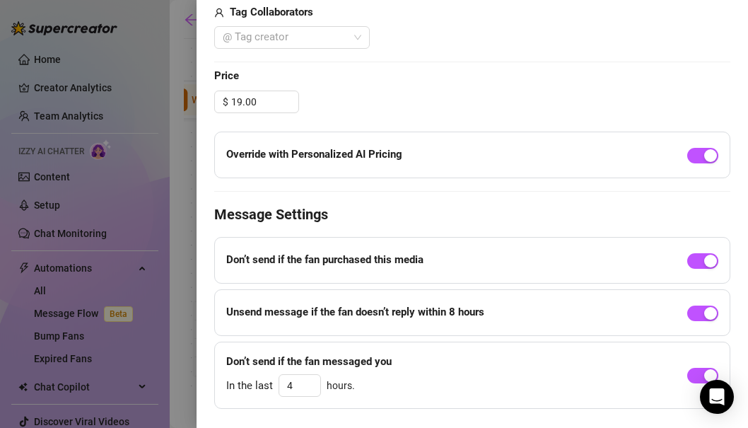
scroll to position [594, 0]
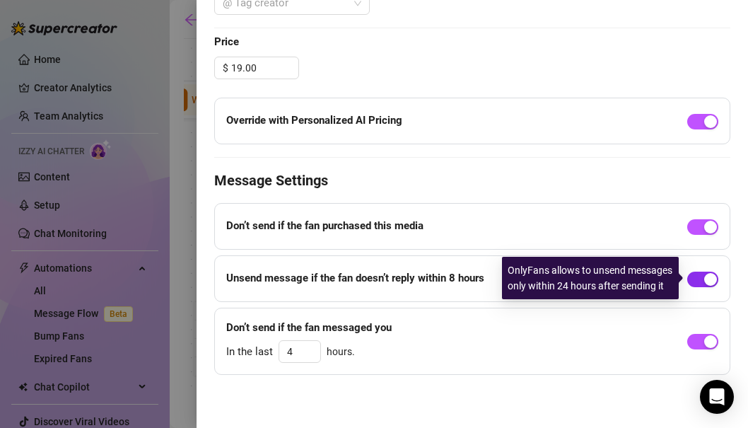
click at [699, 281] on span "button" at bounding box center [702, 280] width 31 height 16
click at [707, 276] on span "button" at bounding box center [702, 280] width 31 height 16
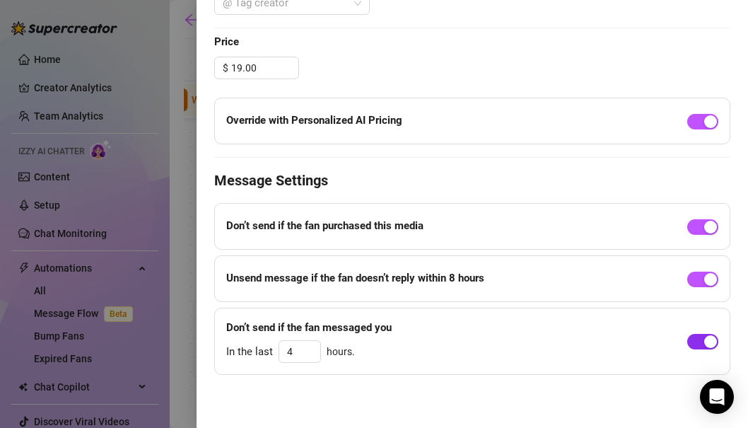
click at [702, 342] on span "button" at bounding box center [702, 342] width 31 height 16
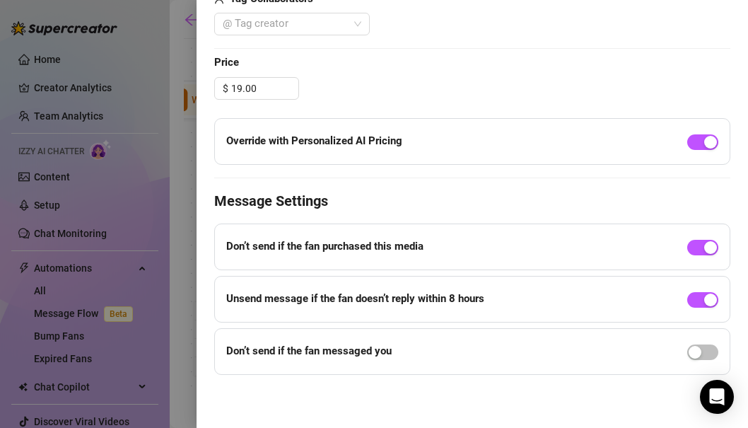
click at [706, 342] on div at bounding box center [702, 351] width 31 height 23
click at [707, 344] on span "button" at bounding box center [702, 352] width 31 height 16
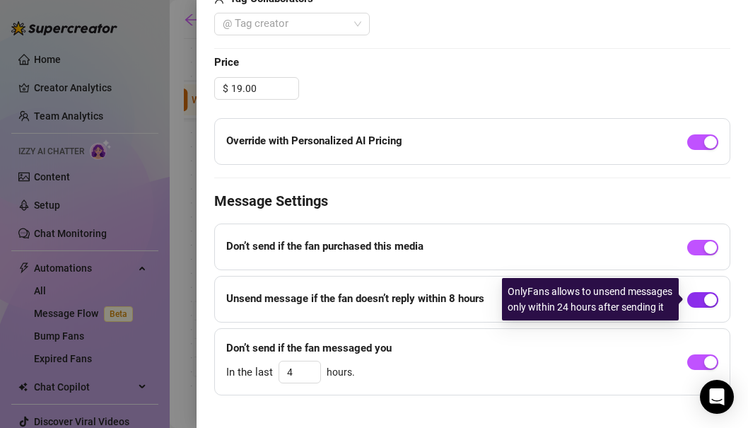
scroll to position [594, 0]
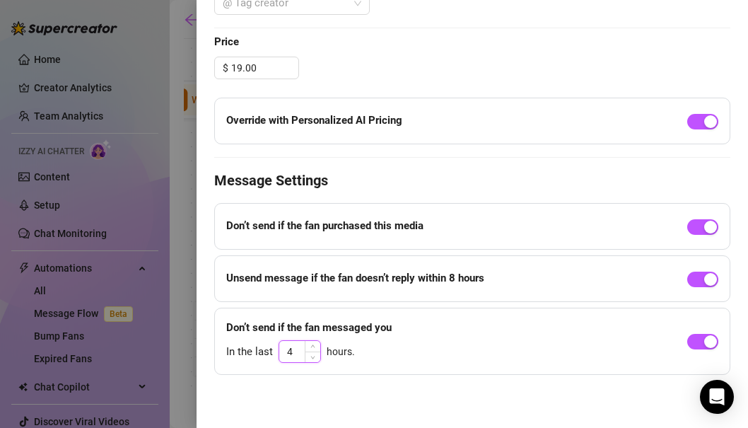
drag, startPoint x: 297, startPoint y: 352, endPoint x: 284, endPoint y: 350, distance: 13.5
click at [284, 350] on input "4" at bounding box center [299, 351] width 41 height 21
type input "8"
click at [372, 399] on div "Event settings Send Message Cancel Save Edit Message General Settings 0 Sent Ed…" at bounding box center [473, 214] width 552 height 428
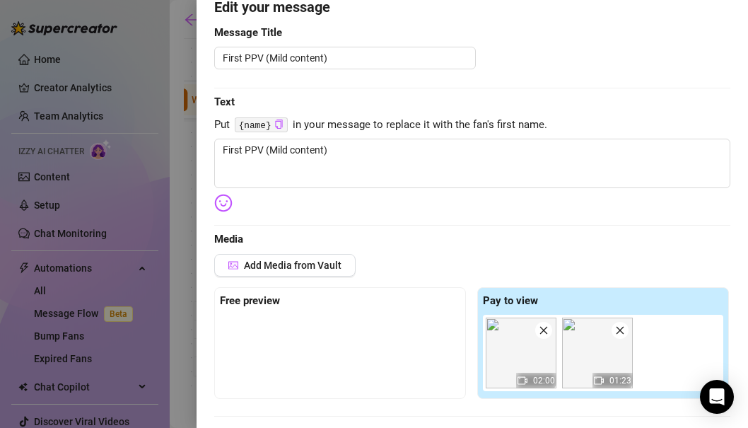
scroll to position [35, 0]
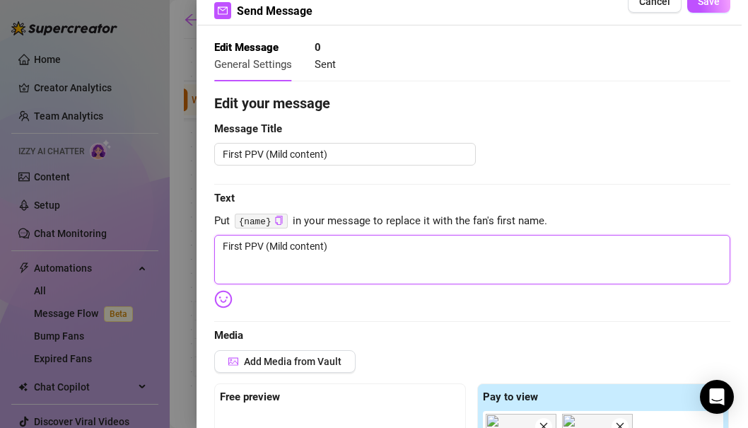
click at [343, 251] on textarea "First PPV (Mild content)" at bounding box center [472, 260] width 516 height 50
drag, startPoint x: 366, startPoint y: 242, endPoint x: 171, endPoint y: 242, distance: 194.5
click at [171, 242] on div "Event settings Send Message Cancel Save Edit Message General Settings 0 Sent Ed…" at bounding box center [374, 214] width 748 height 428
paste textarea "just sent you something that'll make you lose it.. stripping, touching, and goi…"
type textarea "just sent you something that'll make you lose it.. stripping, touching, and goi…"
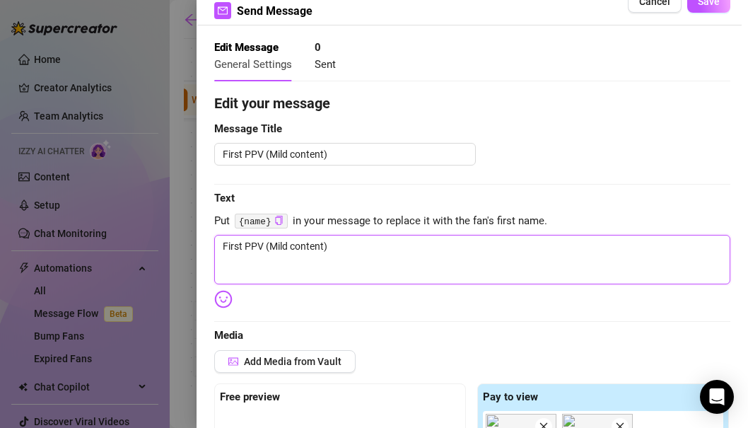
type textarea "just sent you something that'll make you lose it.. stripping, touching, and goi…"
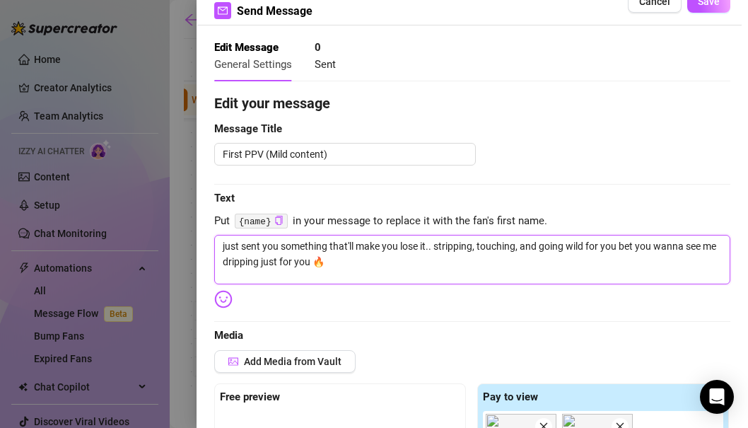
click at [218, 250] on textarea "just sent you something that'll make you lose it.. stripping, touching, and goi…" at bounding box center [472, 260] width 516 height 50
type textarea "ojust sent you something that'll make you lose it.. stripping, touching, and go…"
type textarea "ohjust sent you something that'll make you lose it.. stripping, touching, and g…"
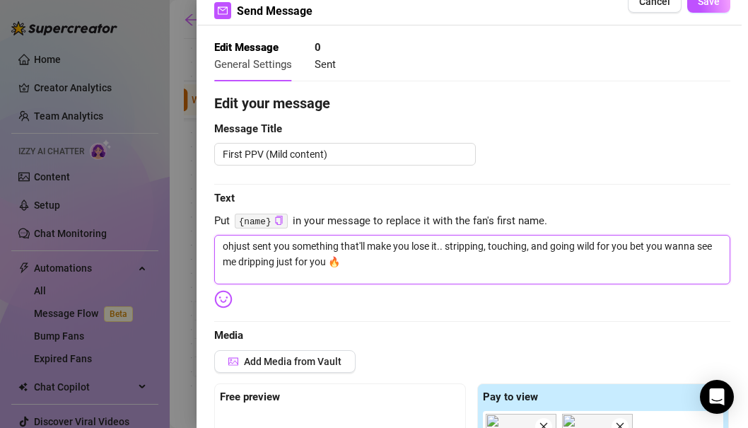
type textarea "oh just sent you something that'll make you lose it.. stripping, touching, and …"
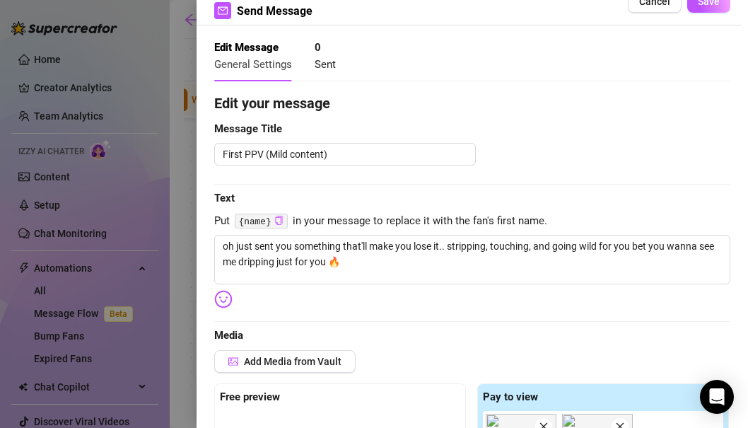
click at [279, 218] on icon "copy" at bounding box center [278, 220] width 7 height 9
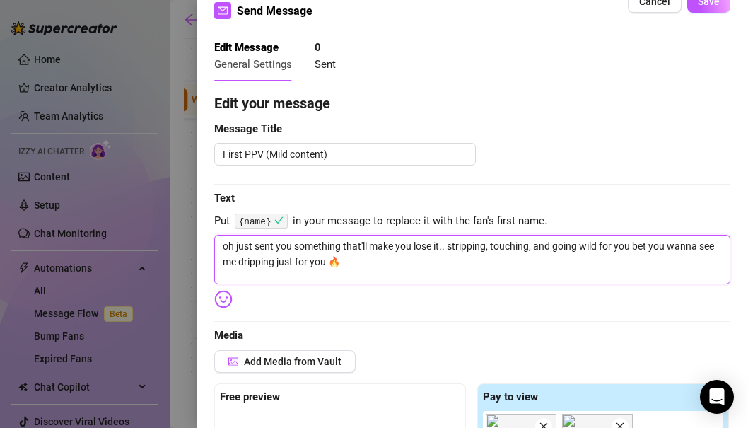
click at [236, 246] on textarea "oh just sent you something that'll make you lose it.. stripping, touching, and …" at bounding box center [472, 260] width 516 height 50
paste textarea "{name}"
type textarea "oh {name}just sent you something that'll make you lose it.. stripping, touching…"
type textarea "oh {name} just sent you something that'll make you lose it.. stripping, touchin…"
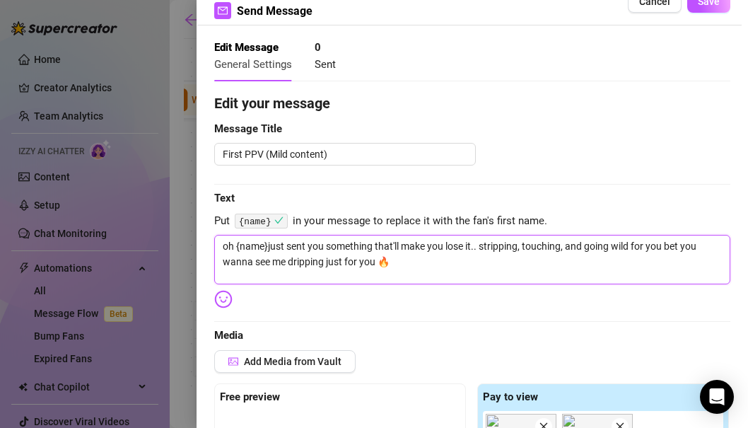
type textarea "oh {name} just sent you something that'll make you lose it.. stripping, touchin…"
type textarea "oh {name} Kjust sent you something that'll make you lose it.. stripping, touchi…"
type textarea "oh {name} just sent you something that'll make you lose it.. stripping, touchin…"
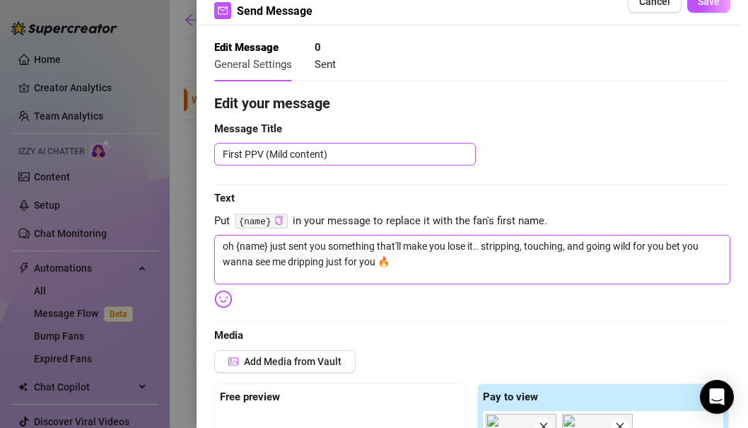
type textarea "oh {name} Ijust sent you something that'll make you lose it.. stripping, touchi…"
type textarea "oh {name} I just sent you something that'll make you lose it.. stripping, touch…"
type textarea "oh {name}I just sent you something that'll make you lose it.. stripping, touchi…"
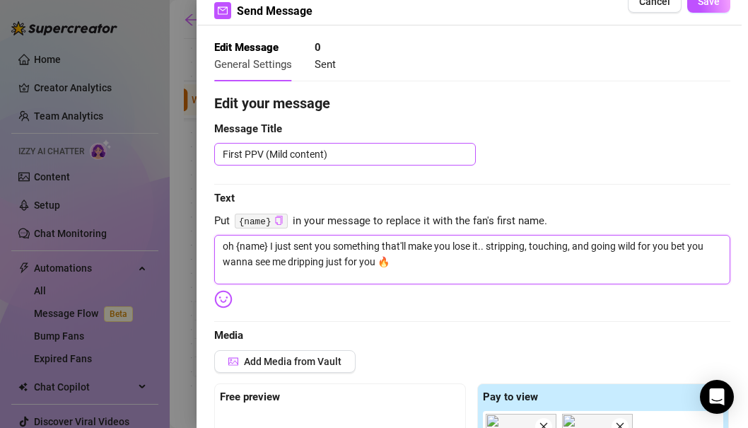
type textarea "oh {name}I just sent you something that'll make you lose it.. stripping, touchi…"
type textarea "oh {name}.I just sent you something that'll make you lose it.. stripping, touch…"
type textarea "oh {name}I just sent you something that'll make you lose it.. stripping, touchi…"
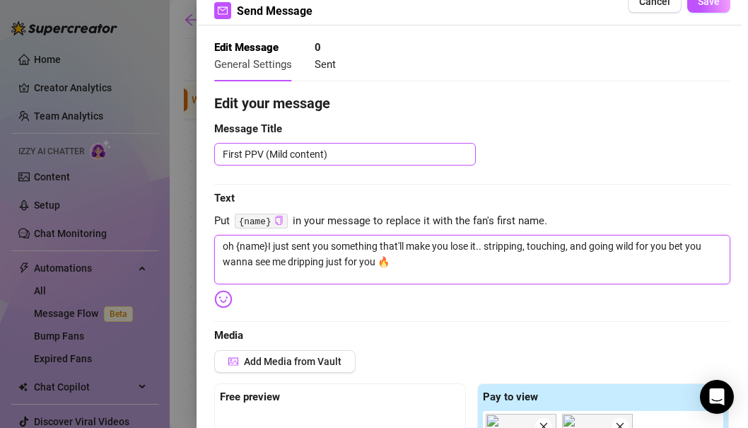
type textarea "oh {name} I just sent you something that'll make you lose it.. stripping, touch…"
drag, startPoint x: 347, startPoint y: 248, endPoint x: 460, endPoint y: 271, distance: 116.1
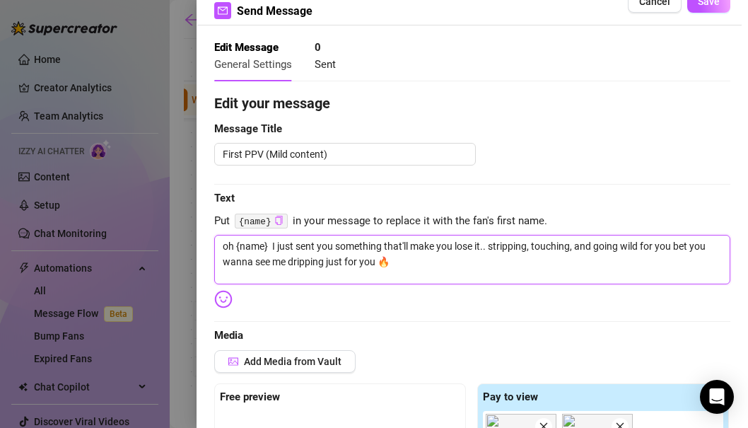
click at [460, 271] on textarea "oh {name} I just sent you something that'll make you lose it.. stripping, touch…" at bounding box center [472, 260] width 516 height 50
click at [460, 269] on textarea "oh {name} I just sent you something that'll make you lose it.. stripping, touch…" at bounding box center [472, 260] width 516 height 50
type textarea "oh {name} I just sent you something that'll make you lose it.. stripping, touch…"
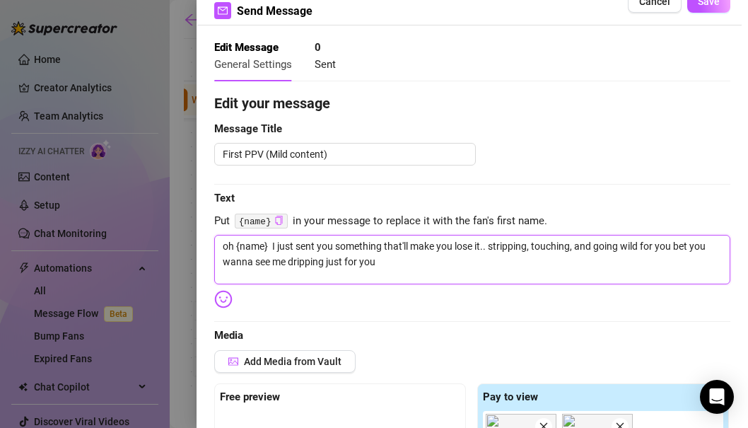
type textarea "oh {name} I just sent you something that'll make you lose it.. stripping, touch…"
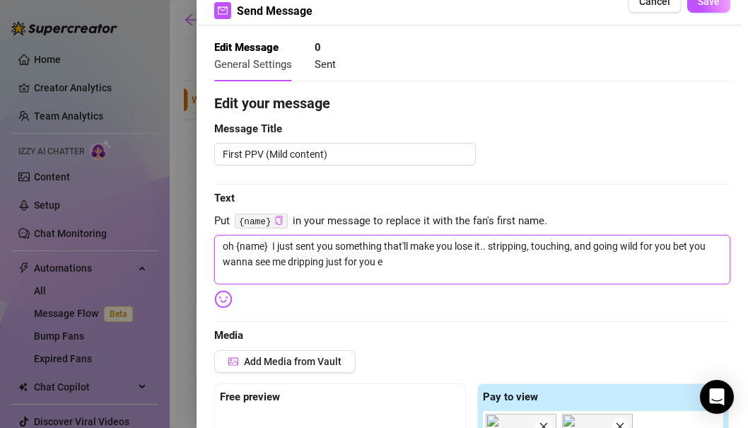
type textarea "oh {name} I just sent you something that'll make you lose it.. stripping, touch…"
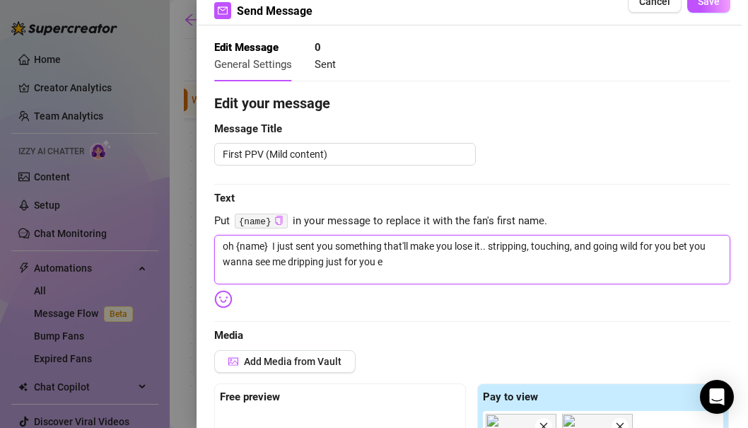
type textarea "oh {name} I just sent you something that'll make you lose it.. stripping, touch…"
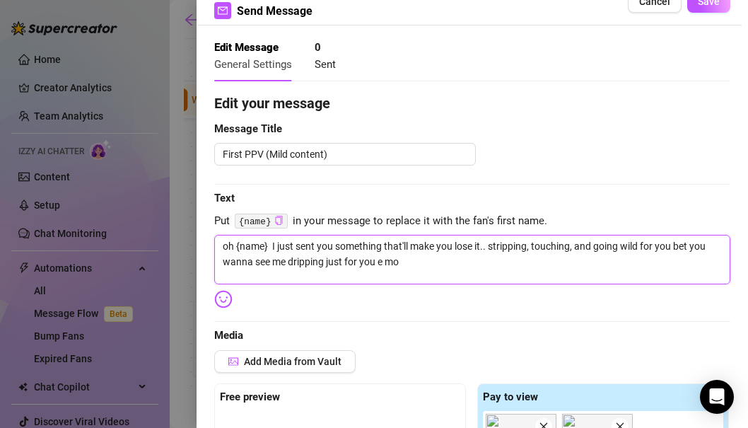
type textarea "oh {name} I just sent you something that'll make you lose it.. stripping, touch…"
click at [440, 267] on textarea "oh {name} I just sent you something that'll make you lose it.. stripping, touch…" at bounding box center [472, 260] width 516 height 50
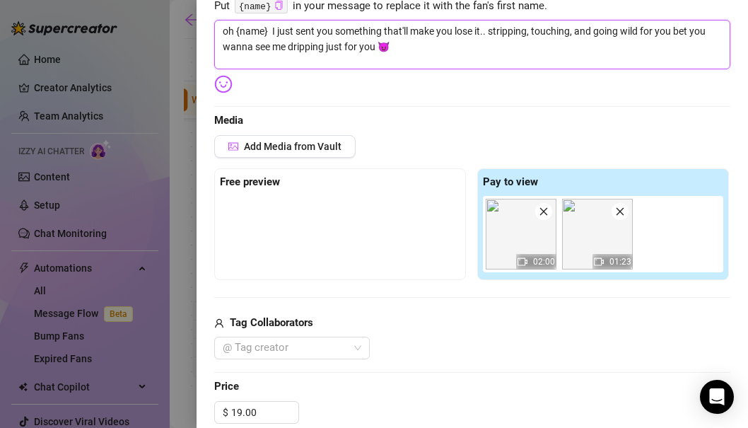
scroll to position [159, 0]
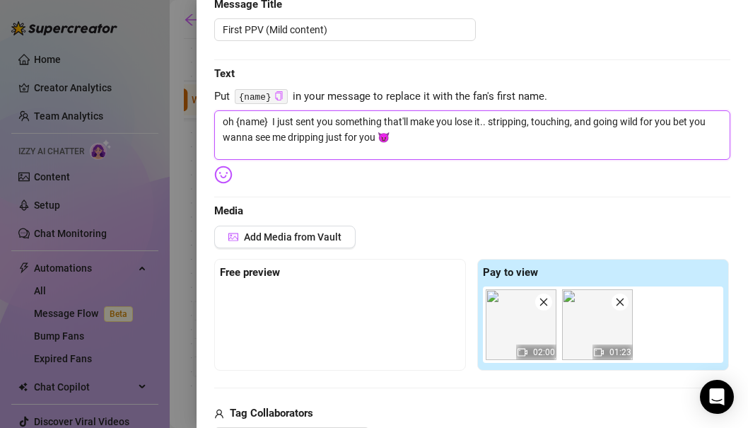
click at [675, 122] on textarea "oh {name} I just sent you something that'll make you lose it.. stripping, touch…" at bounding box center [472, 135] width 516 height 50
type textarea "oh {name} I just sent you something that'll make you lose it.. stripping, touch…"
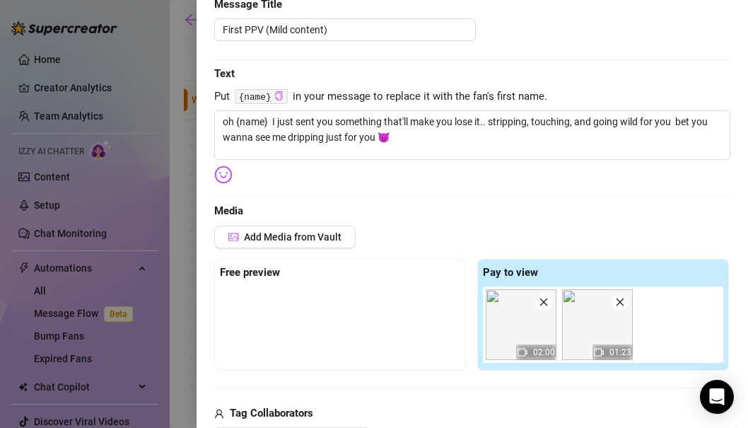
click at [690, 176] on div "Edit your message Message Title First PPV (Mild content) Text Put {name} in you…" at bounding box center [472, 389] width 516 height 842
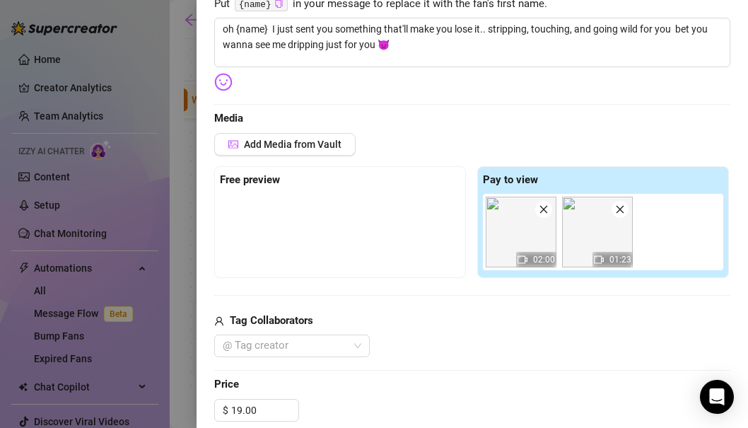
scroll to position [0, 0]
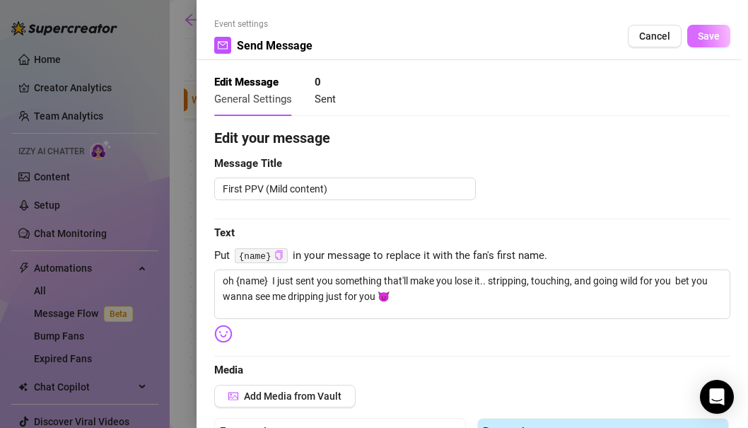
click at [704, 41] on span "Save" at bounding box center [709, 35] width 22 height 11
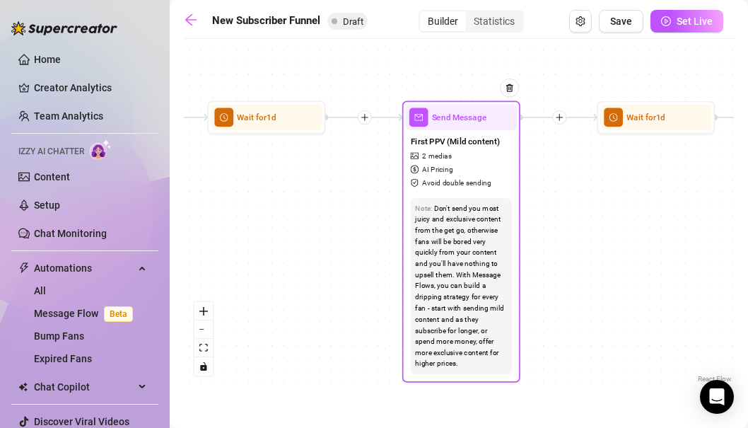
click at [442, 234] on div "Don't send you most juicy and exclusive content from the get go, otherwise fans…" at bounding box center [461, 286] width 92 height 167
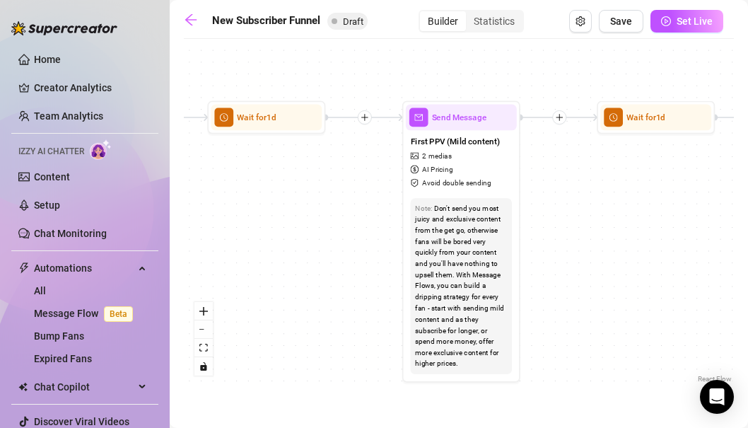
click at [611, 152] on div "If True If True If True If False If False If False If True If False Merge Merge…" at bounding box center [459, 216] width 550 height 340
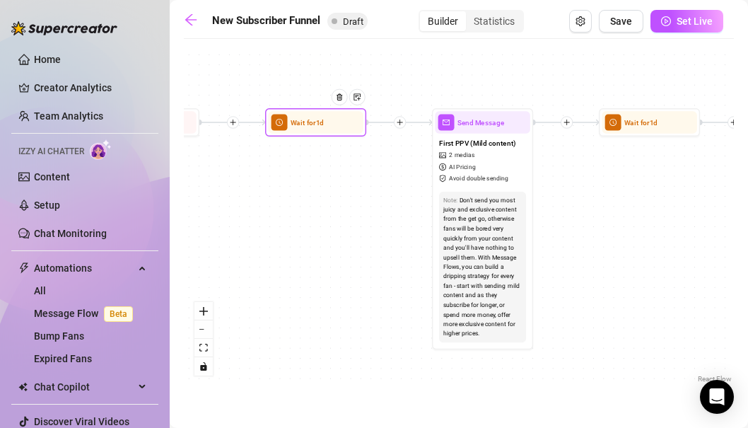
click at [315, 129] on div "Wait for 1d" at bounding box center [315, 122] width 95 height 22
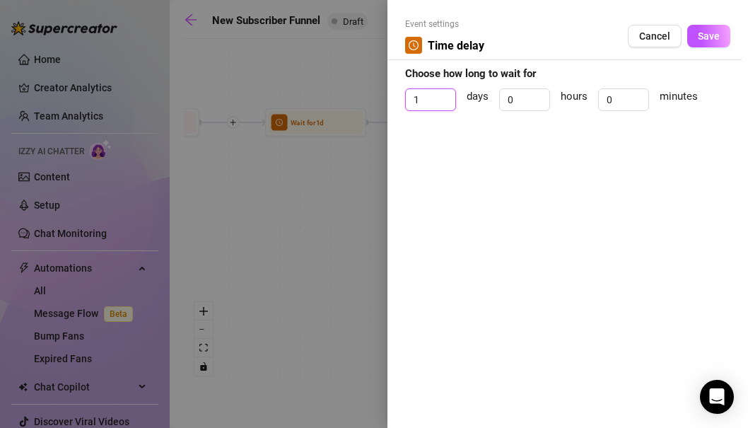
drag, startPoint x: 431, startPoint y: 95, endPoint x: 400, endPoint y: 95, distance: 30.4
click at [400, 95] on div "Event settings Time delay Cancel Save Choose how long to wait for 1 days 0 hour…" at bounding box center [568, 214] width 361 height 428
type input "0"
click at [525, 98] on input "0" at bounding box center [525, 99] width 50 height 21
drag, startPoint x: 519, startPoint y: 98, endPoint x: 490, endPoint y: 98, distance: 29.0
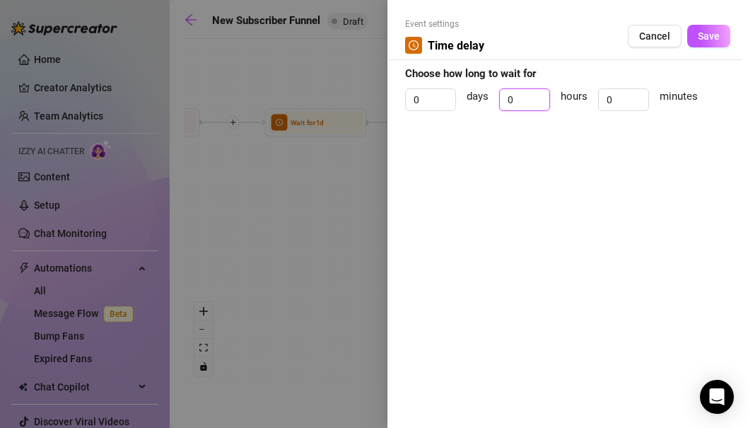
click at [490, 98] on div "0 days 0 hours 0 minutes" at bounding box center [567, 105] width 325 height 35
type input "12"
click at [598, 152] on div "Event settings Time delay Cancel Save Choose how long to wait for 0 days 12 hou…" at bounding box center [568, 214] width 361 height 428
click at [711, 41] on span "Save" at bounding box center [709, 35] width 22 height 11
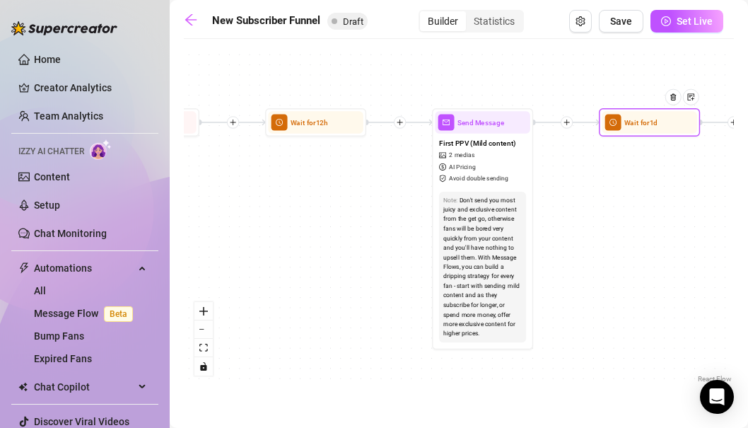
click at [657, 130] on div at bounding box center [678, 105] width 44 height 52
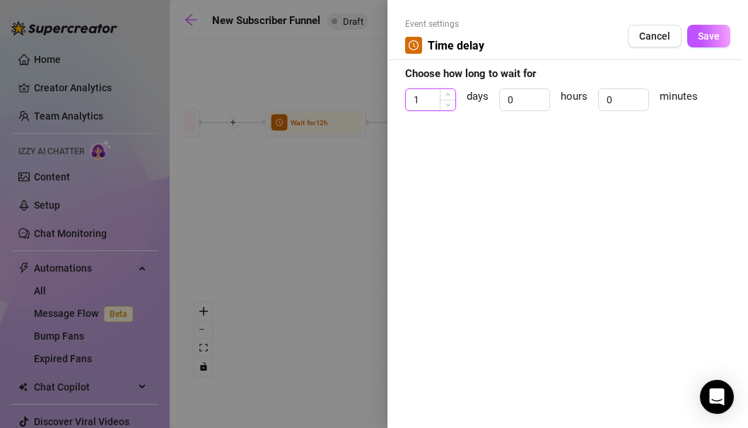
click at [426, 98] on input "1" at bounding box center [431, 99] width 50 height 21
click at [349, 184] on div at bounding box center [374, 214] width 748 height 428
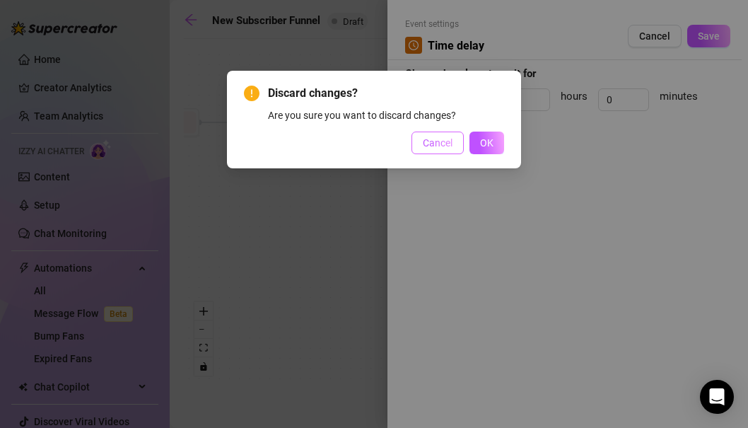
click at [434, 146] on span "Cancel" at bounding box center [438, 142] width 30 height 11
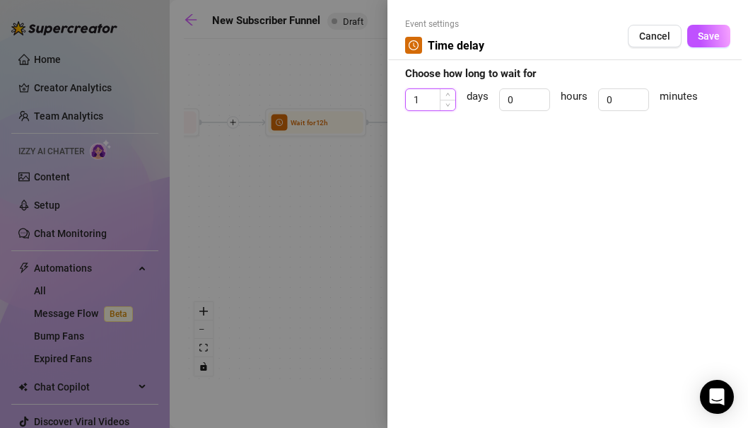
click at [430, 98] on input "1" at bounding box center [431, 99] width 50 height 21
click at [521, 101] on input "0" at bounding box center [525, 99] width 50 height 21
click at [433, 98] on input "1" at bounding box center [431, 99] width 50 height 21
click at [713, 33] on span "Save" at bounding box center [709, 35] width 22 height 11
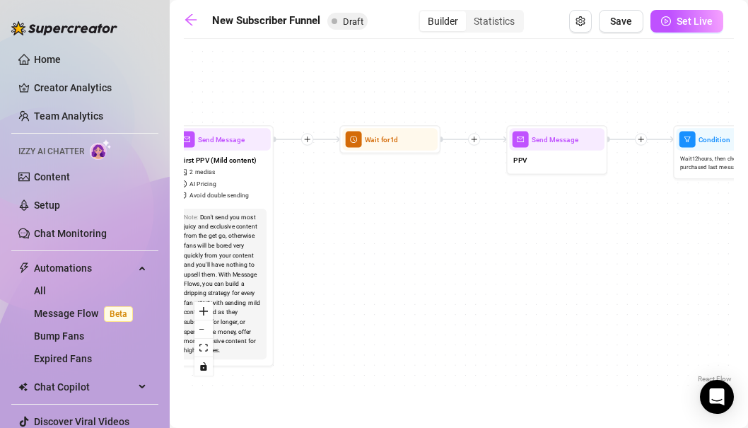
drag, startPoint x: 658, startPoint y: 156, endPoint x: 390, endPoint y: 174, distance: 268.6
click at [390, 174] on div "If True If True If True If False If False If False If True If False Merge Merge…" at bounding box center [459, 216] width 550 height 340
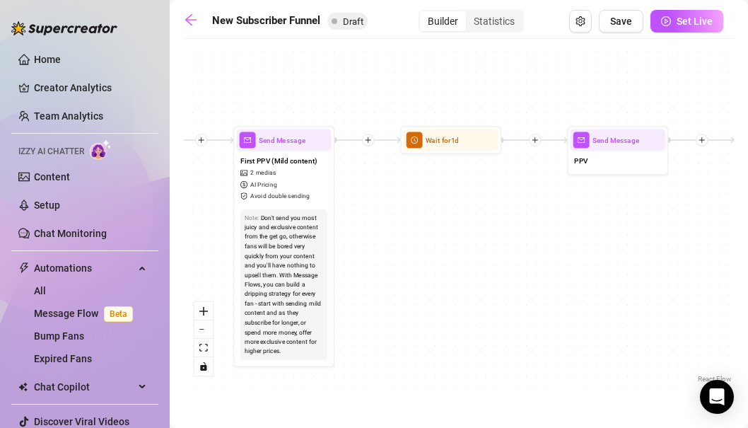
drag, startPoint x: 511, startPoint y: 203, endPoint x: 598, endPoint y: 204, distance: 86.3
click at [598, 204] on div "If True If True If True If False If False If False If True If False Merge Merge…" at bounding box center [459, 216] width 550 height 340
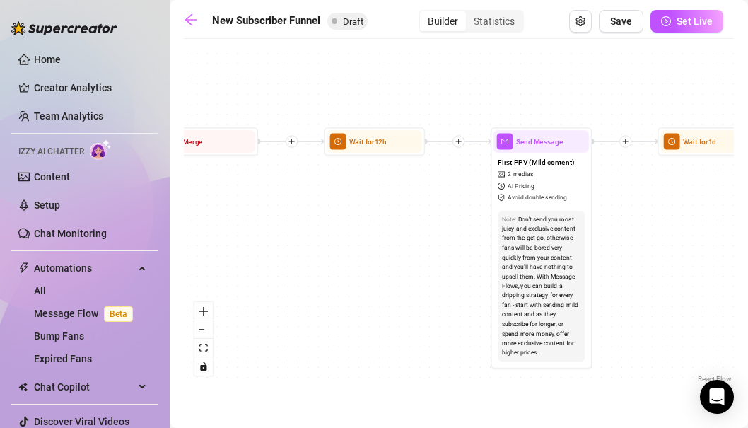
drag, startPoint x: 439, startPoint y: 199, endPoint x: 680, endPoint y: 199, distance: 240.5
click at [680, 199] on div "If True If True If True If False If False If False If True If False Merge Merge…" at bounding box center [459, 216] width 550 height 340
click at [374, 142] on span "Wait for 12h" at bounding box center [367, 141] width 37 height 11
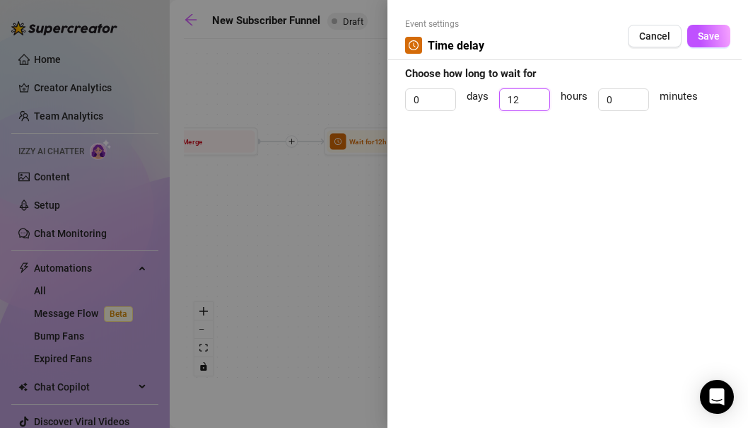
drag, startPoint x: 520, startPoint y: 98, endPoint x: 498, endPoint y: 98, distance: 21.9
click at [498, 98] on div "0 days 12 hours 0 minutes" at bounding box center [567, 105] width 325 height 35
type input "8"
click at [623, 168] on div "Event settings Time delay Cancel Save Choose how long to wait for 0 days 8 hour…" at bounding box center [568, 214] width 361 height 428
click at [710, 32] on span "Save" at bounding box center [709, 35] width 22 height 11
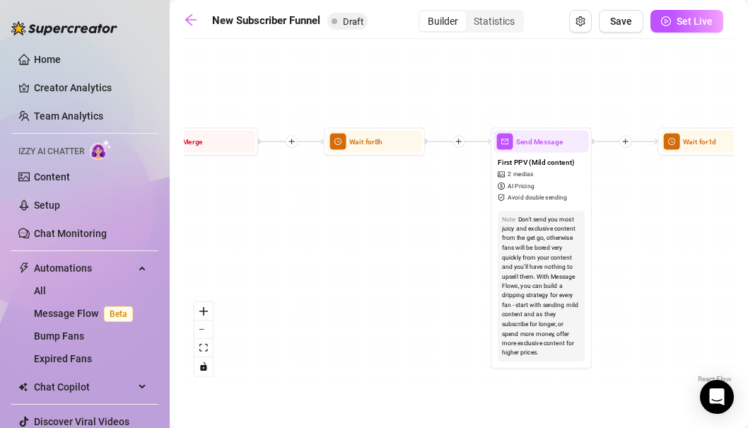
click at [442, 236] on div "If True If True If True If False If False If False If True If False Merge Merge…" at bounding box center [459, 216] width 550 height 340
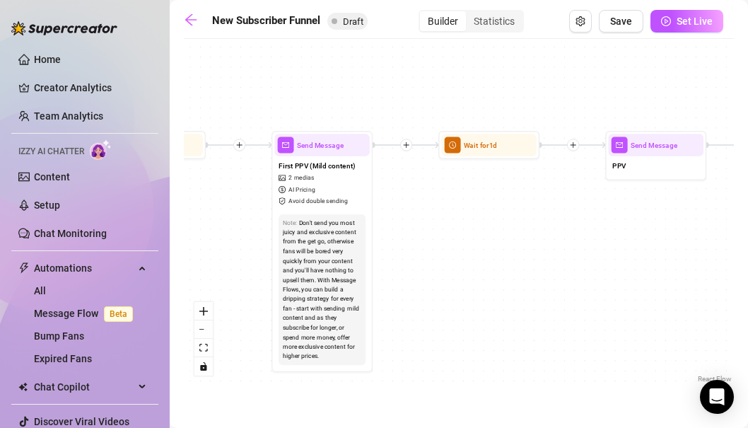
drag, startPoint x: 651, startPoint y: 221, endPoint x: 431, endPoint y: 224, distance: 219.3
click at [431, 224] on div "If True If True If True If False If False If False If True If False Merge Merge…" at bounding box center [459, 216] width 550 height 340
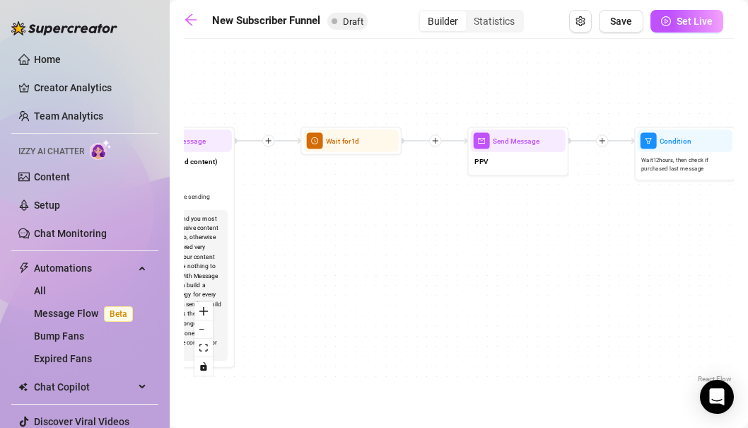
drag, startPoint x: 499, startPoint y: 219, endPoint x: 354, endPoint y: 217, distance: 144.3
click at [354, 217] on div "If True If True If True If False If False If False If True If False Merge Merge…" at bounding box center [459, 216] width 550 height 340
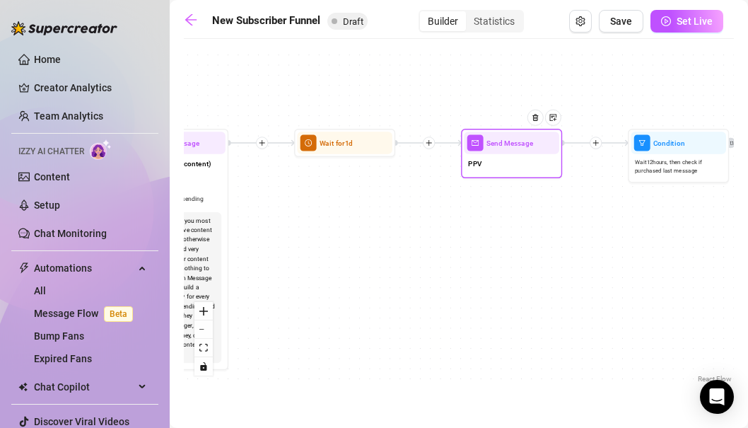
click at [488, 170] on div "PPV" at bounding box center [511, 164] width 95 height 21
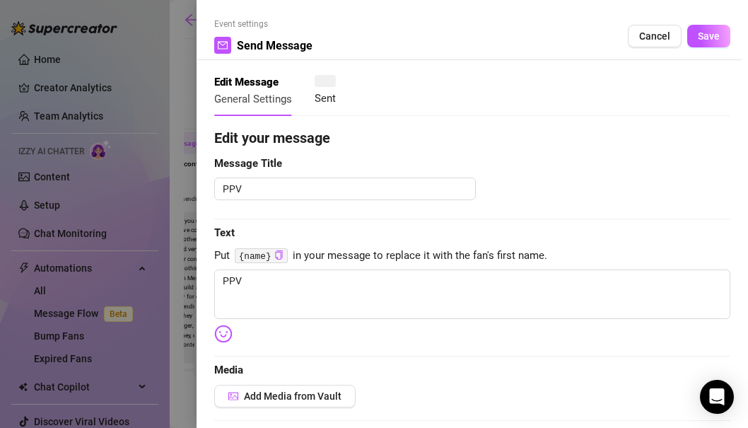
type textarea "PPV"
click at [488, 170] on span "Message Title" at bounding box center [472, 164] width 516 height 17
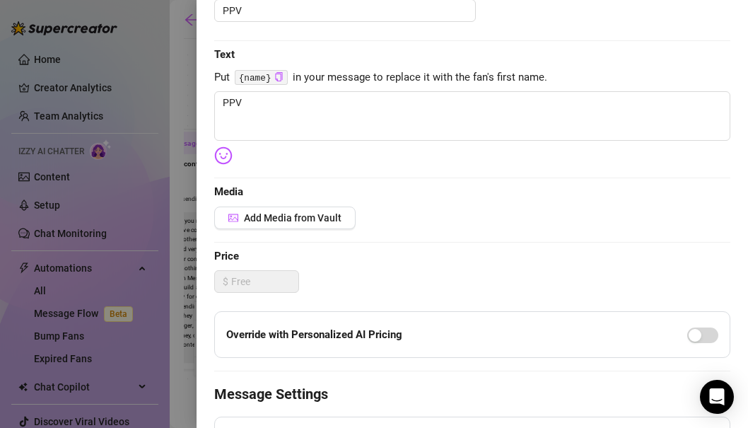
scroll to position [256, 0]
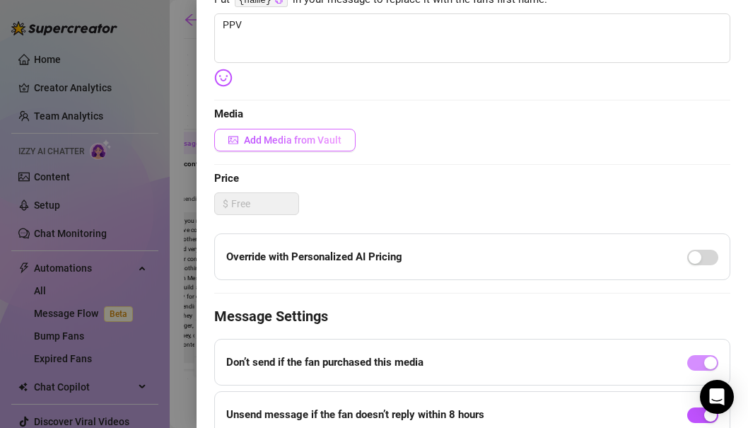
click at [279, 136] on span "Add Media from Vault" at bounding box center [293, 139] width 98 height 11
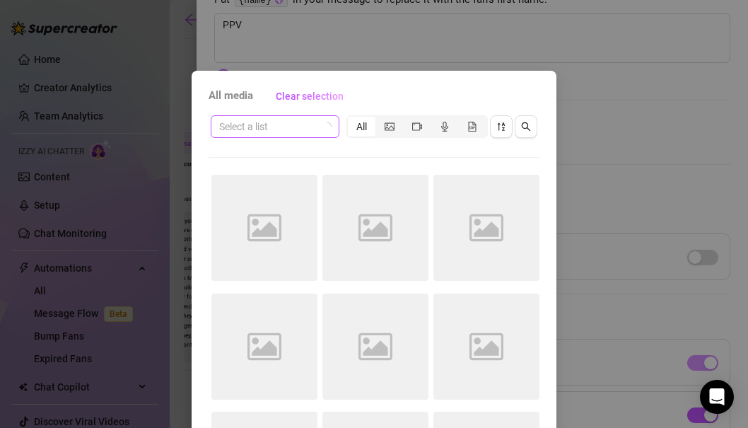
click at [318, 127] on span at bounding box center [275, 126] width 112 height 21
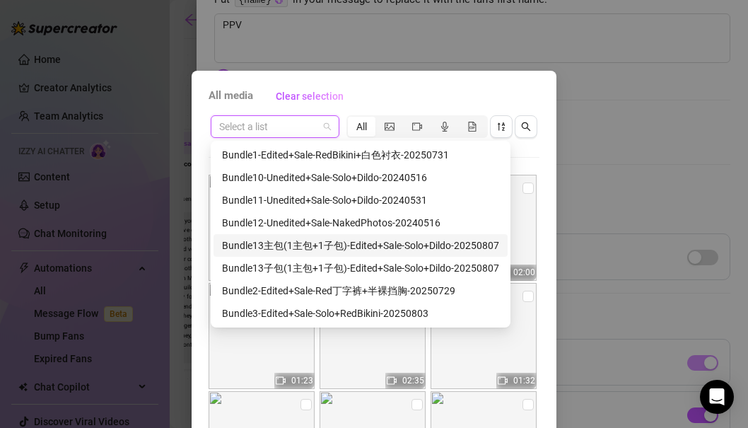
click at [310, 247] on div "Bundle13主包(1主包+1子包)-Edited+Sale-Solo+Dildo-20250807" at bounding box center [360, 246] width 277 height 16
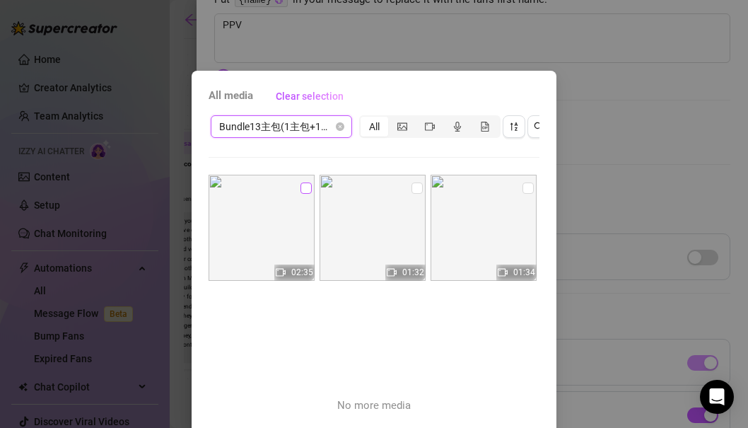
click at [305, 192] on input "checkbox" at bounding box center [306, 187] width 11 height 11
checkbox input "true"
click at [417, 190] on input "checkbox" at bounding box center [417, 187] width 11 height 11
checkbox input "true"
click at [528, 187] on input "checkbox" at bounding box center [528, 187] width 11 height 11
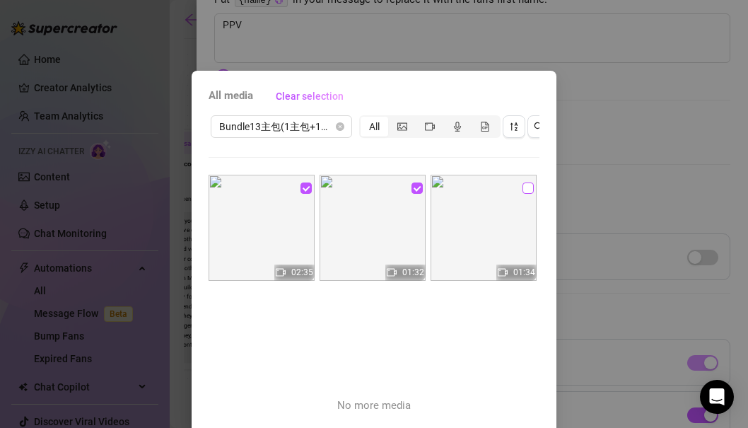
checkbox input "true"
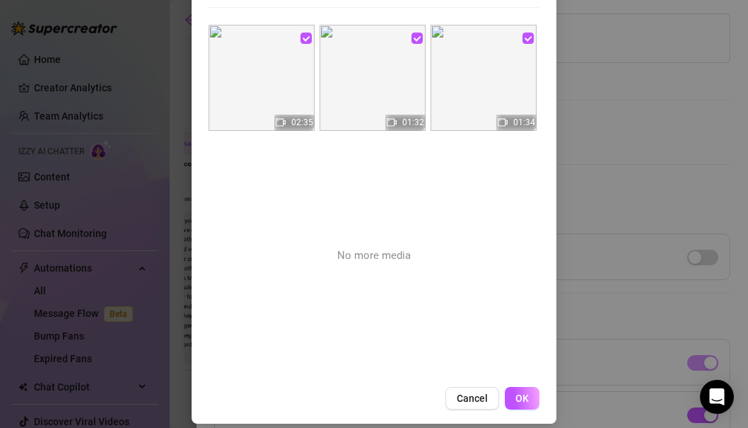
scroll to position [163, 0]
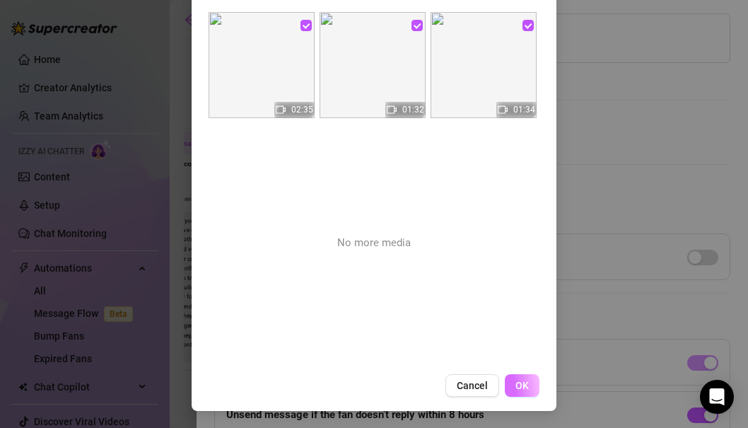
click at [525, 383] on span "OK" at bounding box center [522, 385] width 13 height 11
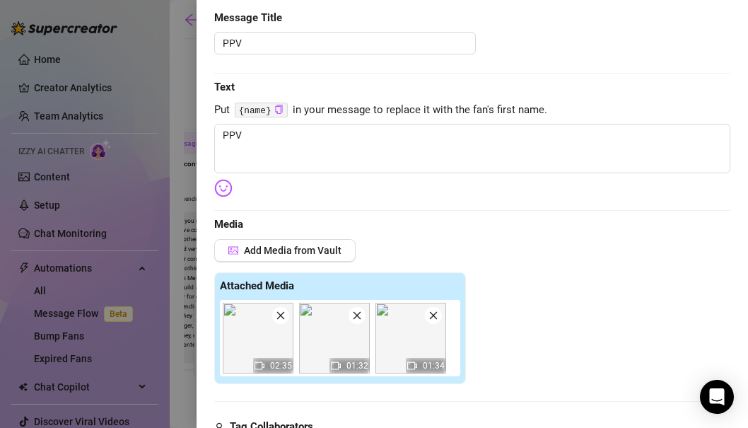
scroll to position [120, 0]
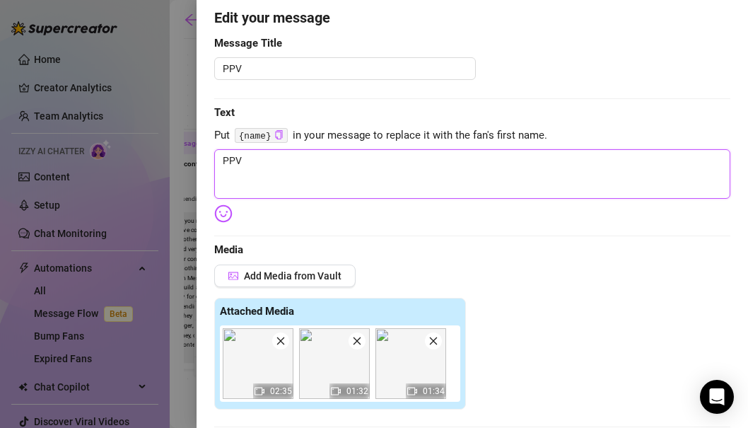
click at [372, 178] on textarea "PPV" at bounding box center [472, 174] width 516 height 50
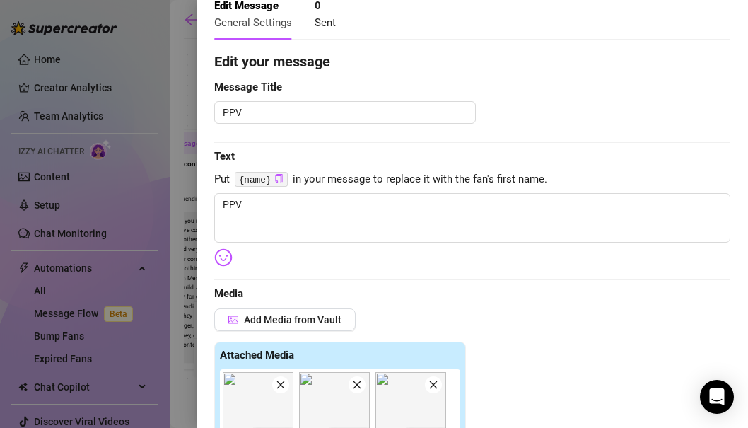
scroll to position [75, 0]
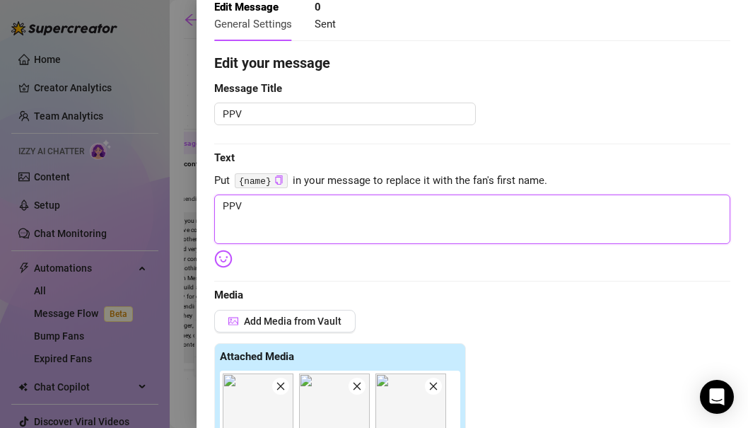
click at [564, 215] on textarea "PPV" at bounding box center [472, 219] width 516 height 50
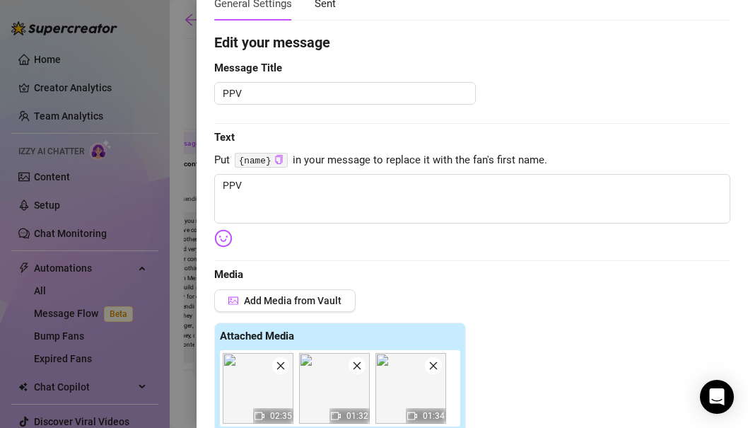
scroll to position [97, 0]
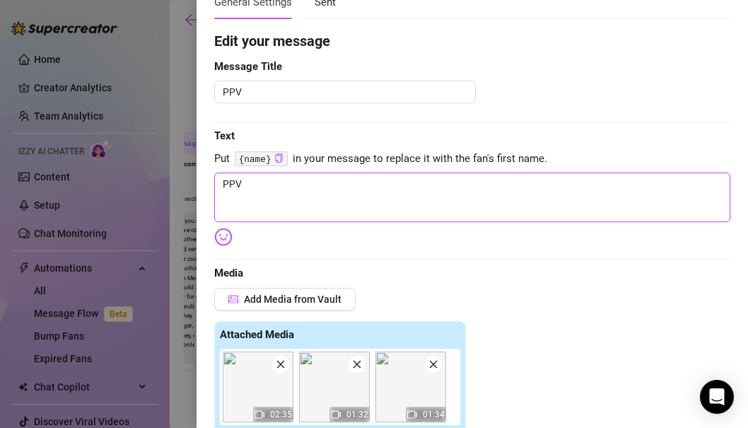
drag, startPoint x: 397, startPoint y: 194, endPoint x: 173, endPoint y: 181, distance: 224.6
click at [173, 181] on div "Event settings Send Message Cancel Save Edit Message General Settings 0 Sent Ed…" at bounding box center [374, 214] width 748 height 428
paste textarea "Hey—you free for something fun? Extra spicy, super close-up, a little naughty… …"
type textarea "Hey—you free for something fun? Extra spicy, super close-up, a little naughty… …"
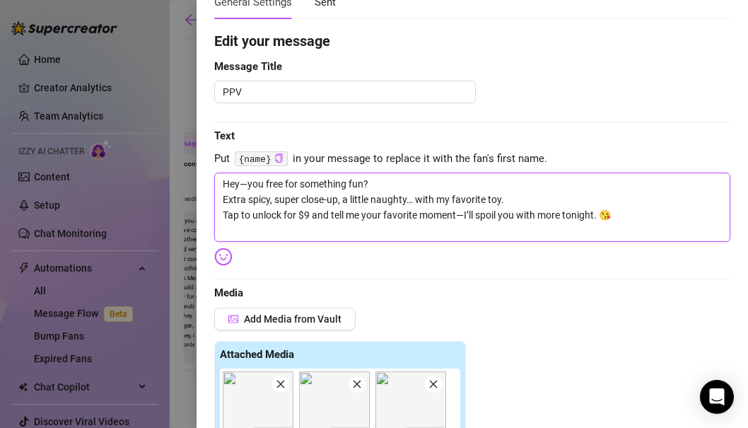
scroll to position [0, 0]
click at [222, 197] on textarea "Hey—you free for something fun? Extra spicy, super close-up, a little naughty… …" at bounding box center [472, 207] width 516 height 69
type textarea "Hey—you free for something fun? Extra spicy, super close-up, a little naughty… …"
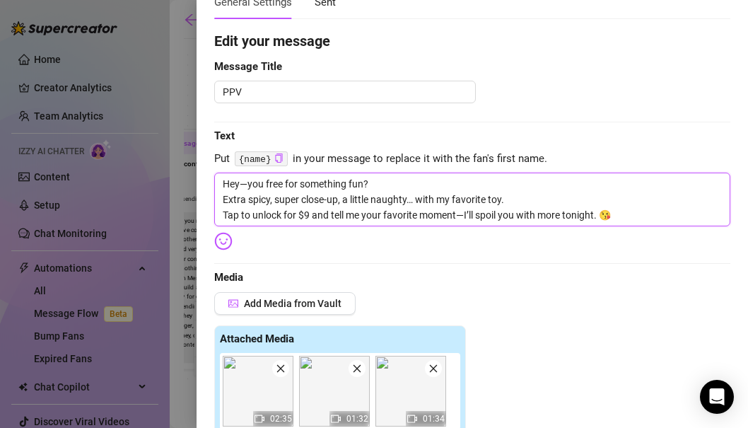
click at [267, 191] on textarea "Hey—you free for something fun? Extra spicy, super close-up, a little naughty… …" at bounding box center [472, 200] width 516 height 54
click at [236, 188] on textarea "Hey—you free for something fun? Extra spicy, super close-up, a little naughty… …" at bounding box center [472, 200] width 516 height 54
click at [236, 182] on textarea "Hey—you free for something fun? Extra spicy, super close-up, a little naughty… …" at bounding box center [472, 200] width 516 height 54
click at [238, 188] on textarea "Hey—you free for something fun? Extra spicy, super close-up, a little naughty… …" at bounding box center [472, 200] width 516 height 54
type textarea "Hey —you free for something fun? Extra spicy, super close-up, a little naughty……"
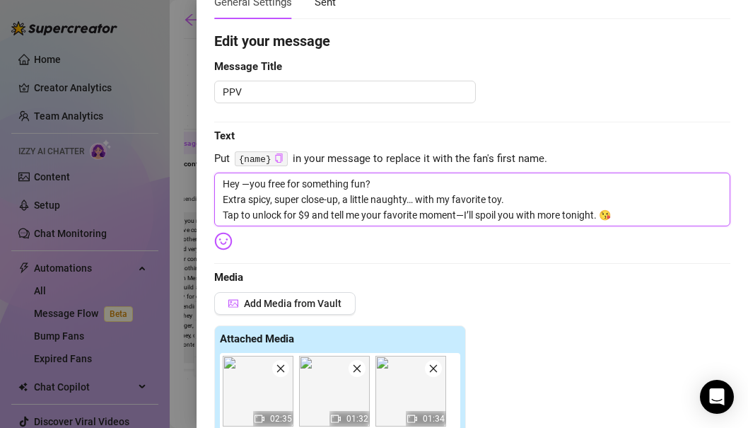
type textarea "Hey —you free for something fun? Extra spicy, super close-up, a little naughty……"
click at [279, 159] on icon "copy" at bounding box center [278, 157] width 9 height 9
drag, startPoint x: 240, startPoint y: 182, endPoint x: 264, endPoint y: 266, distance: 86.9
click at [240, 185] on textarea "Hey —you free for something fun? Extra spicy, super close-up, a little naughty……" at bounding box center [472, 200] width 516 height 54
paste textarea "{name}"
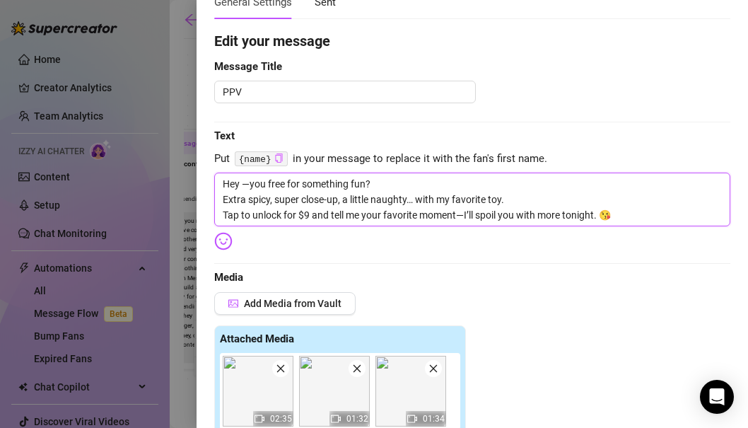
type textarea "Hey {name}—you free for something fun? Extra spicy, super close-up, a little na…"
click at [316, 188] on textarea "Hey {name}—you free for something fun? Extra spicy, super close-up, a little na…" at bounding box center [472, 200] width 516 height 54
drag, startPoint x: 327, startPoint y: 185, endPoint x: 327, endPoint y: 203, distance: 18.4
click at [327, 203] on textarea "Hey {name}—you free for something fun? Extra spicy, super close-up, a little na…" at bounding box center [472, 200] width 516 height 54
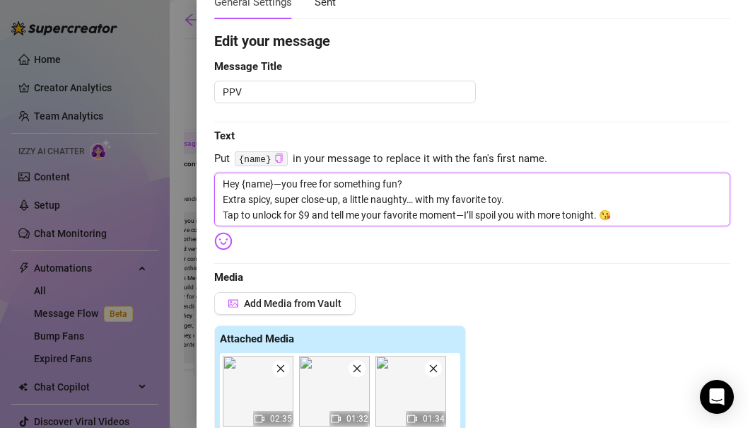
click at [327, 203] on textarea "Hey {name}—you free for something fun? Extra spicy, super close-up, a little na…" at bounding box center [472, 200] width 516 height 54
click at [407, 175] on textarea "Hey {name}—you free for something fun? Extra spicy, super close-up, a little na…" at bounding box center [472, 200] width 516 height 54
click at [405, 185] on textarea "Hey {name}—you free for something fun? Extra spicy, super close-up, a little na…" at bounding box center [472, 200] width 516 height 54
type textarea "Hey {name}—you free for something fun?？ Extra spicy, super close-up, a little n…"
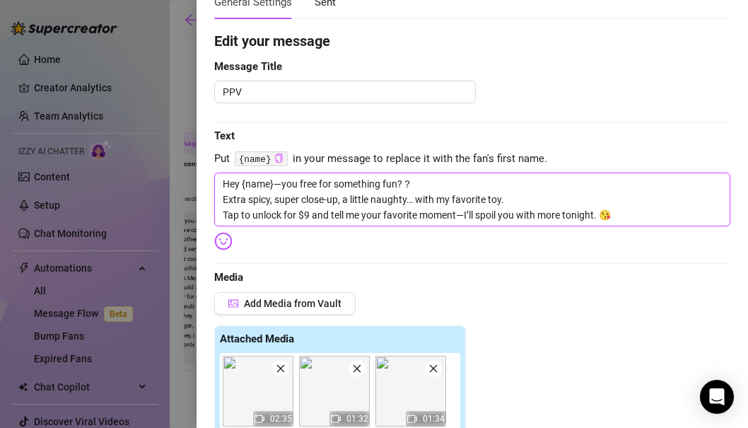
type textarea "Hey {name}—you free for something fun?？？ Extra spicy, super close-up, a little …"
type textarea "Hey {name}—you free for something fun?？ Extra spicy, super close-up, a little n…"
type textarea "Hey {name}—you free for something fun? Extra spicy, super close-up, a little na…"
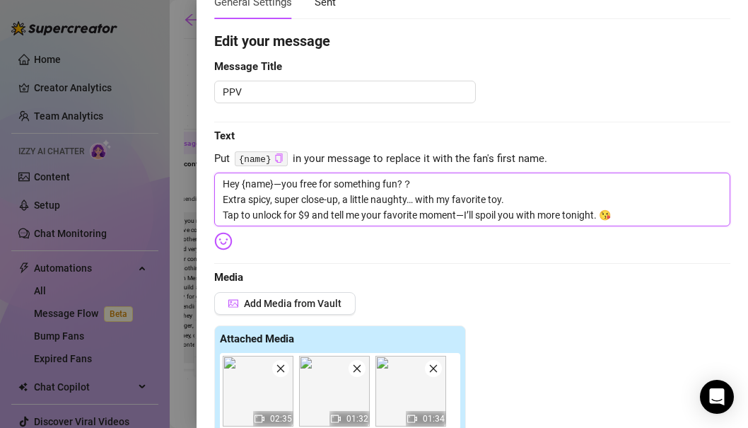
type textarea "Hey {name}—you free for something fun? Extra spicy, super close-up, a little na…"
type textarea "Hey {name}—you free for something fun?? Extra spicy, super close-up, a little n…"
type textarea "Hey {name}—you free for something fun??? Extra spicy, super close-up, a little …"
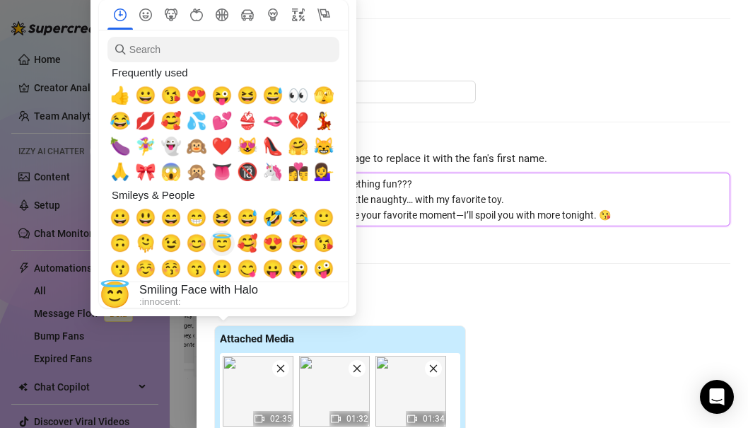
type textarea "Hey {name}—you free for something fun??? Extra spicy, super close-up, a little …"
click at [223, 240] on span "😇" at bounding box center [221, 243] width 21 height 20
type textarea "Hey {name}—you free for something fun??? 😇 Extra spicy, super close-up, a littl…"
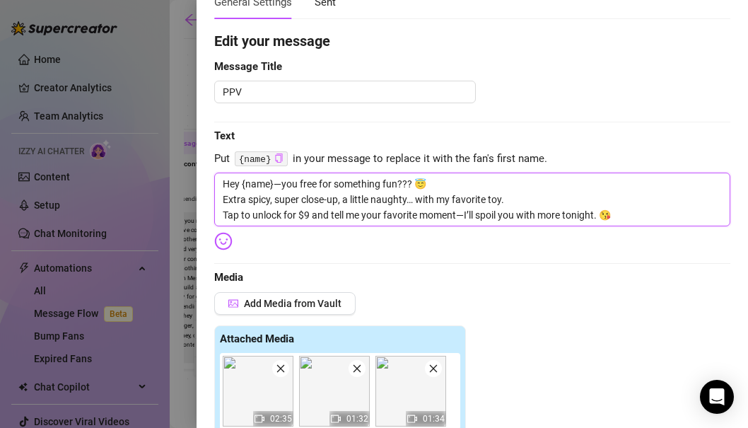
drag, startPoint x: 382, startPoint y: 203, endPoint x: 445, endPoint y: 196, distance: 63.3
click at [445, 196] on textarea "Hey {name}—you free for something fun??? 😇 Extra spicy, super close-up, a littl…" at bounding box center [472, 200] width 516 height 54
click at [443, 179] on textarea "Hey {name}—you free for something fun??? 😇 Extra spicy, super close-up, a littl…" at bounding box center [472, 200] width 516 height 54
drag, startPoint x: 443, startPoint y: 191, endPoint x: 525, endPoint y: 204, distance: 83.1
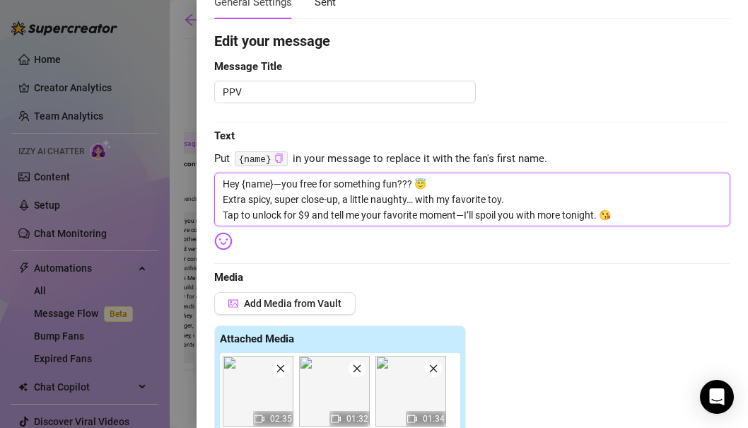
click at [525, 204] on textarea "Hey {name}—you free for something fun??? 😇 Extra spicy, super close-up, a littl…" at bounding box center [472, 200] width 516 height 54
click at [525, 201] on textarea "Hey {name}—you free for something fun??? 😇 Extra spicy, super close-up, a littl…" at bounding box center [472, 200] width 516 height 54
type textarea "Hey {name}—you free for something fun??? 😇 Extra spicy, super close-up, a littl…"
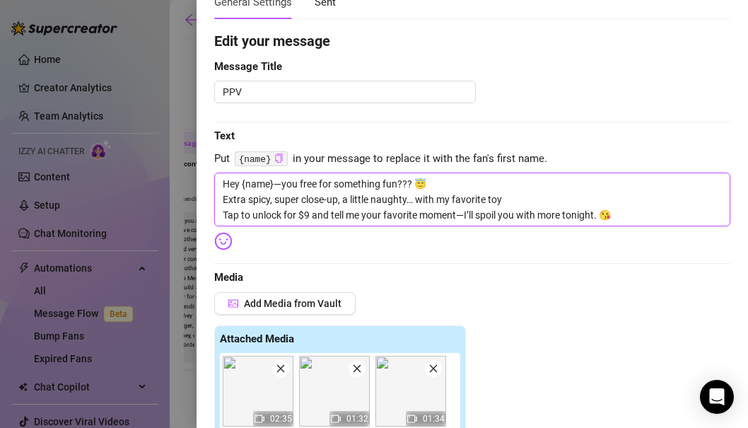
type textarea "Hey {name}—you free for something fun??? 😇 Extra spicy, super close-up, a littl…"
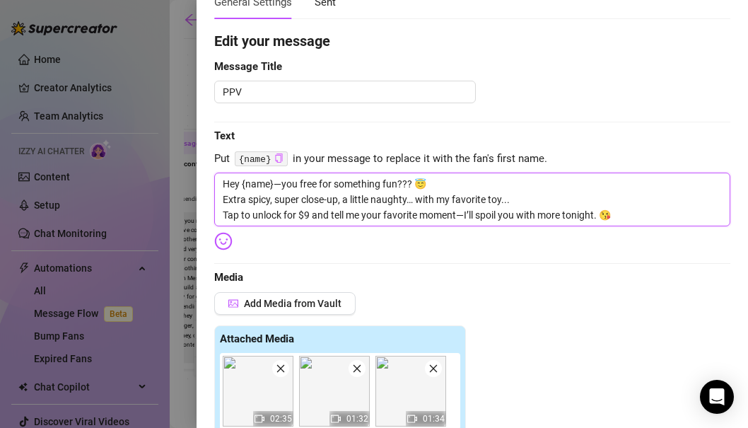
type textarea "Hey {name}—you free for something fun??? 😇 Extra spicy, super close-up, a littl…"
drag, startPoint x: 334, startPoint y: 216, endPoint x: 228, endPoint y: 215, distance: 105.4
click at [228, 215] on textarea "Hey {name}—you free for something fun??? 😇 Extra spicy, super close-up, a littl…" at bounding box center [472, 200] width 516 height 54
type textarea "Hey {name}—you free for something fun??? 😇 Extra spicy, super close-up, a littl…"
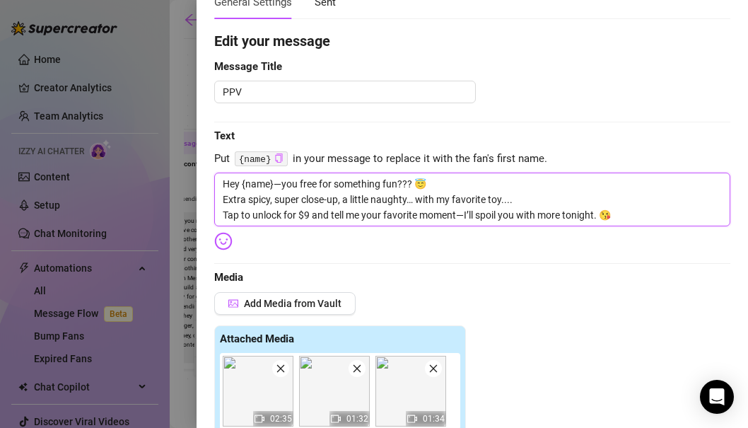
type textarea "Hey {name}—you free for something fun??? 😇 Extra spicy, super close-up, a littl…"
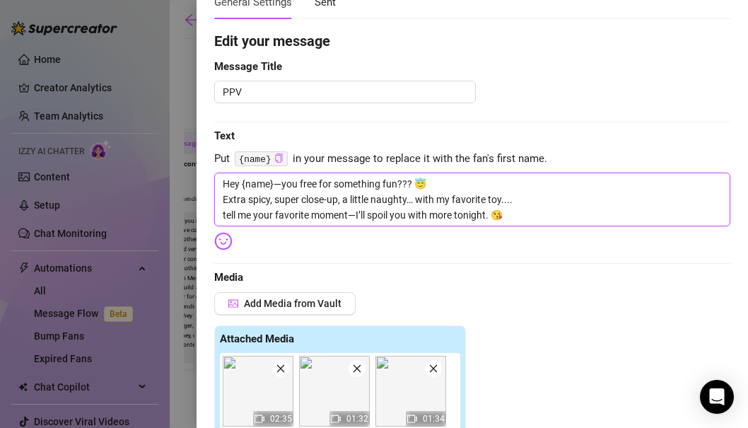
type textarea "Hey {name}—you free for something fun??? 😇 Extra spicy, super close-up, a littl…"
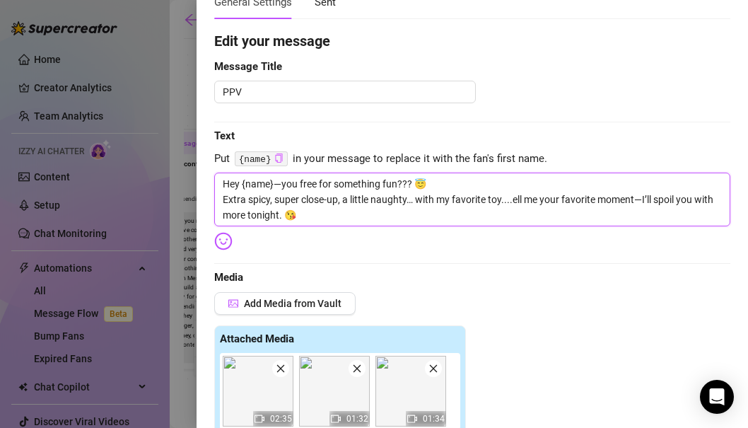
type textarea "Hey {name}—you free for something fun??? 😇 Extra spicy, super close-up, a littl…"
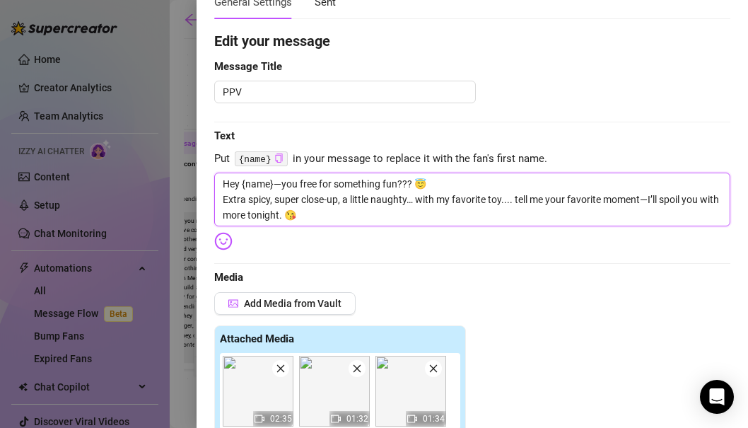
type textarea "Hey {name}—you free for something fun??? 😇 Extra spicy, super close-up, a littl…"
click at [325, 211] on textarea "Hey {name}—you free for something fun??? 😇 Extra spicy, super close-up, a littl…" at bounding box center [472, 200] width 516 height 54
type textarea "Hey {name}—you free for something fun??? 😇 Extra spicy, super close-up, a littl…"
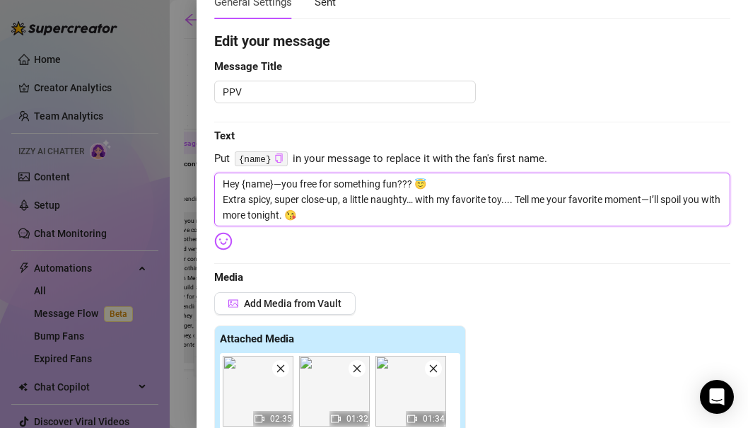
type textarea "Hey {name}—you free for something fun??? 😇 Extra spicy, super close-up, a littl…"
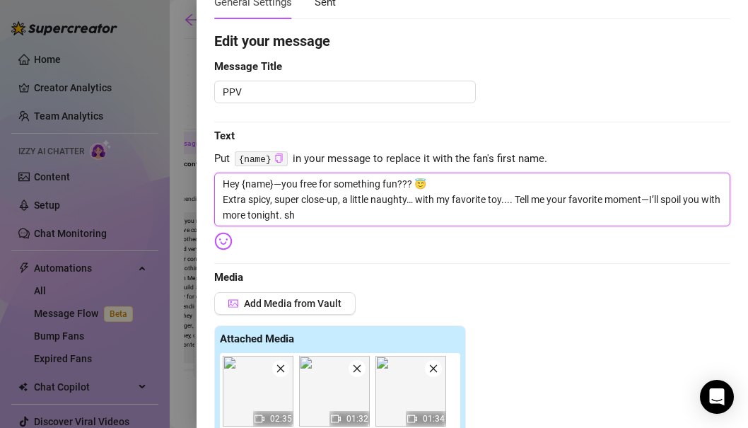
type textarea "Hey {name}—you free for something fun??? 😇 Extra spicy, super close-up, a littl…"
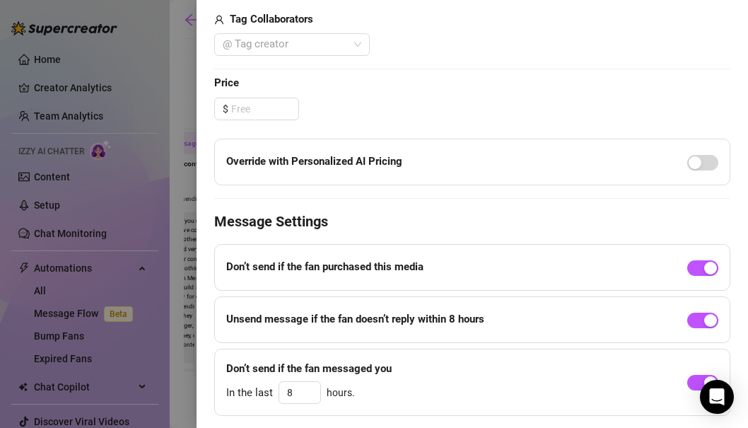
scroll to position [586, 0]
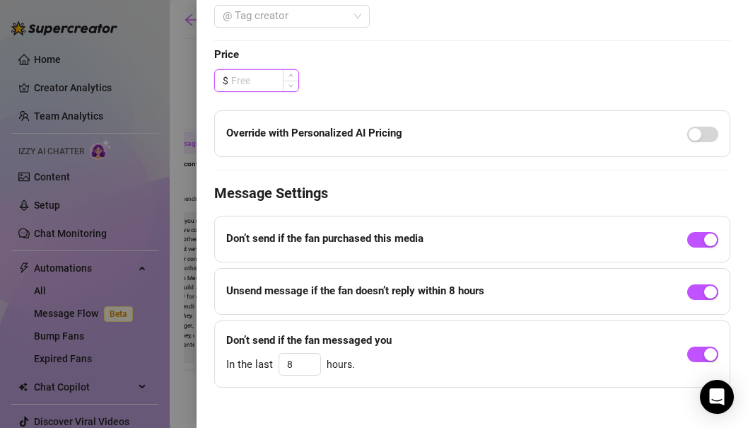
click at [266, 83] on input at bounding box center [264, 80] width 67 height 21
click at [704, 134] on span "button" at bounding box center [702, 135] width 31 height 16
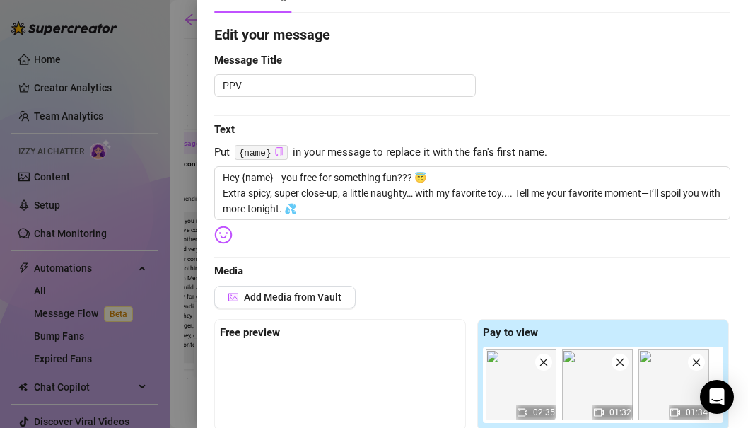
scroll to position [0, 0]
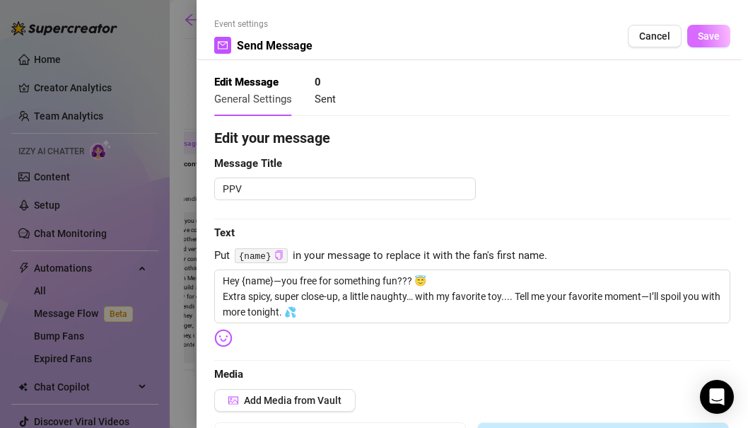
click at [707, 31] on span "Save" at bounding box center [709, 35] width 22 height 11
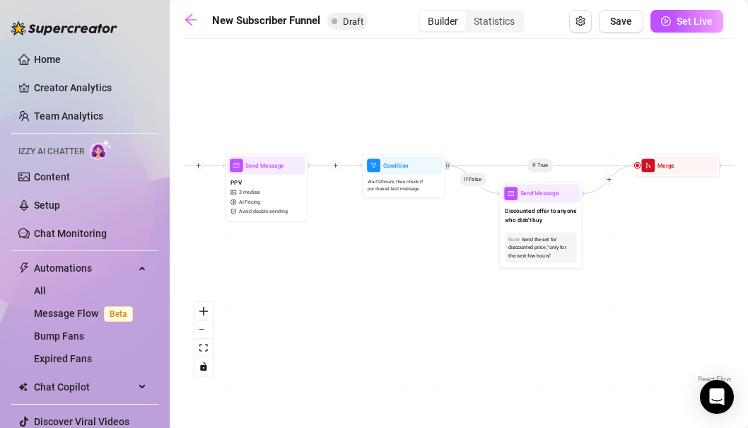
drag, startPoint x: 611, startPoint y: 189, endPoint x: 354, endPoint y: 202, distance: 257.8
click at [354, 202] on div "If True If True If True If False If False If False If True If False Merge Merge…" at bounding box center [459, 216] width 550 height 340
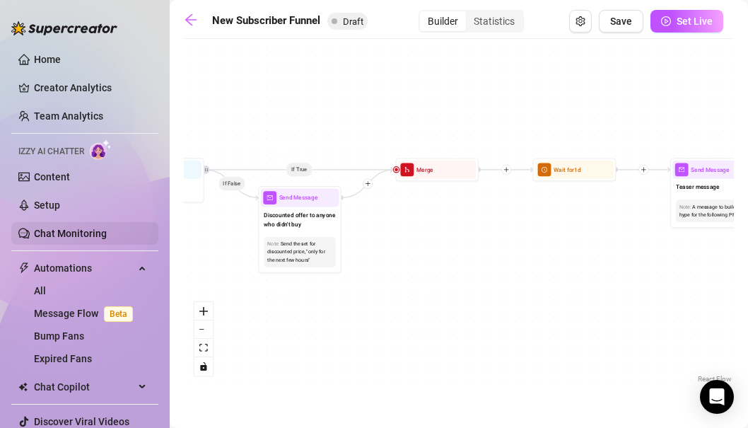
drag, startPoint x: 376, startPoint y: 236, endPoint x: 126, endPoint y: 240, distance: 249.7
click at [126, 240] on div "Home Creator Analytics Team Analytics Izzy AI Chatter Content Setup Chat Monito…" at bounding box center [374, 214] width 748 height 428
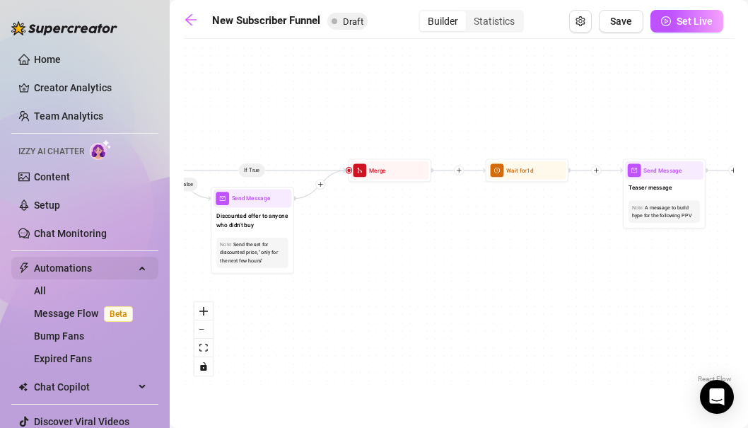
drag, startPoint x: 479, startPoint y: 269, endPoint x: 114, endPoint y: 269, distance: 364.9
click at [114, 269] on div "Home Creator Analytics Team Analytics Izzy AI Chatter Content Setup Chat Monito…" at bounding box center [374, 214] width 748 height 428
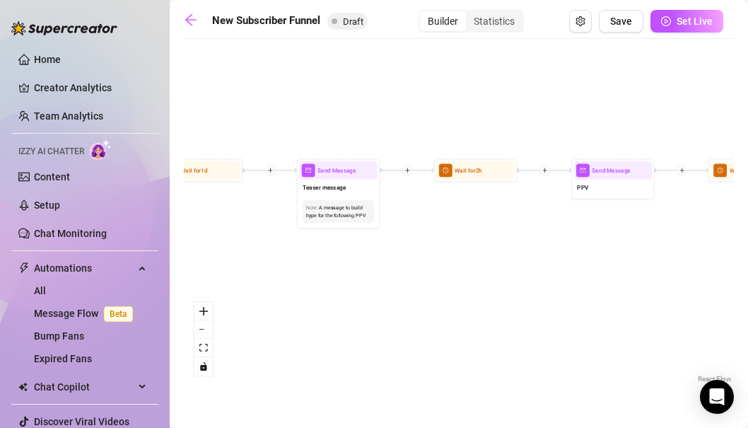
drag, startPoint x: 244, startPoint y: 267, endPoint x: 226, endPoint y: 267, distance: 18.4
click at [238, 267] on div "If True If True If True If False If False If False If True If False Merge Merge…" at bounding box center [459, 216] width 550 height 340
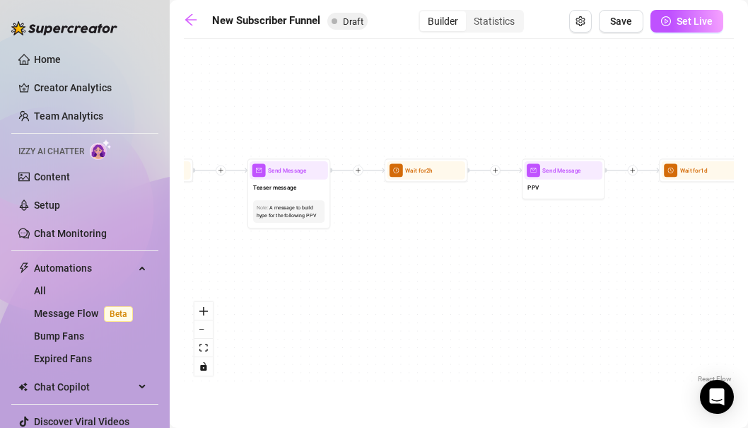
drag, startPoint x: 531, startPoint y: 281, endPoint x: 221, endPoint y: 268, distance: 310.1
click at [221, 268] on div "If True If True If True If False If False If False If True If False Merge Merge…" at bounding box center [459, 216] width 550 height 340
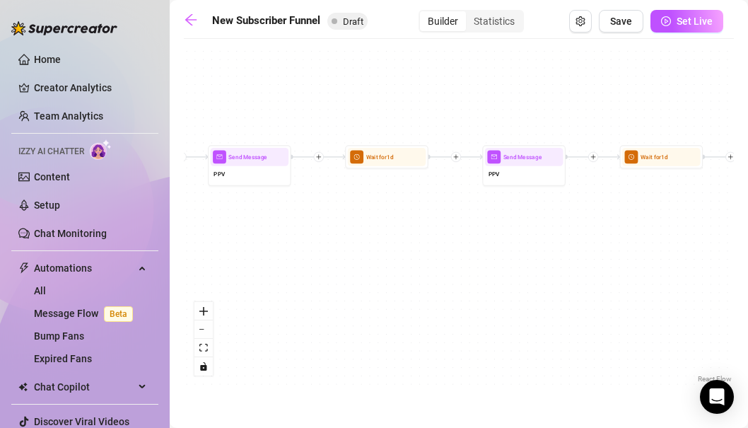
drag, startPoint x: 533, startPoint y: 243, endPoint x: 204, endPoint y: 245, distance: 328.2
click at [204, 245] on div "If True If True If True If False If False If False If True If False Merge Merge…" at bounding box center [459, 216] width 550 height 340
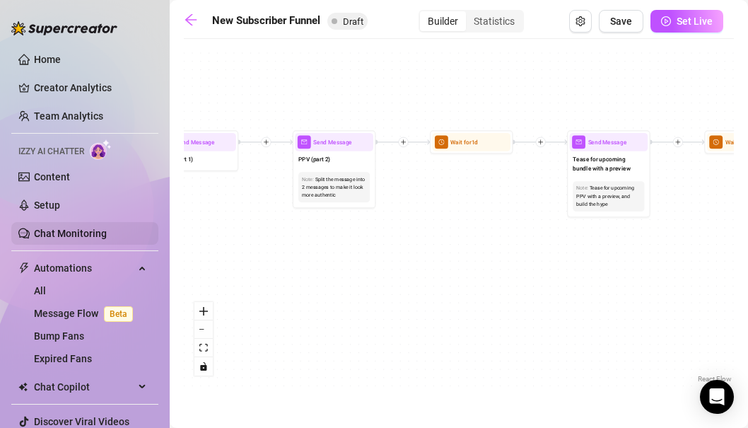
drag, startPoint x: 505, startPoint y: 251, endPoint x: 107, endPoint y: 238, distance: 398.4
click at [107, 238] on div "Home Creator Analytics Team Analytics Izzy AI Chatter Content Setup Chat Monito…" at bounding box center [374, 214] width 748 height 428
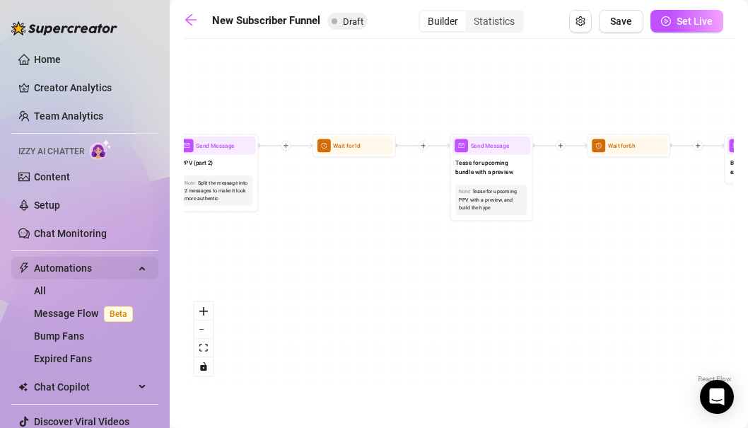
drag, startPoint x: 502, startPoint y: 273, endPoint x: 139, endPoint y: 267, distance: 362.9
click at [139, 267] on div "Home Creator Analytics Team Analytics Izzy AI Chatter Content Setup Chat Monito…" at bounding box center [374, 214] width 748 height 428
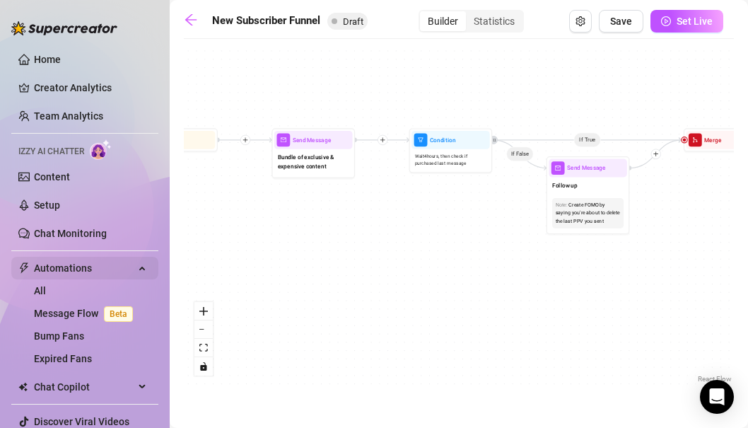
drag, startPoint x: 531, startPoint y: 249, endPoint x: 81, endPoint y: 258, distance: 449.9
click at [81, 258] on div "Home Creator Analytics Team Analytics Izzy AI Chatter Content Setup Chat Monito…" at bounding box center [374, 214] width 748 height 428
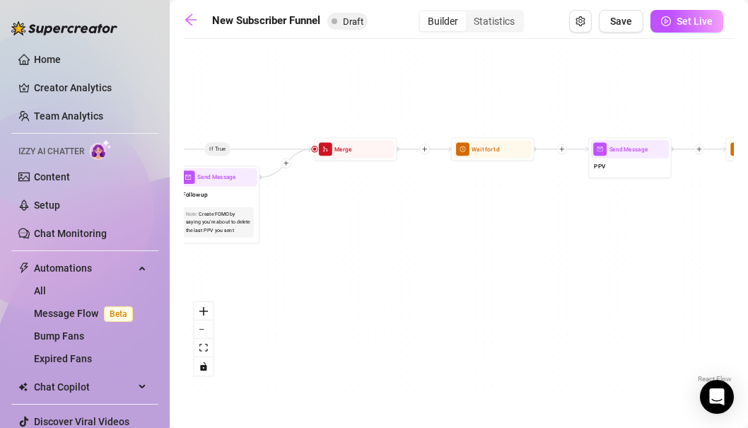
drag, startPoint x: 494, startPoint y: 289, endPoint x: 211, endPoint y: 280, distance: 282.3
click at [211, 280] on div "If True If True If True If False If False If False If True If False Merge Merge…" at bounding box center [459, 216] width 550 height 340
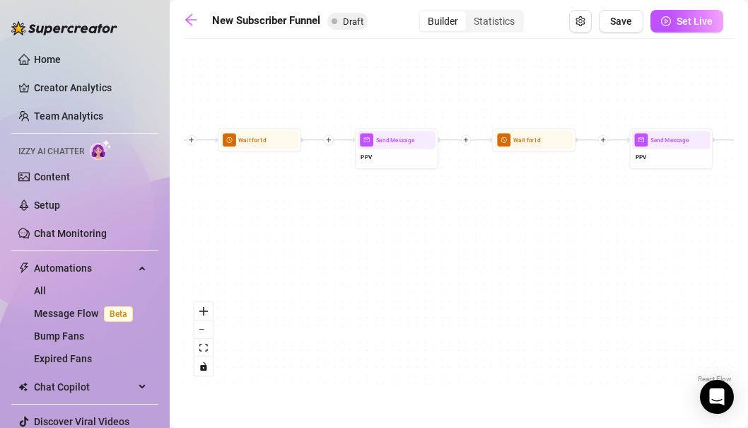
drag, startPoint x: 564, startPoint y: 249, endPoint x: 318, endPoint y: 244, distance: 245.5
click at [318, 244] on div "If True If True If True If False If False If False If True If False Merge Merge…" at bounding box center [459, 216] width 550 height 340
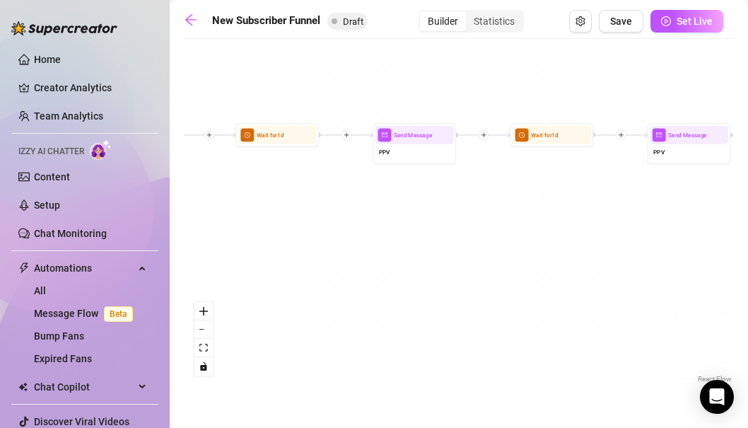
drag, startPoint x: 642, startPoint y: 240, endPoint x: 304, endPoint y: 239, distance: 338.1
click at [304, 239] on div "If True If True If True If False If False If False If True If False Merge Merge…" at bounding box center [459, 216] width 550 height 340
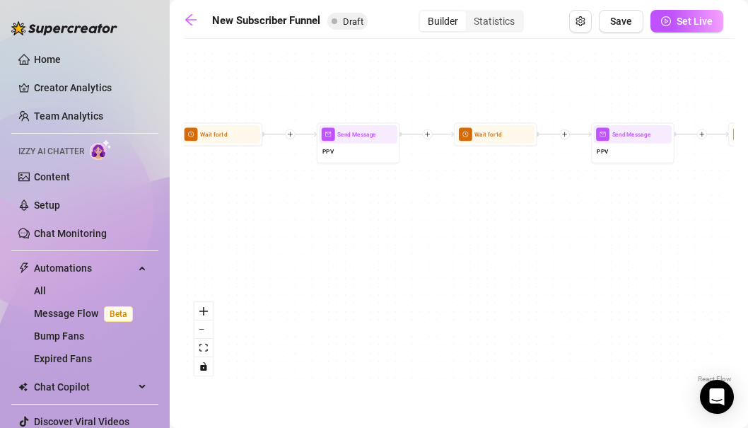
drag, startPoint x: 579, startPoint y: 224, endPoint x: 255, endPoint y: 225, distance: 323.2
click at [255, 225] on div "If True If True If True If False If False If False If True If False Merge Merge…" at bounding box center [459, 216] width 550 height 340
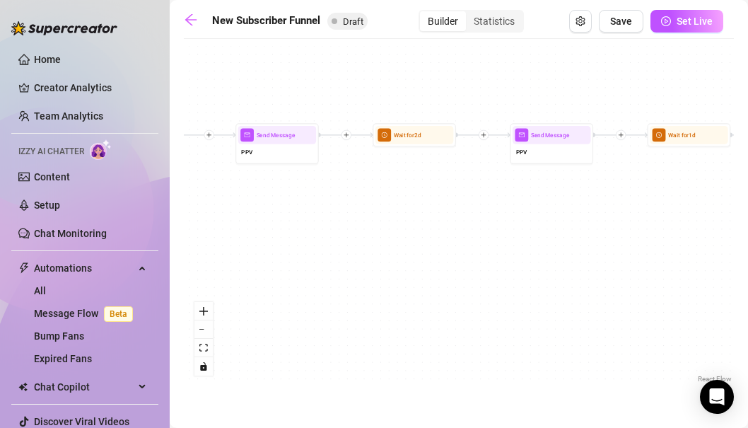
drag, startPoint x: 576, startPoint y: 238, endPoint x: 268, endPoint y: 239, distance: 308.4
click at [268, 239] on div "If True If True If True If False If False If False If True If False Merge Merge…" at bounding box center [459, 216] width 550 height 340
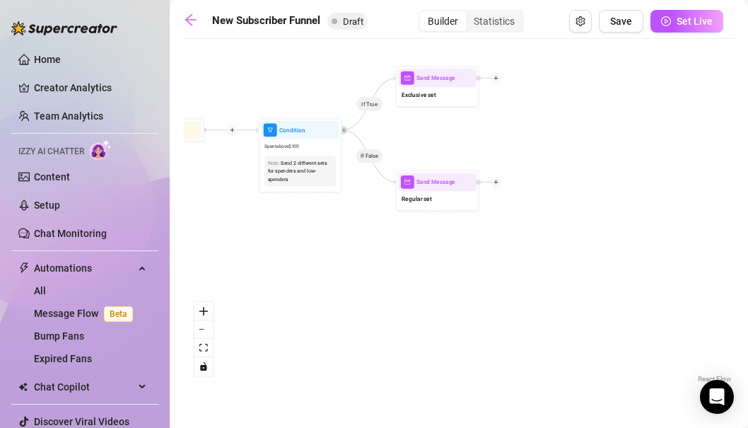
drag, startPoint x: 586, startPoint y: 275, endPoint x: 328, endPoint y: 269, distance: 257.5
click at [328, 269] on div "If True If True If True If False If False If False If True If False Merge Merge…" at bounding box center [459, 216] width 550 height 340
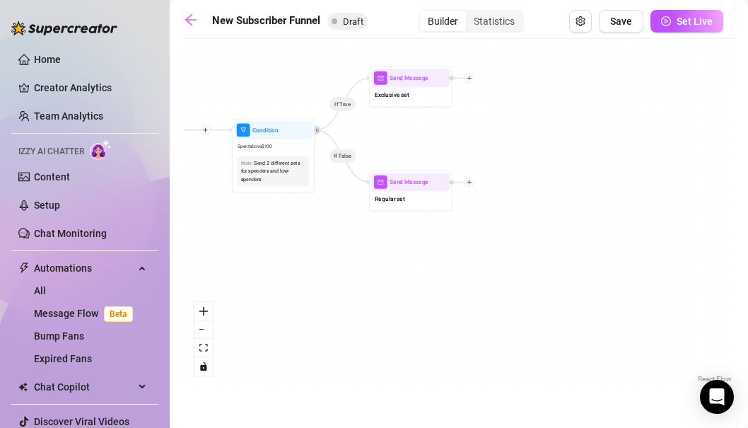
drag, startPoint x: 447, startPoint y: 252, endPoint x: 407, endPoint y: 252, distance: 39.6
click at [407, 252] on div "If True If True If True If False If False If False If True If False Merge Merge…" at bounding box center [459, 216] width 550 height 340
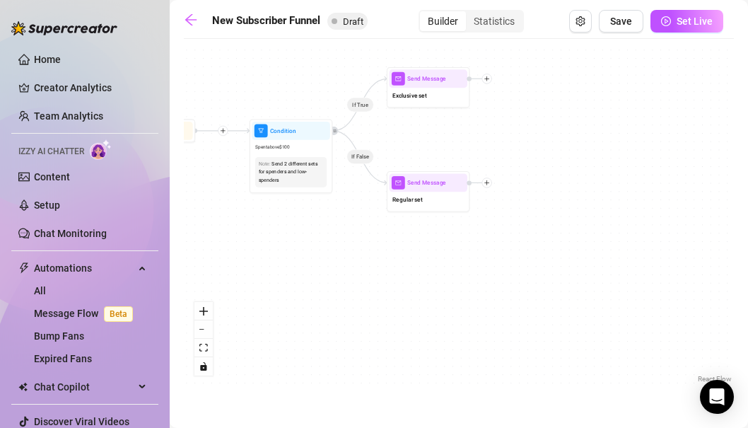
drag, startPoint x: 468, startPoint y: 256, endPoint x: 783, endPoint y: 265, distance: 314.8
click at [748, 265] on html "Home Creator Analytics Team Analytics Izzy AI Chatter Content Setup Chat Monito…" at bounding box center [374, 214] width 748 height 428
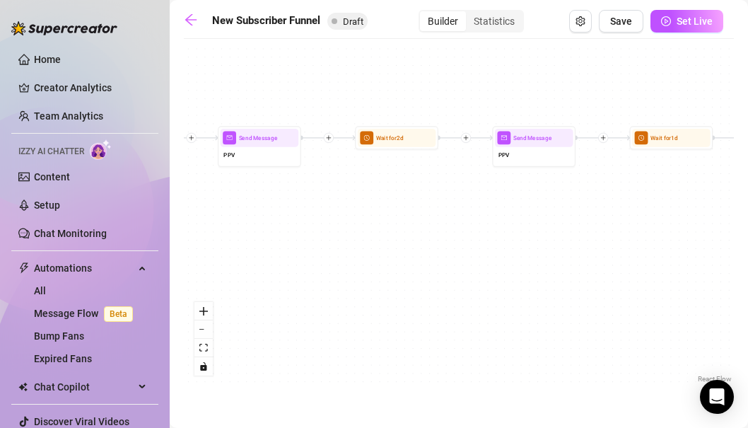
drag, startPoint x: 353, startPoint y: 240, endPoint x: 789, endPoint y: 256, distance: 436.7
click at [748, 256] on html "Home Creator Analytics Team Analytics Izzy AI Chatter Content Setup Chat Monito…" at bounding box center [374, 214] width 748 height 428
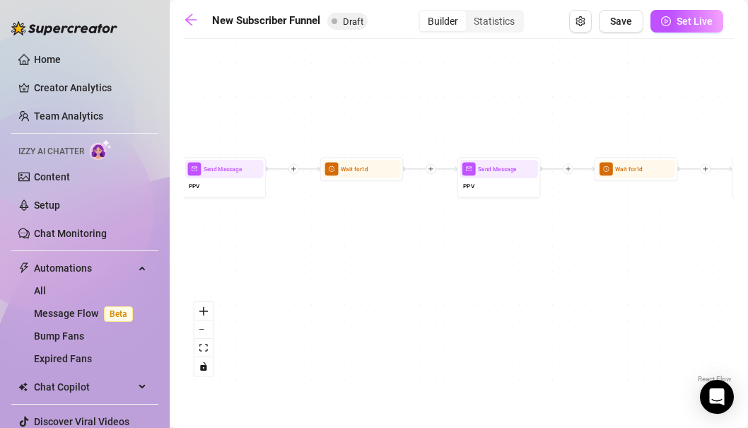
drag, startPoint x: 397, startPoint y: 245, endPoint x: 719, endPoint y: 262, distance: 323.0
click at [719, 262] on div "If True If True If True If False If False If False If True If False Merge Merge…" at bounding box center [459, 216] width 550 height 340
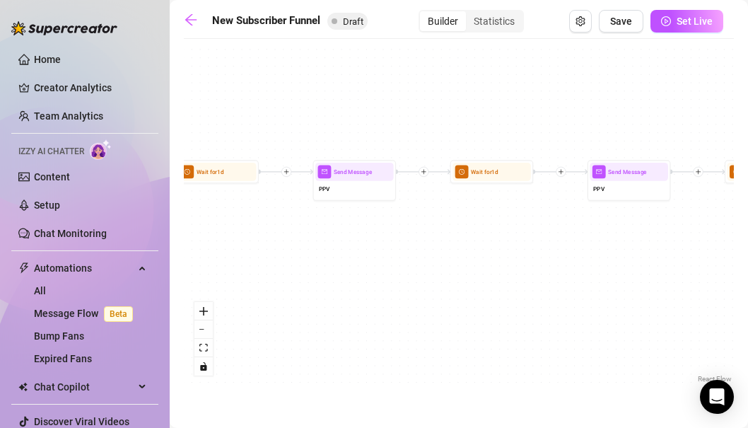
drag, startPoint x: 400, startPoint y: 272, endPoint x: 697, endPoint y: 272, distance: 297.1
click at [697, 272] on div "If True If True If True If False If False If False If True If False Merge Merge…" at bounding box center [459, 216] width 550 height 340
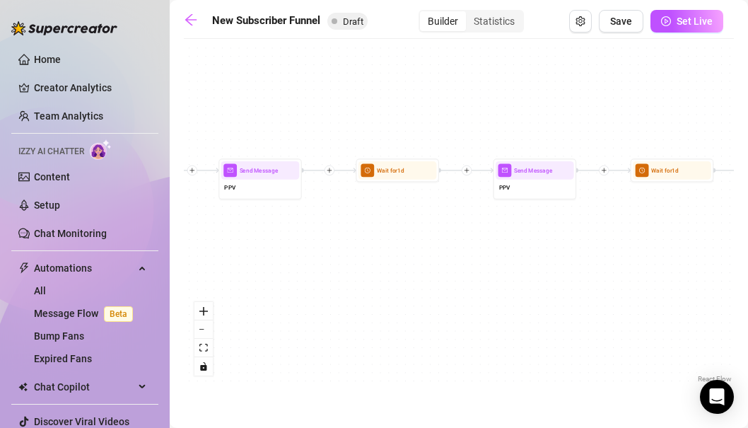
drag, startPoint x: 389, startPoint y: 262, endPoint x: 697, endPoint y: 264, distance: 307.7
click at [697, 264] on div "If True If True If True If False If False If False If True If False Merge Merge…" at bounding box center [459, 216] width 550 height 340
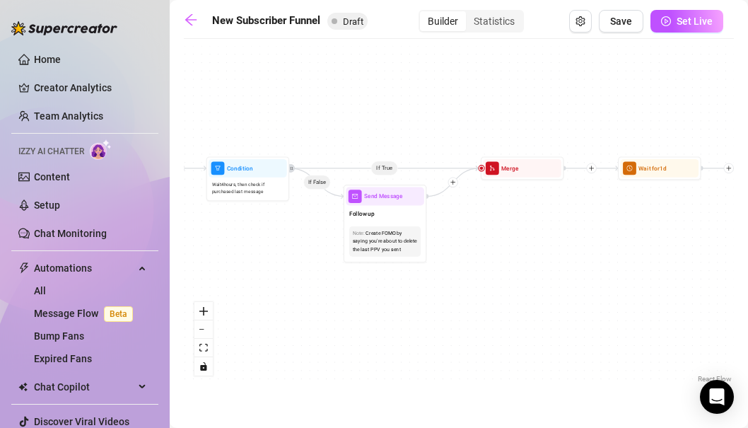
drag, startPoint x: 364, startPoint y: 240, endPoint x: 662, endPoint y: 237, distance: 297.8
click at [662, 237] on div "If True If True If True If False If False If False If True If False Merge Merge…" at bounding box center [459, 216] width 550 height 340
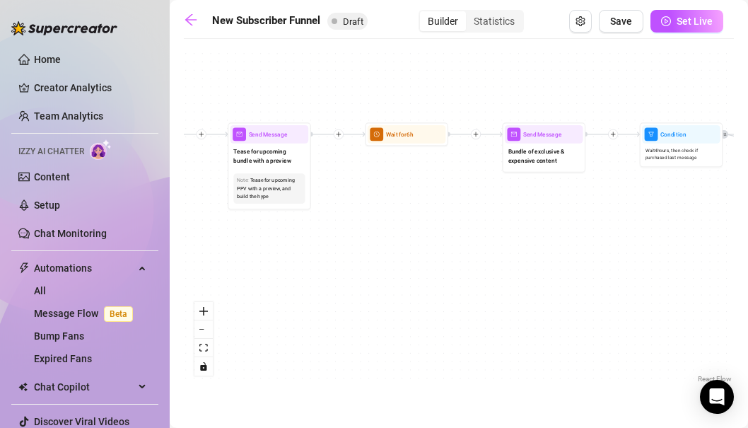
drag, startPoint x: 367, startPoint y: 276, endPoint x: 780, endPoint y: 238, distance: 414.8
click at [748, 238] on html "Home Creator Analytics Team Analytics Izzy AI Chatter Content Setup Chat Monito…" at bounding box center [374, 214] width 748 height 428
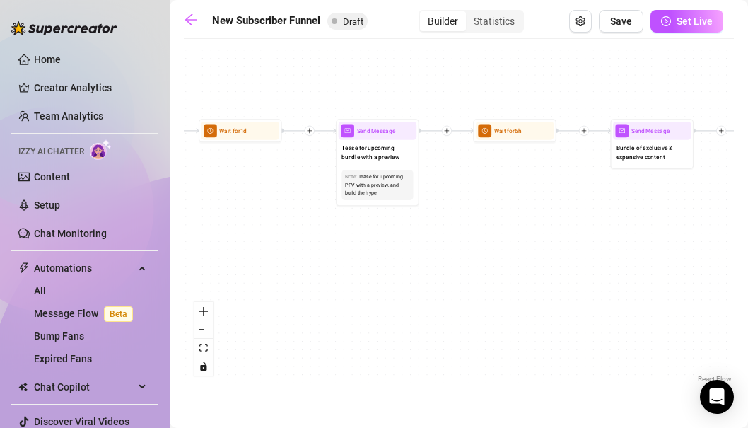
drag, startPoint x: 528, startPoint y: 241, endPoint x: 701, endPoint y: 252, distance: 172.9
click at [701, 252] on div "If True If True If True If False If False If False If True If False Merge Merge…" at bounding box center [459, 216] width 550 height 340
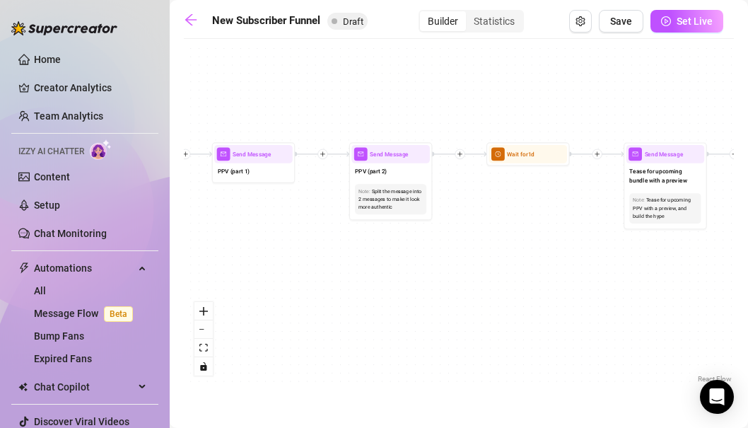
drag, startPoint x: 402, startPoint y: 250, endPoint x: 601, endPoint y: 266, distance: 199.4
click at [601, 266] on div "If True If True If True If False If False If False If True If False Merge Merge…" at bounding box center [459, 216] width 550 height 340
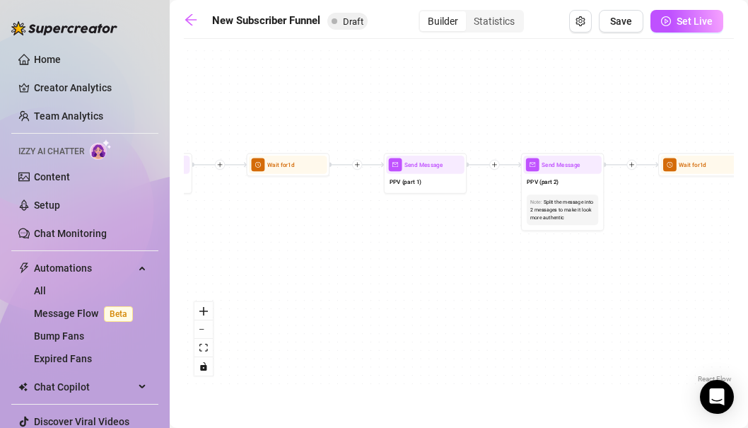
drag, startPoint x: 359, startPoint y: 263, endPoint x: 506, endPoint y: 269, distance: 148.0
click at [506, 269] on div "If True If True If True If False If False If False If True If False Merge Merge…" at bounding box center [459, 216] width 550 height 340
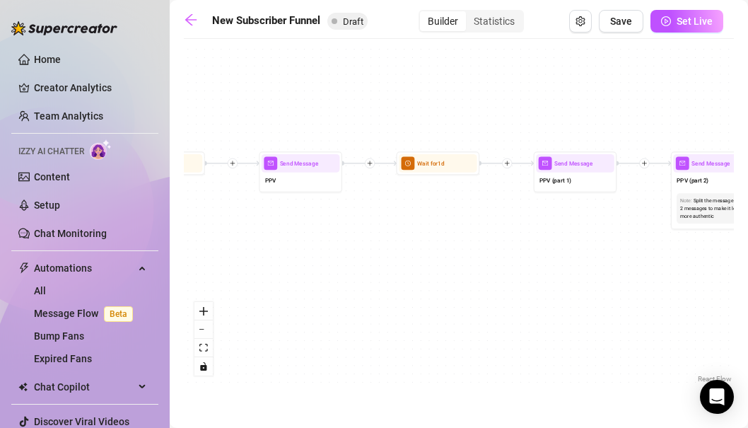
drag, startPoint x: 389, startPoint y: 239, endPoint x: 542, endPoint y: 238, distance: 153.5
click at [542, 238] on div "If True If True If True If False If False If False If True If False Merge Merge…" at bounding box center [459, 216] width 550 height 340
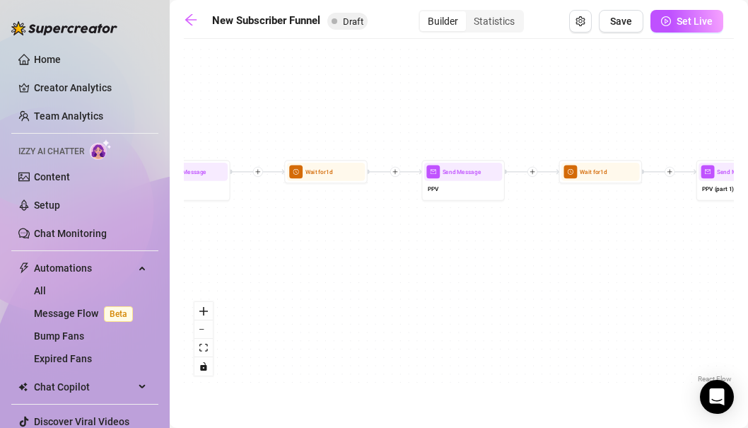
drag, startPoint x: 383, startPoint y: 243, endPoint x: 555, endPoint y: 253, distance: 172.9
click at [555, 253] on div "If True If True If True If False If False If False If True If False Merge Merge…" at bounding box center [459, 216] width 550 height 340
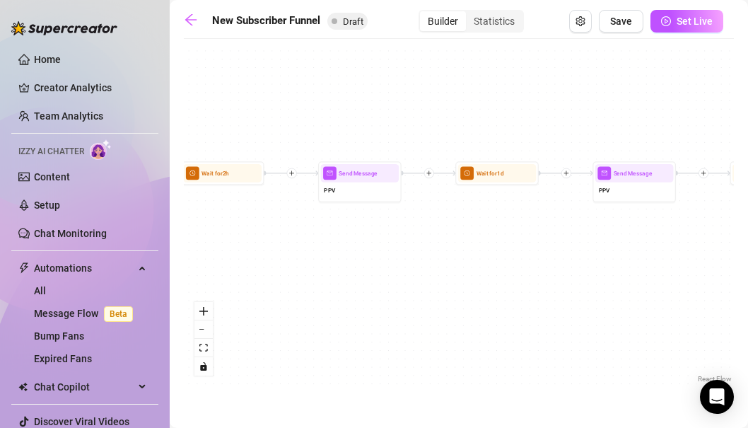
drag, startPoint x: 354, startPoint y: 269, endPoint x: 516, endPoint y: 269, distance: 162.0
click at [516, 269] on div "If True If True If True If False If False If False If True If False Merge Merge…" at bounding box center [459, 216] width 550 height 340
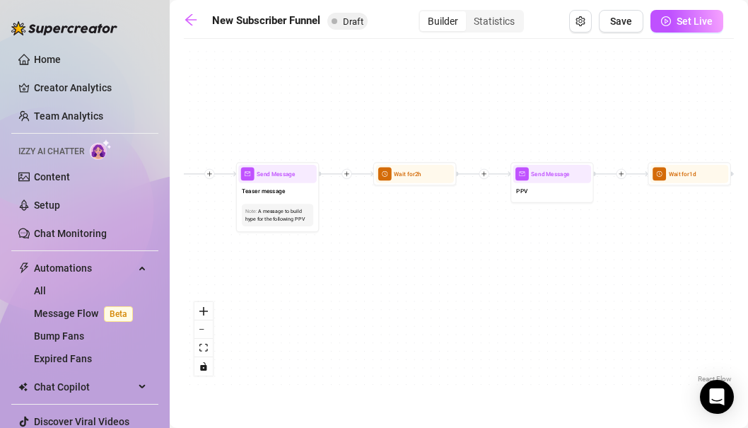
drag, startPoint x: 395, startPoint y: 260, endPoint x: 585, endPoint y: 261, distance: 189.5
click at [585, 261] on div "If True If True If True If False If False If False If True If False Merge Merge…" at bounding box center [459, 216] width 550 height 340
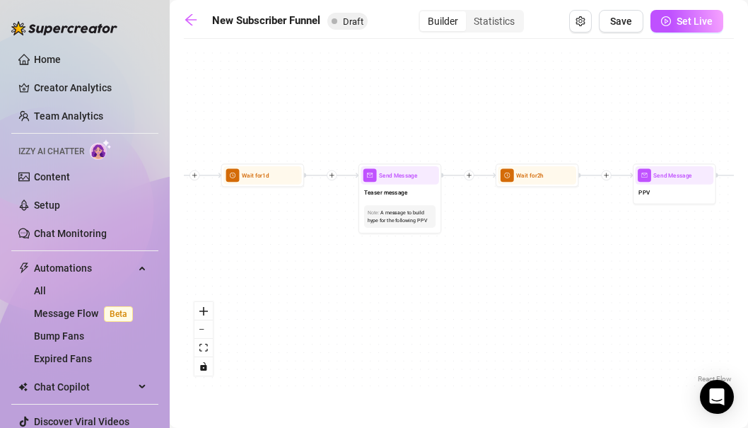
drag
click at [535, 251] on div "If True If True If True If False If False If False If True If False Merge Merge…" at bounding box center [459, 216] width 550 height 340
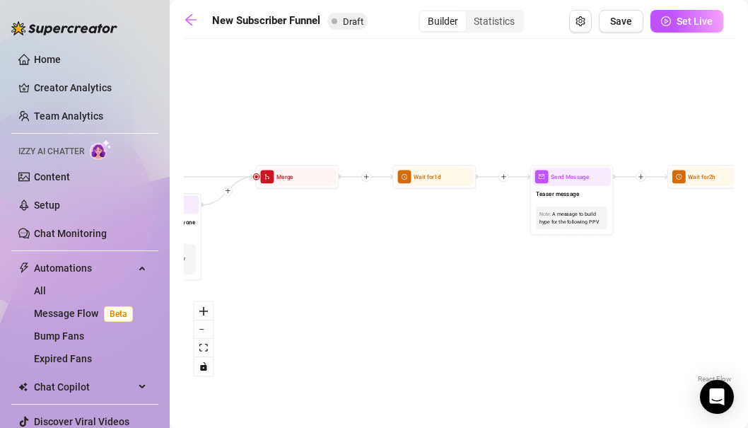
click at [598, 246] on div "If True If True If True If False If False If False If True If False Merge Merge…" at bounding box center [459, 216] width 550 height 340
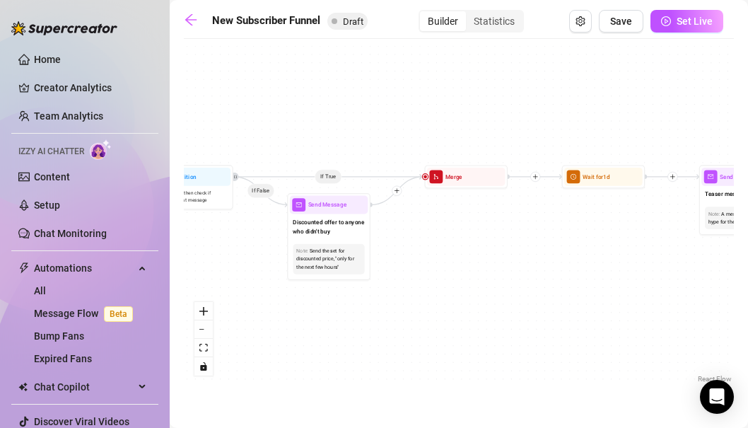
click at [540, 260] on div "If True If True If True If False If False If False If True If False Merge Merge…" at bounding box center [459, 216] width 550 height 340
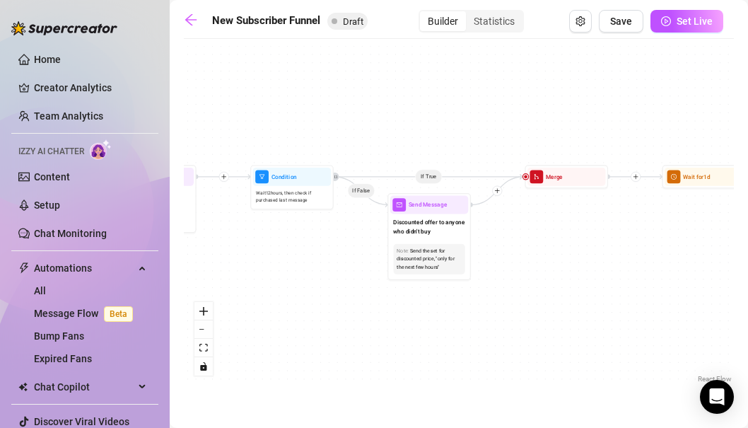
click at [523, 281] on div "If True If True If True If False If False If False If True If False Merge Merge…" at bounding box center [459, 216] width 550 height 340
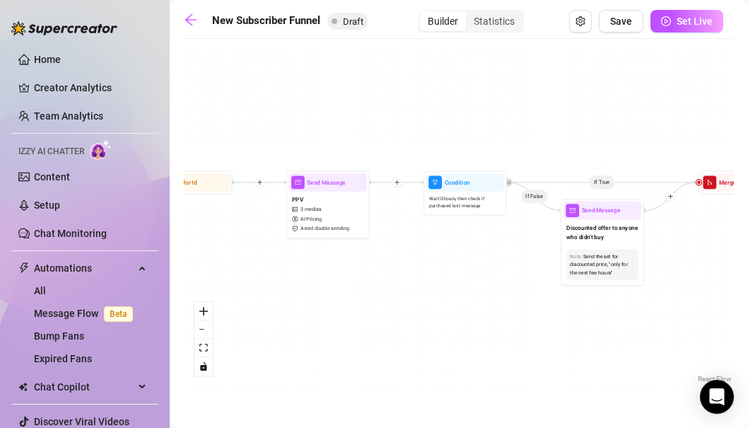
click at [477, 269] on div "If True If True If True If False If False If False If True If False Merge Merge…" at bounding box center [459, 216] width 550 height 340
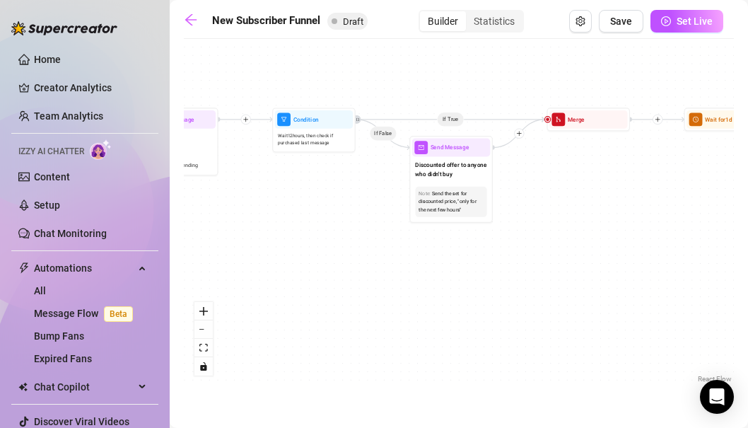
click at [255, 207] on div "If True If True If True If False If False If False If True If False Merge Merge…" at bounding box center [459, 216] width 550 height 340
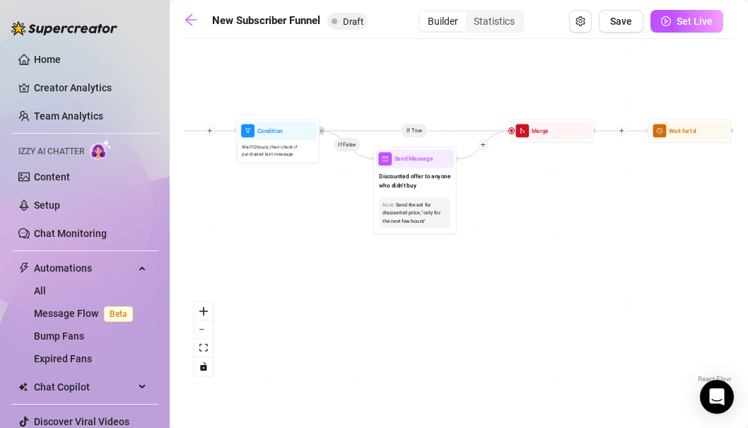
click at [301, 224] on div "If True If True If True If False If False If False If True If False Merge Merge…" at bounding box center [459, 216] width 550 height 340
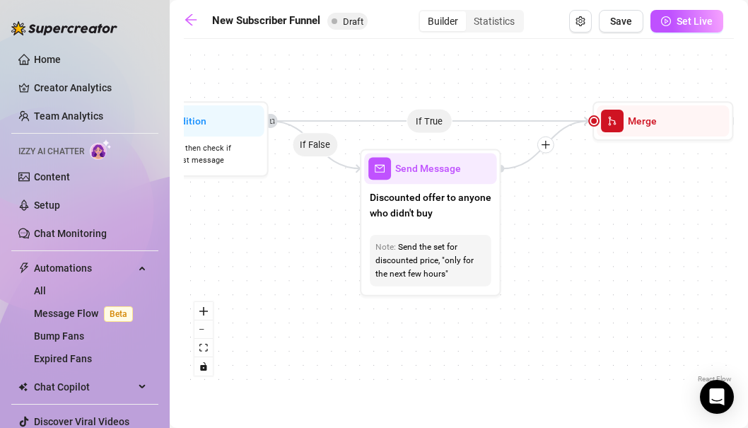
click at [257, 254] on div "If True If True If True If False If False If False If True If False Merge Merge…" at bounding box center [459, 216] width 550 height 340
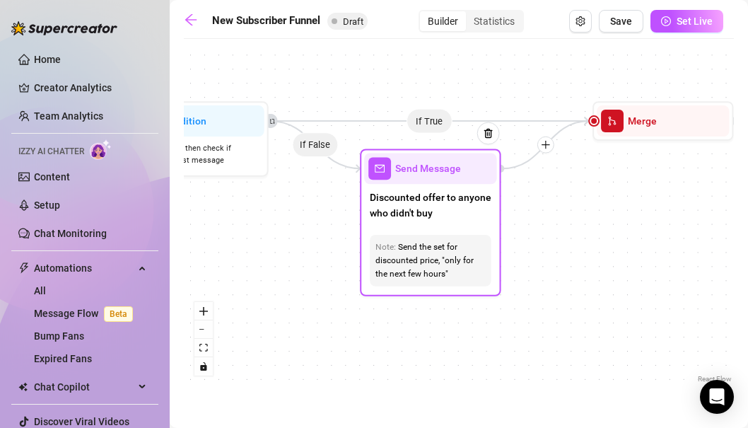
click at [443, 221] on div "Discounted offer to anyone who didn't buy" at bounding box center [430, 206] width 132 height 45
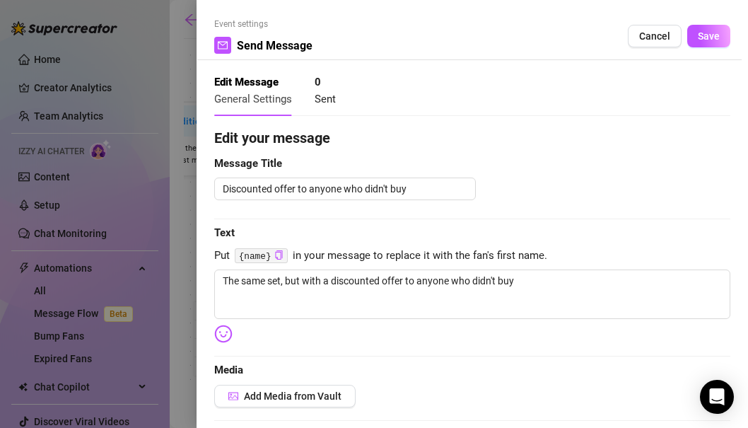
click at [450, 250] on span "Put {name} in your message to replace it with the fan's first name." at bounding box center [472, 256] width 516 height 17
click at [657, 33] on span "Cancel" at bounding box center [654, 35] width 31 height 11
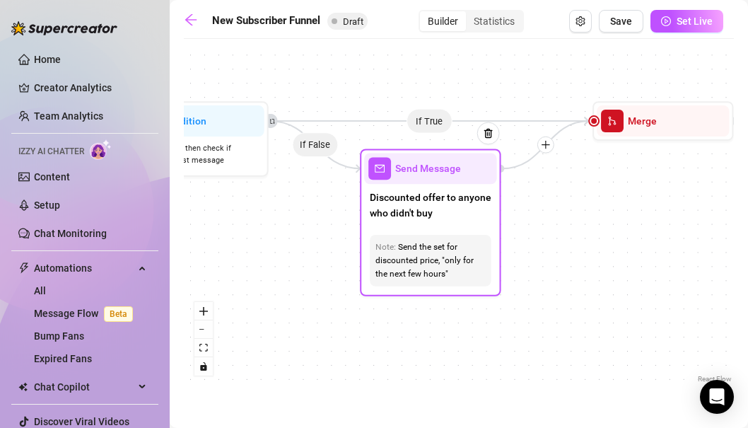
click at [460, 256] on div "Send the set for discounted price, "only for the next few hours"" at bounding box center [431, 260] width 110 height 40
click at [426, 177] on div "Send Message" at bounding box center [430, 168] width 132 height 31
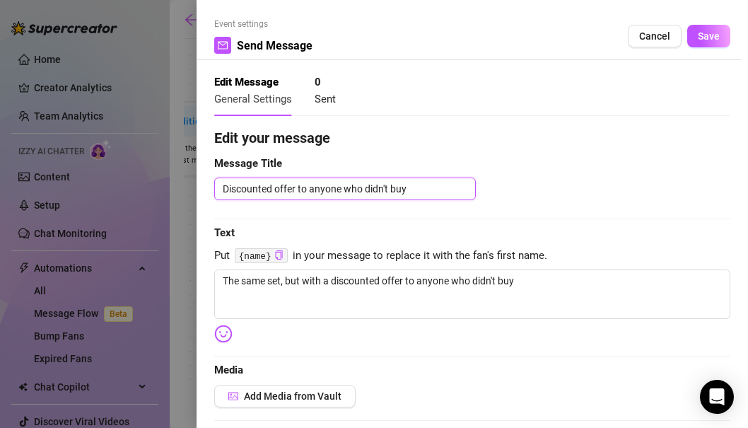
click at [430, 193] on textarea "Discounted offer to anyone who didn't buy" at bounding box center [345, 189] width 262 height 23
click at [660, 36] on span "Cancel" at bounding box center [654, 35] width 31 height 11
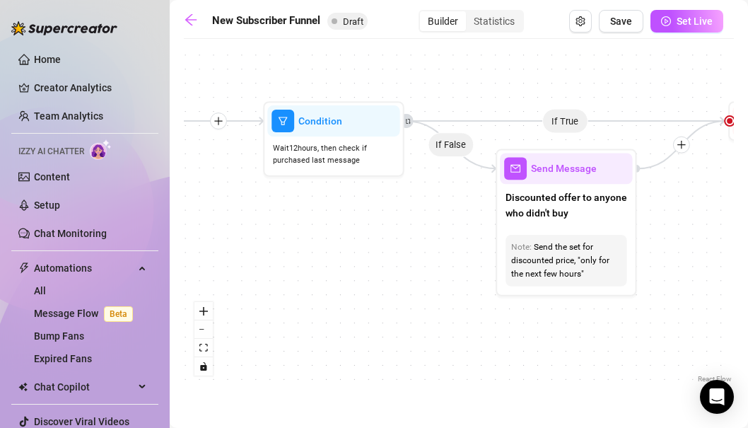
drag, startPoint x: 344, startPoint y: 235, endPoint x: 497, endPoint y: 233, distance: 153.5
click at [497, 233] on div "If True If True If True If False If False If False If True If False Merge Merge…" at bounding box center [459, 216] width 550 height 340
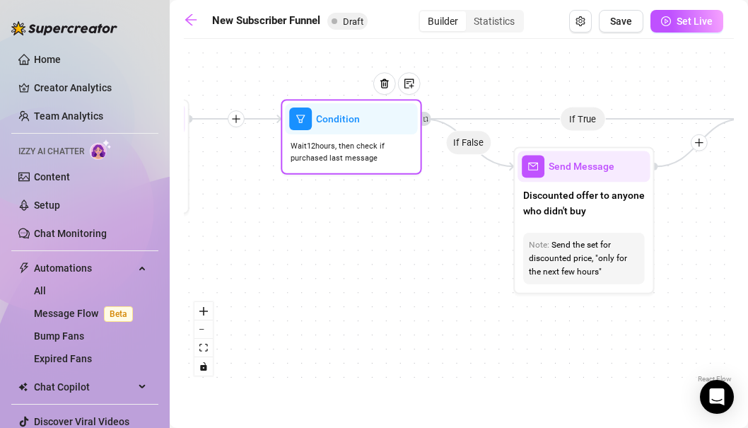
click at [362, 147] on span "Wait 12 hours, then check if purchased last message" at bounding box center [351, 152] width 121 height 24
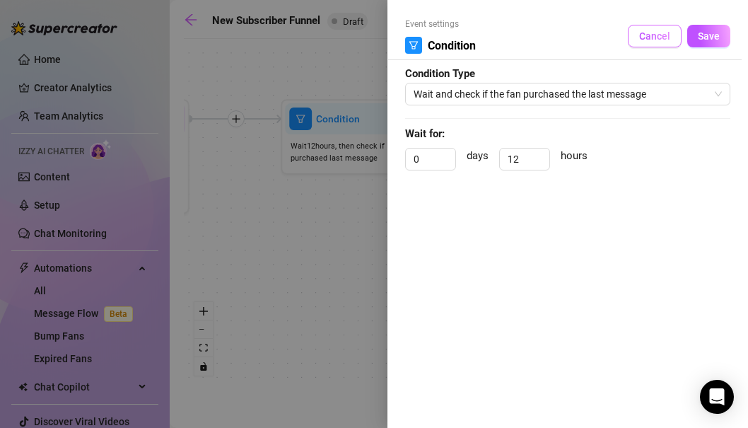
click at [659, 33] on span "Cancel" at bounding box center [654, 35] width 31 height 11
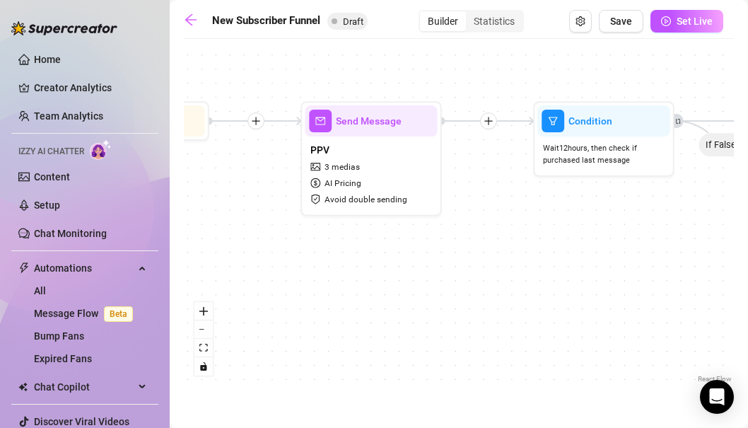
drag, startPoint x: 446, startPoint y: 209, endPoint x: 702, endPoint y: 213, distance: 256.1
click at [702, 213] on div "If True If True If True If False If False If False If True If False Merge Merge…" at bounding box center [459, 216] width 550 height 340
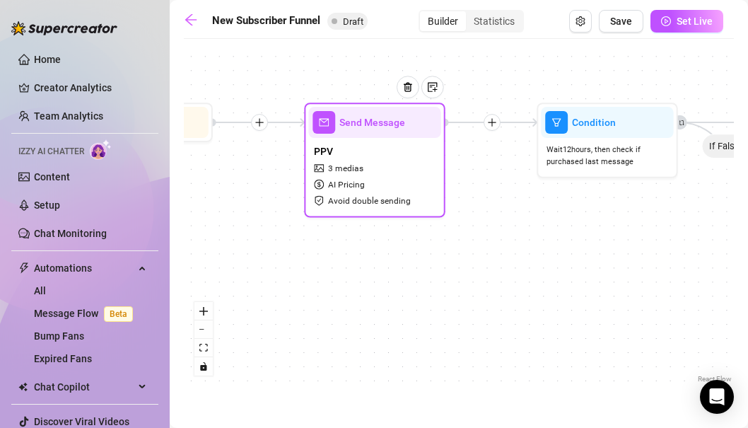
click at [420, 187] on div "PPV 3 medias AI Pricing Avoid double sending" at bounding box center [374, 175] width 132 height 75
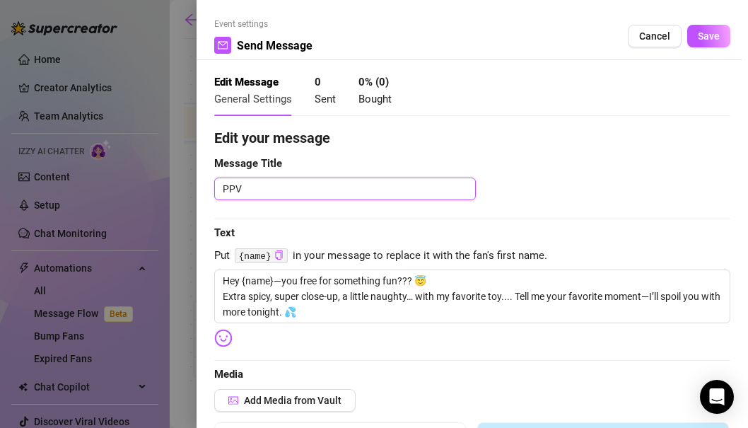
drag, startPoint x: 422, startPoint y: 189, endPoint x: 426, endPoint y: 154, distance: 35.0
drag, startPoint x: 395, startPoint y: 194, endPoint x: 165, endPoint y: 173, distance: 230.8
click at [165, 173] on div "Event settings Send Message Cancel Save Edit Message General Settings 0 Sent 0 …" at bounding box center [374, 214] width 748 height 428
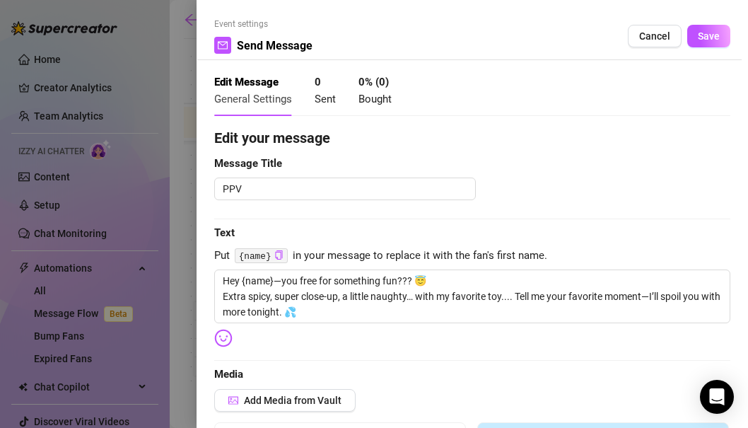
click at [715, 40] on span "Save" at bounding box center [709, 35] width 22 height 11
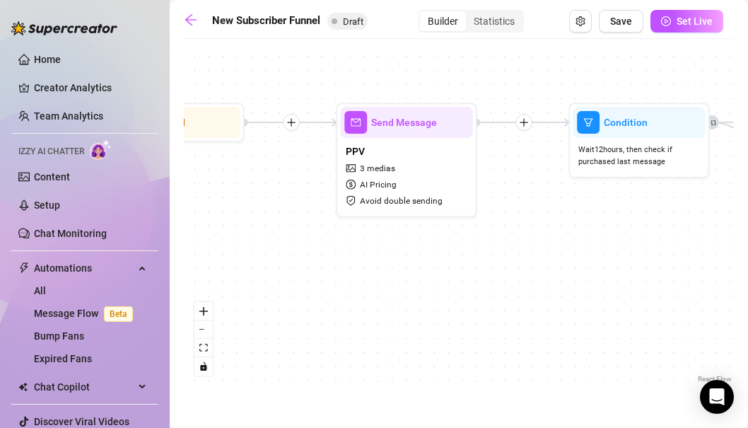
drag, startPoint x: 583, startPoint y: 217, endPoint x: 703, endPoint y: 221, distance: 120.3
click at [703, 221] on div "If True If True If True If False If False If False If True If False Merge Merge…" at bounding box center [459, 216] width 550 height 340
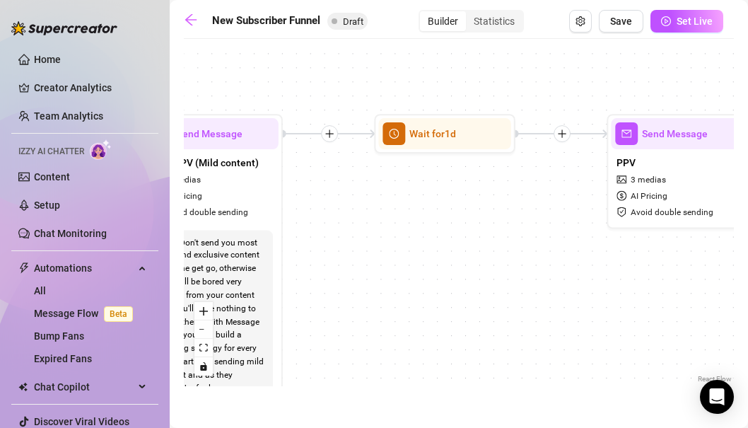
drag, startPoint x: 448, startPoint y: 260, endPoint x: 633, endPoint y: 269, distance: 185.5
click at [633, 269] on div "If True If True If True If False If False If False If True If False Merge Merge…" at bounding box center [459, 216] width 550 height 340
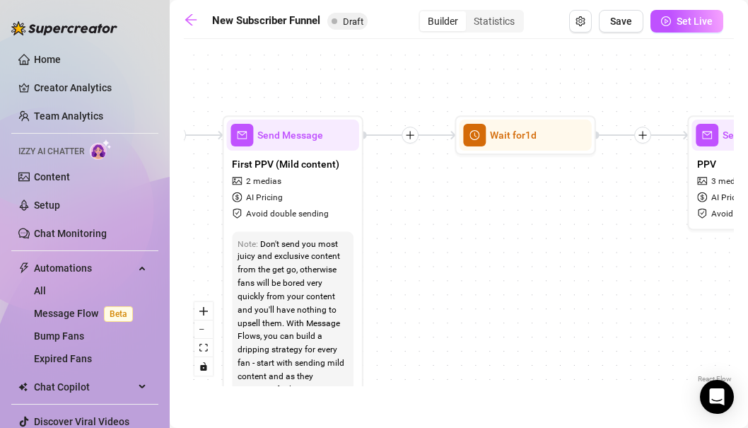
drag, startPoint x: 534, startPoint y: 252, endPoint x: 612, endPoint y: 252, distance: 77.8
click at [612, 252] on div "If True If True If True If False If False If False If True If False Merge Merge…" at bounding box center [459, 216] width 550 height 340
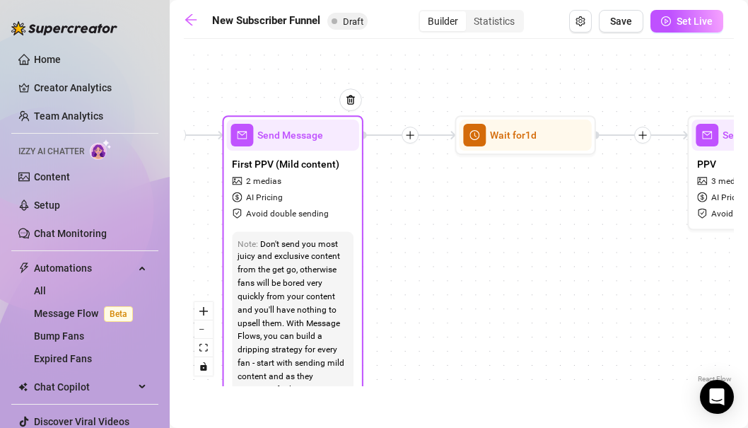
click at [317, 170] on span "First PPV (Mild content)" at bounding box center [286, 164] width 108 height 16
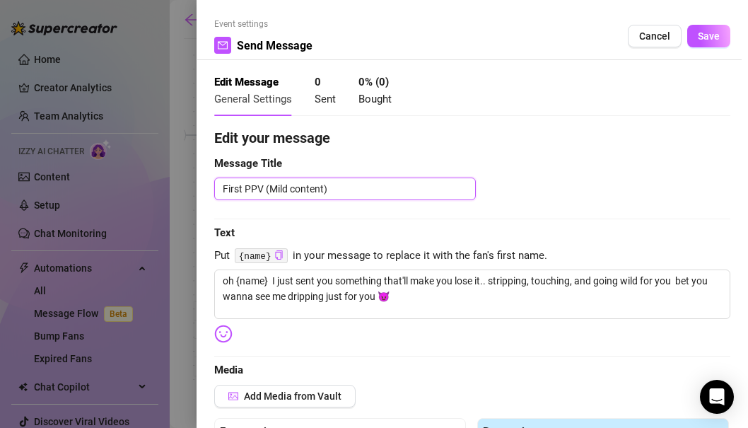
drag, startPoint x: 335, startPoint y: 187, endPoint x: 211, endPoint y: 180, distance: 124.6
click at [211, 180] on div "Event settings Send Message Cancel Save Edit Message General Settings 0 Sent 0 …" at bounding box center [473, 214] width 552 height 428
click at [310, 190] on textarea "First PPV (Mild content)" at bounding box center [345, 189] width 262 height 23
drag, startPoint x: 348, startPoint y: 190, endPoint x: 209, endPoint y: 186, distance: 138.7
click at [209, 186] on div "Event settings Send Message Cancel Save Edit Message General Settings 0 Sent 0 …" at bounding box center [473, 214] width 552 height 428
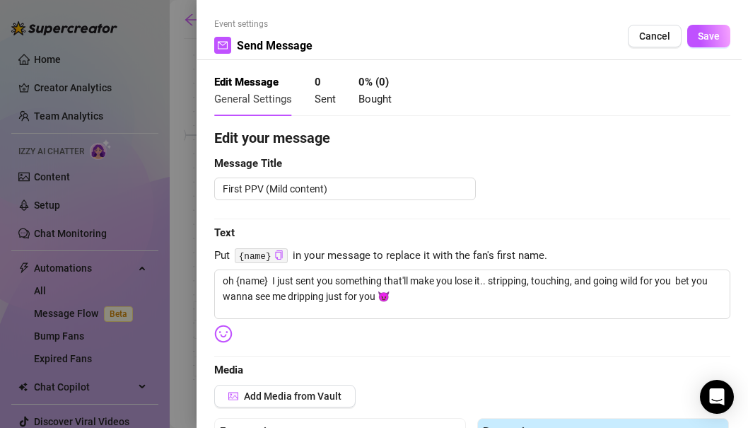
click at [289, 181] on textarea "First PPV (Mild content)" at bounding box center [345, 189] width 262 height 23
click at [313, 188] on textarea "First PPV (Mild content)" at bounding box center [345, 189] width 262 height 23
click at [324, 239] on span "Text" at bounding box center [472, 233] width 516 height 17
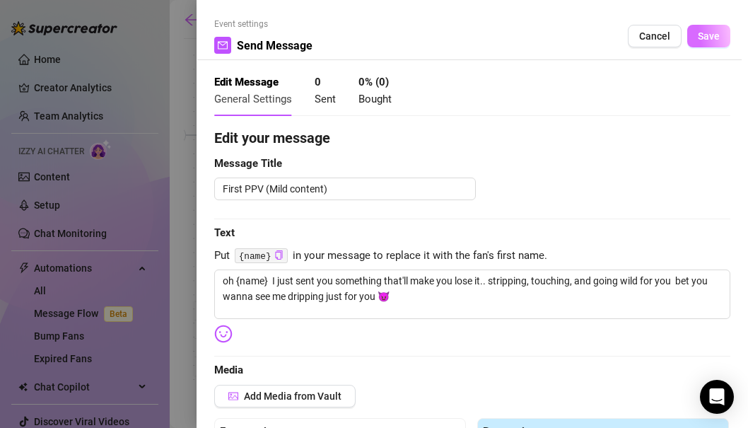
click at [714, 39] on span "Save" at bounding box center [709, 35] width 22 height 11
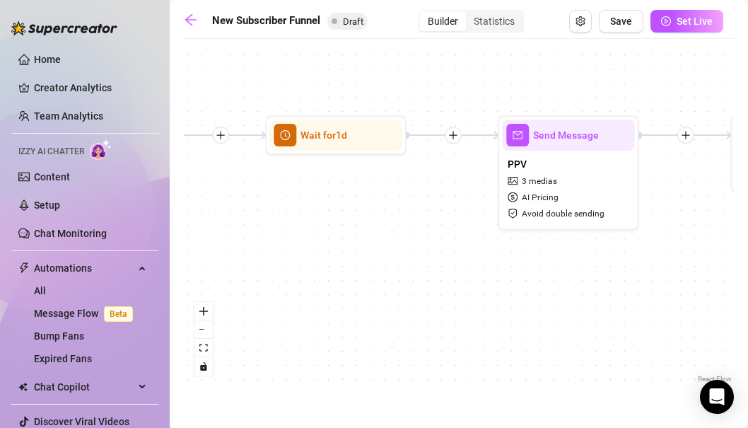
drag, startPoint x: 620, startPoint y: 178, endPoint x: 361, endPoint y: 178, distance: 258.2
click at [361, 178] on div "If True If True If True If False If False If False If True If False Merge Merge…" at bounding box center [459, 216] width 550 height 340
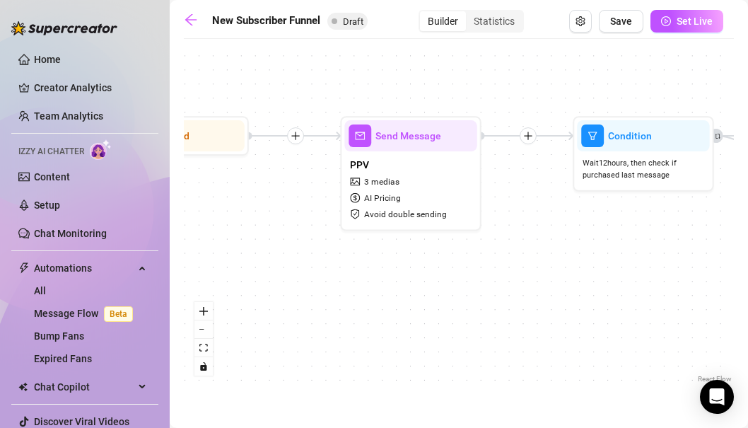
drag, startPoint x: 521, startPoint y: 244, endPoint x: 292, endPoint y: 248, distance: 228.5
click at [292, 248] on div "If True If True If True If False If False If False If True If False Merge Merge…" at bounding box center [459, 216] width 550 height 340
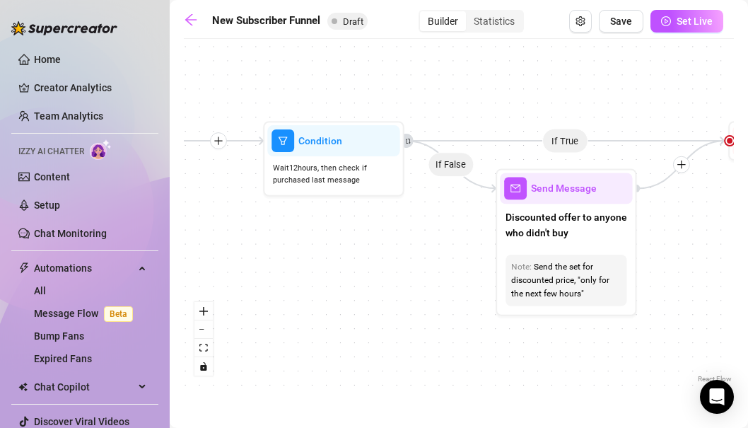
drag, startPoint x: 468, startPoint y: 264, endPoint x: 296, endPoint y: 265, distance: 171.9
click at [296, 265] on div "If True If True If True If False If False If False If True If False Merge Merge…" at bounding box center [459, 216] width 550 height 340
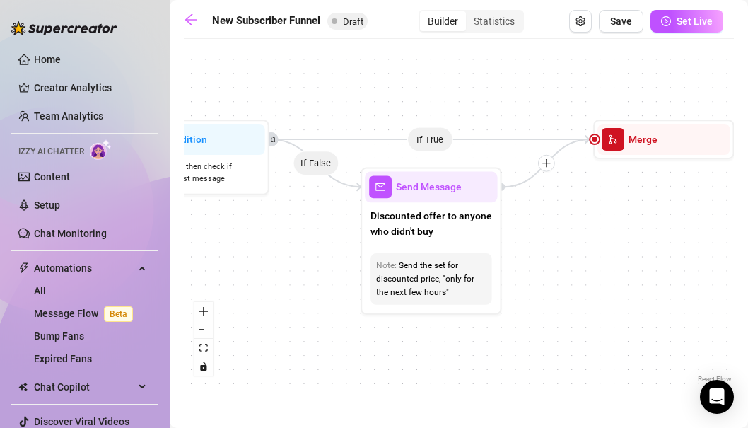
drag, startPoint x: 376, startPoint y: 254, endPoint x: 242, endPoint y: 252, distance: 134.4
click at [242, 252] on div "If True If True If True If False If False If False If True If False Merge Merge…" at bounding box center [459, 216] width 550 height 340
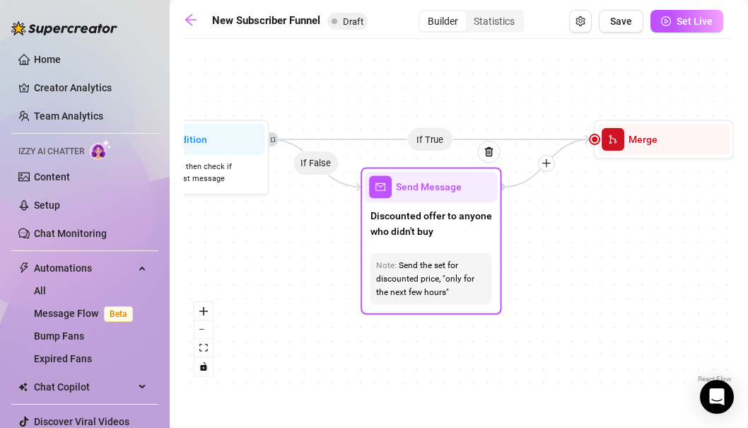
click at [399, 233] on span "Discounted offer to anyone who didn't buy" at bounding box center [431, 223] width 121 height 31
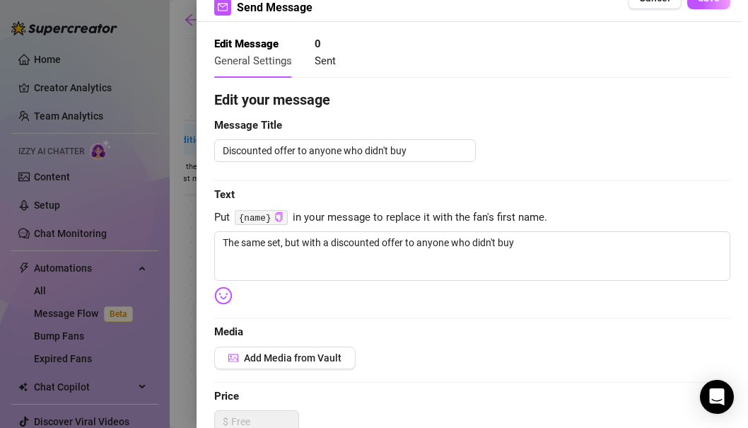
scroll to position [40, 0]
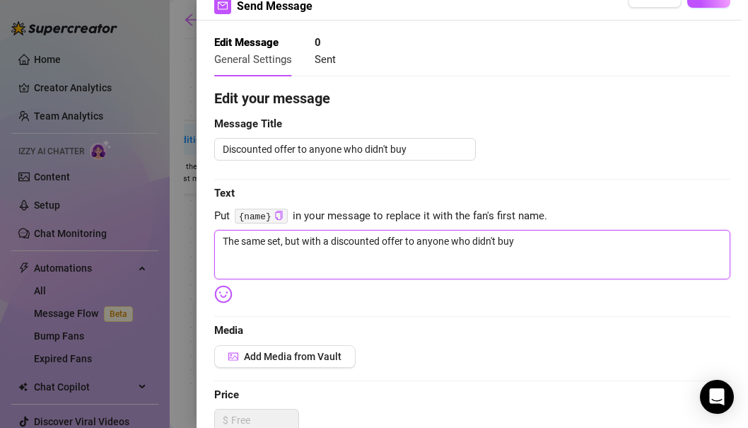
click at [406, 246] on textarea "The same set, but with a discounted offer to anyone who didn't buy" at bounding box center [472, 255] width 516 height 50
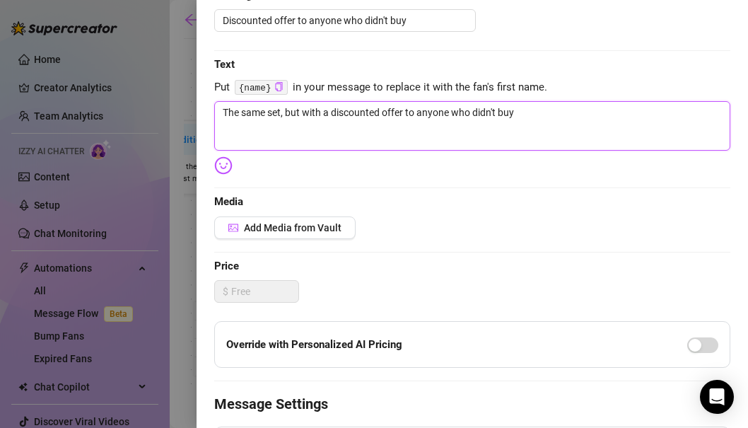
scroll to position [175, 0]
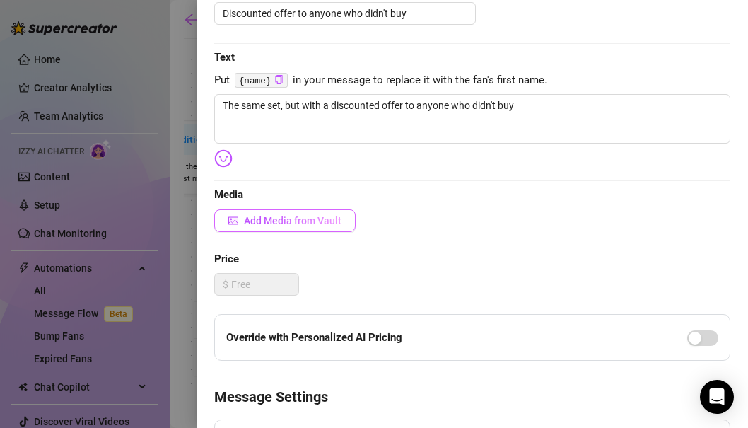
click at [310, 218] on span "Add Media from Vault" at bounding box center [293, 220] width 98 height 11
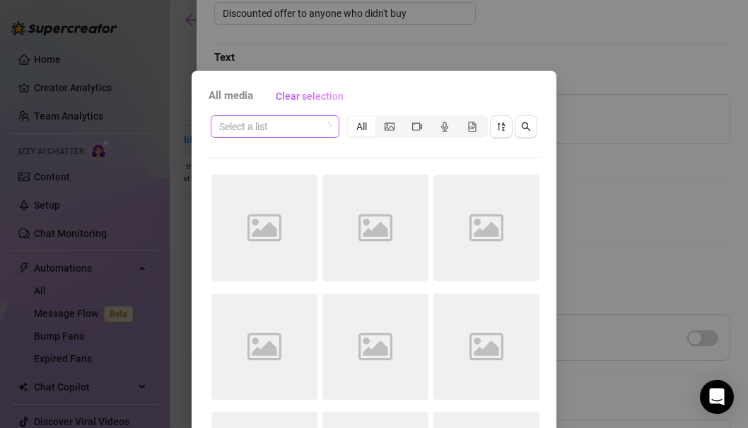
click at [319, 129] on span at bounding box center [275, 126] width 112 height 21
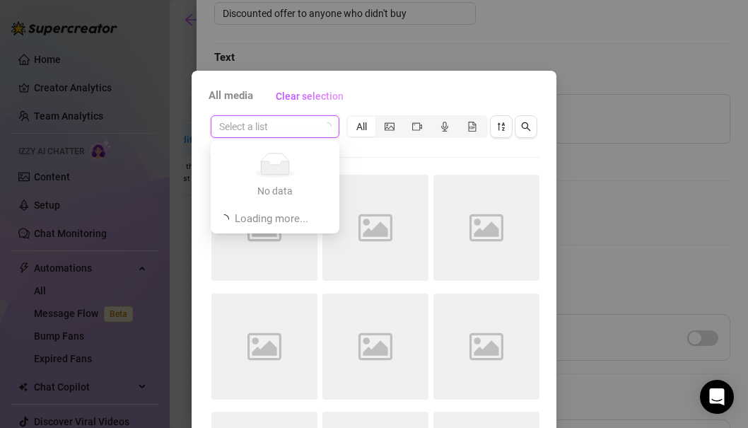
click at [286, 122] on input "search" at bounding box center [268, 126] width 99 height 21
click at [287, 122] on input "search" at bounding box center [268, 126] width 99 height 21
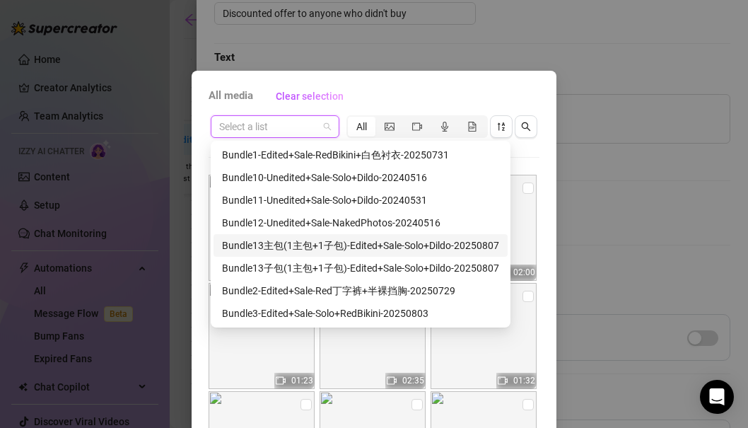
click at [301, 245] on div "Bundle13主包(1主包+1子包)-Edited+Sale-Solo+Dildo-20250807" at bounding box center [360, 246] width 277 height 16
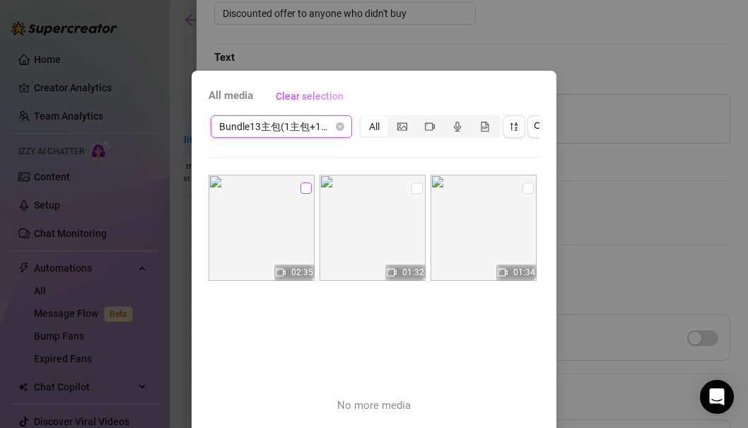
click at [307, 186] on input "checkbox" at bounding box center [306, 187] width 11 height 11
click at [417, 189] on input "checkbox" at bounding box center [417, 187] width 11 height 11
click at [528, 192] on input "checkbox" at bounding box center [528, 187] width 11 height 11
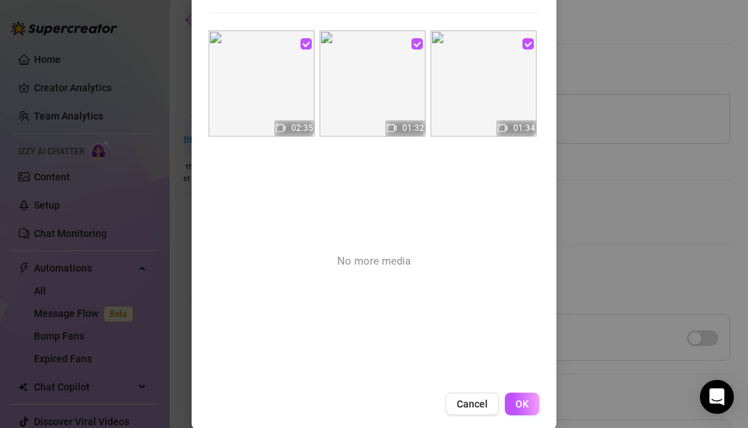
scroll to position [146, 0]
click at [525, 400] on span "OK" at bounding box center [522, 402] width 13 height 11
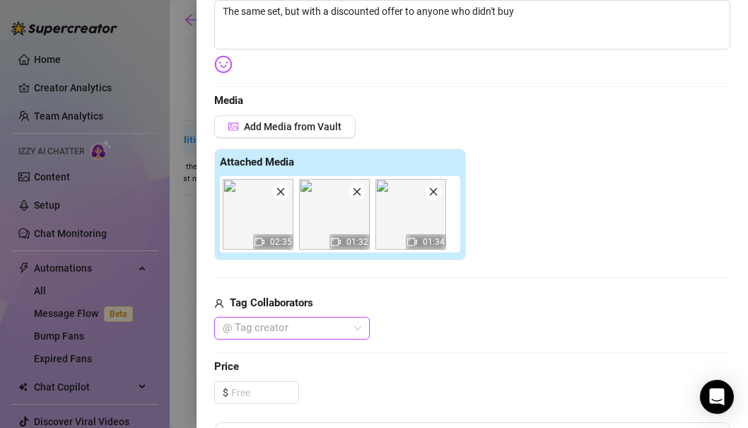
scroll to position [272, 0]
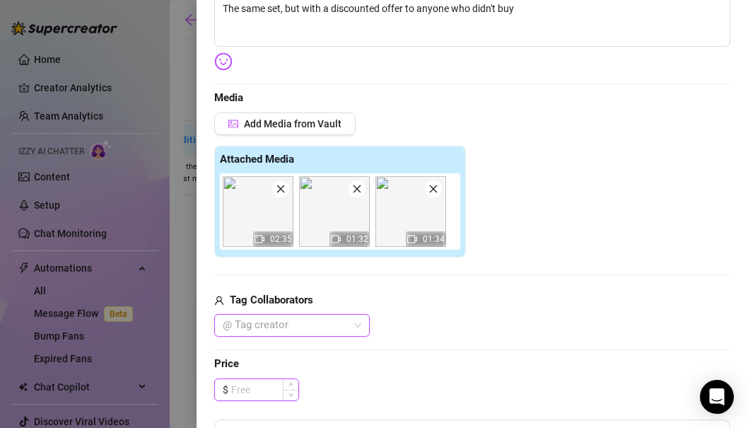
click at [262, 396] on input at bounding box center [264, 389] width 67 height 21
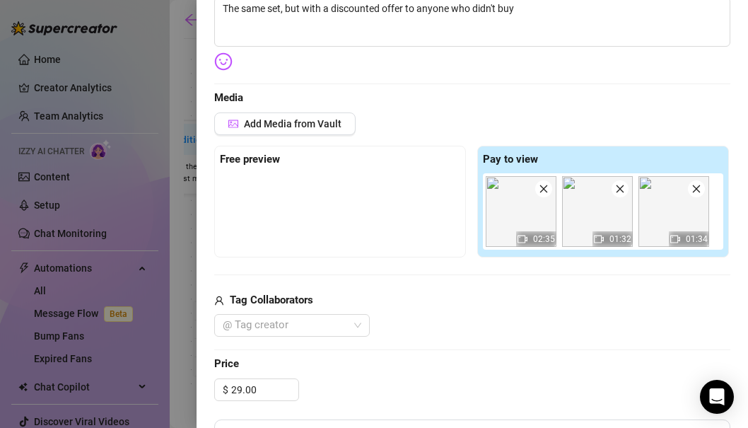
click at [406, 279] on div "Add Media from Vault Free preview Pay to view 02:35 01:32 01:34 Tag Collaborato…" at bounding box center [472, 224] width 516 height 225
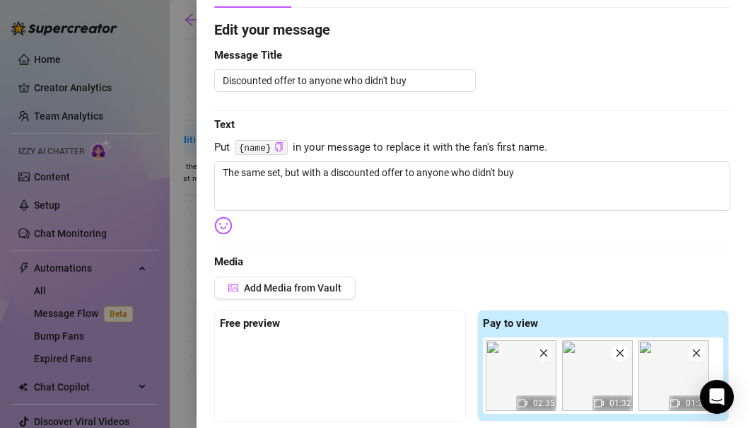
scroll to position [89, 0]
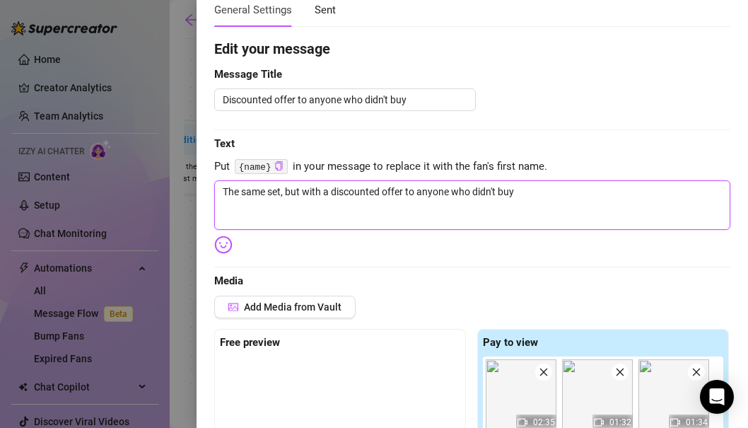
drag, startPoint x: 525, startPoint y: 188, endPoint x: 202, endPoint y: 183, distance: 323.3
click at [202, 183] on div "Event settings Send Message Cancel Save Edit Message General Settings 0 Sent Ed…" at bounding box center [473, 214] width 552 height 428
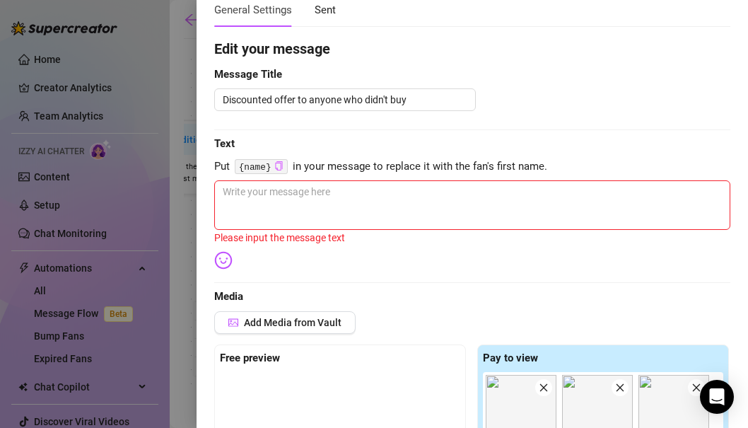
click at [279, 166] on icon "copy" at bounding box center [278, 165] width 9 height 9
click at [268, 190] on textarea at bounding box center [472, 205] width 516 height 50
paste textarea "{name}"
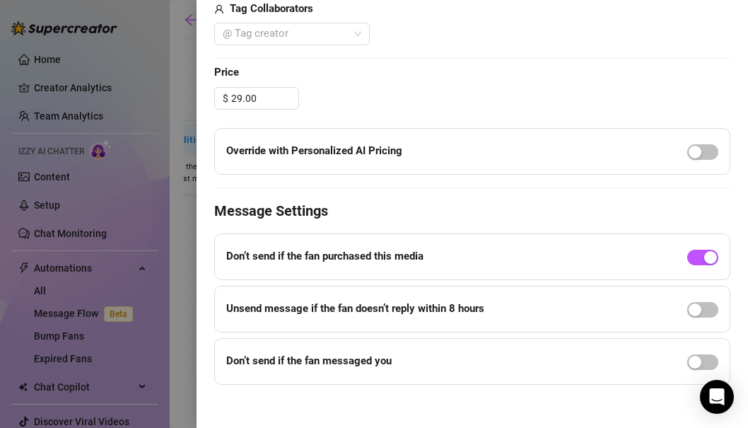
scroll to position [569, 0]
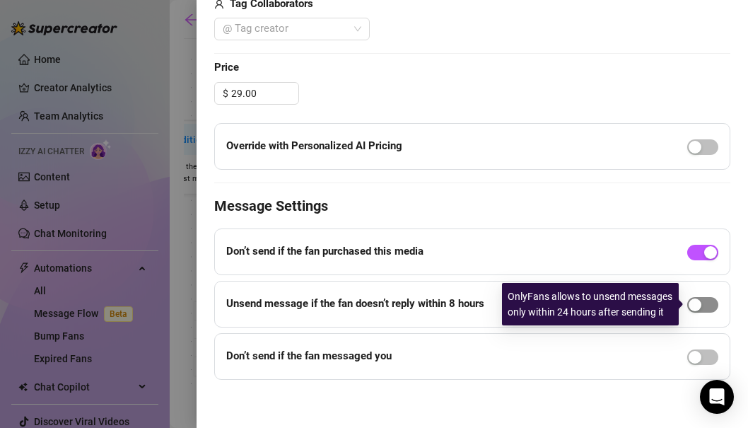
click at [712, 308] on span "button" at bounding box center [702, 305] width 31 height 16
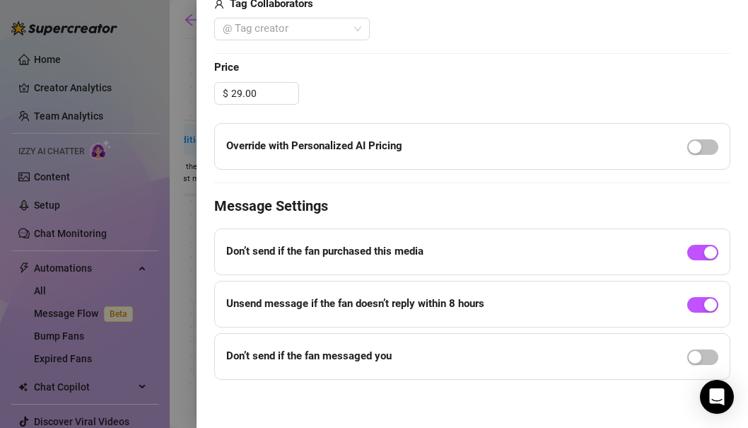
scroll to position [574, 0]
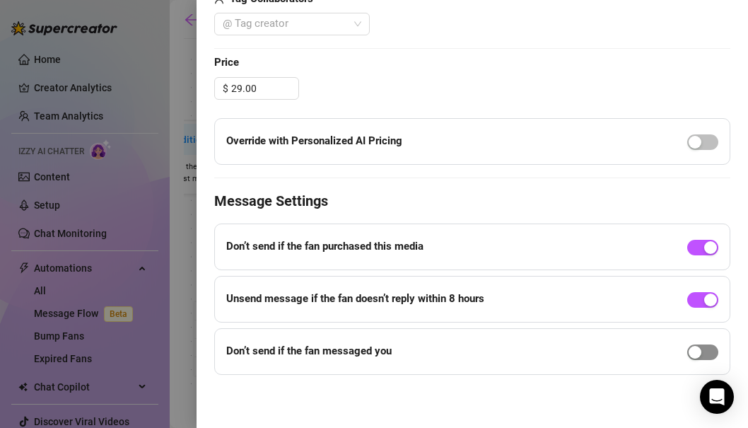
click at [707, 352] on span "button" at bounding box center [702, 352] width 31 height 16
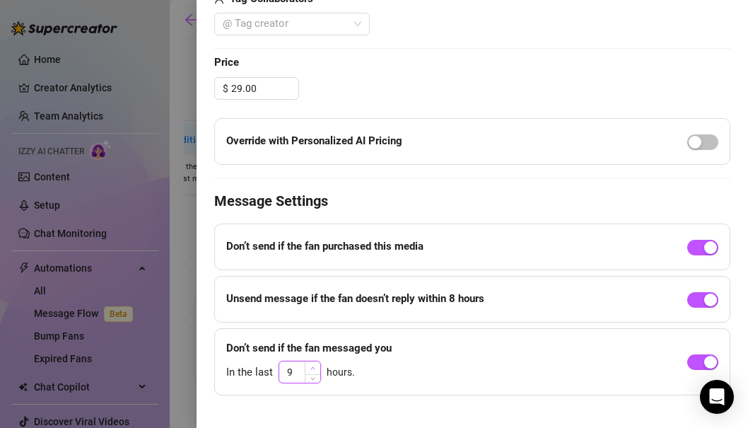
click at [308, 368] on span "Increase Value" at bounding box center [313, 367] width 16 height 13
click at [316, 384] on div "Don’t send if the fan messaged you In the last 9 hours." at bounding box center [472, 362] width 516 height 68
click at [314, 377] on icon "down" at bounding box center [312, 376] width 5 height 5
click at [301, 422] on div "Event settings Send Message Cancel Save Edit Message General Settings 0 Sent Ed…" at bounding box center [473, 214] width 552 height 428
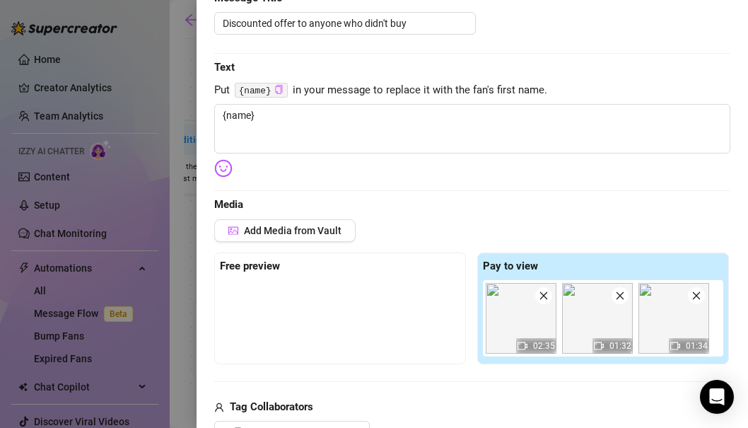
scroll to position [164, 0]
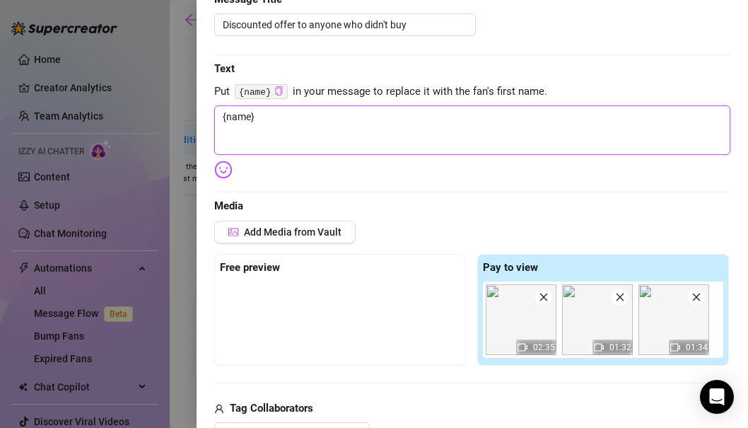
click at [336, 132] on textarea "{name}" at bounding box center [472, 130] width 516 height 50
paste textarea "Hey babe, I cut the price for you tonight. I go crazy in this clip—unlock and t…"
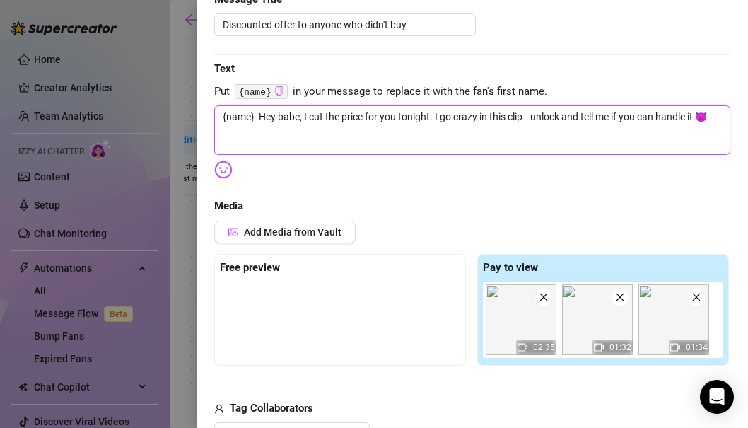
click at [278, 119] on textarea "{name} Hey babe, I cut the price for you tonight. I go crazy in this clip—unloc…" at bounding box center [472, 130] width 516 height 50
click at [289, 112] on textarea "{name} babe, I cut the price for you tonight. I go crazy in this clip—unlock an…" at bounding box center [472, 130] width 516 height 50
click at [335, 122] on textarea "{name} babe, I cut the price for you tonight. I go crazy in this clip—unlock an…" at bounding box center [472, 130] width 516 height 50
click at [417, 120] on textarea "{name} babe, I cut the price for you tonight. I go crazy in this clip—unlock an…" at bounding box center [472, 130] width 516 height 50
click at [411, 120] on textarea "{name} babe, I cut the price for you tonight. I go crazy in this clip—unlock an…" at bounding box center [472, 130] width 516 height 50
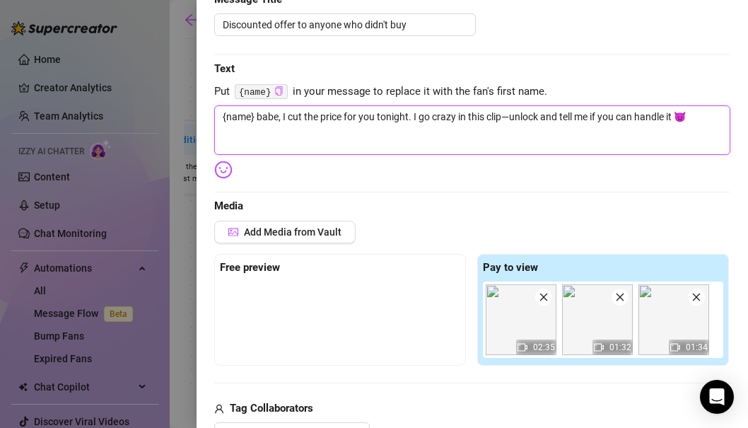
drag, startPoint x: 511, startPoint y: 116, endPoint x: 561, endPoint y: 115, distance: 49.5
click at [561, 115] on textarea "{name} babe, I cut the price for you tonight. I go crazy in this clip—unlock an…" at bounding box center [472, 130] width 516 height 50
click at [665, 112] on textarea "{name} babe, I cut the price for you tonight. I go crazy in this clip— pls tell…" at bounding box center [472, 130] width 516 height 50
drag, startPoint x: 524, startPoint y: 115, endPoint x: 530, endPoint y: 143, distance: 28.2
click at [524, 116] on textarea "{name} babe, I cut the price for you tonight. I go crazy in this clip— pls tell…" at bounding box center [472, 130] width 516 height 50
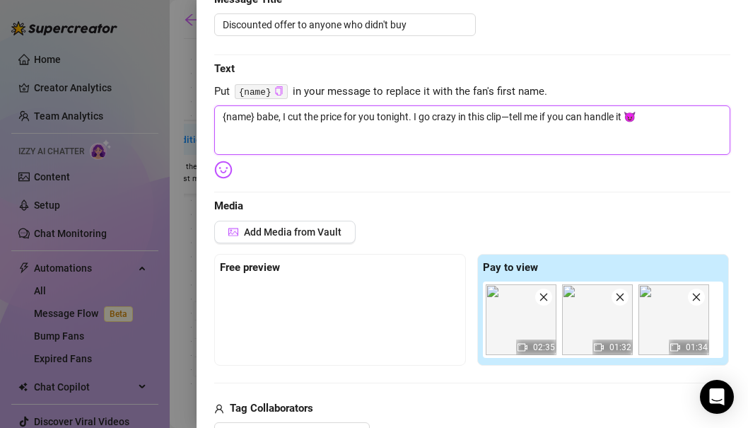
click at [653, 121] on textarea "{name} babe, I cut the price for you tonight. I go crazy in this clip—tell me i…" at bounding box center [472, 130] width 516 height 50
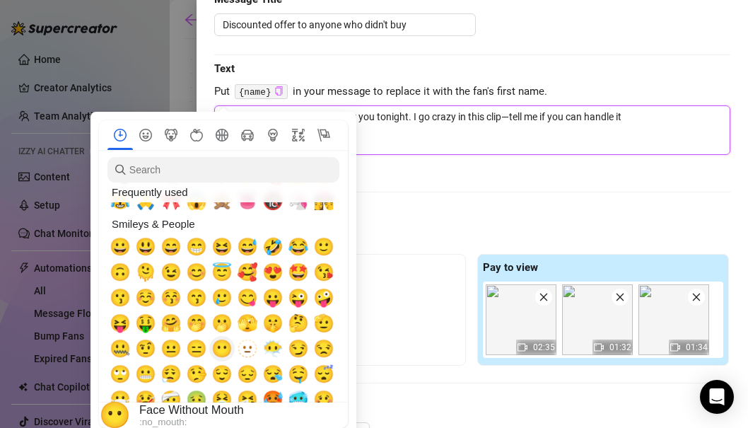
scroll to position [124, 0]
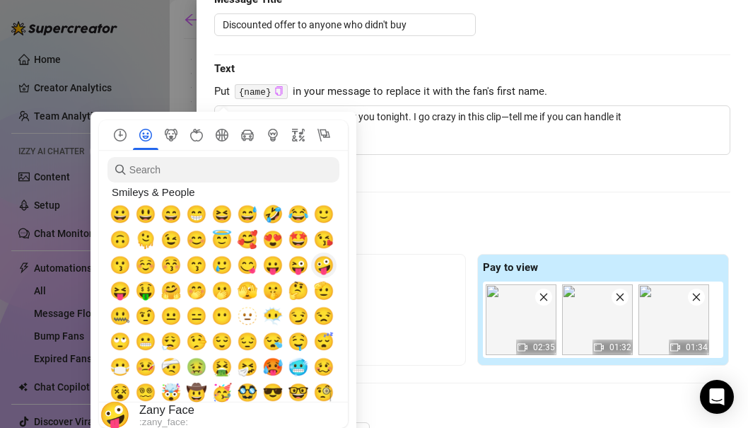
click at [322, 261] on span "🤪" at bounding box center [323, 265] width 21 height 20
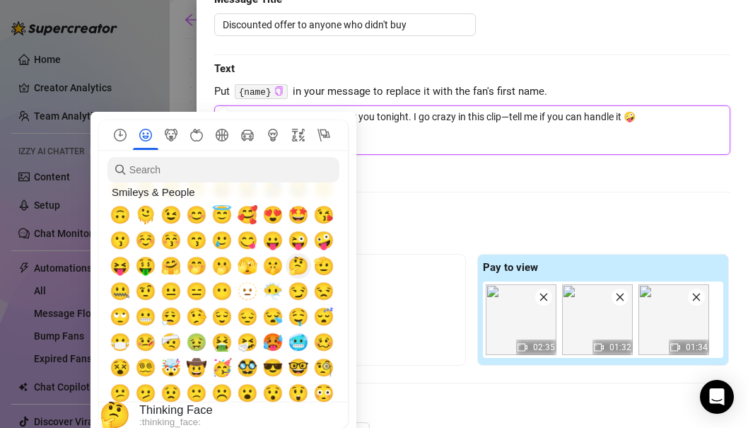
scroll to position [0, 0]
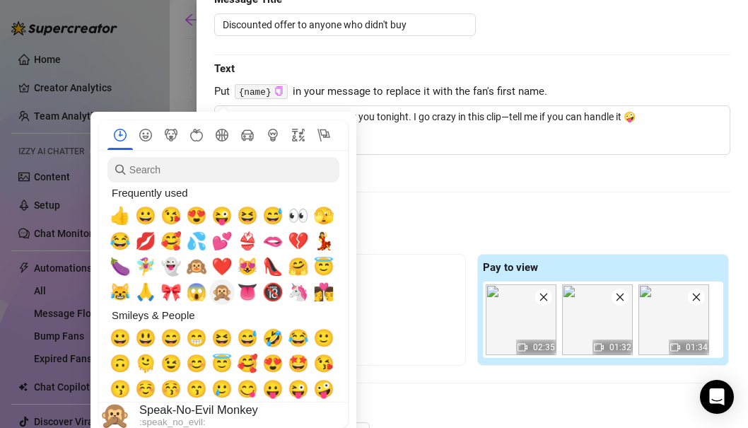
click at [219, 290] on span "🙊" at bounding box center [221, 292] width 21 height 20
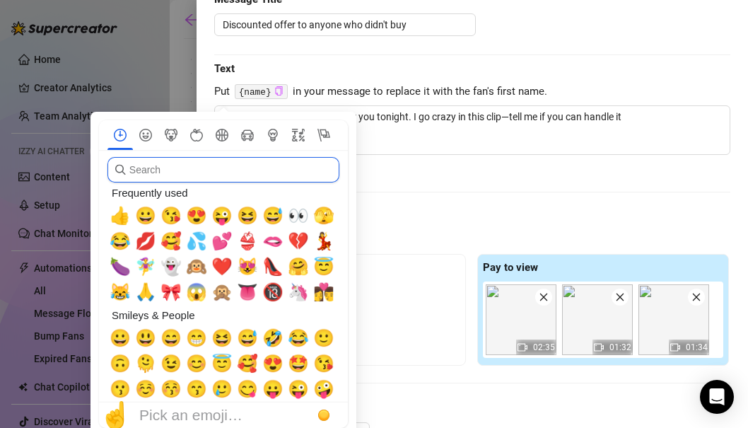
click at [226, 169] on input "search" at bounding box center [224, 169] width 232 height 25
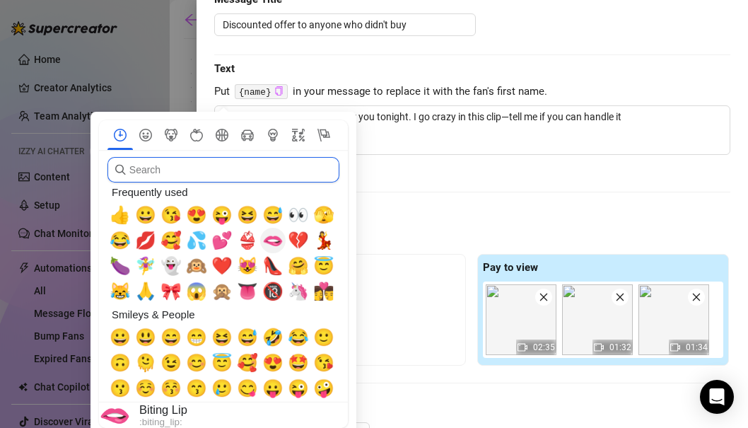
click at [267, 241] on span "🫦" at bounding box center [272, 241] width 21 height 20
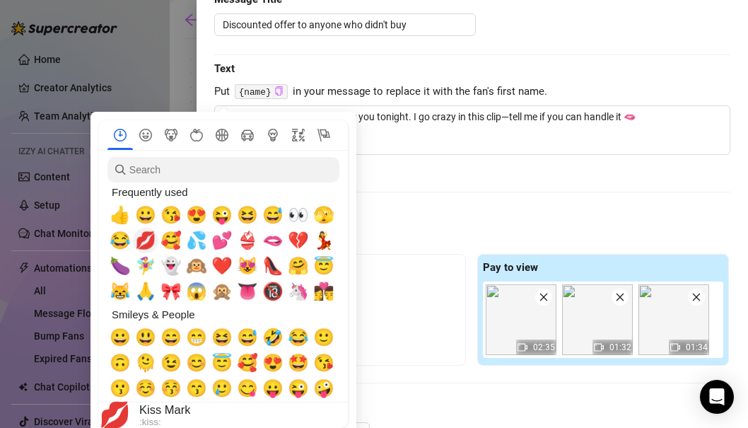
click at [146, 240] on span "💋" at bounding box center [145, 241] width 21 height 20
click at [195, 240] on span "💦" at bounding box center [196, 241] width 21 height 20
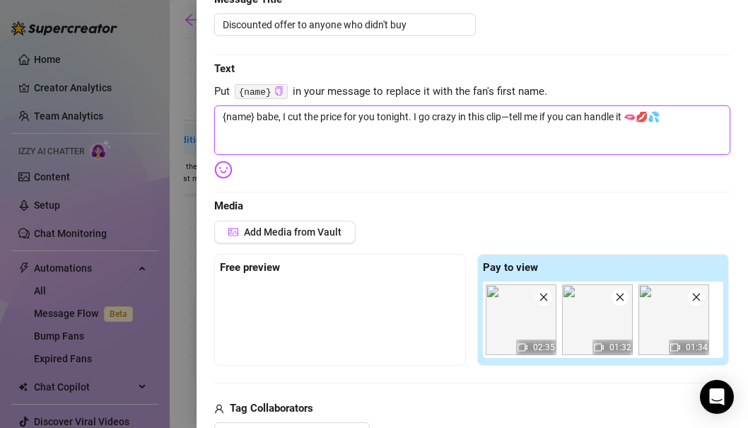
click at [637, 118] on textarea "{name} babe, I cut the price for you tonight. I go crazy in this clip—tell me i…" at bounding box center [472, 130] width 516 height 50
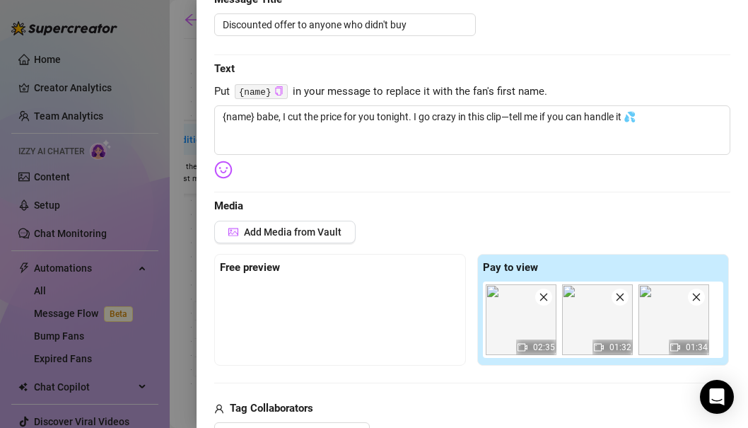
click at [0, 0] on input "search" at bounding box center [0, 0] width 0 height 0
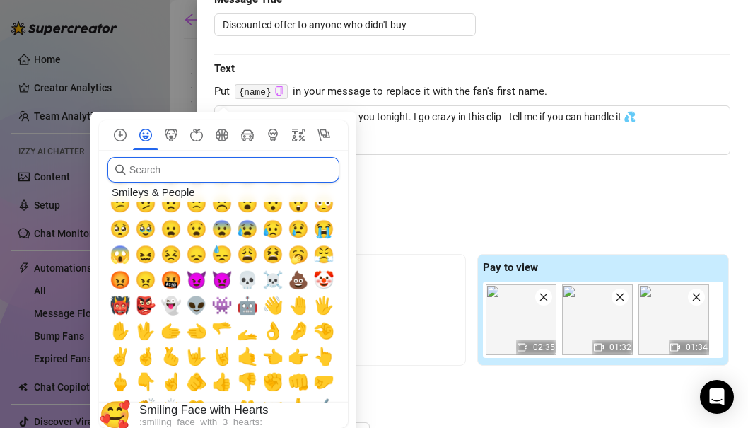
scroll to position [377, 0]
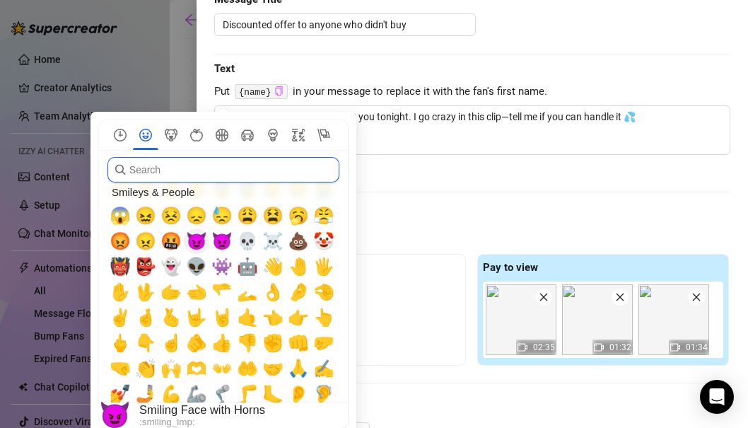
click at [198, 243] on span "😈" at bounding box center [196, 241] width 21 height 20
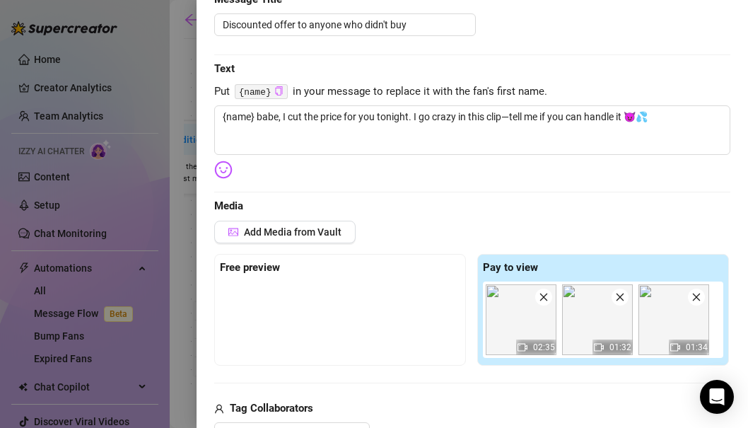
click at [382, 189] on div "Edit your message Message Title Discounted offer to anyone who didn't buy Text …" at bounding box center [472, 384] width 516 height 842
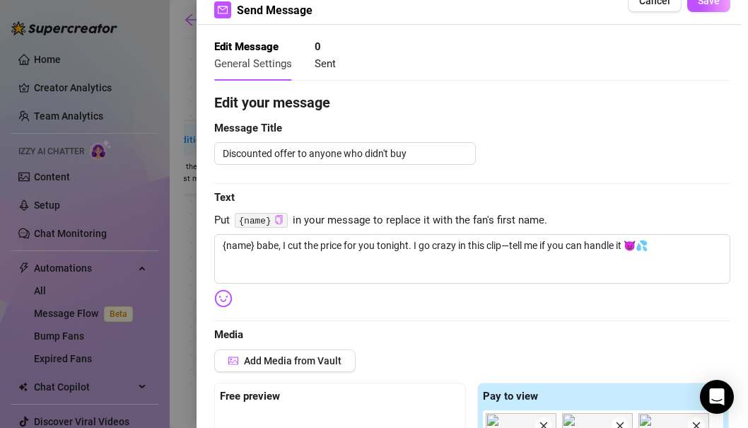
scroll to position [0, 0]
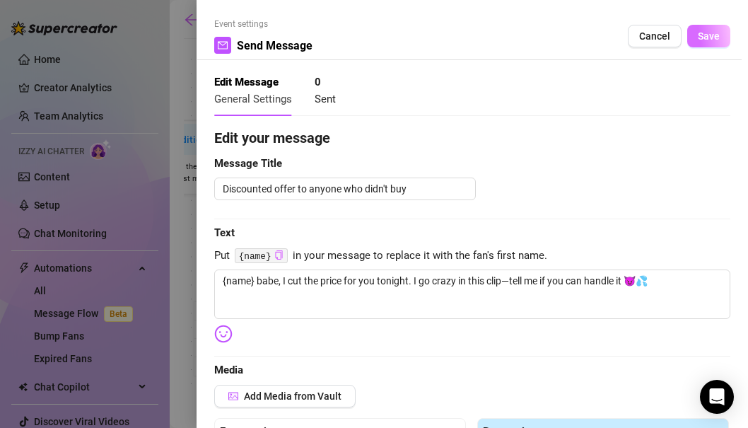
click at [713, 28] on button "Save" at bounding box center [708, 36] width 43 height 23
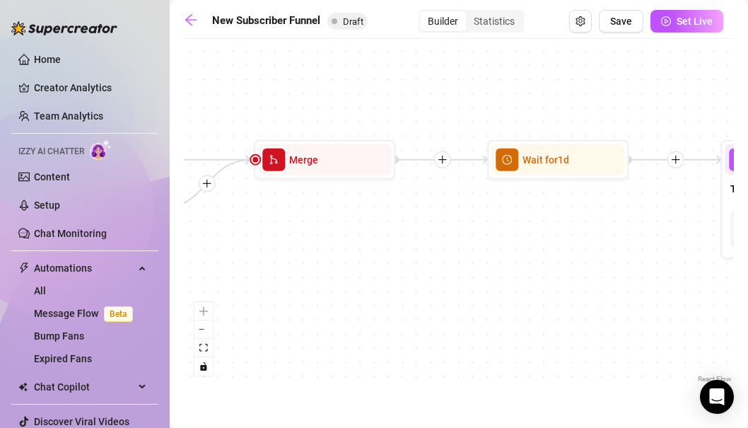
drag, startPoint x: 664, startPoint y: 197, endPoint x: 315, endPoint y: 219, distance: 350.0
click at [315, 219] on div "If True If True If True If False If False If False If True If False Merge Merge…" at bounding box center [459, 216] width 550 height 340
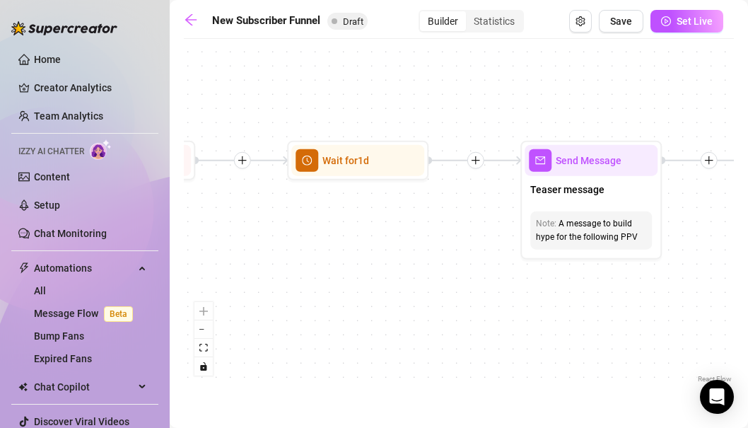
drag, startPoint x: 427, startPoint y: 220, endPoint x: 213, endPoint y: 221, distance: 214.3
click at [213, 221] on div "If True If True If True If False If False If False If True If False Merge Merge…" at bounding box center [459, 216] width 550 height 340
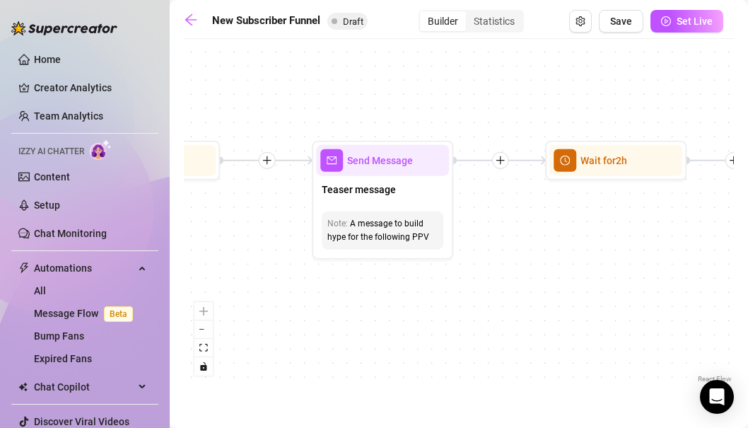
drag, startPoint x: 381, startPoint y: 238, endPoint x: 197, endPoint y: 236, distance: 184.6
click at [197, 236] on div "If True If True If True If False If False If False If True If False Merge Merge…" at bounding box center [459, 216] width 550 height 340
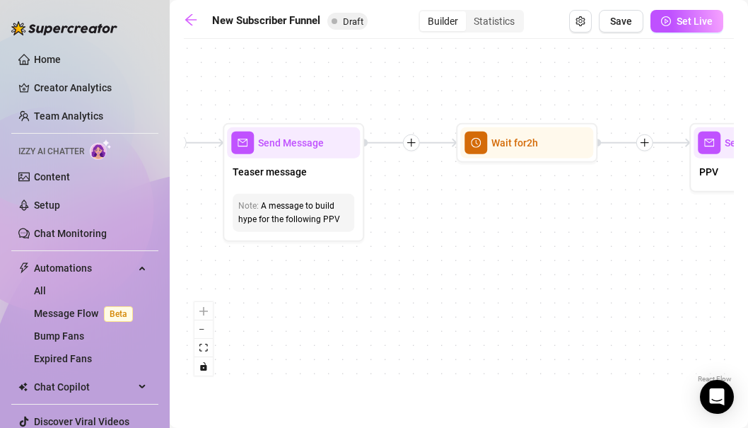
drag, startPoint x: 372, startPoint y: 286, endPoint x: 283, endPoint y: 269, distance: 90.7
click at [283, 269] on div "If True If True If True If False If False If False If True If False Merge Merge…" at bounding box center [459, 216] width 550 height 340
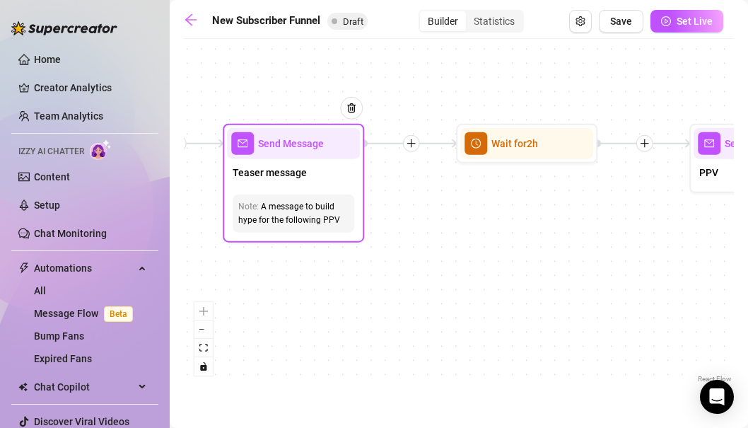
click at [308, 222] on div "A message to build hype for the following PPV" at bounding box center [293, 213] width 110 height 27
click at [309, 159] on div "Teaser message" at bounding box center [293, 174] width 133 height 30
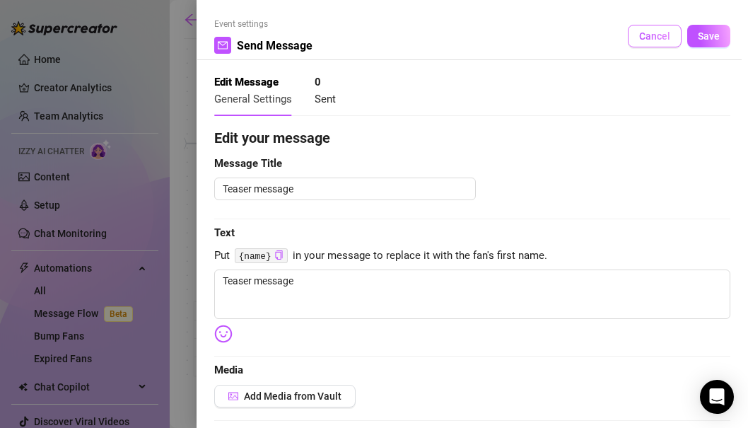
click at [649, 35] on span "Cancel" at bounding box center [654, 35] width 31 height 11
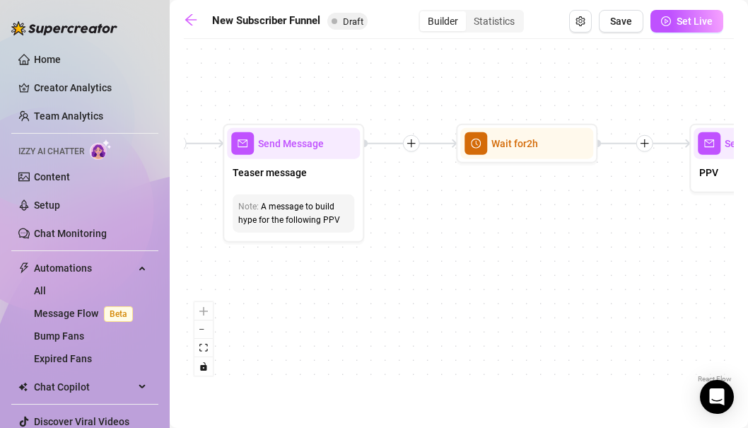
click at [425, 219] on div "If True If True If True If False If False If False If True If False Merge Merge…" at bounding box center [459, 216] width 550 height 340
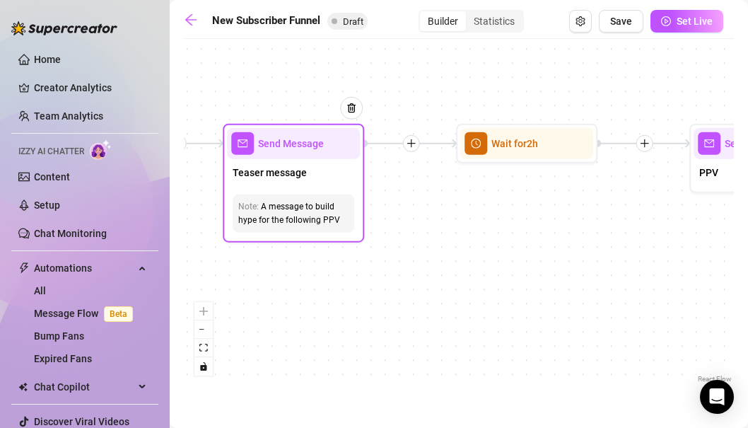
click at [305, 219] on div "A message to build hype for the following PPV" at bounding box center [293, 213] width 110 height 27
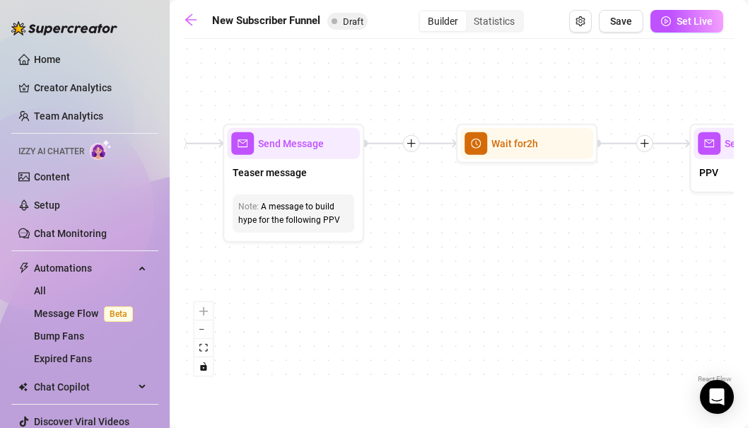
click at [348, 269] on div "If True If True If True If False If False If False If True If False Merge Merge…" at bounding box center [459, 216] width 550 height 340
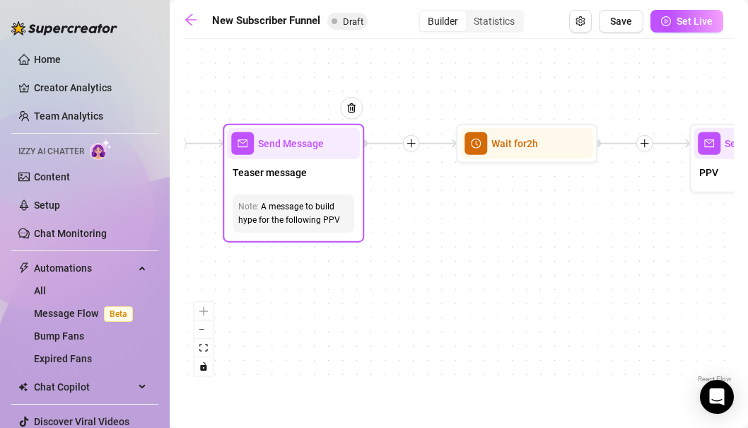
click at [329, 182] on div "Teaser message" at bounding box center [293, 174] width 133 height 30
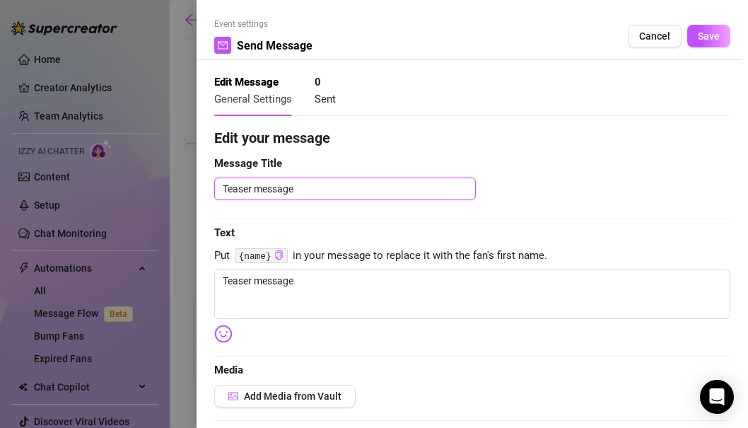
click at [323, 191] on textarea "Teaser message" at bounding box center [345, 189] width 262 height 23
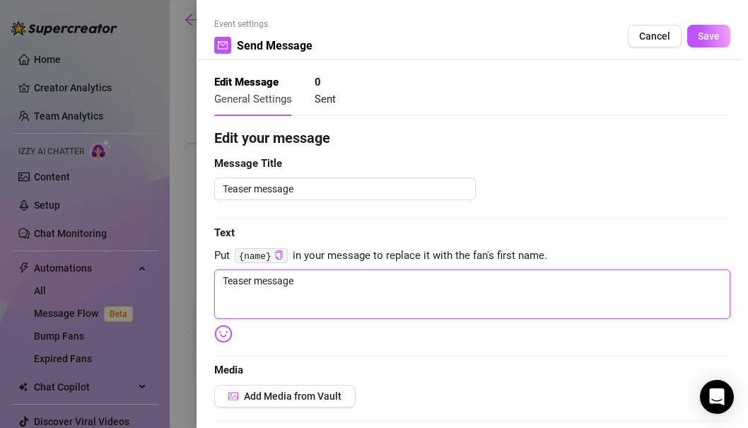
drag, startPoint x: 319, startPoint y: 286, endPoint x: 197, endPoint y: 279, distance: 122.6
click at [197, 279] on div "Event settings Send Message Cancel Save Edit Message General Settings 0 Sent Ed…" at bounding box center [473, 214] width 552 height 428
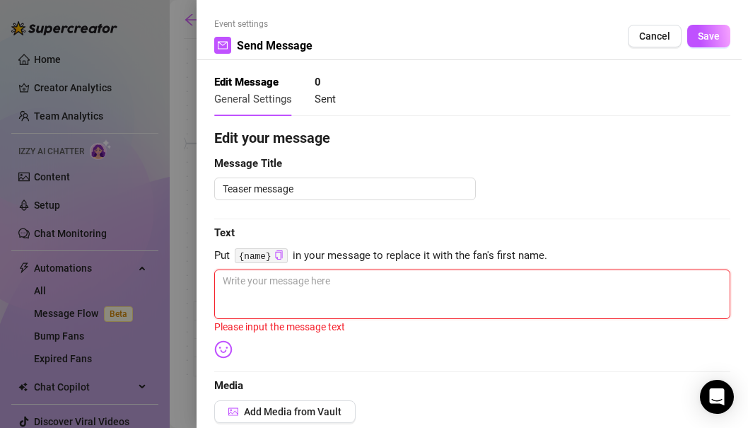
click at [297, 287] on textarea at bounding box center [472, 294] width 516 height 50
paste textarea "i wanna get a little wild you in what are you craving to play"
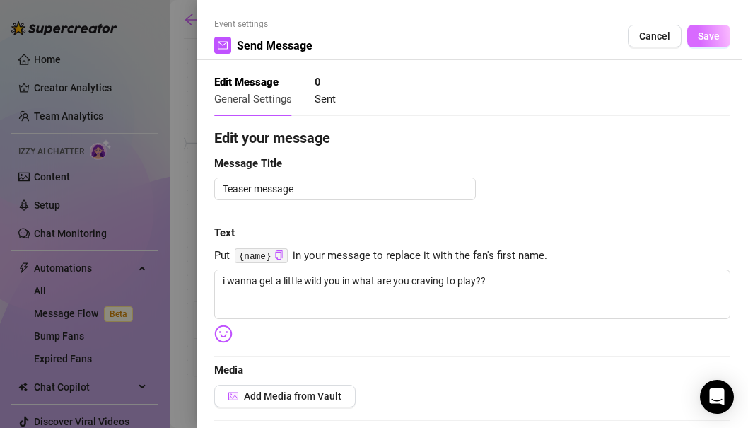
click at [705, 38] on span "Save" at bounding box center [709, 35] width 22 height 11
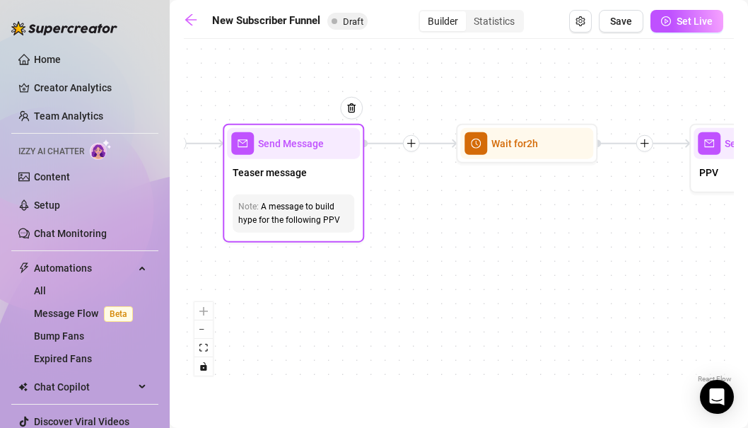
click at [310, 205] on div "A message to build hype for the following PPV" at bounding box center [293, 213] width 110 height 27
click at [297, 147] on span "Send Message" at bounding box center [291, 144] width 66 height 16
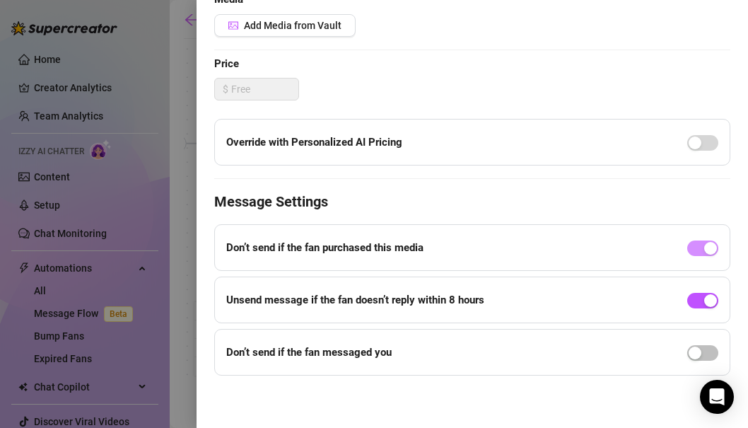
scroll to position [371, 0]
click at [710, 352] on span "button" at bounding box center [702, 352] width 31 height 16
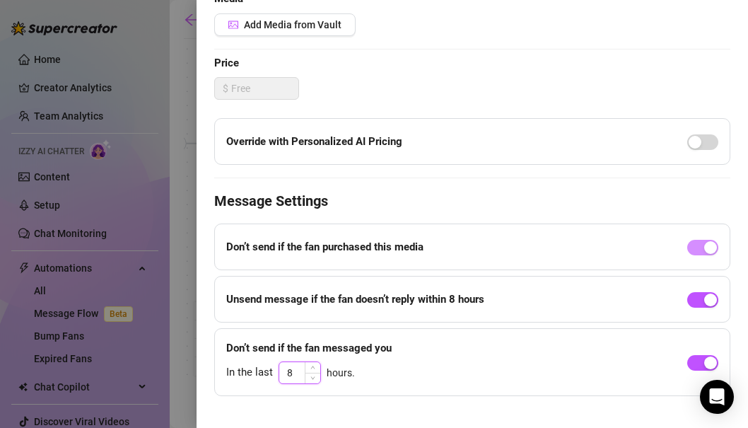
drag, startPoint x: 300, startPoint y: 375, endPoint x: 285, endPoint y: 373, distance: 15.0
click at [285, 373] on input "8" at bounding box center [299, 372] width 41 height 21
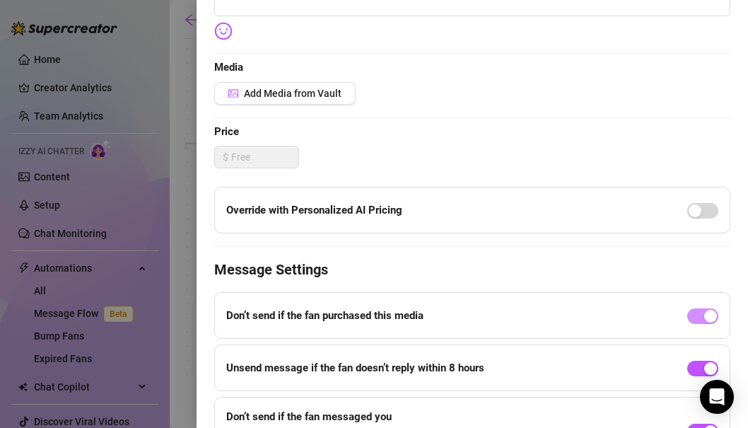
scroll to position [393, 0]
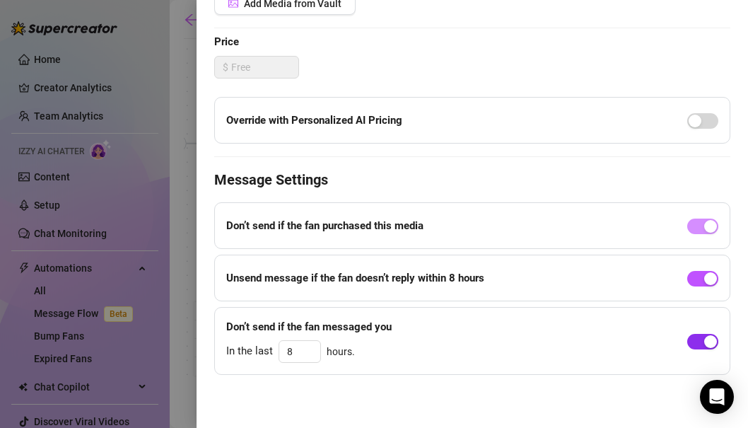
click at [703, 340] on button "button" at bounding box center [702, 342] width 31 height 16
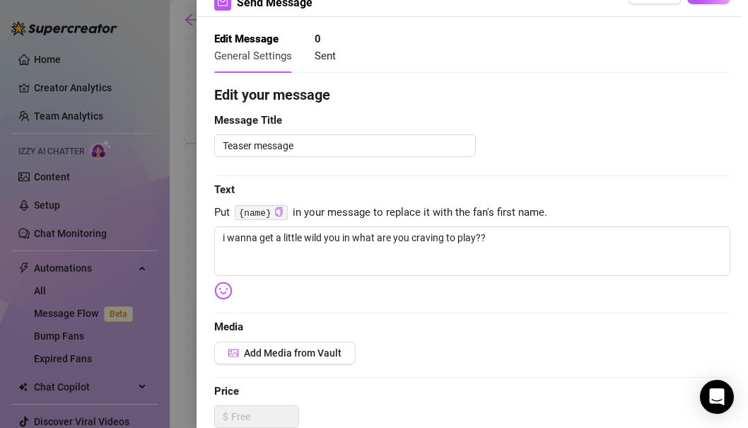
scroll to position [0, 0]
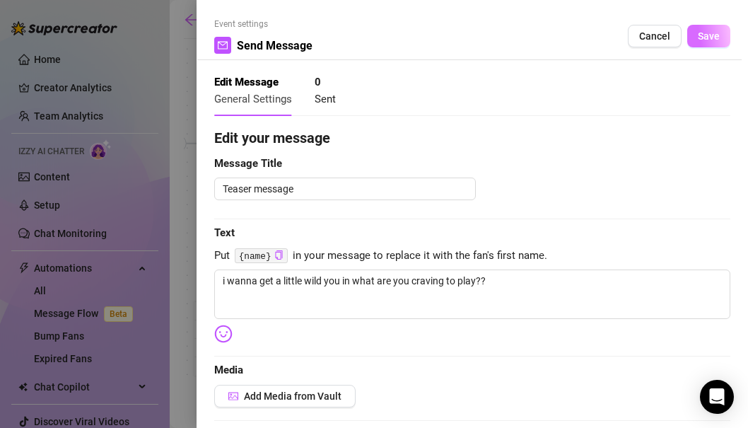
click at [712, 36] on span "Save" at bounding box center [709, 35] width 22 height 11
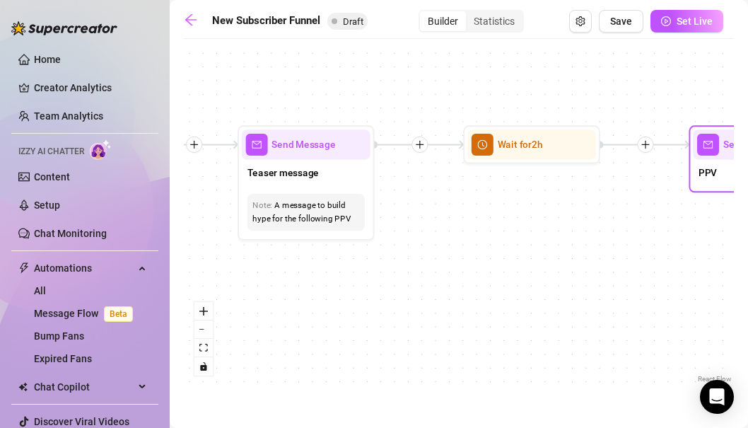
click at [728, 149] on span "Send Message" at bounding box center [756, 144] width 64 height 15
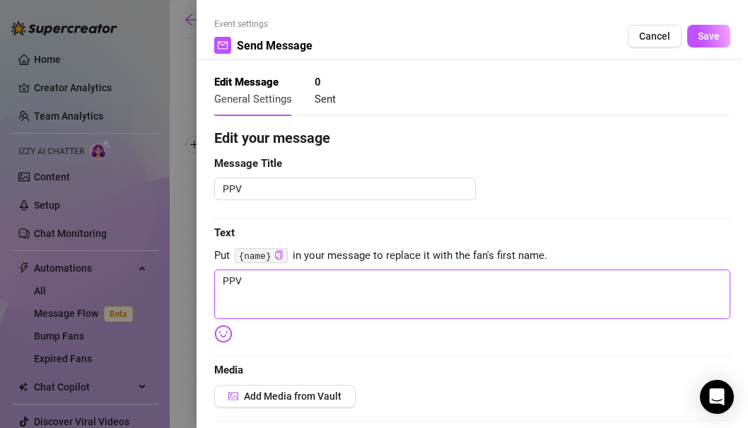
click at [370, 289] on textarea "PPV" at bounding box center [472, 294] width 516 height 50
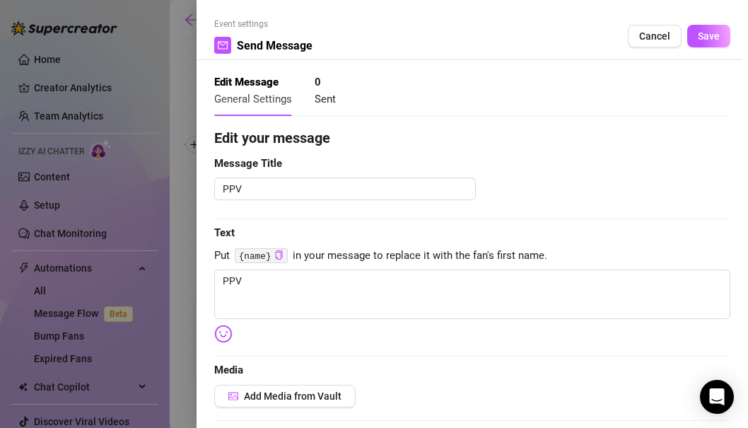
click at [390, 225] on span "Text" at bounding box center [472, 233] width 516 height 17
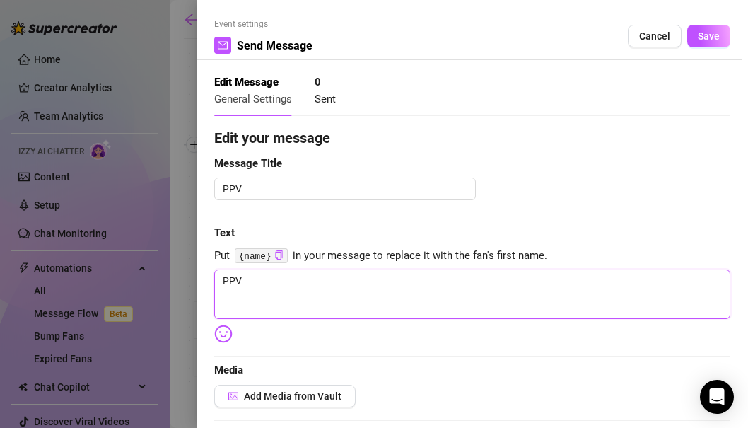
drag, startPoint x: 346, startPoint y: 281, endPoint x: 214, endPoint y: 269, distance: 132.7
click at [214, 269] on div "Event settings Send Message Cancel Save Edit Message General Settings 0 Sent Ed…" at bounding box center [473, 214] width 552 height 428
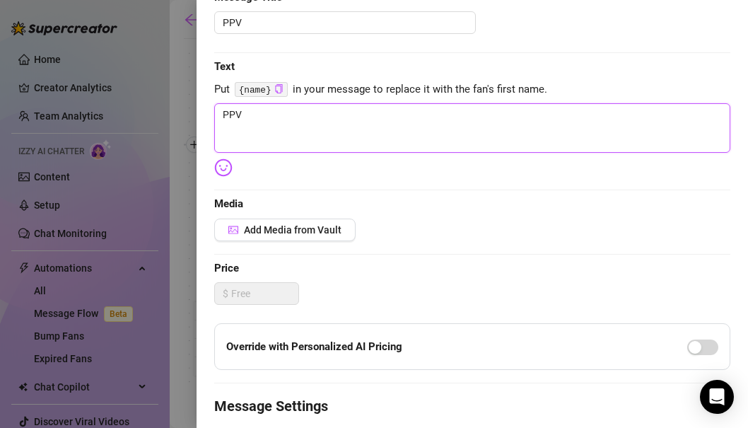
scroll to position [233, 0]
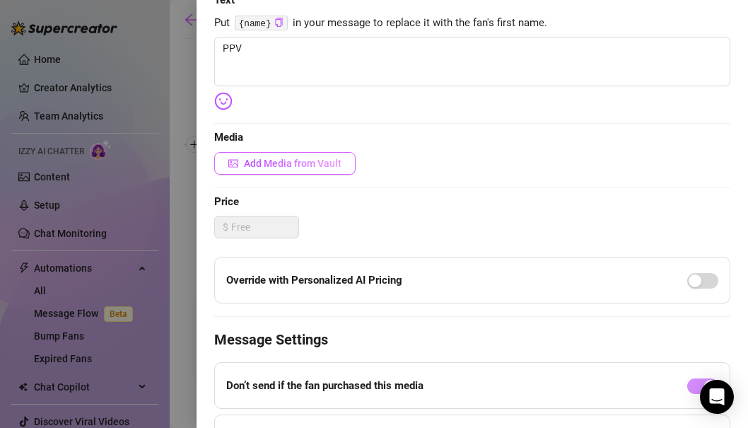
click at [317, 156] on button "Add Media from Vault" at bounding box center [284, 163] width 141 height 23
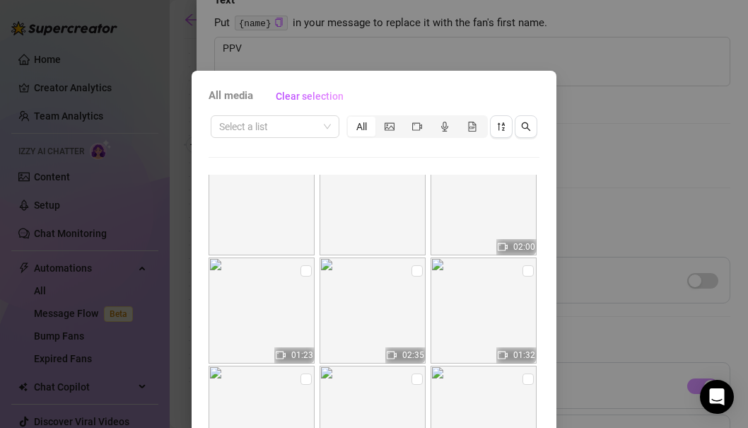
scroll to position [0, 0]
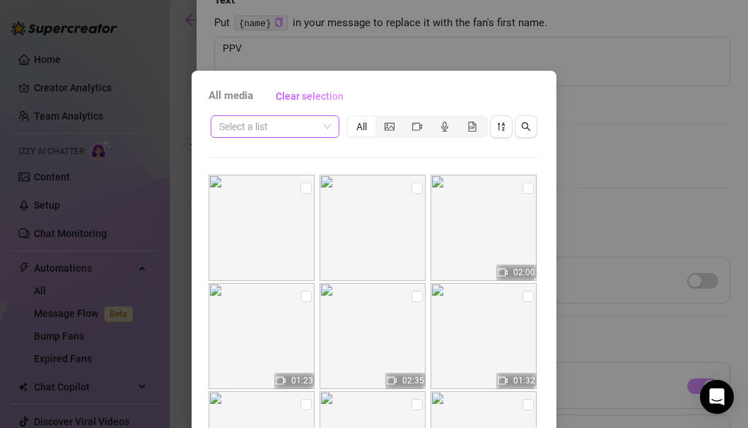
click at [317, 120] on input "search" at bounding box center [268, 126] width 99 height 21
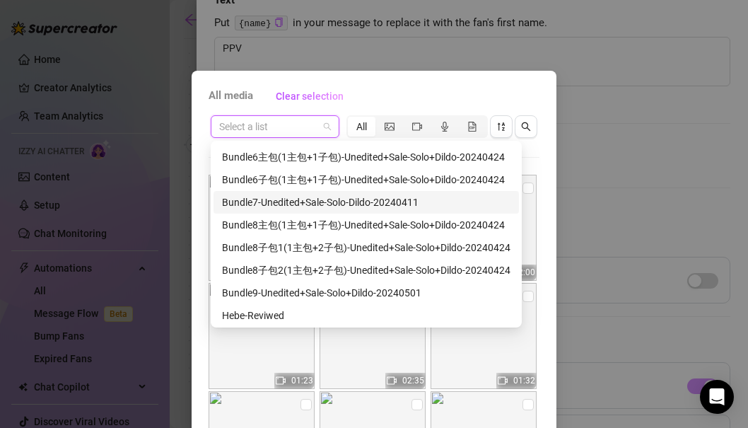
scroll to position [241, 0]
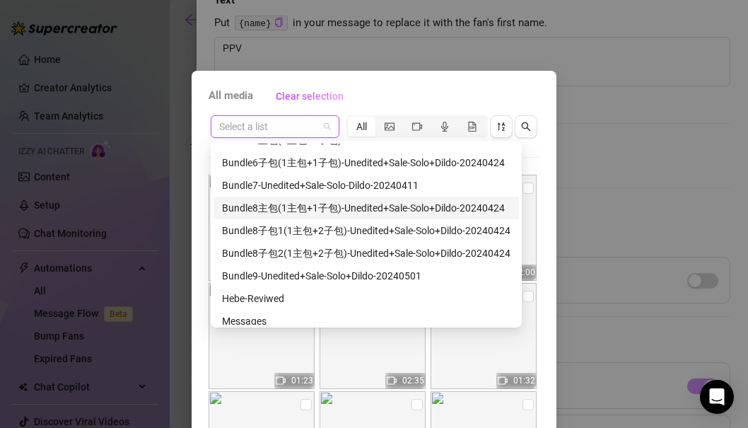
click at [329, 209] on div "Bundle8主包(1主包+1子包)-Unedited+Sale-Solo+Dildo-20240424" at bounding box center [366, 208] width 289 height 16
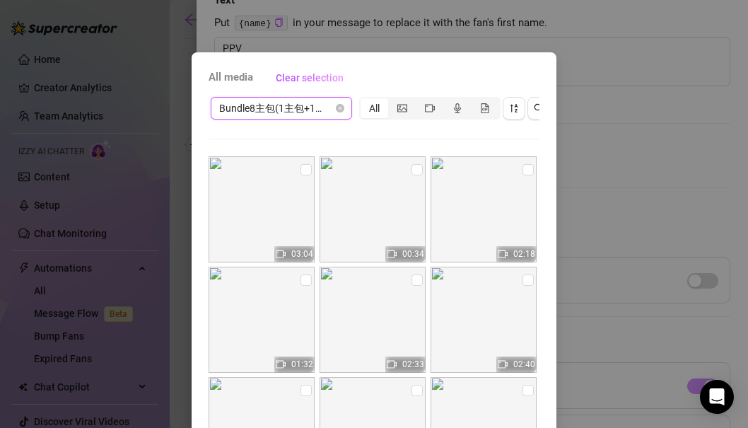
scroll to position [11, 0]
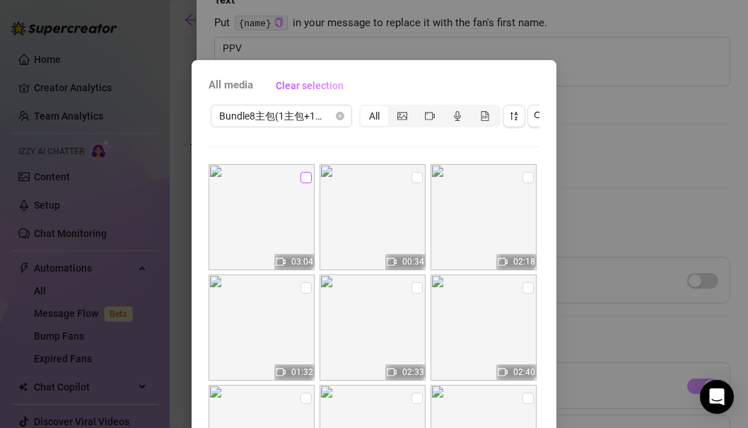
click at [308, 177] on input "checkbox" at bounding box center [306, 177] width 11 height 11
click at [416, 176] on input "checkbox" at bounding box center [417, 177] width 11 height 11
click at [526, 181] on input "checkbox" at bounding box center [528, 177] width 11 height 11
click at [310, 281] on label at bounding box center [306, 288] width 11 height 16
click at [310, 282] on input "checkbox" at bounding box center [306, 287] width 11 height 11
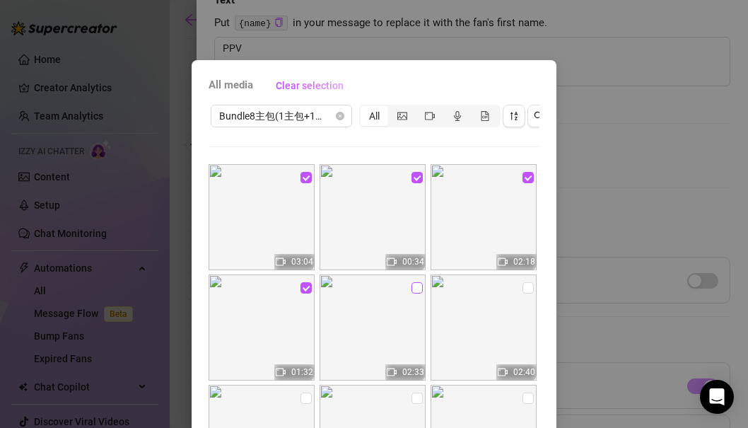
click at [417, 285] on input "checkbox" at bounding box center [417, 287] width 11 height 11
click at [531, 289] on input "checkbox" at bounding box center [528, 287] width 11 height 11
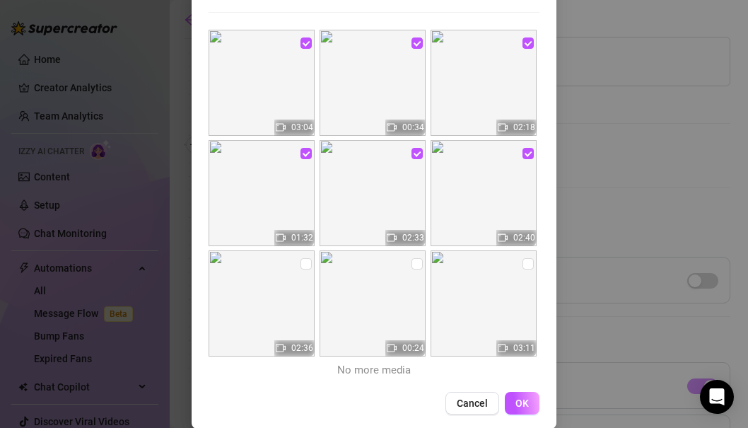
scroll to position [149, 0]
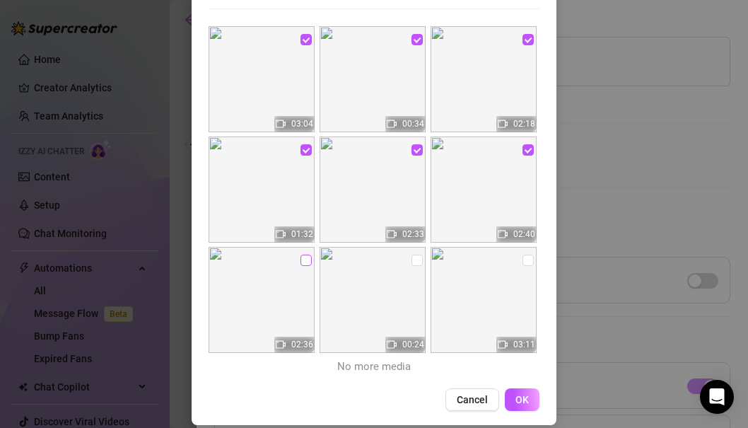
click at [306, 258] on input "checkbox" at bounding box center [306, 260] width 11 height 11
click at [414, 262] on input "checkbox" at bounding box center [417, 260] width 11 height 11
click at [529, 264] on input "checkbox" at bounding box center [528, 260] width 11 height 11
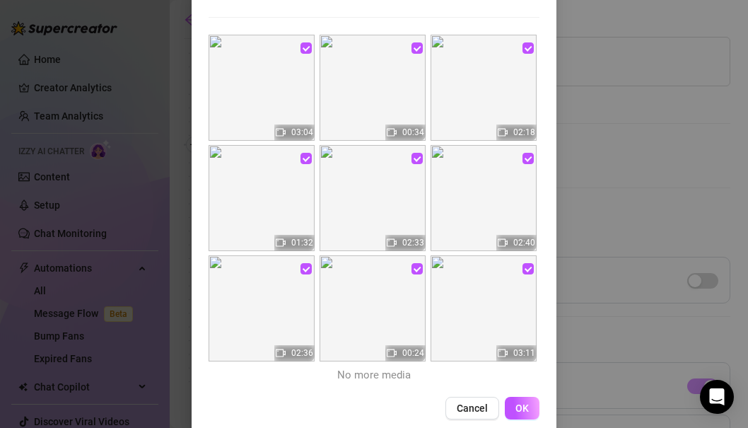
scroll to position [163, 0]
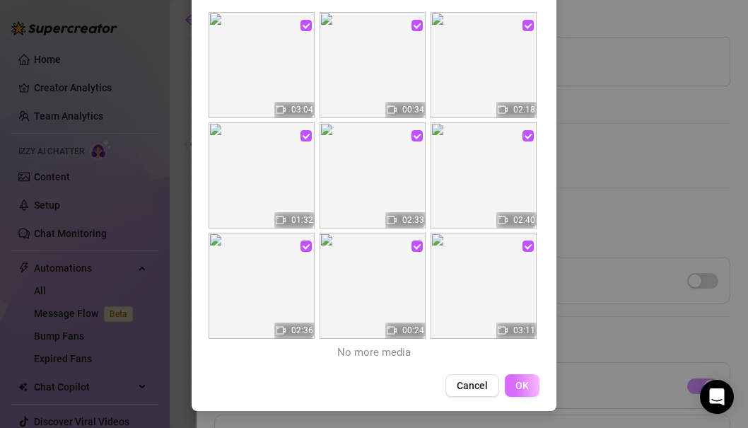
click at [523, 388] on span "OK" at bounding box center [522, 385] width 13 height 11
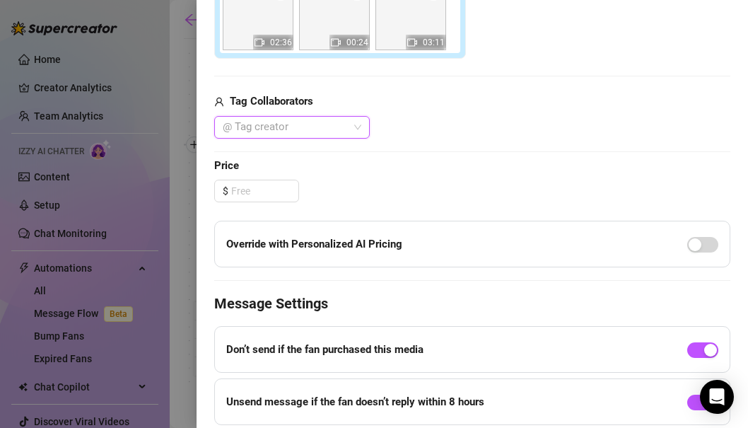
scroll to position [664, 0]
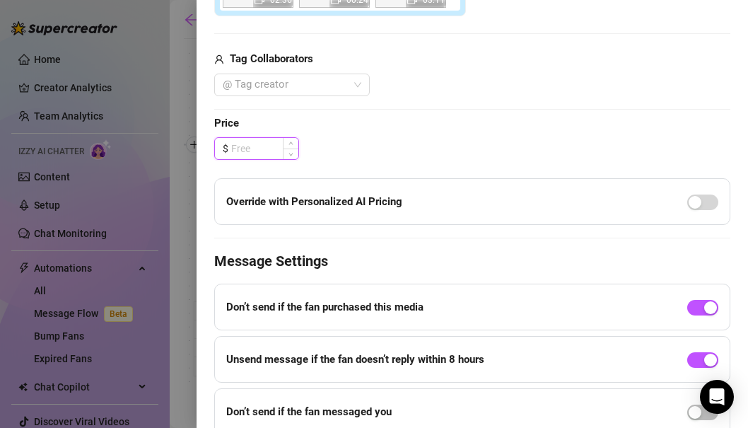
click at [267, 146] on input at bounding box center [264, 148] width 67 height 21
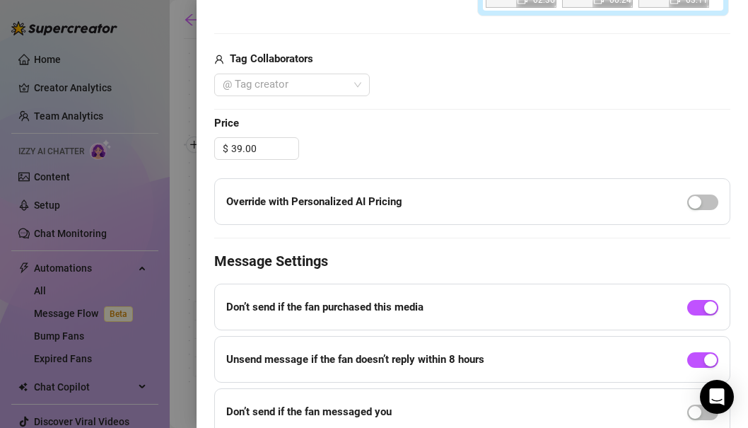
click at [711, 212] on div at bounding box center [702, 201] width 31 height 23
click at [710, 197] on span "button" at bounding box center [702, 202] width 31 height 16
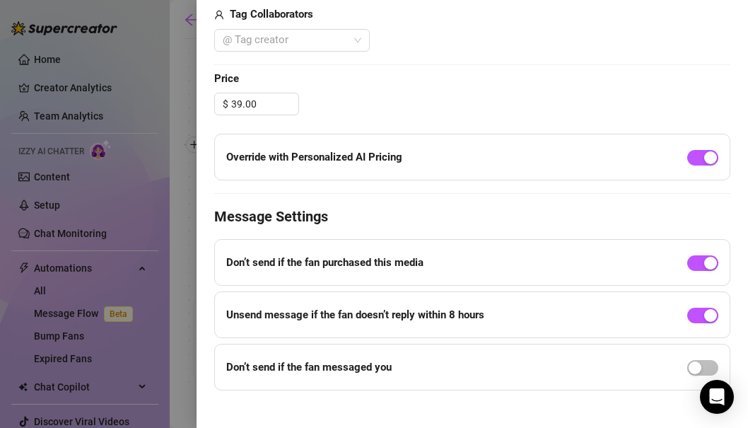
scroll to position [724, 0]
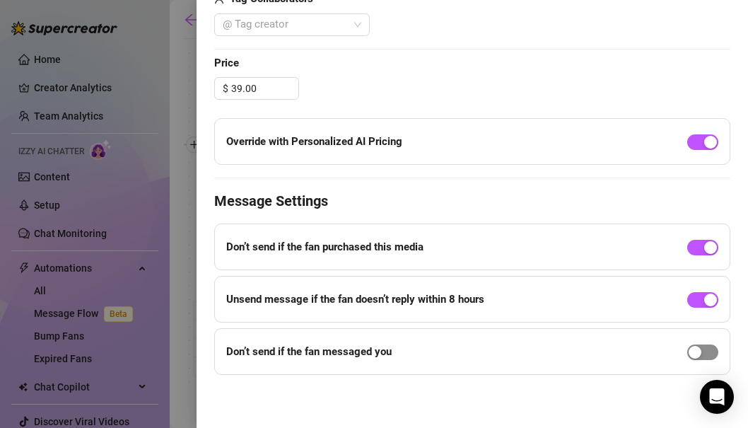
click at [713, 351] on span "button" at bounding box center [702, 352] width 31 height 16
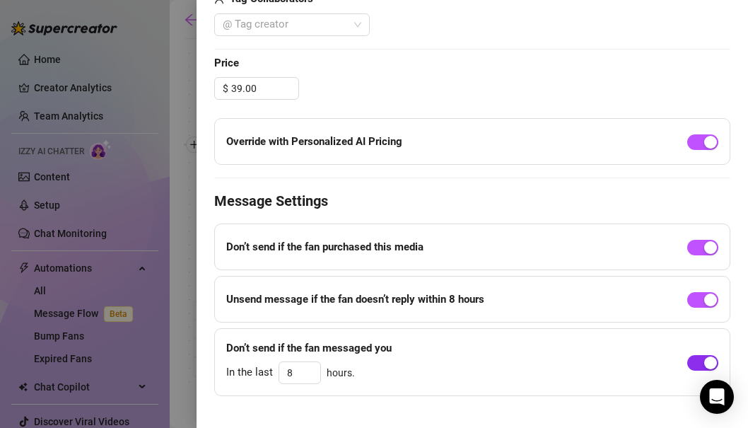
click at [704, 360] on div "button" at bounding box center [710, 362] width 13 height 13
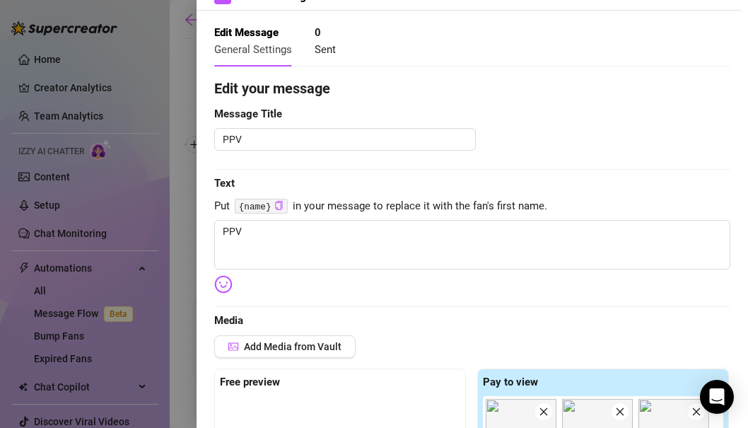
scroll to position [50, 0]
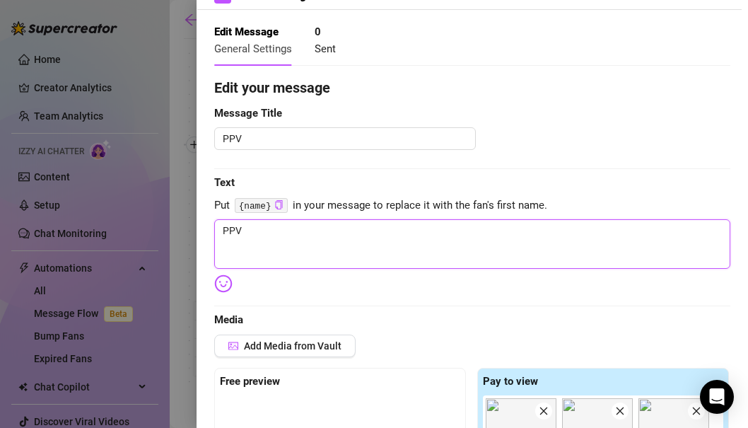
drag, startPoint x: 286, startPoint y: 226, endPoint x: 185, endPoint y: 211, distance: 102.1
click at [185, 211] on div "Event settings Send Message Cancel Save Edit Message General Settings 0 Sent Ed…" at bounding box center [374, 214] width 748 height 428
click at [289, 236] on textarea "PPV" at bounding box center [472, 244] width 516 height 50
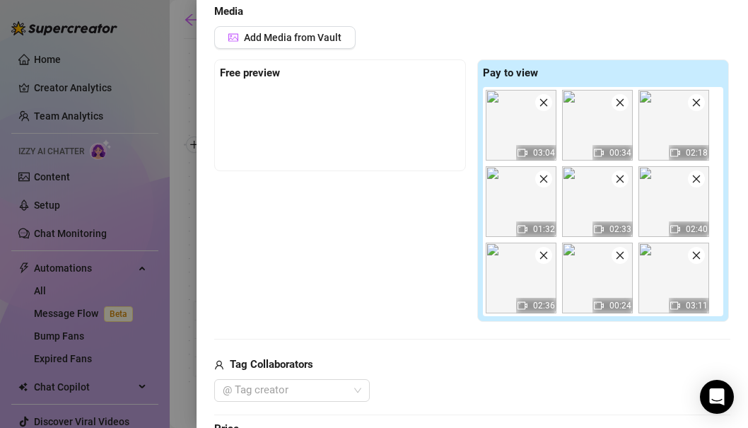
scroll to position [253, 0]
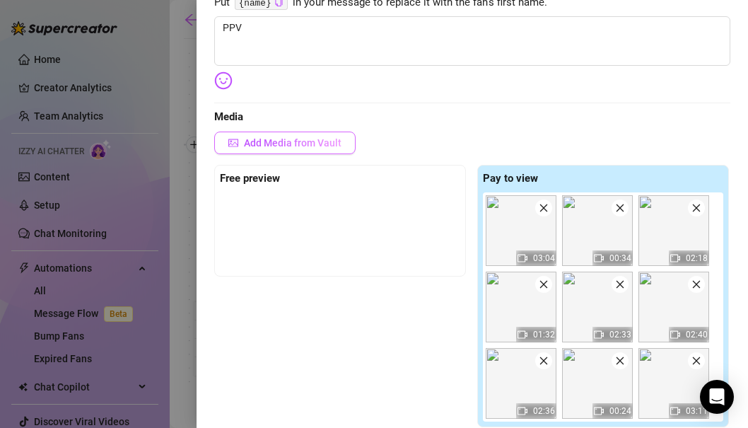
click at [286, 144] on span "Add Media from Vault" at bounding box center [293, 142] width 98 height 11
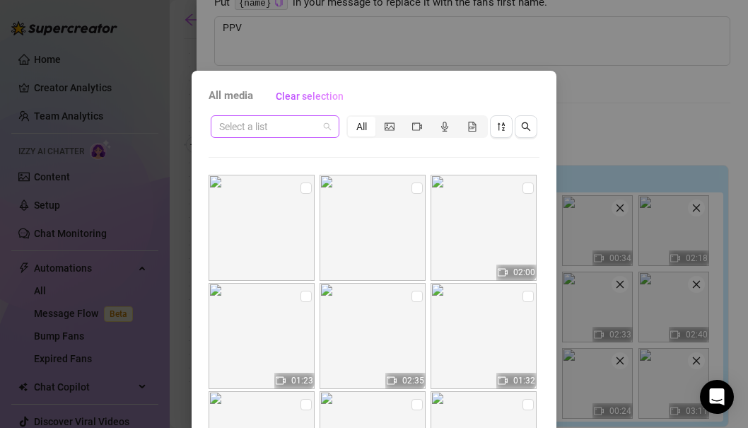
click at [328, 131] on span at bounding box center [275, 126] width 112 height 21
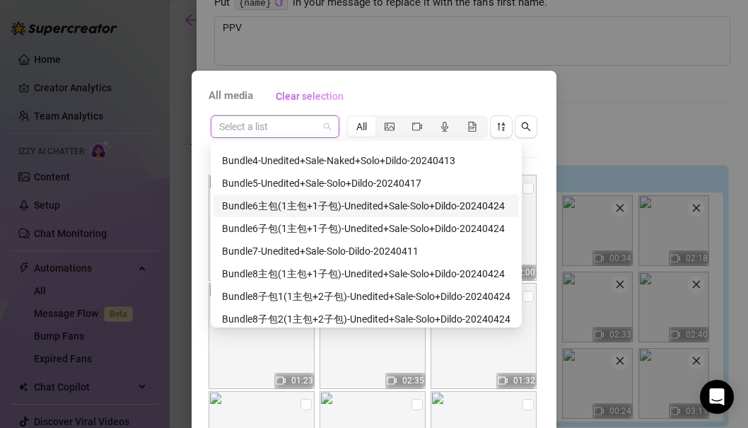
scroll to position [181, 0]
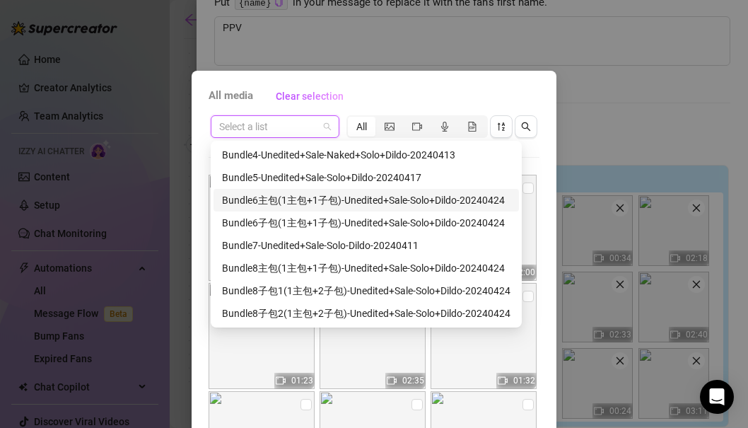
click at [315, 197] on div "Bundle6主包(1主包+1子包)-Unedited+Sale-Solo+Dildo-20240424" at bounding box center [366, 200] width 289 height 16
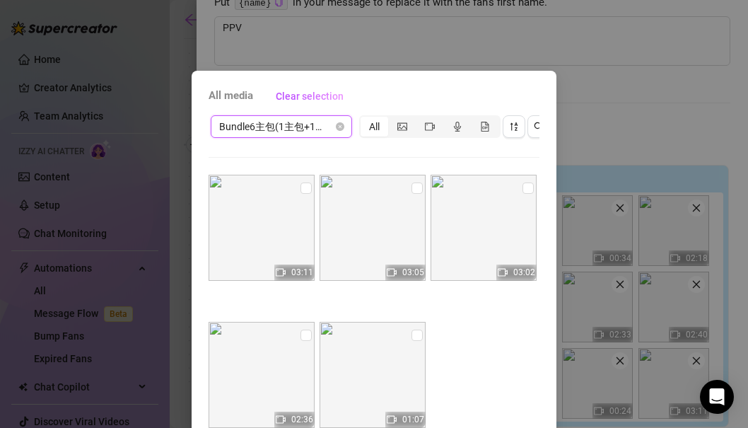
click at [313, 132] on span "Bundle6主包(1主包+1子包)-Unedited+Sale-Solo+Dildo-20240424" at bounding box center [281, 126] width 124 height 21
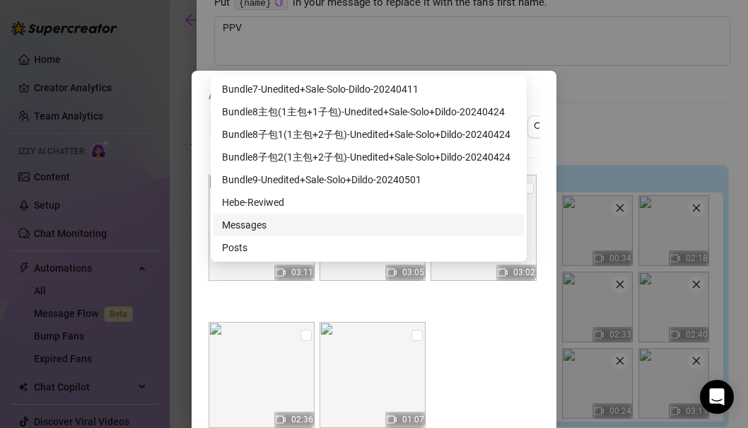
scroll to position [163, 0]
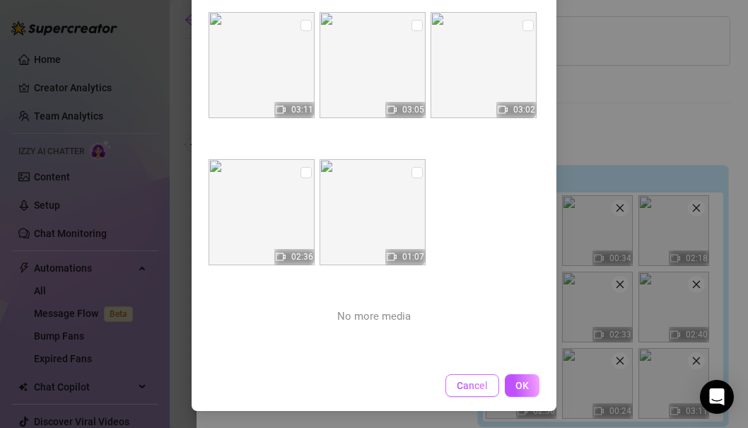
click at [473, 385] on span "Cancel" at bounding box center [472, 385] width 31 height 11
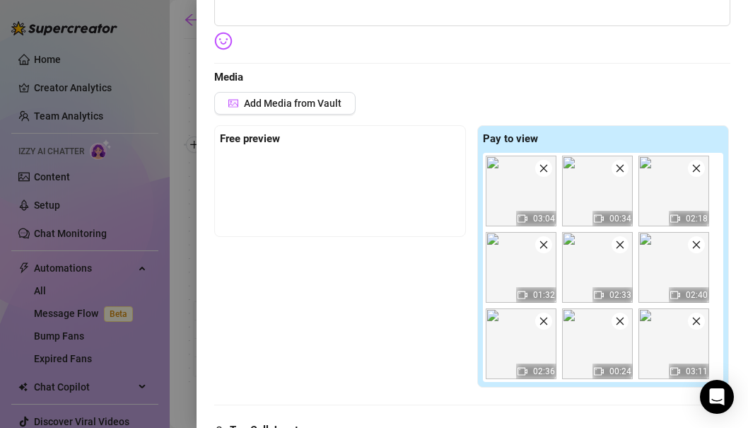
scroll to position [294, 0]
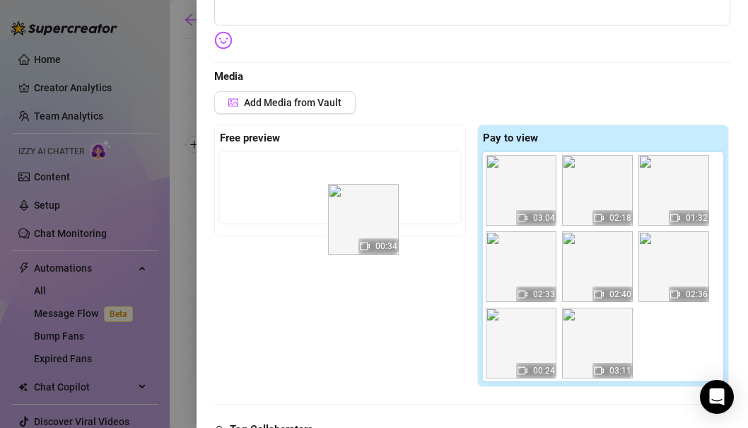
drag, startPoint x: 605, startPoint y: 200, endPoint x: 353, endPoint y: 229, distance: 253.4
click at [353, 229] on div "Free preview Pay to view 03:04 00:34 02:18 01:32 02:33 02:40 02:36 00:24 03:11" at bounding box center [472, 255] width 516 height 263
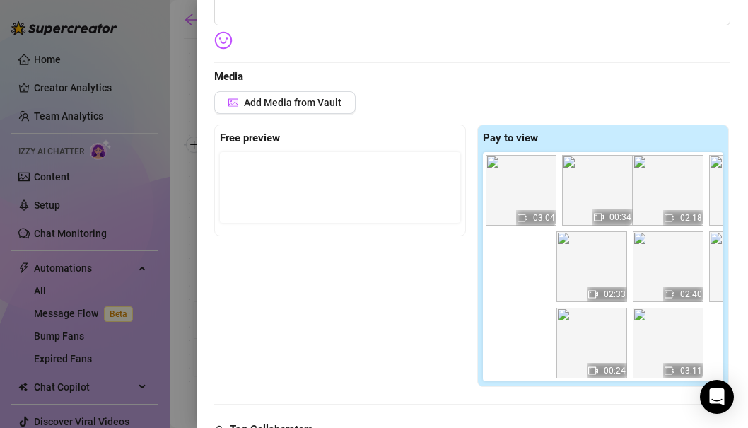
click at [587, 192] on div "03:04 00:34 02:18 01:32 02:33 02:40 02:36 00:24 03:11" at bounding box center [606, 266] width 246 height 229
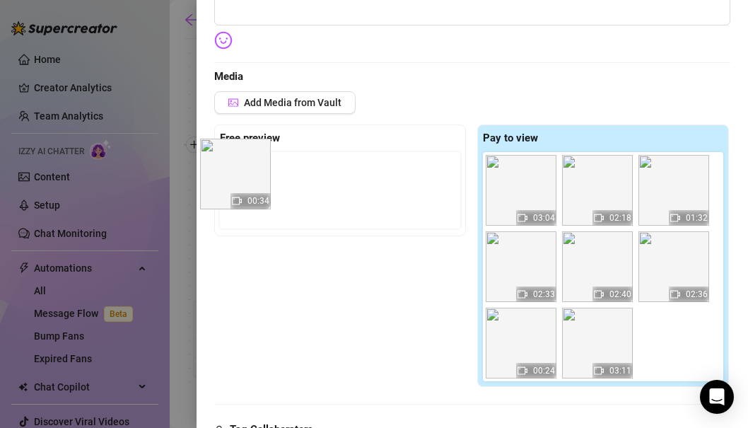
drag, startPoint x: 596, startPoint y: 192, endPoint x: 231, endPoint y: 176, distance: 366.0
click at [231, 176] on div "Free preview Pay to view 03:04 00:34 02:18 01:32 02:33 02:40 02:36 00:24 03:11" at bounding box center [472, 255] width 516 height 263
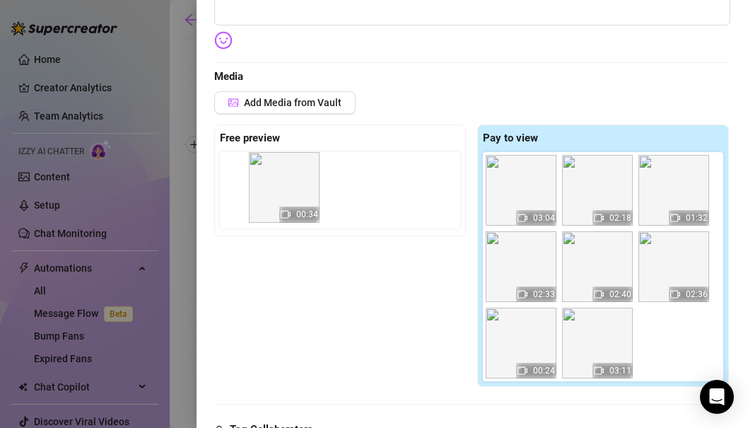
drag, startPoint x: 259, startPoint y: 180, endPoint x: 289, endPoint y: 178, distance: 29.8
click at [289, 178] on div "00:34" at bounding box center [343, 190] width 246 height 76
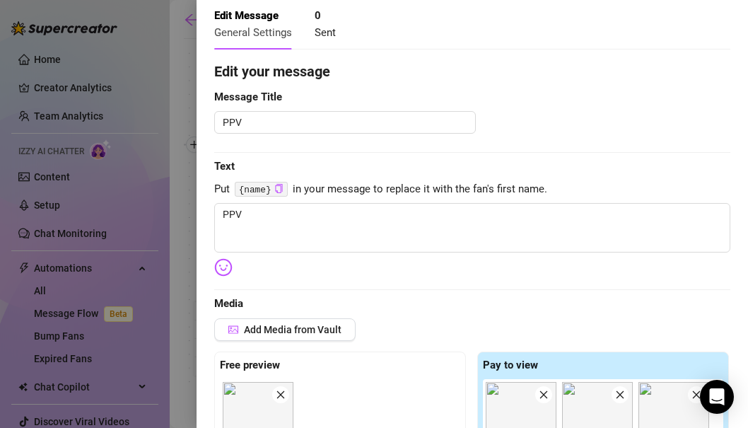
scroll to position [65, 0]
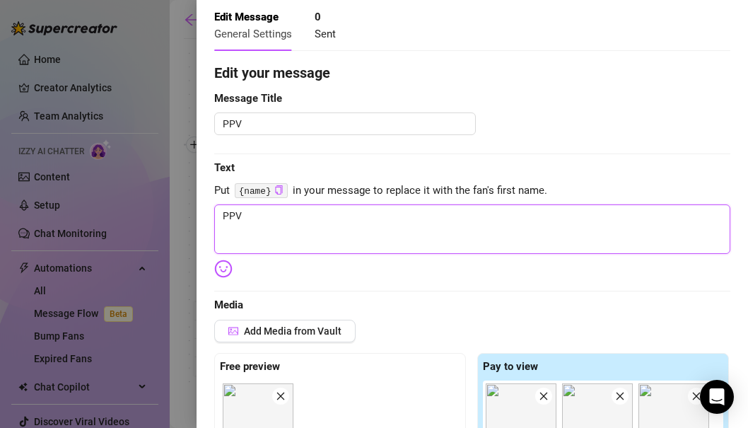
drag, startPoint x: 302, startPoint y: 209, endPoint x: 196, endPoint y: 196, distance: 106.9
click at [197, 196] on div "Event settings Send Message Cancel Save Edit Message General Settings 0 Sent Ed…" at bounding box center [473, 214] width 552 height 428
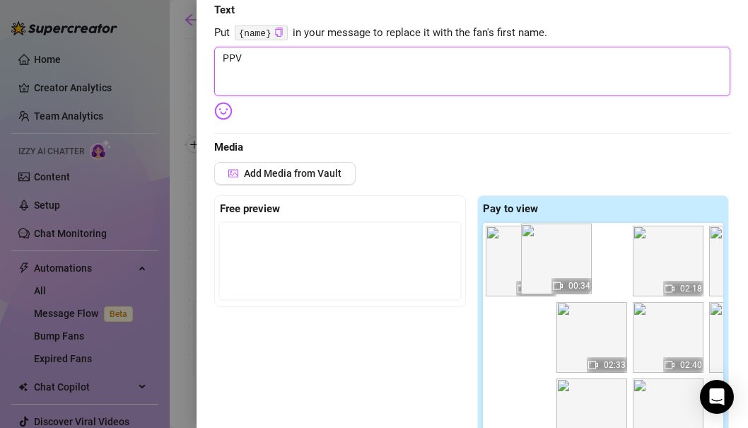
drag, startPoint x: 262, startPoint y: 274, endPoint x: 564, endPoint y: 272, distance: 302.7
click at [564, 272] on div "Free preview 00:34 Pay to view 03:04 02:18 01:32 02:33 02:40 02:36 00:24 03:11" at bounding box center [472, 326] width 516 height 263
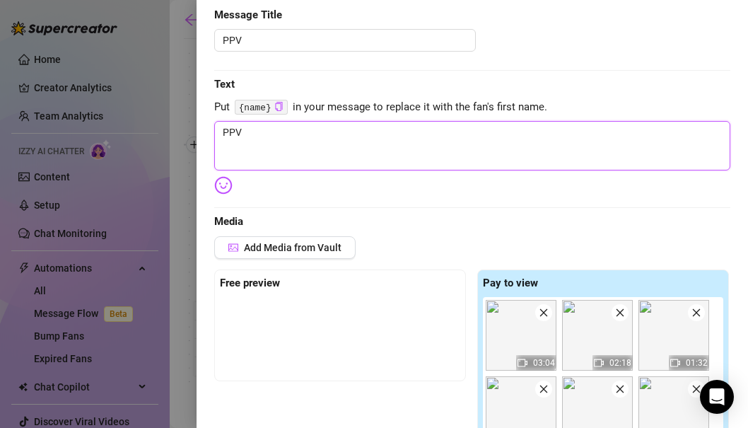
scroll to position [57, 0]
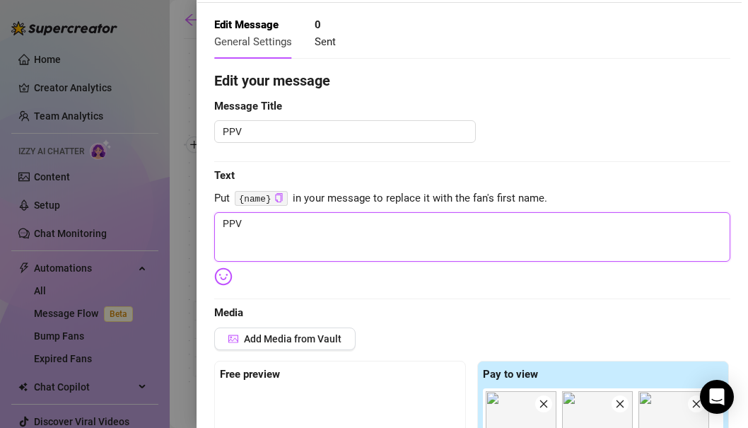
click at [266, 236] on textarea "PPV" at bounding box center [472, 237] width 516 height 50
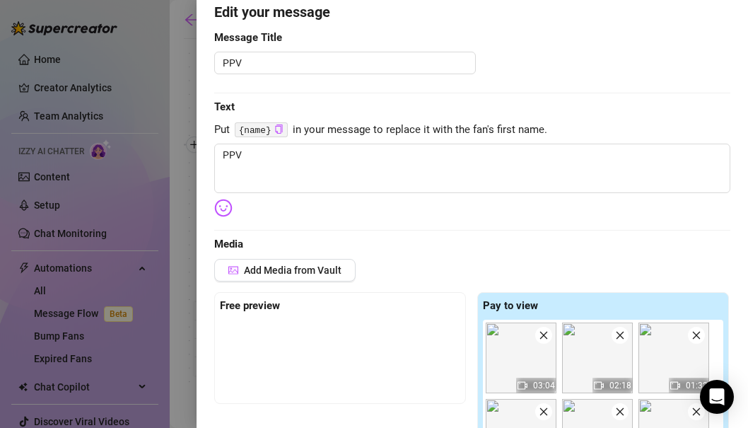
scroll to position [0, 0]
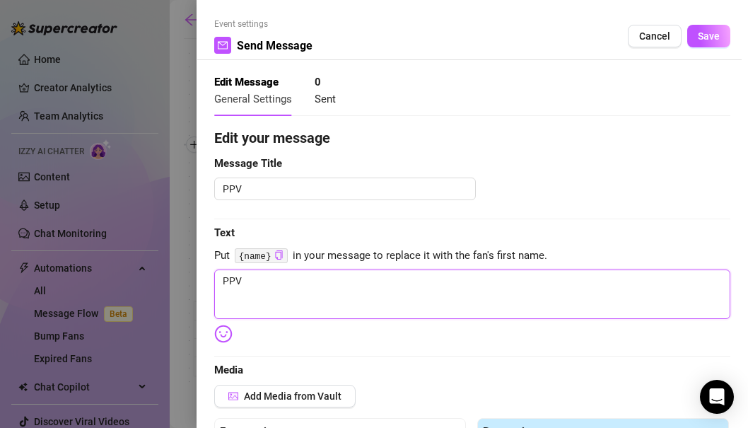
drag, startPoint x: 289, startPoint y: 279, endPoint x: 175, endPoint y: 269, distance: 114.4
click at [175, 269] on div "Event settings Send Message Cancel Save Edit Message General Settings 0 Sent Ed…" at bounding box center [374, 214] width 748 height 428
paste textarea "only sharing my wildest one with you hoping you can replace the toy and show me…"
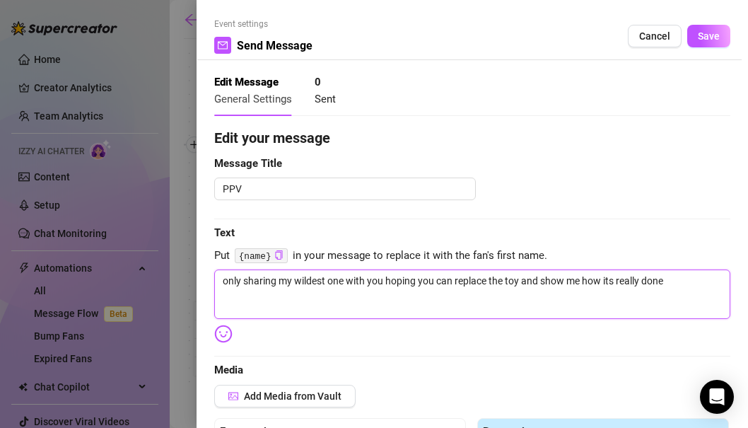
click at [226, 281] on textarea "only sharing my wildest one with you hoping you can replace the toy and show me…" at bounding box center [472, 294] width 516 height 50
click at [224, 284] on textarea "only sharing my wildest one with you hoping you can replace the toy and show me…" at bounding box center [472, 294] width 516 height 50
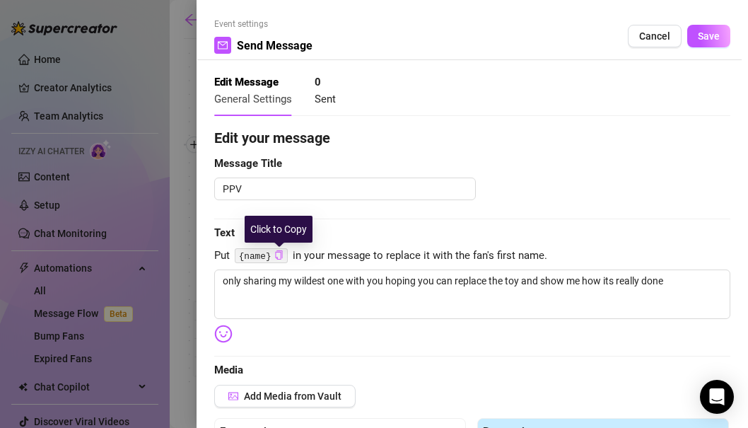
click at [279, 255] on icon "copy" at bounding box center [278, 254] width 9 height 9
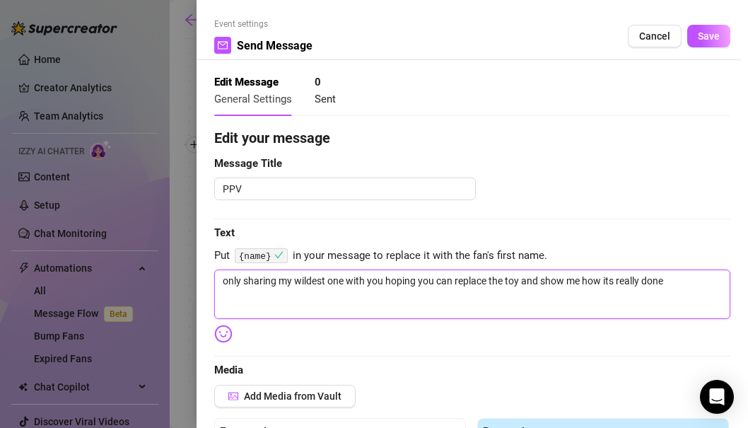
drag, startPoint x: 223, startPoint y: 281, endPoint x: 223, endPoint y: 289, distance: 8.5
click at [223, 281] on textarea "only sharing my wildest one with you hoping you can replace the toy and show me…" at bounding box center [472, 294] width 516 height 50
paste textarea "{name}"
drag, startPoint x: 307, startPoint y: 284, endPoint x: 379, endPoint y: 287, distance: 72.2
click at [379, 287] on textarea "{name}, only sharing my wildest one with you hoping you can replace the toy and…" at bounding box center [472, 294] width 516 height 50
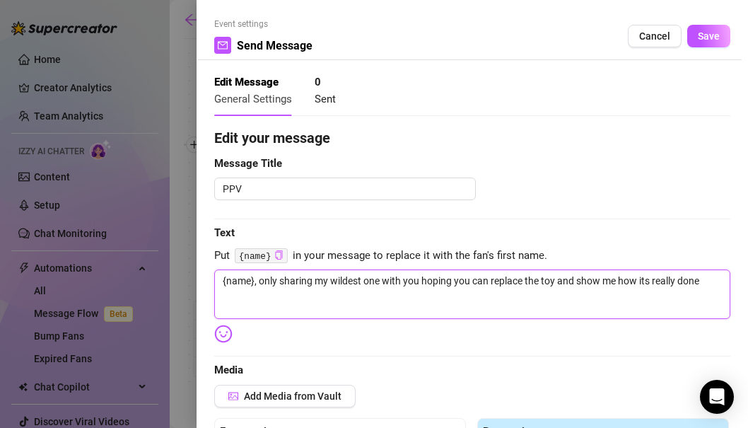
click at [379, 287] on textarea "{name}, only sharing my wildest one with you hoping you can replace the toy and…" at bounding box center [472, 294] width 516 height 50
drag, startPoint x: 417, startPoint y: 284, endPoint x: 424, endPoint y: 284, distance: 7.8
click at [424, 284] on textarea "{name}, only sharing my wildest one with you hoping you can replace the toy and…" at bounding box center [472, 294] width 516 height 50
click at [581, 283] on textarea "{name}, only sharing my wildest one with you and hoping you can replace the toy…" at bounding box center [472, 294] width 516 height 50
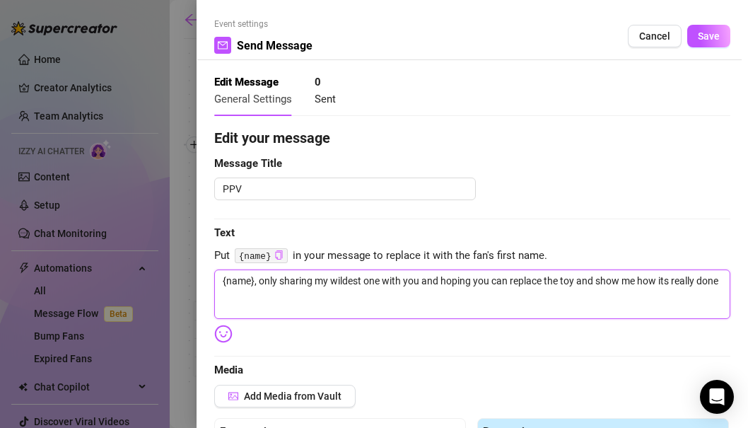
click at [595, 282] on textarea "{name}, only sharing my wildest one with you and hoping you can replace the toy…" at bounding box center [472, 294] width 516 height 50
click at [710, 281] on textarea "{name}, only sharing my wildest one with you and hoping you can replace the toy…" at bounding box center [472, 294] width 516 height 50
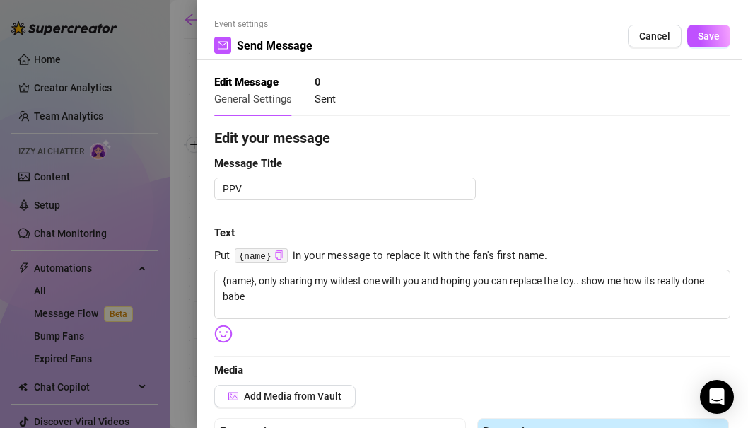
click at [220, 339] on img at bounding box center [223, 334] width 18 height 18
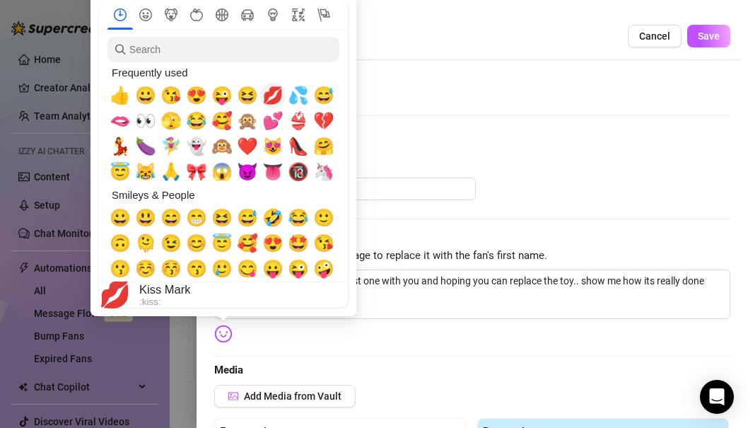
click at [276, 91] on span "💋" at bounding box center [272, 96] width 21 height 20
click at [299, 93] on span "💦" at bounding box center [298, 96] width 21 height 20
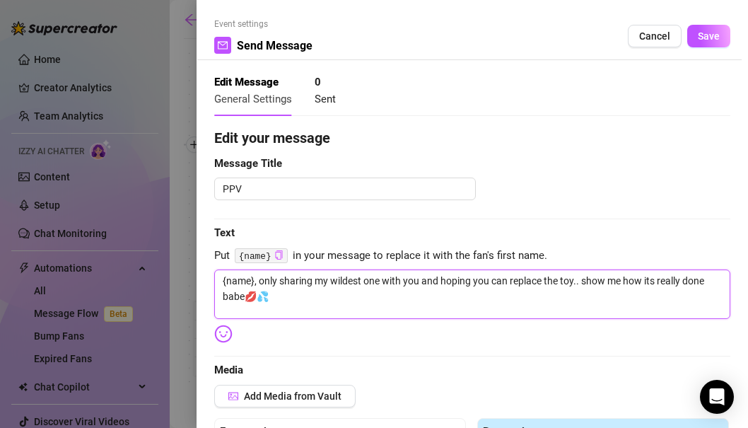
click at [385, 298] on textarea "{name}, only sharing my wildest one with you and hoping you can replace the toy…" at bounding box center [472, 294] width 516 height 50
click at [298, 306] on textarea "{name}, only sharing my wildest one with you and hoping you can replace the toy…" at bounding box center [472, 294] width 516 height 50
click at [249, 296] on textarea "{name}, only sharing my wildest one with you and hoping you can replace the toy…" at bounding box center [472, 294] width 516 height 50
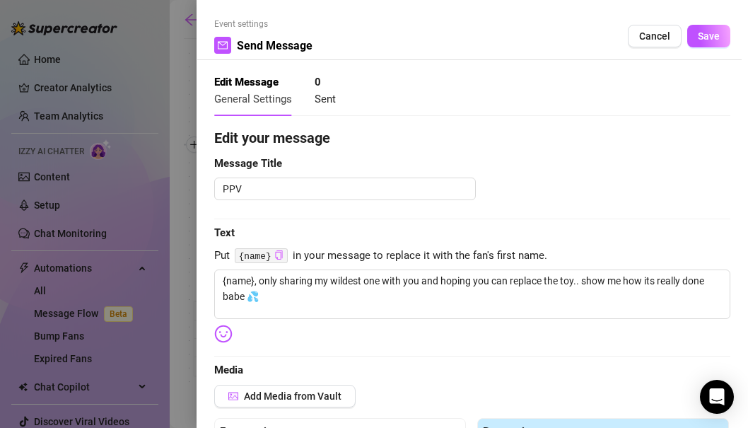
click at [229, 342] on img at bounding box center [223, 334] width 18 height 18
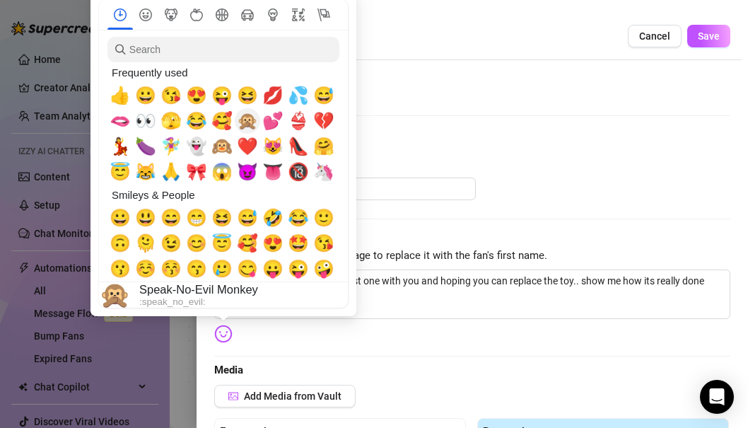
click at [250, 118] on span "🙊" at bounding box center [247, 121] width 21 height 20
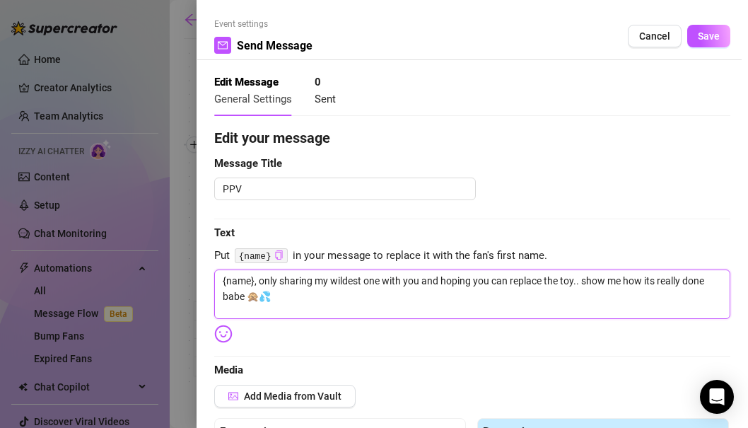
click at [412, 308] on textarea "{name}, only sharing my wildest one with you and hoping you can replace the toy…" at bounding box center [472, 294] width 516 height 50
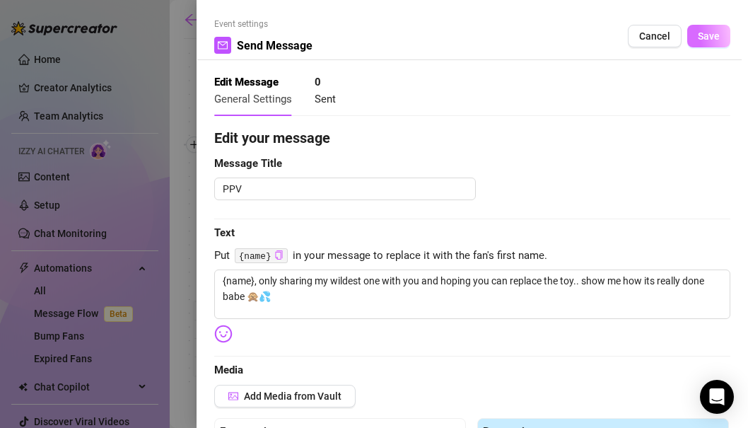
click at [713, 32] on span "Save" at bounding box center [709, 35] width 22 height 11
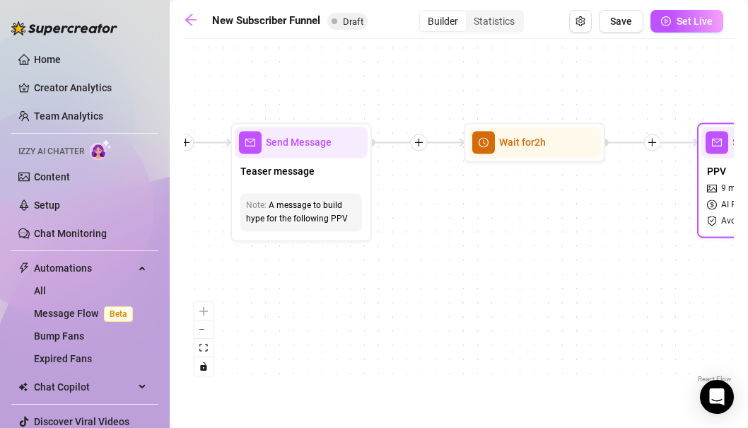
click at [712, 192] on icon "picture" at bounding box center [712, 189] width 10 height 8
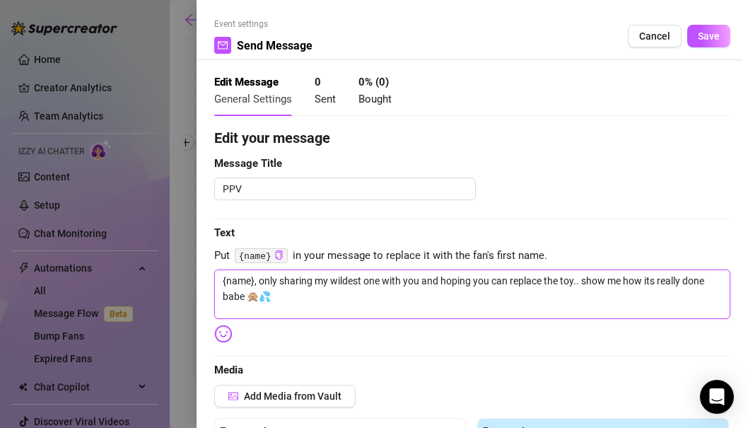
click at [443, 316] on textarea "{name}, only sharing my wildest one with you and hoping you can replace the toy…" at bounding box center [472, 294] width 516 height 50
click at [538, 287] on textarea "{name}, only sharing my wildest one with you and hoping you can replace the toy…" at bounding box center [472, 294] width 516 height 50
click at [253, 299] on textarea "{name}, only sharing my wildest one with you and hoping you can replace the toy…" at bounding box center [472, 294] width 516 height 50
click at [248, 301] on textarea "{name}, only sharing my wildest one with you and hoping you can replace the toy…" at bounding box center [472, 294] width 516 height 50
click at [291, 286] on textarea "{name}, only sharing my wildest one with you and hoping you can replace the toy…" at bounding box center [472, 294] width 516 height 50
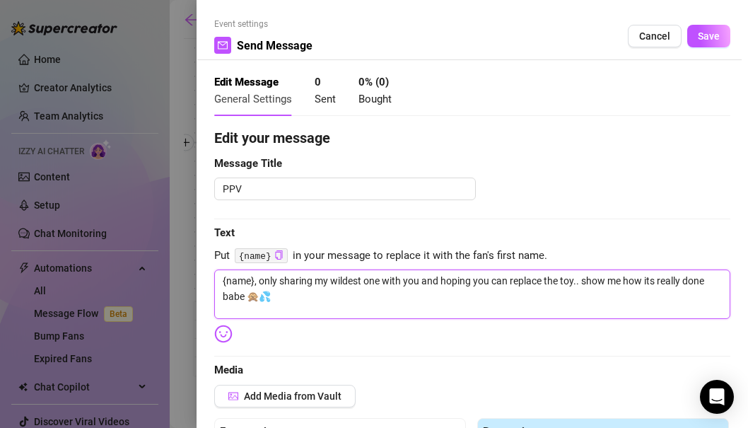
click at [291, 294] on textarea "{name}, only sharing my wildest one with you and hoping you can replace the toy…" at bounding box center [472, 294] width 516 height 50
paste textarea "ready to see my curves and my pussy spread just for you, babe?😈 don’t wait unlo…"
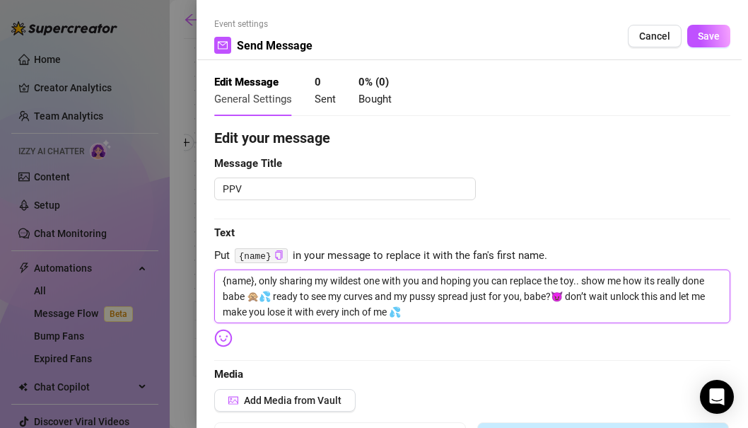
drag, startPoint x: 269, startPoint y: 298, endPoint x: 549, endPoint y: 297, distance: 280.1
click at [549, 297] on textarea "{name}, only sharing my wildest one with you and hoping you can replace the toy…" at bounding box center [472, 296] width 516 height 54
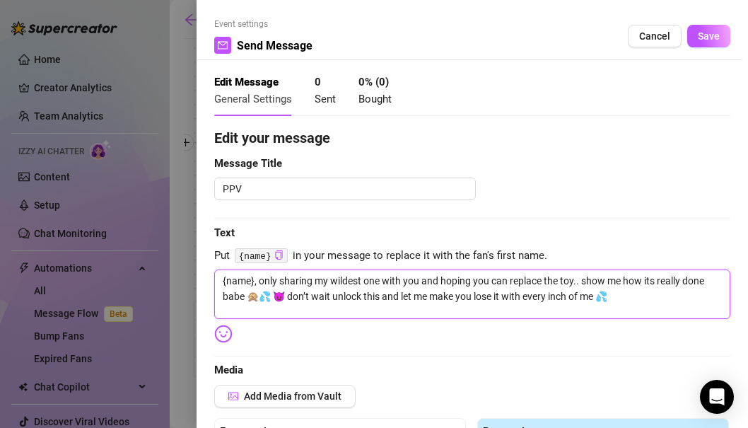
click at [583, 279] on textarea "{name}, only sharing my wildest one with you and hoping you can replace the toy…" at bounding box center [472, 294] width 516 height 50
paste textarea "ready to see my curves and my pussy spread just for you, babe?"
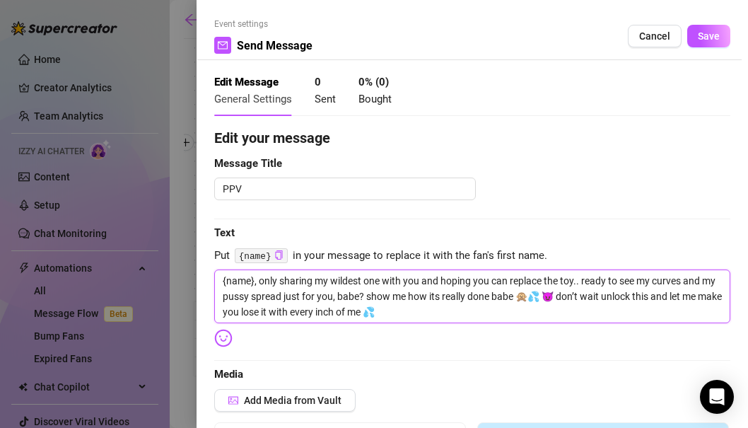
drag, startPoint x: 552, startPoint y: 296, endPoint x: 392, endPoint y: 307, distance: 160.2
click at [392, 307] on textarea "{name}, only sharing my wildest one with you and hoping you can replace the toy…" at bounding box center [472, 296] width 516 height 54
click at [387, 301] on textarea "{name}, only sharing my wildest one with you and hoping you can replace the toy…" at bounding box center [472, 296] width 516 height 54
drag, startPoint x: 368, startPoint y: 298, endPoint x: 536, endPoint y: 297, distance: 167.6
click at [536, 297] on textarea "{name}, only sharing my wildest one with you and hoping you can replace the toy…" at bounding box center [472, 296] width 516 height 54
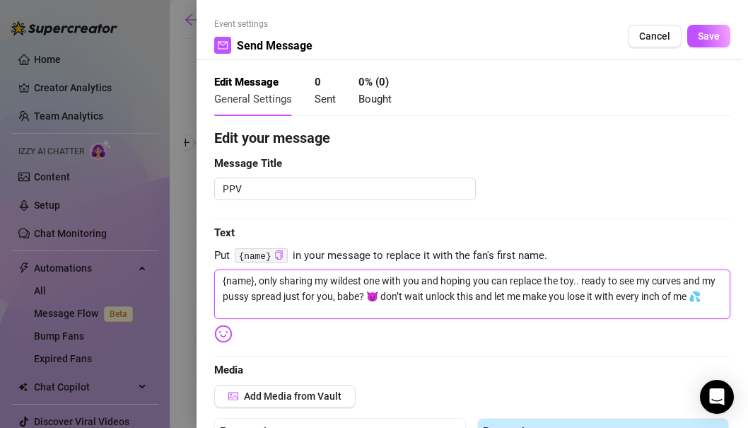
click at [511, 291] on textarea "{name}, only sharing my wildest one with you and hoping you can replace the toy…" at bounding box center [472, 294] width 516 height 50
drag, startPoint x: 487, startPoint y: 296, endPoint x: 637, endPoint y: 296, distance: 150.6
click at [637, 296] on textarea "{name}, only sharing my wildest one with you and hoping you can replace the toy…" at bounding box center [472, 294] width 516 height 50
click at [647, 299] on textarea "{name}, only sharing my wildest one with you and hoping you can replace the toy…" at bounding box center [472, 294] width 516 height 50
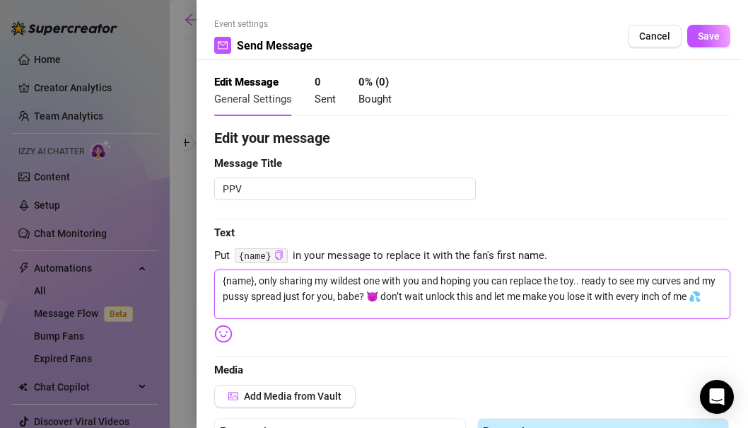
click at [655, 293] on textarea "{name}, only sharing my wildest one with you and hoping you can replace the toy…" at bounding box center [472, 294] width 516 height 50
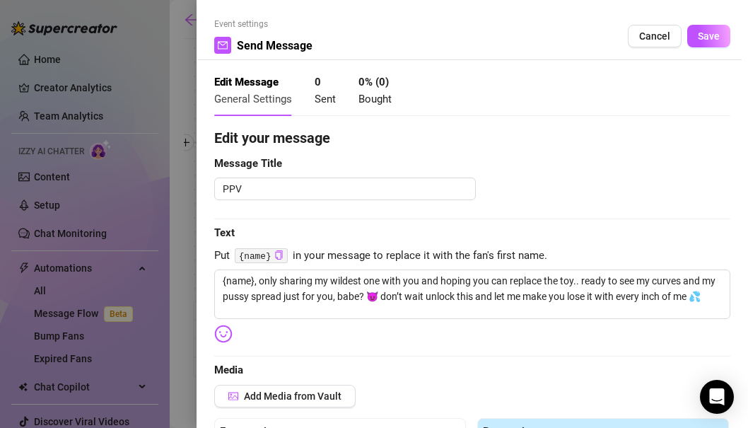
drag, startPoint x: 710, startPoint y: 43, endPoint x: 419, endPoint y: 254, distance: 359.1
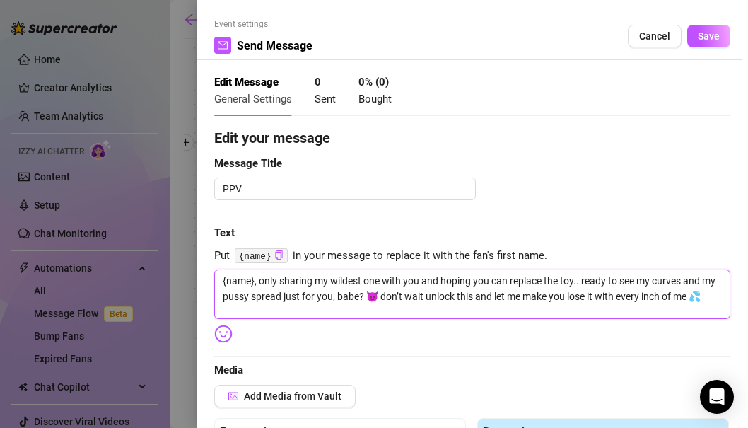
click at [455, 298] on textarea "{name}, only sharing my wildest one with you and hoping you can replace the toy…" at bounding box center [472, 294] width 516 height 50
click at [424, 298] on textarea "{name}, only sharing my wildest one with you and hoping you can replace the toy…" at bounding box center [472, 294] width 516 height 50
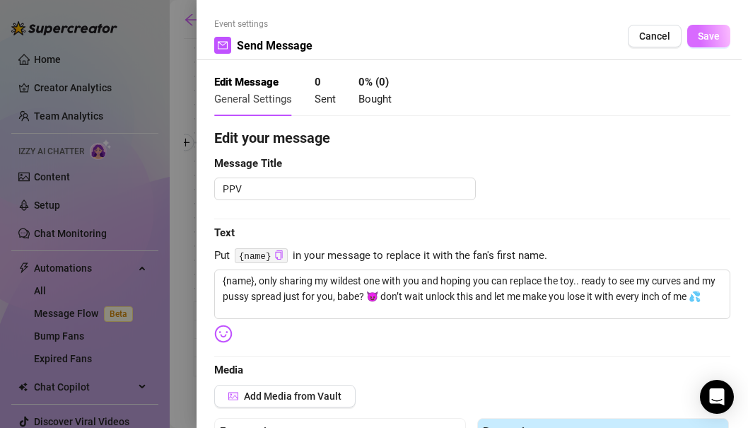
click at [717, 37] on span "Save" at bounding box center [709, 35] width 22 height 11
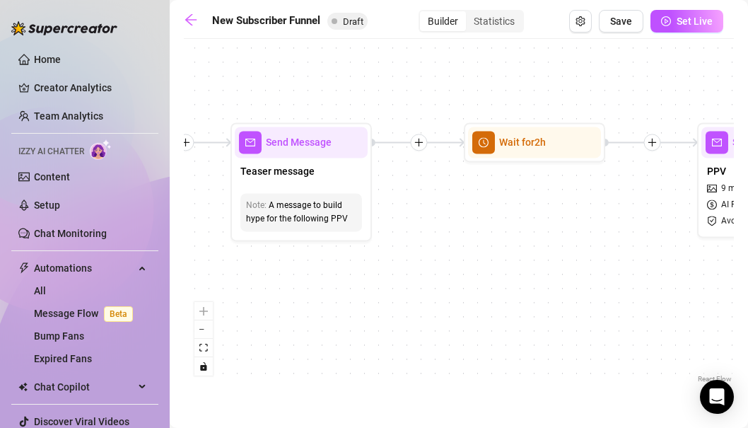
click at [546, 200] on div "If True If True If True If False If False If False If True If False Merge Merge…" at bounding box center [459, 216] width 550 height 340
click at [527, 187] on div "If True If True If True If False If False If False If True If False Merge Merge…" at bounding box center [459, 216] width 550 height 340
click at [445, 193] on div "If True If True If True If False If False If False If True If False Merge Merge…" at bounding box center [459, 216] width 550 height 340
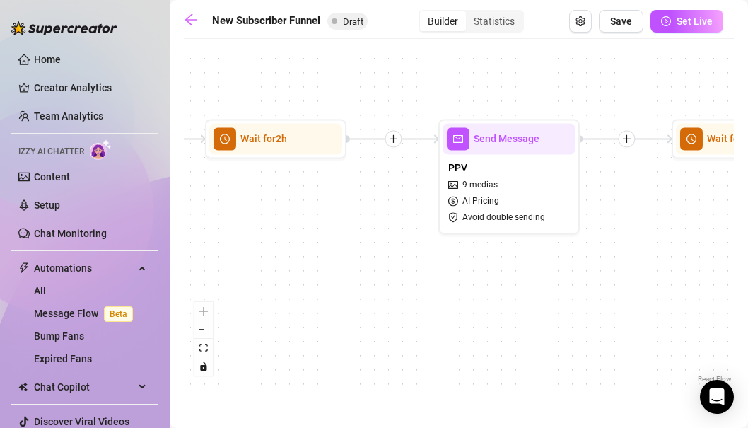
drag, startPoint x: 610, startPoint y: 205, endPoint x: 334, endPoint y: 200, distance: 275.9
click at [334, 200] on div "If True If True If True If False If False If False If True If False Merge Merge…" at bounding box center [459, 216] width 550 height 340
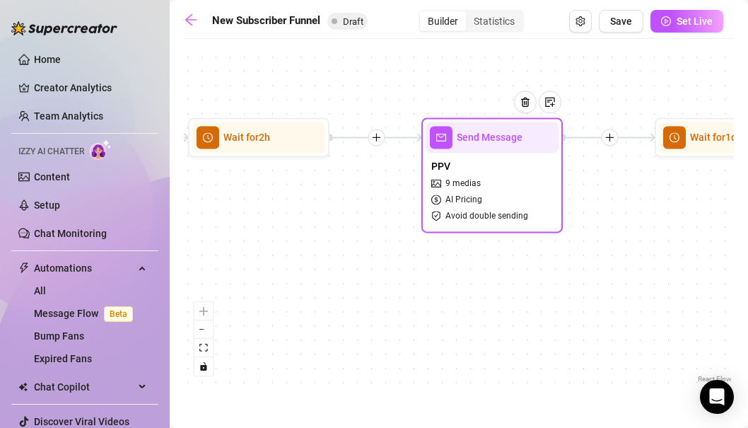
click at [431, 190] on div "9 medias" at bounding box center [456, 183] width 50 height 13
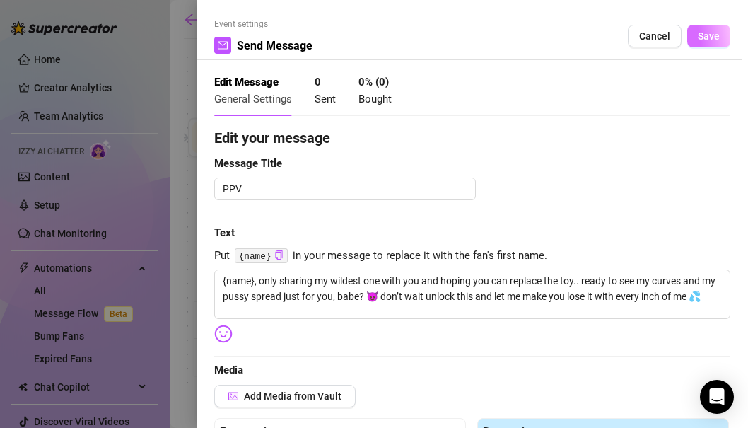
click at [723, 37] on button "Save" at bounding box center [708, 36] width 43 height 23
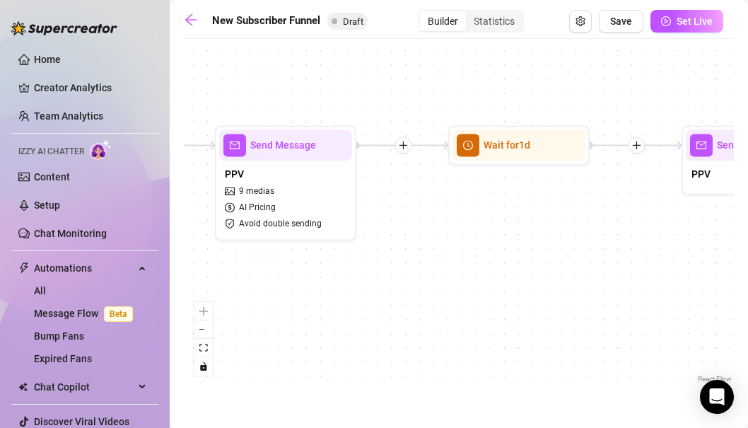
drag, startPoint x: 633, startPoint y: 208, endPoint x: 381, endPoint y: 223, distance: 253.0
click at [381, 223] on div "If True If True If True If False If False If False If True If False Merge Merge…" at bounding box center [459, 216] width 550 height 340
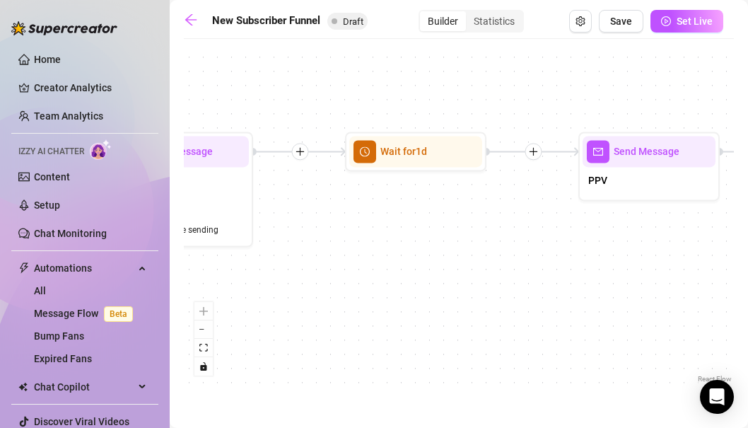
drag, startPoint x: 465, startPoint y: 233, endPoint x: 325, endPoint y: 218, distance: 140.8
click at [325, 218] on div "If True If True If True If False If False If False If True If False Merge Merge…" at bounding box center [459, 216] width 550 height 340
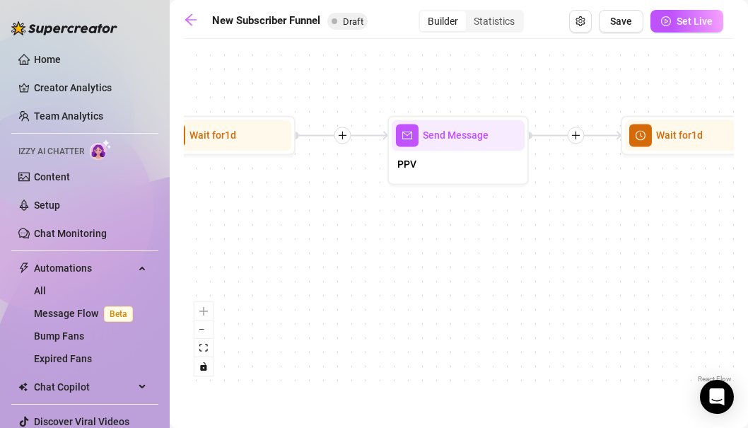
drag, startPoint x: 361, startPoint y: 209, endPoint x: 252, endPoint y: 206, distance: 109.0
click at [252, 206] on div "If True If True If True If False If False If False If True If False Merge Merge…" at bounding box center [459, 216] width 550 height 340
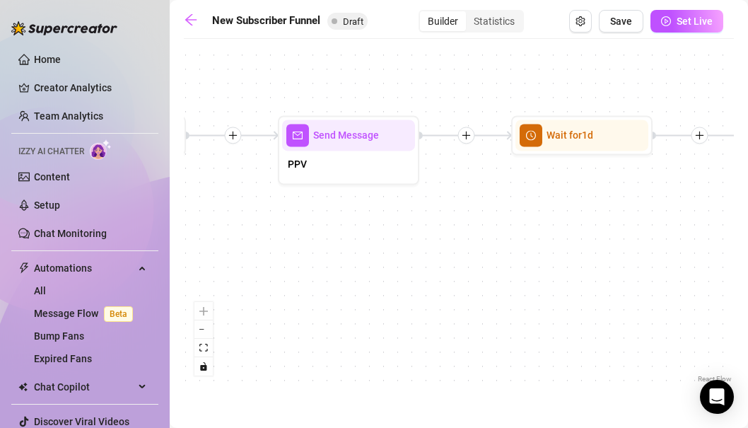
drag, startPoint x: 480, startPoint y: 203, endPoint x: 353, endPoint y: 204, distance: 126.6
click at [353, 204] on div "If True If True If True If False If False If False If True If False Merge Merge…" at bounding box center [459, 216] width 550 height 340
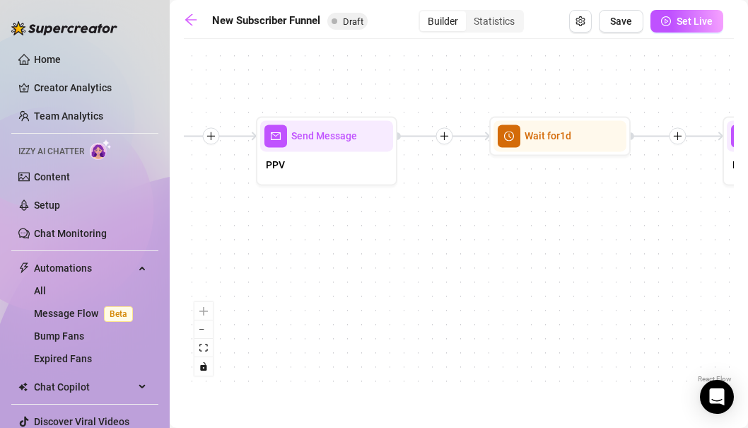
drag, startPoint x: 482, startPoint y: 198, endPoint x: 338, endPoint y: 194, distance: 144.3
click at [338, 194] on div "If True If True If True If False If False If False If True If False Merge Merge…" at bounding box center [459, 216] width 550 height 340
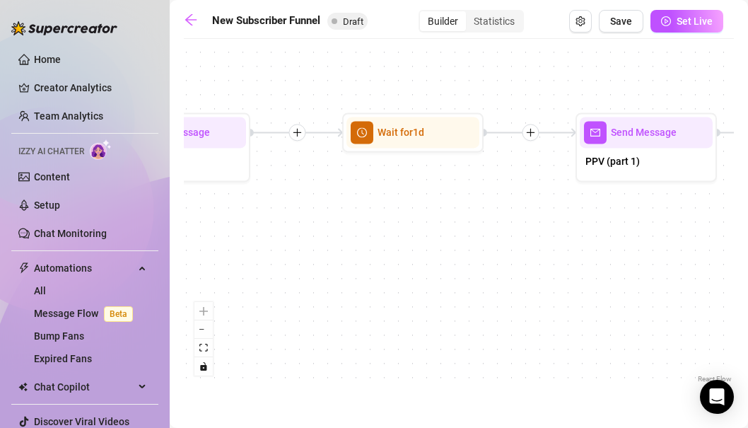
drag, startPoint x: 535, startPoint y: 202, endPoint x: 296, endPoint y: 202, distance: 239.8
click at [296, 202] on div "If True If True If True If False If False If False If True If False Merge Merge…" at bounding box center [459, 216] width 550 height 340
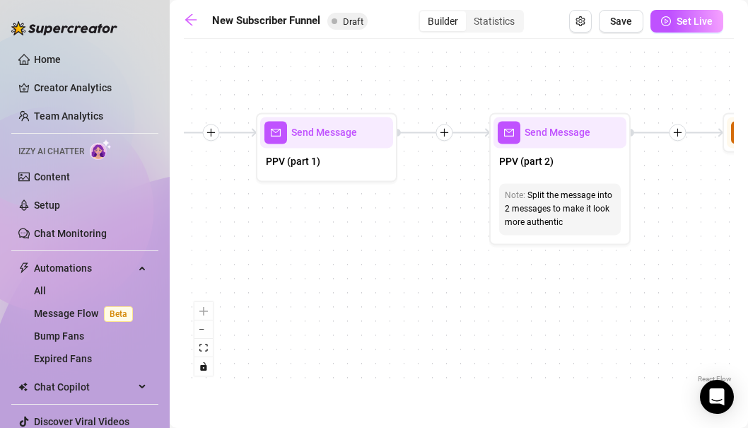
drag, startPoint x: 476, startPoint y: 196, endPoint x: 257, endPoint y: 196, distance: 219.3
click at [257, 196] on div "If True If True If True If False If False If False If True If False Merge Merge…" at bounding box center [459, 216] width 550 height 340
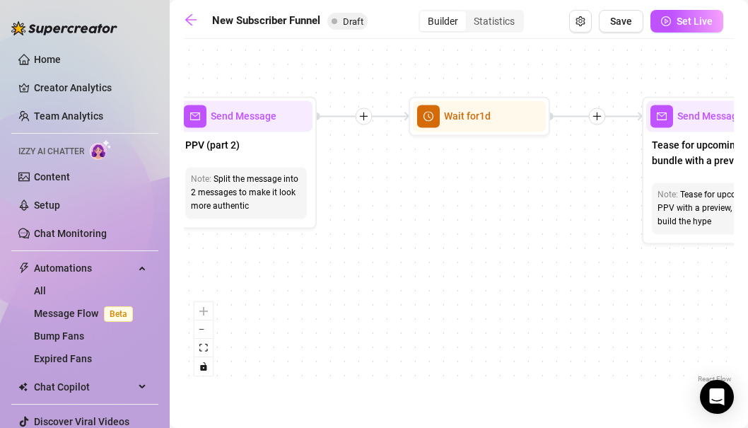
drag, startPoint x: 522, startPoint y: 202, endPoint x: 327, endPoint y: 185, distance: 195.2
click at [327, 185] on div "If True If True If True If False If False If False If True If False Merge Merge…" at bounding box center [459, 216] width 550 height 340
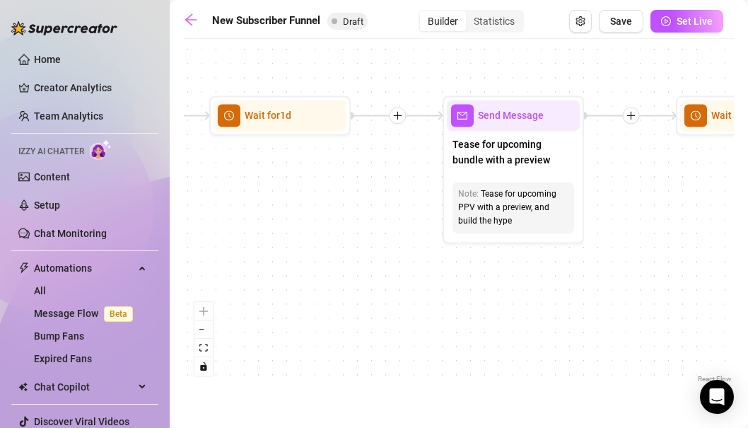
drag, startPoint x: 516, startPoint y: 188, endPoint x: 327, endPoint y: 188, distance: 188.8
click at [327, 188] on div "If True If True If True If False If False If False If True If False Merge Merge…" at bounding box center [459, 216] width 550 height 340
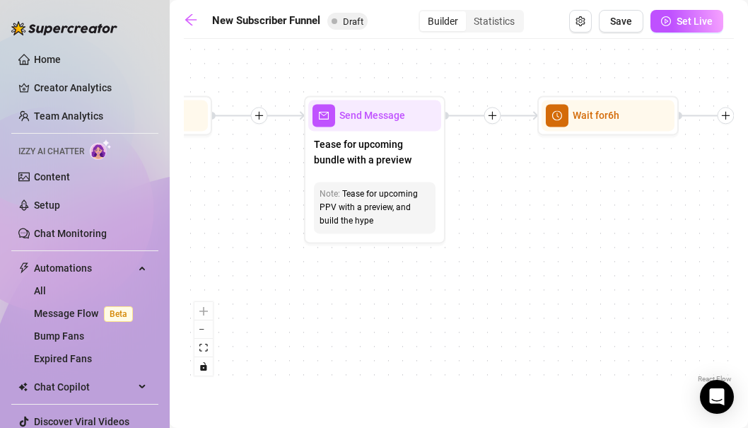
drag, startPoint x: 609, startPoint y: 234, endPoint x: 439, endPoint y: 234, distance: 170.5
click at [439, 234] on div "If True If True If True If False If False If False If True If False Merge Merge…" at bounding box center [459, 216] width 550 height 340
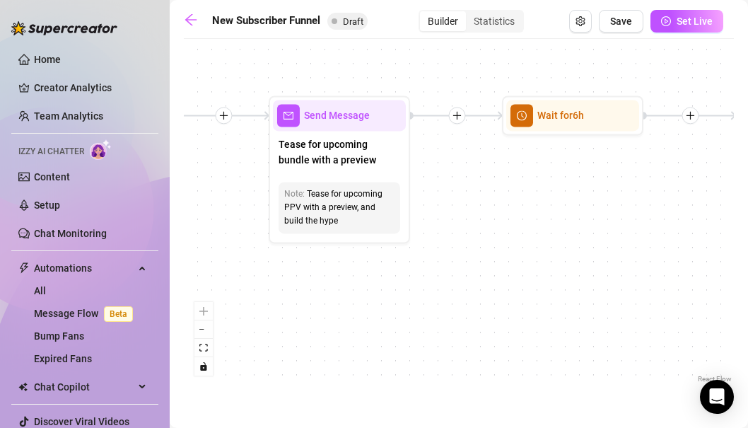
drag, startPoint x: 584, startPoint y: 199, endPoint x: 344, endPoint y: 200, distance: 239.8
click at [344, 200] on div "If True If True If True If False If False If False If True If False Merge Merge…" at bounding box center [459, 216] width 550 height 340
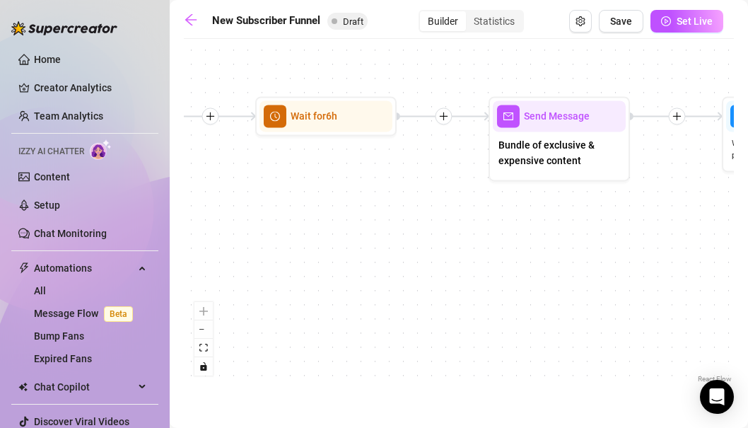
drag, startPoint x: 632, startPoint y: 212, endPoint x: 342, endPoint y: 212, distance: 290.0
click at [342, 212] on div "If True If True If True If False If False If False If True If False Merge Merge…" at bounding box center [459, 216] width 550 height 340
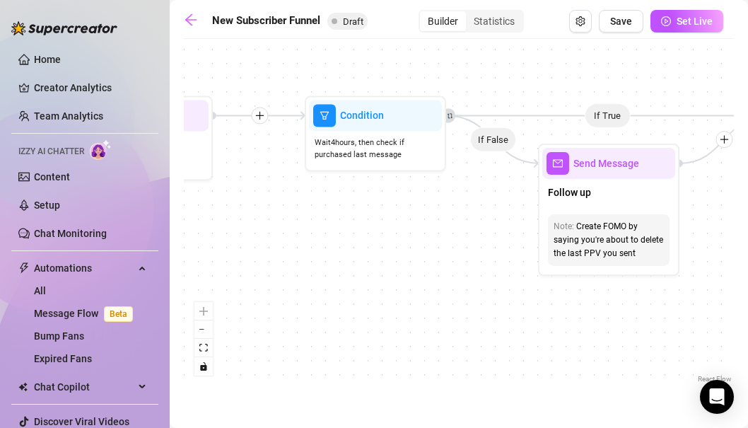
drag, startPoint x: 535, startPoint y: 217, endPoint x: 197, endPoint y: 217, distance: 338.8
click at [197, 217] on div "If True If True If True If False If False If False If True If False Merge Merge…" at bounding box center [459, 216] width 550 height 340
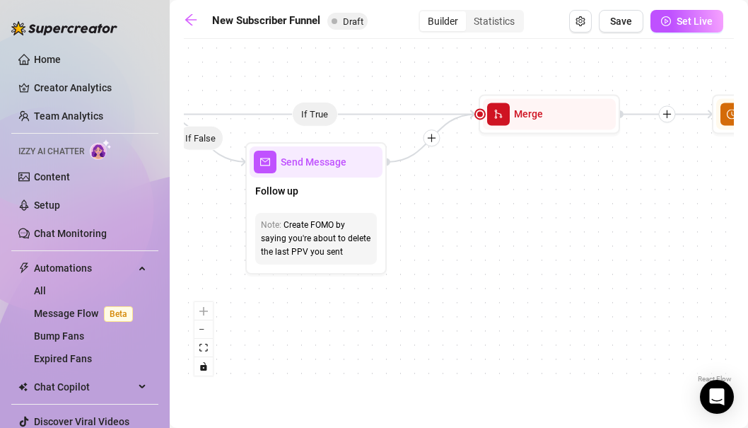
drag, startPoint x: 523, startPoint y: 237, endPoint x: 431, endPoint y: 236, distance: 92.0
click at [431, 236] on div "If True If True If True If False If False If False If True If False Merge Merge…" at bounding box center [459, 216] width 550 height 340
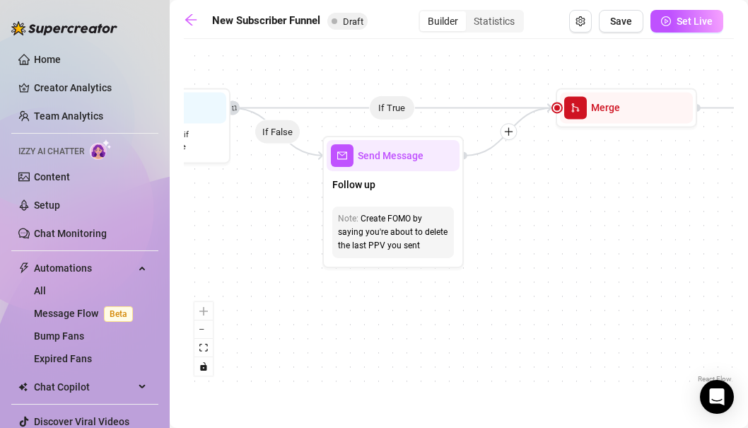
drag, startPoint x: 571, startPoint y: 212, endPoint x: 648, endPoint y: 206, distance: 77.4
click at [648, 206] on div "If True If True If True If False If False If False If True If False Merge Merge…" at bounding box center [459, 216] width 550 height 340
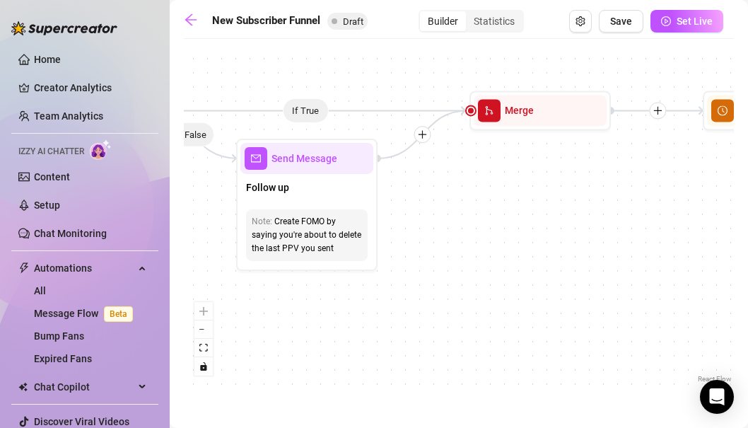
drag, startPoint x: 661, startPoint y: 204, endPoint x: 420, endPoint y: 210, distance: 240.6
click at [420, 210] on div "If True If True If True If False If False If False If True If False Merge Merge…" at bounding box center [459, 216] width 550 height 340
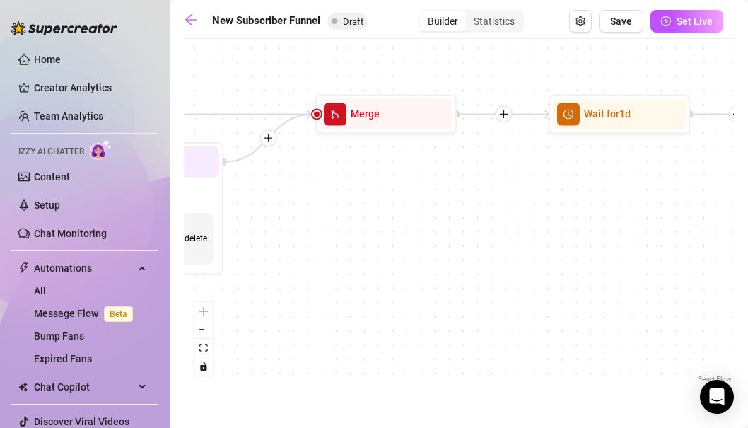
drag, startPoint x: 583, startPoint y: 202, endPoint x: 381, endPoint y: 202, distance: 202.3
click at [381, 202] on div "If True If True If True If False If False If False If True If False Merge Merge…" at bounding box center [459, 216] width 550 height 340
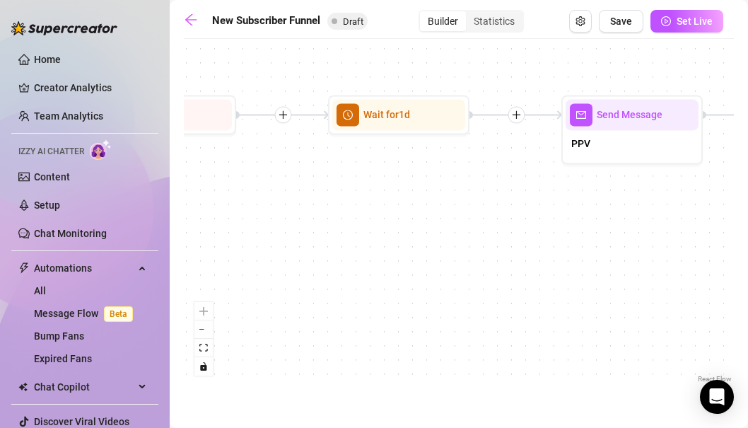
drag, startPoint x: 570, startPoint y: 219, endPoint x: 250, endPoint y: 223, distance: 319.7
click at [250, 223] on div "If True If True If True If False If False If False If True If False Merge Merge…" at bounding box center [459, 216] width 550 height 340
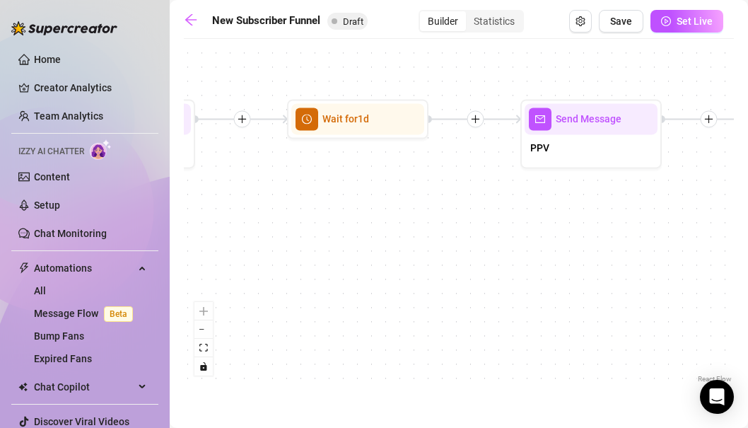
drag, startPoint x: 542, startPoint y: 211, endPoint x: 251, endPoint y: 211, distance: 291.4
click at [251, 211] on div "If True If True If True If False If False If False If True If False Merge Merge…" at bounding box center [459, 216] width 550 height 340
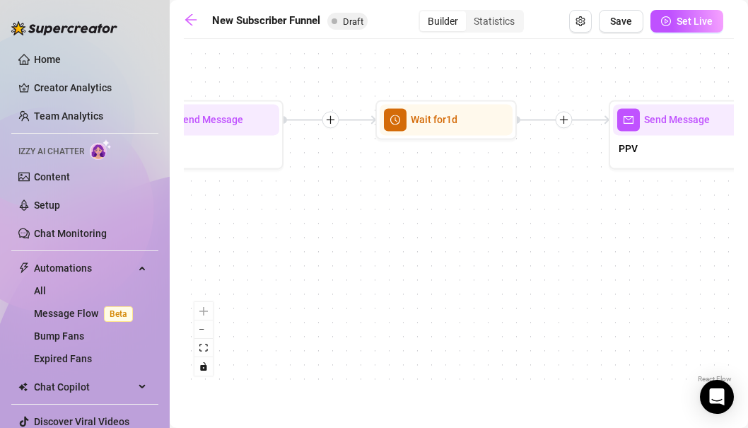
drag, startPoint x: 509, startPoint y: 223, endPoint x: 184, endPoint y: 223, distance: 324.6
click at [184, 223] on div "If True If True If True If False If False If False If True If False Merge Merge…" at bounding box center [459, 216] width 550 height 340
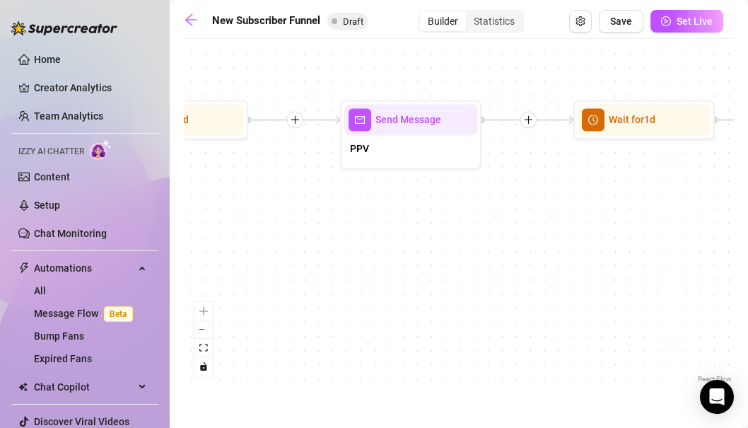
drag, startPoint x: 556, startPoint y: 203, endPoint x: 296, endPoint y: 203, distance: 260.3
click at [296, 203] on div "If True If True If True If False If False If False If True If False Merge Merge…" at bounding box center [459, 216] width 550 height 340
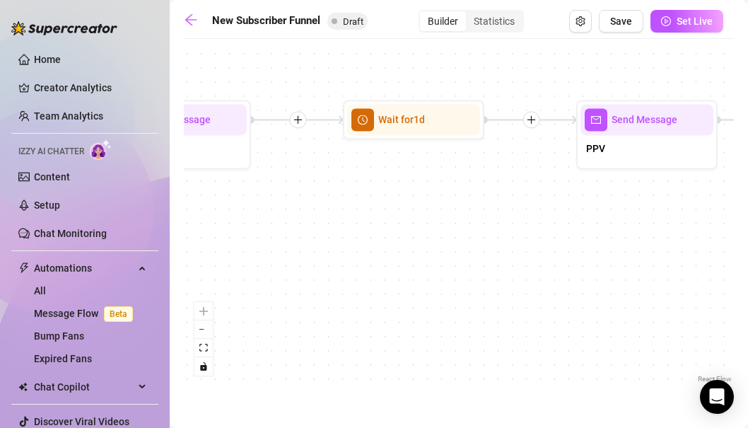
drag, startPoint x: 604, startPoint y: 222, endPoint x: 392, endPoint y: 222, distance: 212.2
click at [392, 222] on div "If True If True If True If False If False If False If True If False Merge Merge…" at bounding box center [459, 216] width 550 height 340
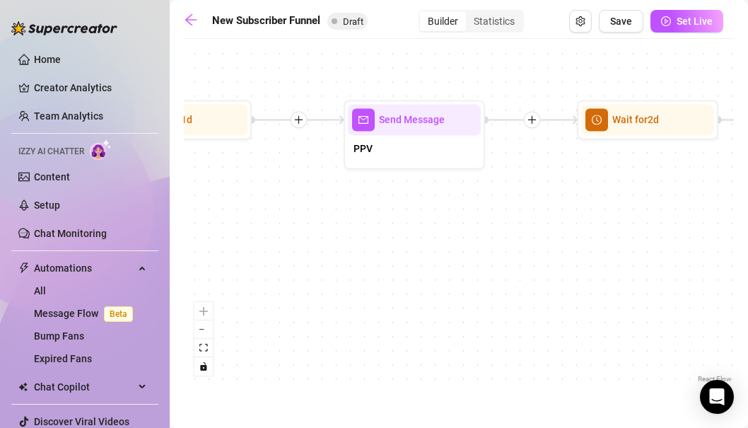
drag, startPoint x: 643, startPoint y: 217, endPoint x: 414, endPoint y: 217, distance: 228.4
click at [414, 217] on div "If True If True If True If False If False If False If True If False Merge Merge…" at bounding box center [459, 216] width 550 height 340
drag, startPoint x: 634, startPoint y: 216, endPoint x: 402, endPoint y: 216, distance: 232.0
click at [402, 216] on div "If True If True If True If False If False If False If True If False Merge Merge…" at bounding box center [459, 216] width 550 height 340
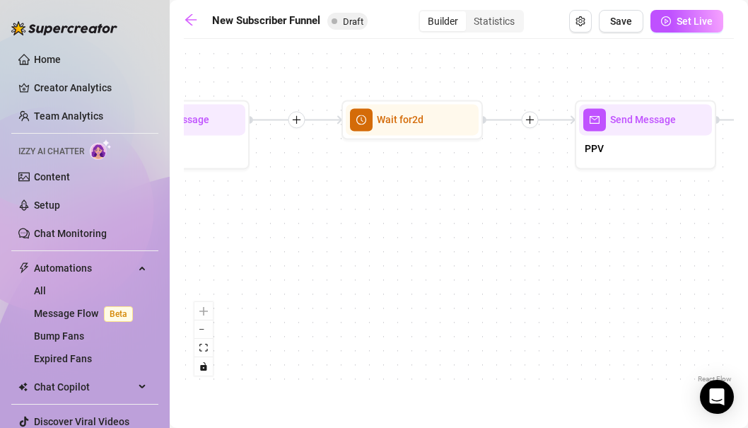
drag, startPoint x: 576, startPoint y: 211, endPoint x: 335, endPoint y: 211, distance: 241.2
click at [335, 211] on div "If True If True If True If False If False If False If True If False Merge Merge…" at bounding box center [459, 216] width 550 height 340
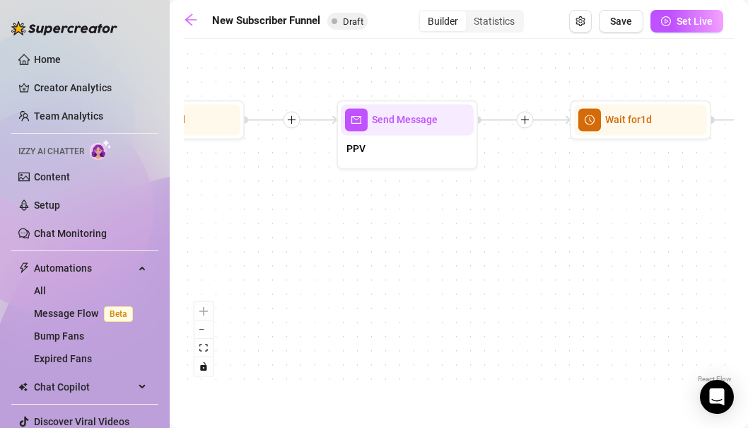
drag, startPoint x: 566, startPoint y: 207, endPoint x: 384, endPoint y: 207, distance: 181.8
click at [384, 207] on div "If True If True If True If False If False If False If True If False Merge Merge…" at bounding box center [459, 216] width 550 height 340
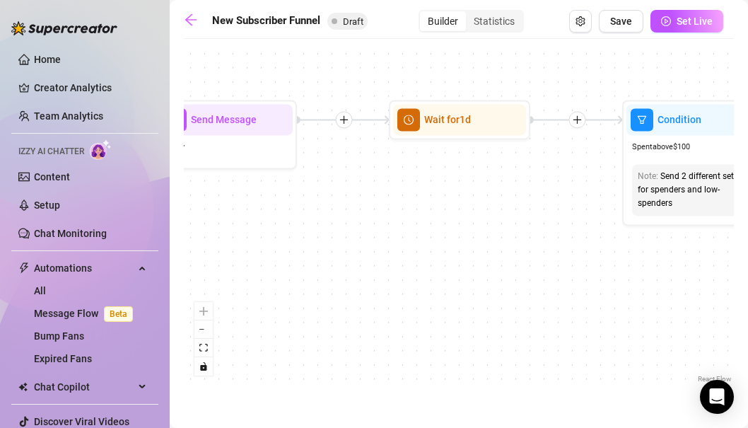
click at [443, 206] on div "If True If True If True If False If False If False If True If False Merge Merge…" at bounding box center [459, 216] width 550 height 340
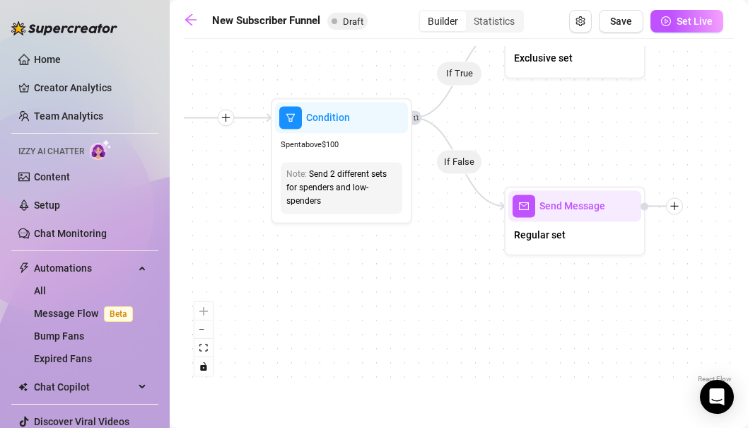
click at [380, 231] on div "If True If True If True If False If False If False If True If False Merge Merge…" at bounding box center [459, 216] width 550 height 340
click at [347, 296] on div "If True If True If True If False If False If False If True If False Merge Merge…" at bounding box center [459, 216] width 550 height 340
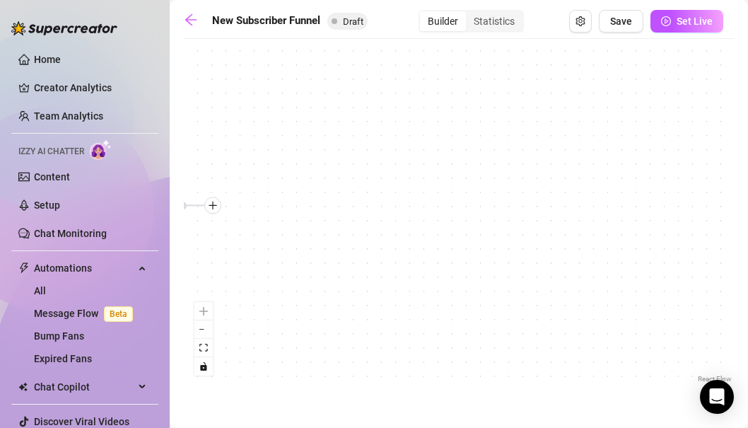
click at [325, 274] on div "If True If True If True If False If False If False If True If False Merge Merge…" at bounding box center [459, 216] width 550 height 340
click at [324, 238] on div "If True If True If True If False If False If False If True If False Merge Merge…" at bounding box center [459, 216] width 550 height 340
click at [613, 39] on div "New Subscriber Funnel Draft Builder Statistics Save Set Live If True If True If…" at bounding box center [459, 198] width 550 height 376
click at [620, 22] on span "Save" at bounding box center [621, 21] width 22 height 11
click at [523, 270] on div "If True If False If True If False If True If False If True If False Merge Merge…" at bounding box center [459, 216] width 550 height 340
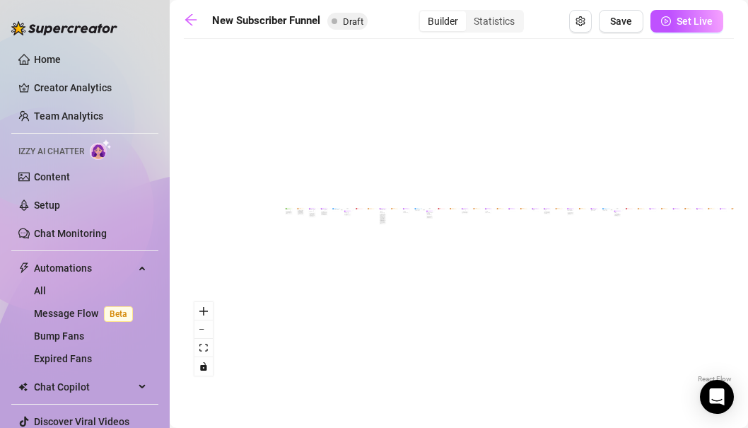
click at [521, 259] on div "If True If False If True If False If True If False If True If False Merge Merge…" at bounding box center [459, 216] width 550 height 340
drag, startPoint x: 484, startPoint y: 158, endPoint x: 487, endPoint y: 362, distance: 203.7
click at [487, 362] on div "If True If False If True If False If True If False If True If False Merge Merge…" at bounding box center [459, 216] width 550 height 340
click at [487, 350] on div "If True If False If True If False If True If False If True If False Merge Merge…" at bounding box center [459, 216] width 550 height 340
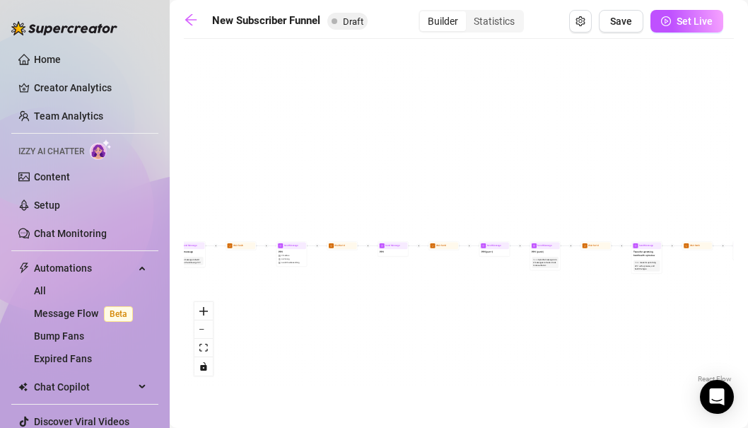
drag, startPoint x: 540, startPoint y: 297, endPoint x: 297, endPoint y: 301, distance: 242.6
click at [297, 301] on div "If True If False If True If False If True If False If True If False Merge Merge…" at bounding box center [459, 216] width 550 height 340
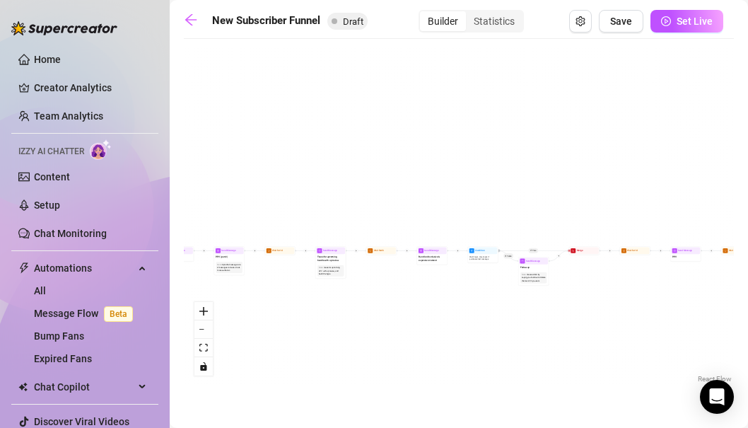
drag, startPoint x: 489, startPoint y: 290, endPoint x: 244, endPoint y: 291, distance: 245.4
click at [244, 291] on div "If True If False If True If False If True If False If True If False Merge Merge…" at bounding box center [459, 216] width 550 height 340
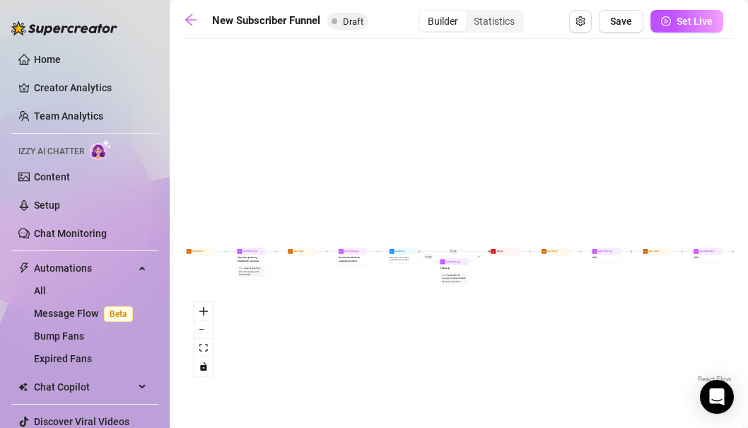
drag, startPoint x: 393, startPoint y: 295, endPoint x: 172, endPoint y: 295, distance: 221.4
click at [172, 295] on main "New Subscriber Funnel Draft Builder Statistics Save Set Live If True If False I…" at bounding box center [459, 214] width 579 height 428
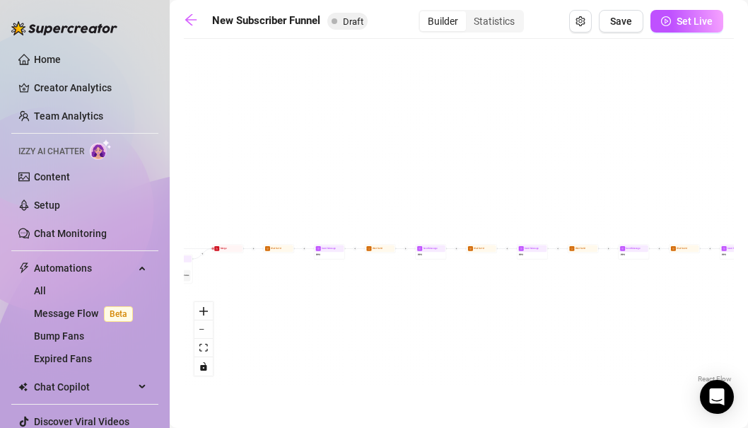
drag, startPoint x: 335, startPoint y: 288, endPoint x: 280, endPoint y: 285, distance: 55.2
click at [280, 285] on div "If True If False If True If False If True If False If True If False Merge Merge…" at bounding box center [459, 216] width 550 height 340
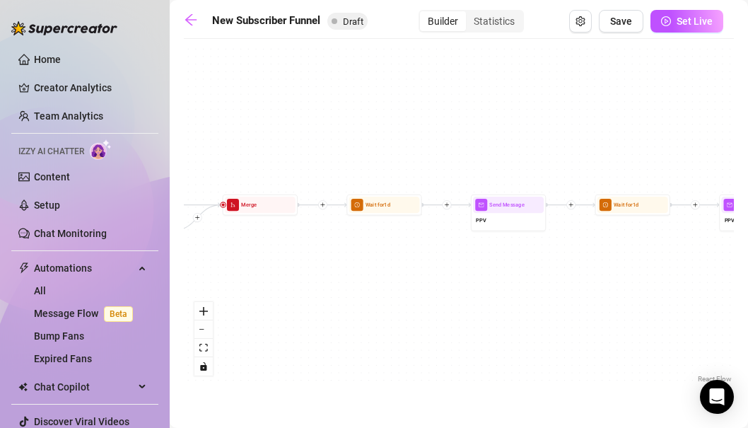
drag, startPoint x: 313, startPoint y: 270, endPoint x: 408, endPoint y: 277, distance: 95.7
click at [408, 277] on div "If True If False If True If False If True If False If True If False Merge Merge…" at bounding box center [459, 216] width 550 height 340
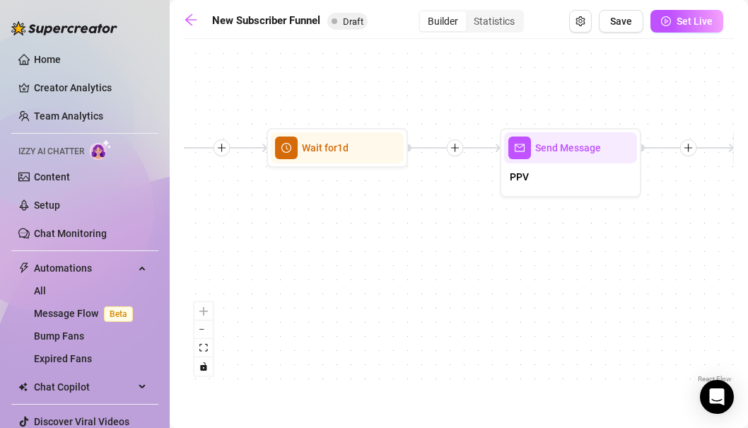
drag, startPoint x: 408, startPoint y: 277, endPoint x: 361, endPoint y: 298, distance: 51.6
click at [361, 298] on div "If True If False If True If False If True If False If True If False Merge Merge…" at bounding box center [459, 216] width 550 height 340
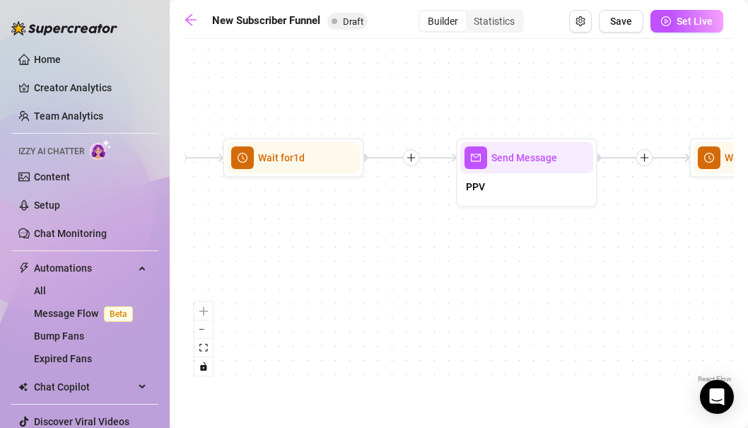
click at [520, 260] on div "If True If False If True If False If True If False If True If False Merge Merge…" at bounding box center [459, 216] width 550 height 340
click at [523, 255] on div "If True If False If True If False If True If False If True If False Merge Merge…" at bounding box center [459, 216] width 550 height 340
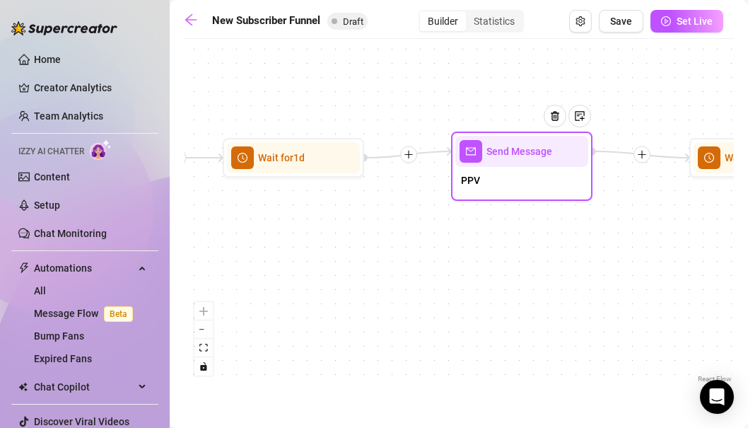
drag, startPoint x: 547, startPoint y: 188, endPoint x: 540, endPoint y: 182, distance: 9.5
click at [540, 182] on div "PPV" at bounding box center [521, 182] width 133 height 30
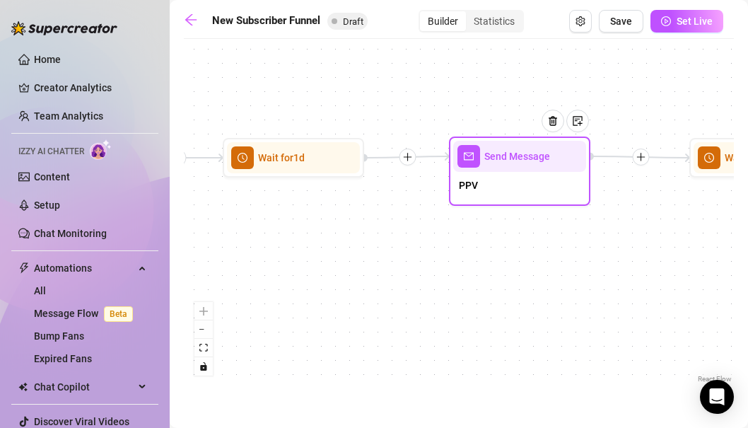
click at [538, 184] on div "PPV" at bounding box center [519, 187] width 133 height 30
click at [489, 283] on div "If True If False If True If False If True If False If True If False Merge Merge…" at bounding box center [459, 216] width 550 height 340
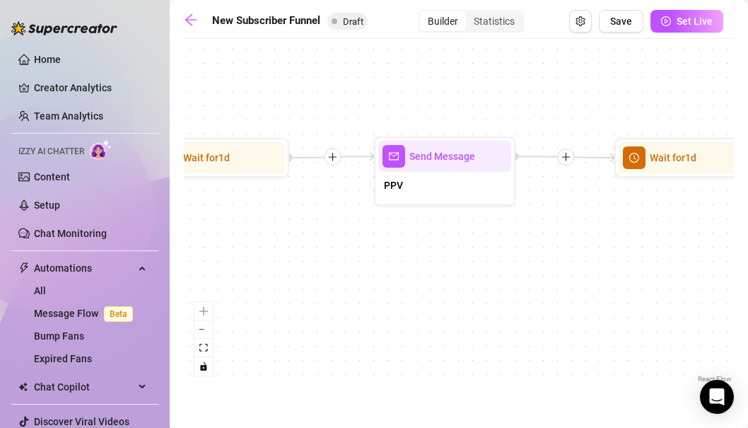
drag, startPoint x: 474, startPoint y: 76, endPoint x: 391, endPoint y: 76, distance: 82.7
click at [391, 76] on div "If True If False If True If False If True If False If True If False Merge Merge…" at bounding box center [459, 216] width 550 height 340
drag, startPoint x: 610, startPoint y: 269, endPoint x: 306, endPoint y: 269, distance: 304.1
click at [306, 269] on div "If True If False If True If False If True If False If True If False Merge Merge…" at bounding box center [459, 216] width 550 height 340
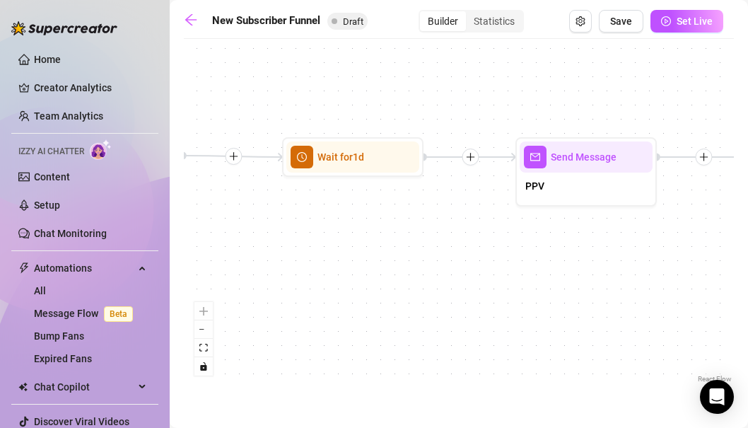
drag, startPoint x: 520, startPoint y: 265, endPoint x: 290, endPoint y: 265, distance: 229.9
click at [290, 265] on div "If True If False If True If False If True If False If True If False Merge Merge…" at bounding box center [459, 216] width 550 height 340
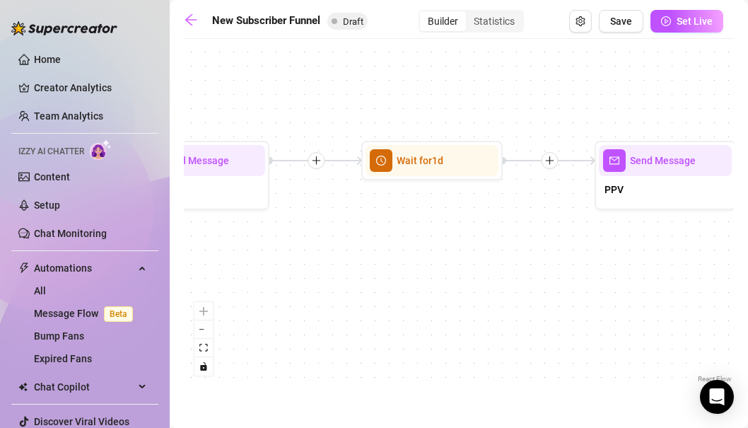
drag, startPoint x: 596, startPoint y: 263, endPoint x: 354, endPoint y: 269, distance: 241.9
click at [354, 269] on div "If True If False If True If False If True If False If True If False Merge Merge…" at bounding box center [459, 216] width 550 height 340
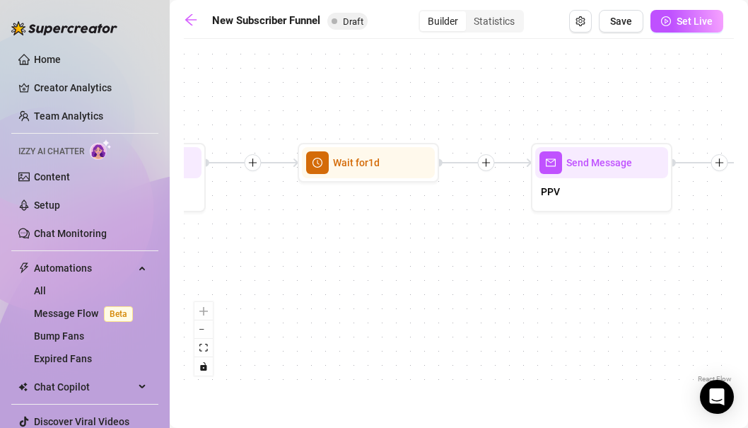
drag, startPoint x: 604, startPoint y: 248, endPoint x: 356, endPoint y: 255, distance: 248.3
click at [356, 255] on div "If True If False If True If False If True If False If True If False Merge Merge…" at bounding box center [459, 216] width 550 height 340
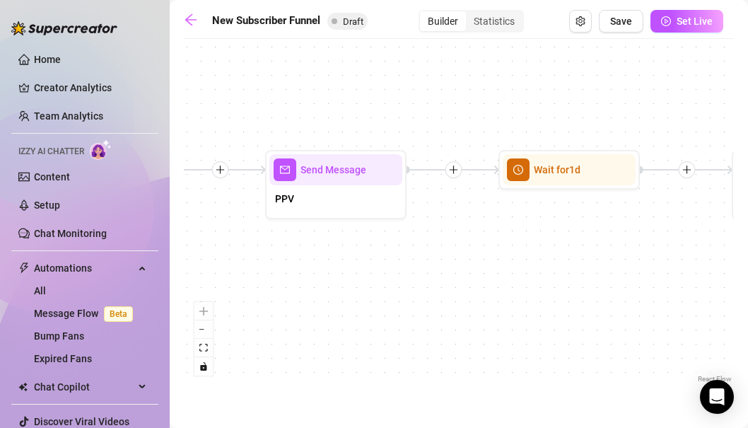
drag, startPoint x: 571, startPoint y: 236, endPoint x: 327, endPoint y: 236, distance: 244.0
click at [327, 236] on div "If True If False If True If False If True If False If True If False Merge Merge…" at bounding box center [459, 216] width 550 height 340
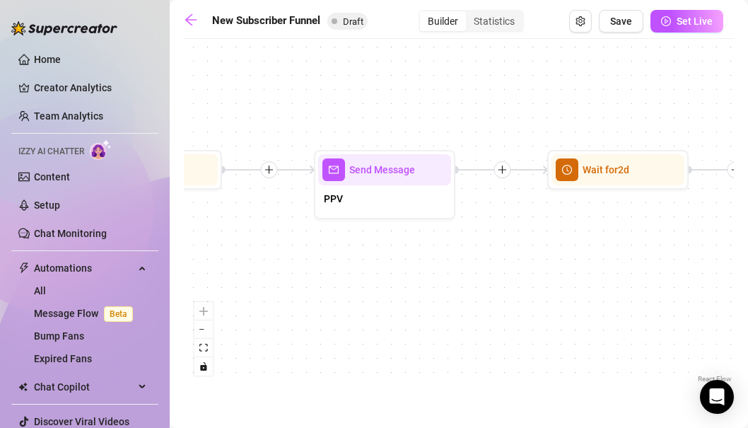
drag, startPoint x: 561, startPoint y: 242, endPoint x: 369, endPoint y: 242, distance: 191.7
click at [369, 242] on div "If True If False If True If False If True If False If True If False Merge Merge…" at bounding box center [459, 216] width 550 height 340
drag, startPoint x: 588, startPoint y: 255, endPoint x: 342, endPoint y: 255, distance: 246.1
click at [342, 255] on div "If True If False If True If False If True If False If True If False Merge Merge…" at bounding box center [459, 216] width 550 height 340
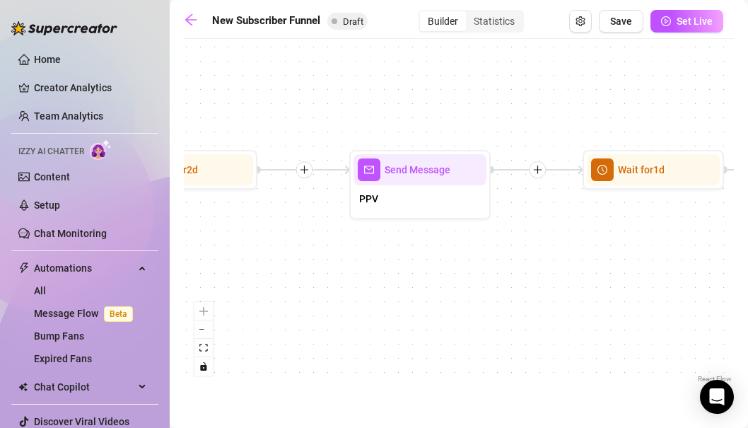
drag, startPoint x: 627, startPoint y: 242, endPoint x: 354, endPoint y: 242, distance: 272.3
click at [354, 242] on div "If True If False If True If False If True If False If True If False Merge Merge…" at bounding box center [459, 216] width 550 height 340
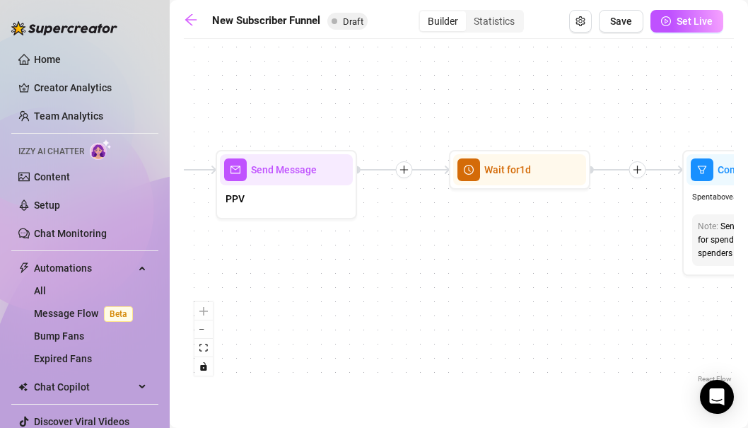
drag, startPoint x: 569, startPoint y: 239, endPoint x: 538, endPoint y: 240, distance: 31.1
click at [312, 239] on div "If True If False If True If False If True If False If True If False Merge Merge…" at bounding box center [459, 216] width 550 height 340
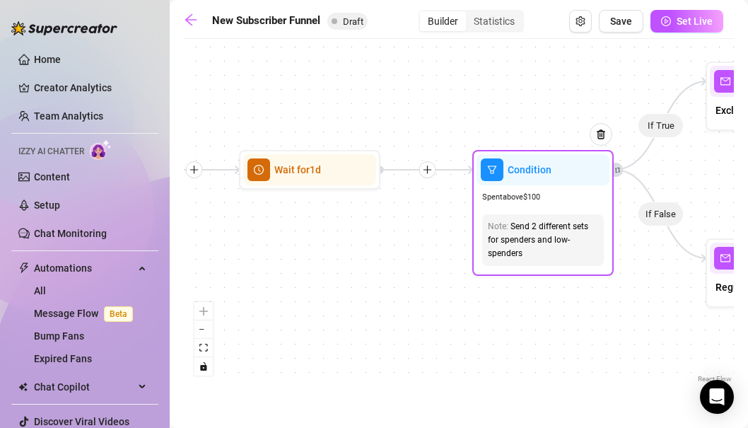
click at [582, 239] on div "Send 2 different sets for spenders and low-spenders" at bounding box center [543, 240] width 110 height 40
click at [576, 313] on div "If True If False If True If False If True If False If True If False Merge Merge…" at bounding box center [459, 216] width 550 height 340
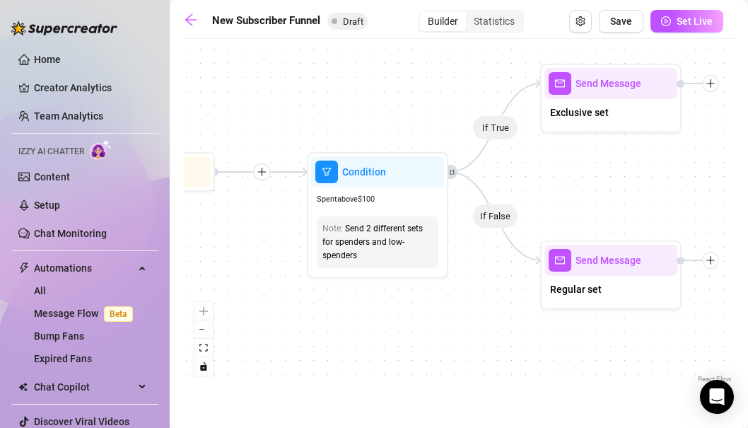
drag, startPoint x: 604, startPoint y: 288, endPoint x: 438, endPoint y: 290, distance: 166.2
click at [438, 290] on div "If True If False If True If False If True If False If True If False Merge Merge…" at bounding box center [459, 216] width 550 height 340
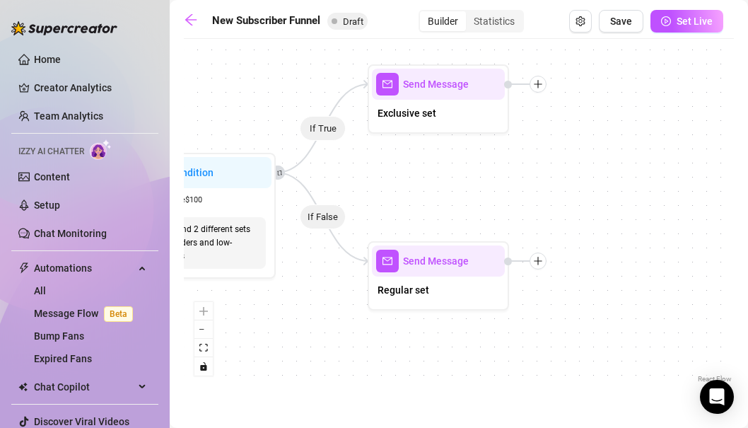
drag, startPoint x: 494, startPoint y: 306, endPoint x: 294, endPoint y: 304, distance: 200.9
click at [294, 304] on div "If True If False If True If False If True If False If True If False Merge Merge…" at bounding box center [459, 216] width 550 height 340
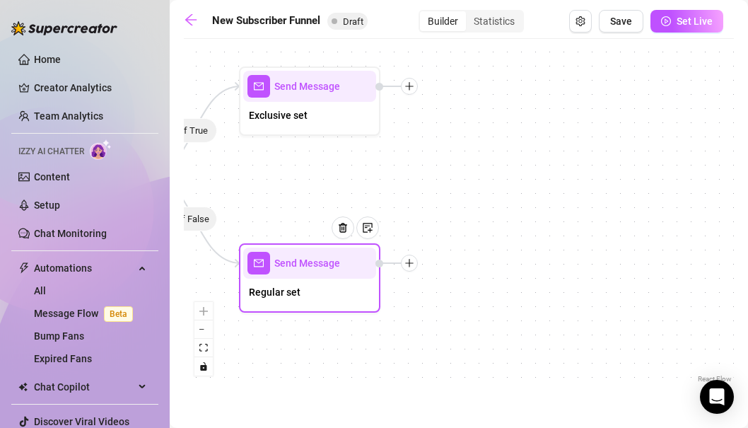
drag, startPoint x: 494, startPoint y: 298, endPoint x: 284, endPoint y: 305, distance: 210.2
click at [284, 305] on div "If True If False If True If False If True If False If True If False Merge Merge…" at bounding box center [459, 216] width 550 height 340
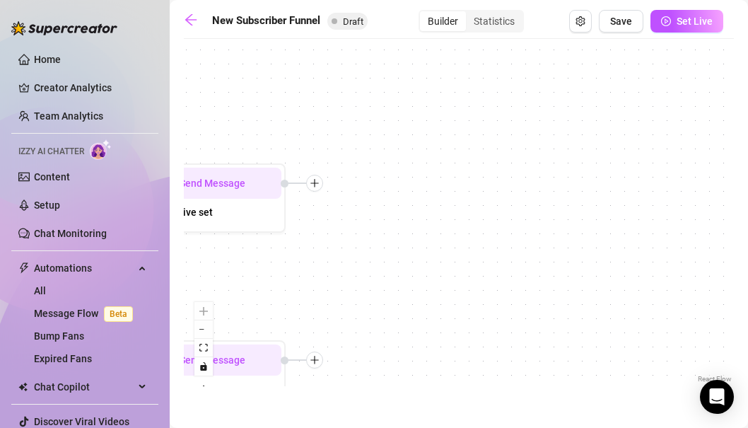
drag, startPoint x: 456, startPoint y: 277, endPoint x: 470, endPoint y: 372, distance: 96.5
click at [470, 372] on div "If True If False If True If False If True If False If True If False Merge Merge…" at bounding box center [459, 216] width 550 height 340
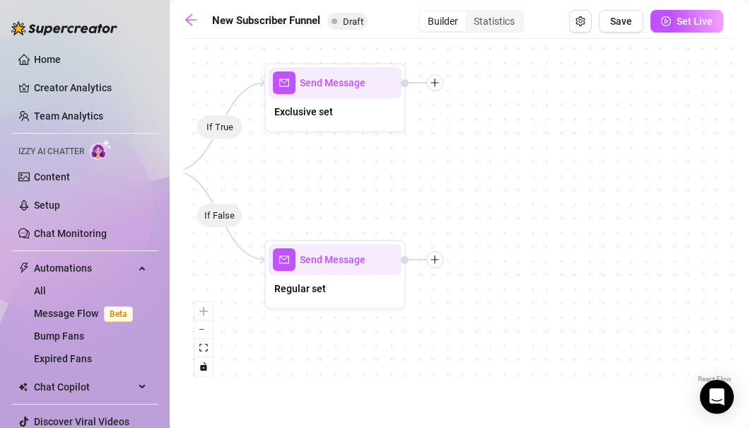
drag, startPoint x: 470, startPoint y: 372, endPoint x: 592, endPoint y: 271, distance: 158.2
click at [592, 271] on div "If True If False If True If False If True If False If True If False Merge Merge…" at bounding box center [459, 216] width 550 height 340
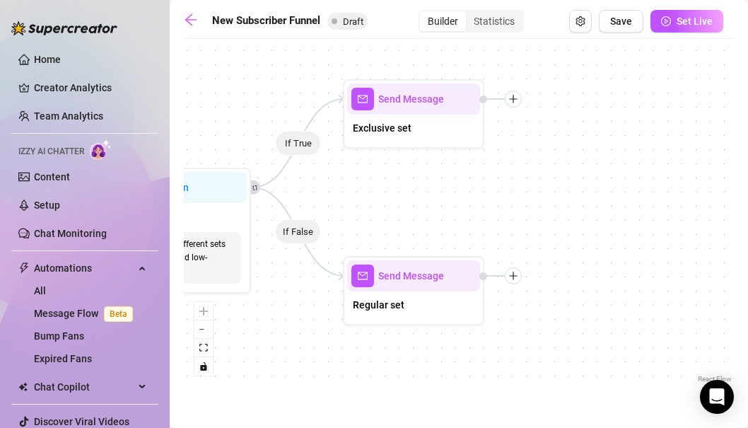
drag, startPoint x: 536, startPoint y: 219, endPoint x: 615, endPoint y: 236, distance: 80.2
click at [615, 236] on div "If True If False If True If False If True If False If True If False Merge Merge…" at bounding box center [459, 216] width 550 height 340
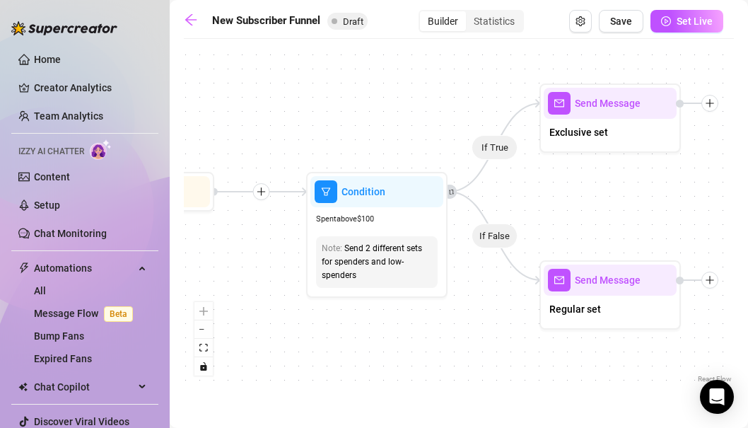
drag, startPoint x: 421, startPoint y: 371, endPoint x: 617, endPoint y: 376, distance: 196.7
click at [617, 376] on div "If True If False If True If False If True If False If True If False Merge Merge…" at bounding box center [459, 216] width 550 height 340
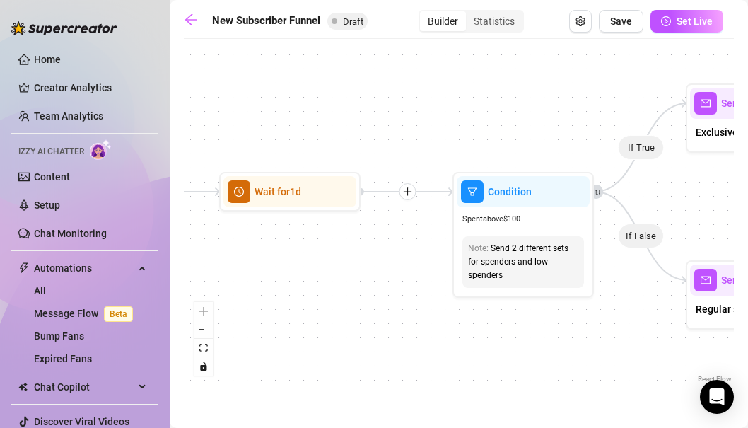
drag, startPoint x: 359, startPoint y: 352, endPoint x: 599, endPoint y: 357, distance: 239.8
click at [599, 357] on div "If True If False If True If False If True If False If True If False Merge Merge…" at bounding box center [459, 216] width 550 height 340
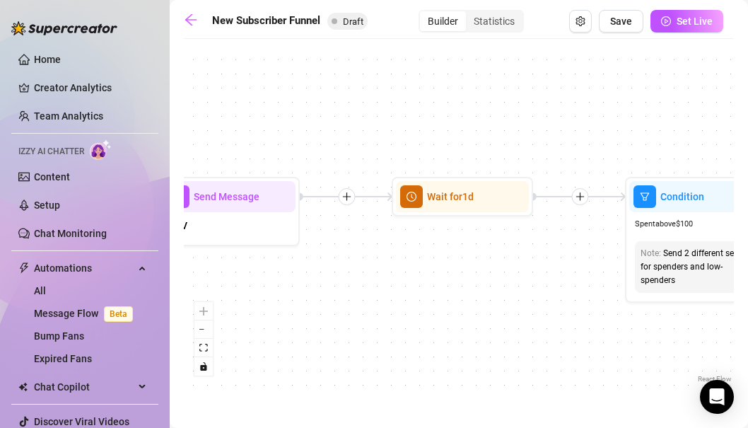
drag, startPoint x: 431, startPoint y: 336, endPoint x: 663, endPoint y: 336, distance: 232.0
click at [663, 336] on div "If True If False If True If False If True If False If True If False Merge Merge…" at bounding box center [459, 216] width 550 height 340
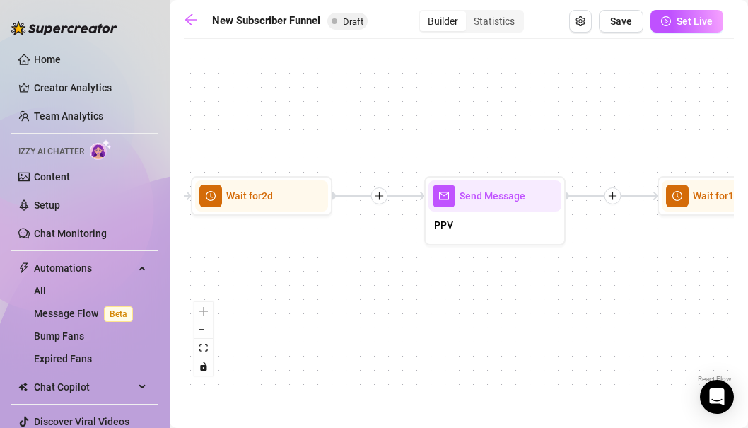
drag, startPoint x: 471, startPoint y: 342, endPoint x: 584, endPoint y: 341, distance: 113.2
click at [584, 341] on div "If True If False If True If False If True If False If True If False Merge Merge…" at bounding box center [459, 216] width 550 height 340
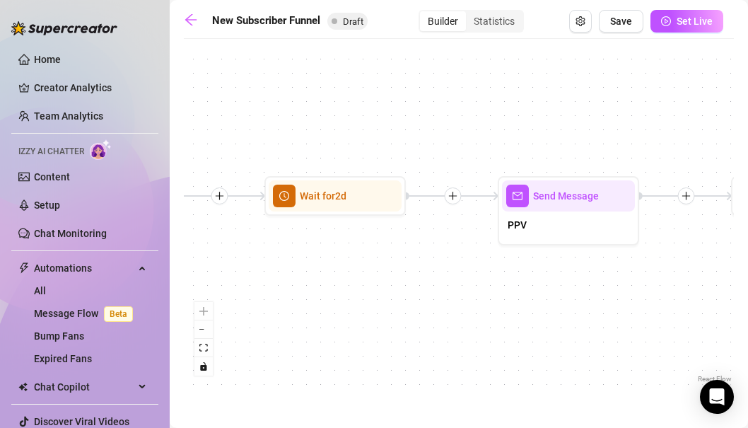
drag, startPoint x: 461, startPoint y: 335, endPoint x: 535, endPoint y: 335, distance: 73.6
click at [535, 335] on div "If True If False If True If False If True If False If True If False Merge Merge…" at bounding box center [459, 216] width 550 height 340
